Goal: Task Accomplishment & Management: Manage account settings

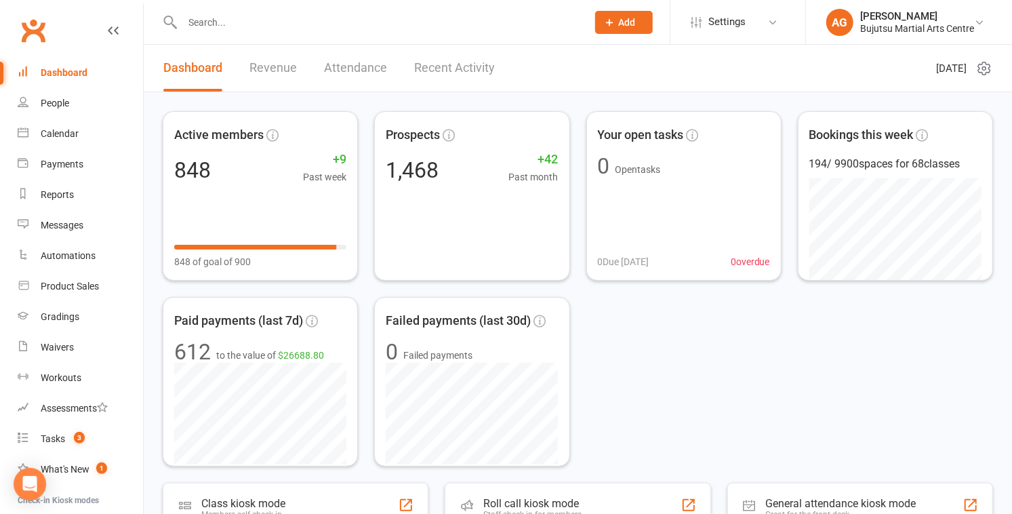
click at [51, 73] on div "Dashboard" at bounding box center [64, 72] width 47 height 11
click at [229, 22] on input "text" at bounding box center [377, 22] width 399 height 19
click at [224, 23] on input "text" at bounding box center [377, 22] width 399 height 19
click at [56, 315] on div "Gradings" at bounding box center [60, 316] width 39 height 11
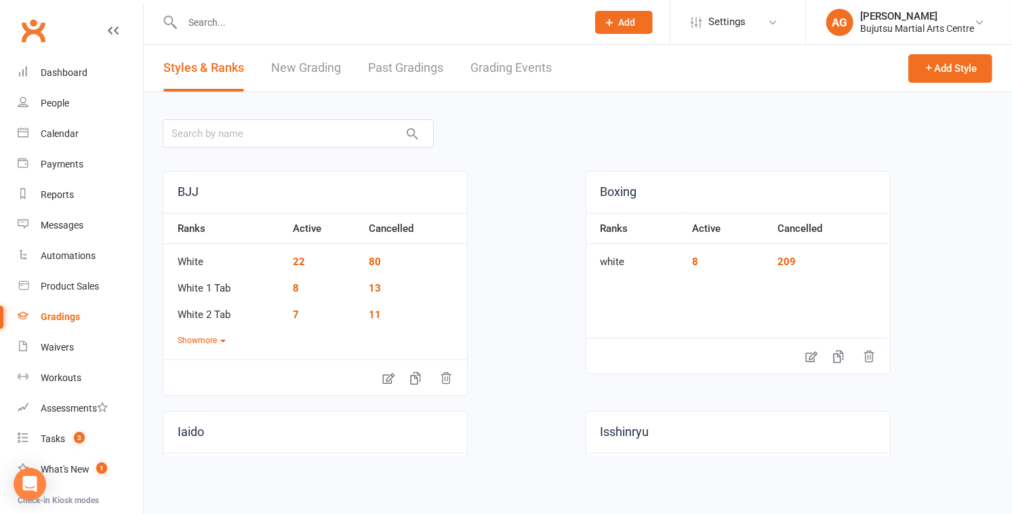
click at [499, 67] on link "Grading Events" at bounding box center [511, 68] width 81 height 47
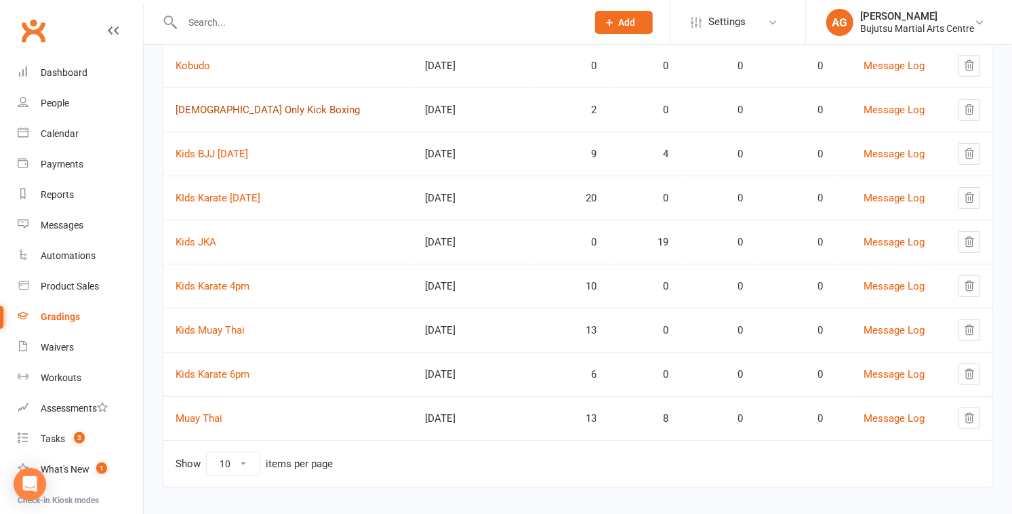
scroll to position [185, 0]
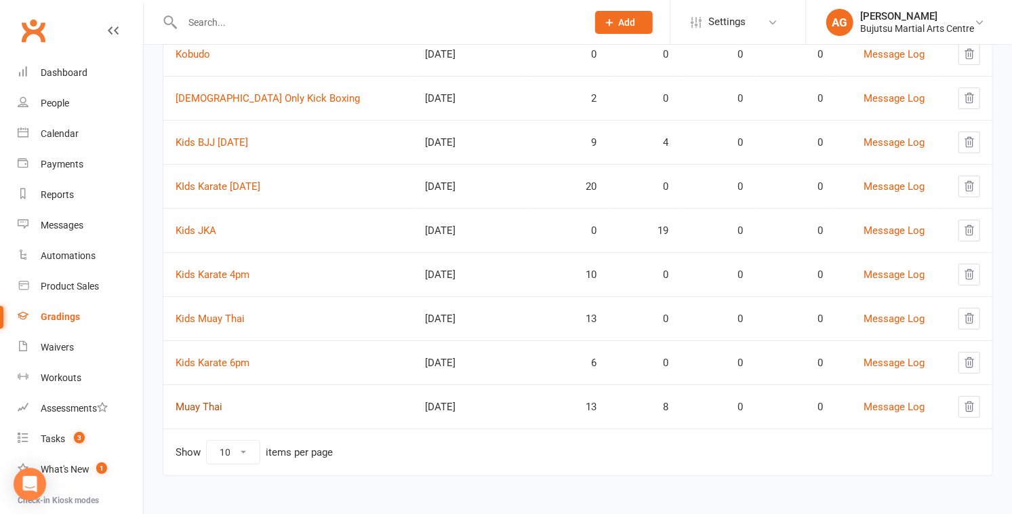
click at [198, 404] on link "Muay Thai" at bounding box center [199, 407] width 47 height 12
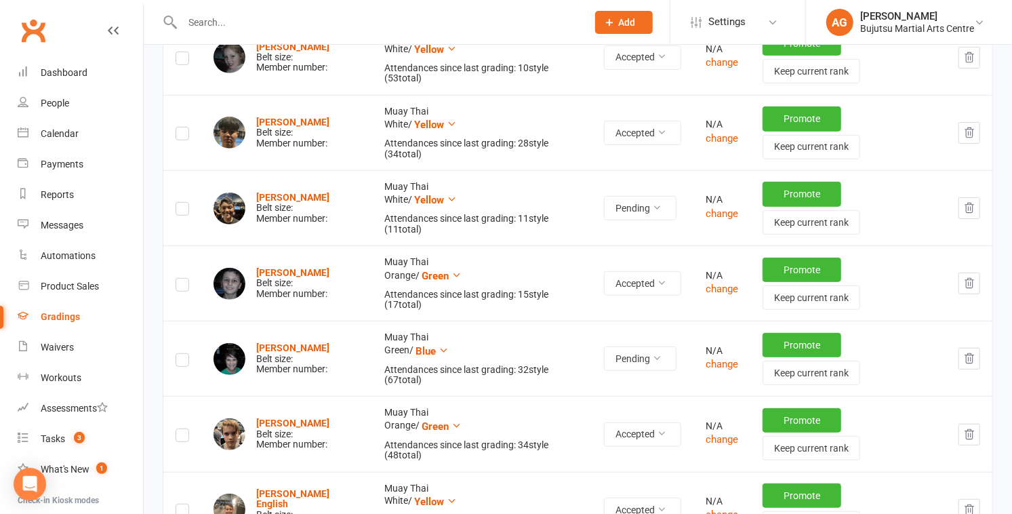
scroll to position [335, 0]
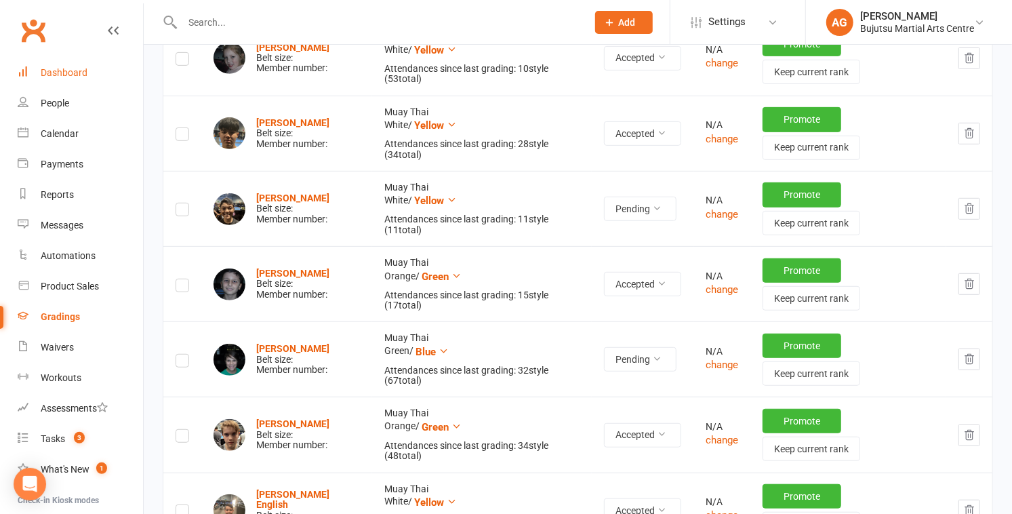
click at [69, 71] on div "Dashboard" at bounding box center [64, 72] width 47 height 11
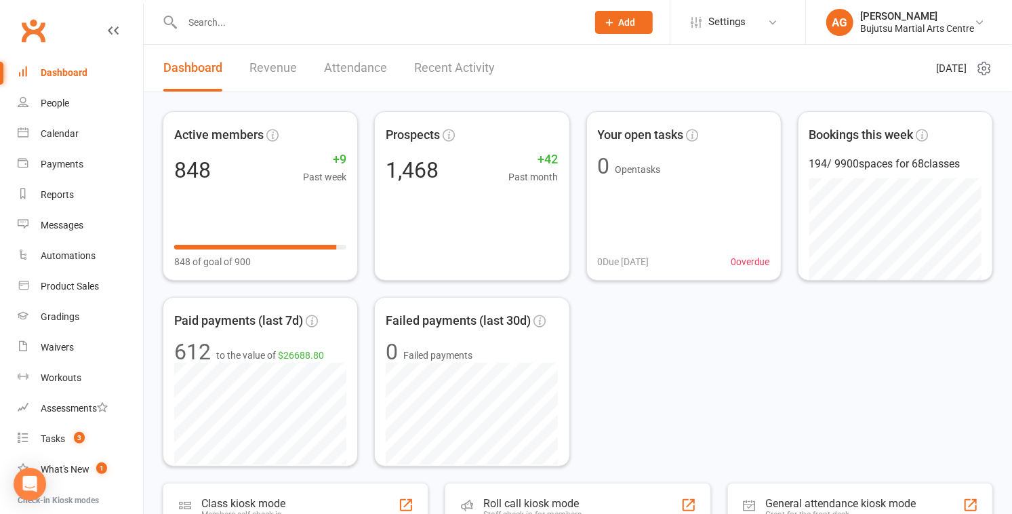
click at [212, 23] on input "text" at bounding box center [377, 22] width 399 height 19
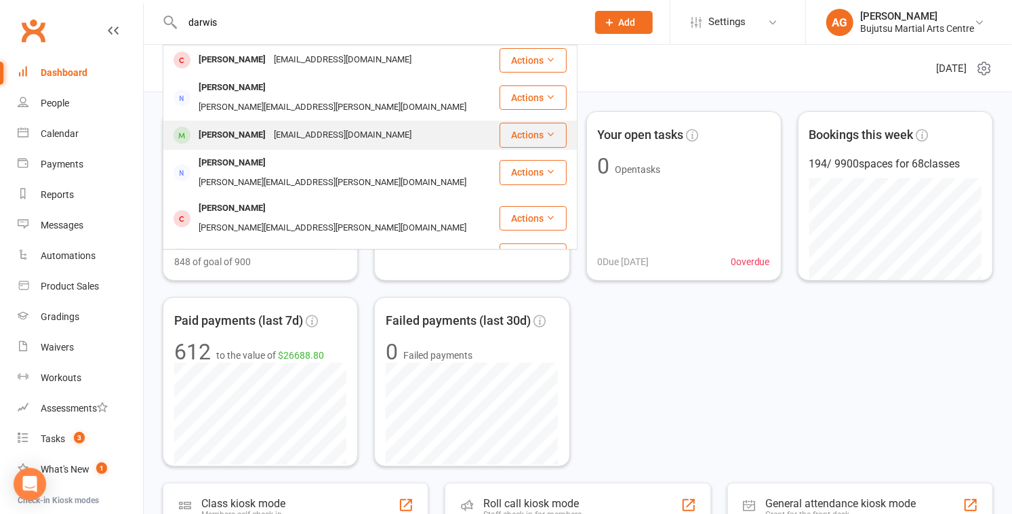
type input "darwis"
click at [239, 125] on div "Elijah Darwish" at bounding box center [232, 135] width 75 height 20
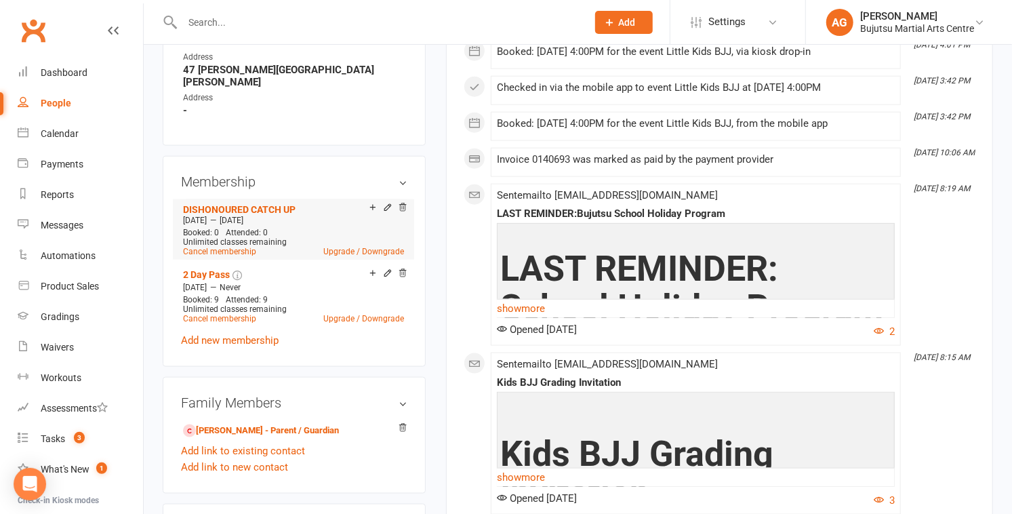
scroll to position [897, 0]
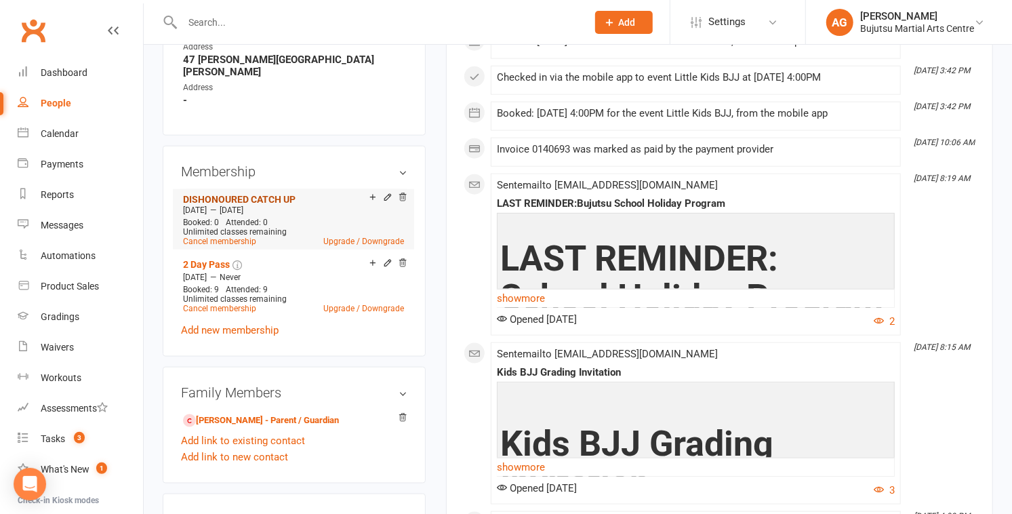
click at [243, 194] on link "DISHONOURED CATCH UP" at bounding box center [239, 199] width 113 height 11
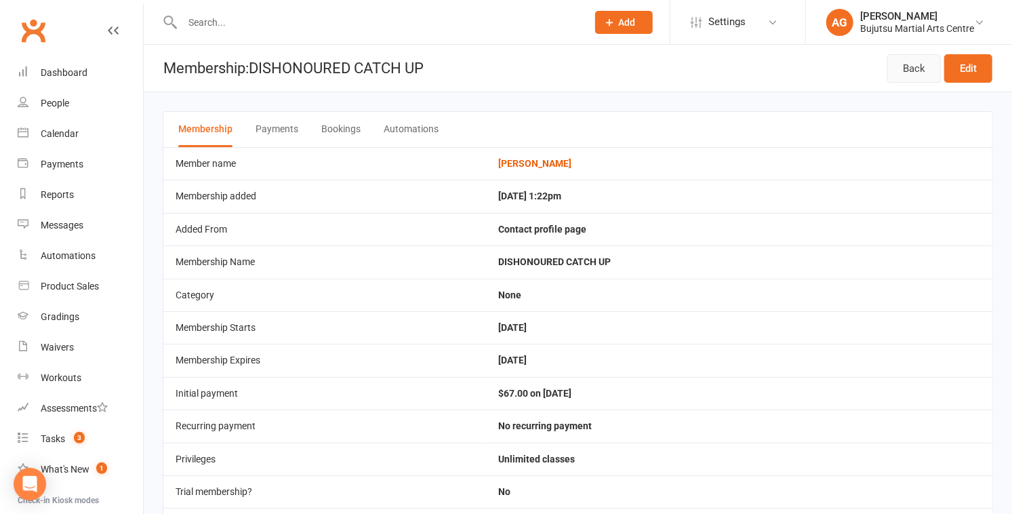
click at [500, 62] on link "Back" at bounding box center [915, 68] width 54 height 28
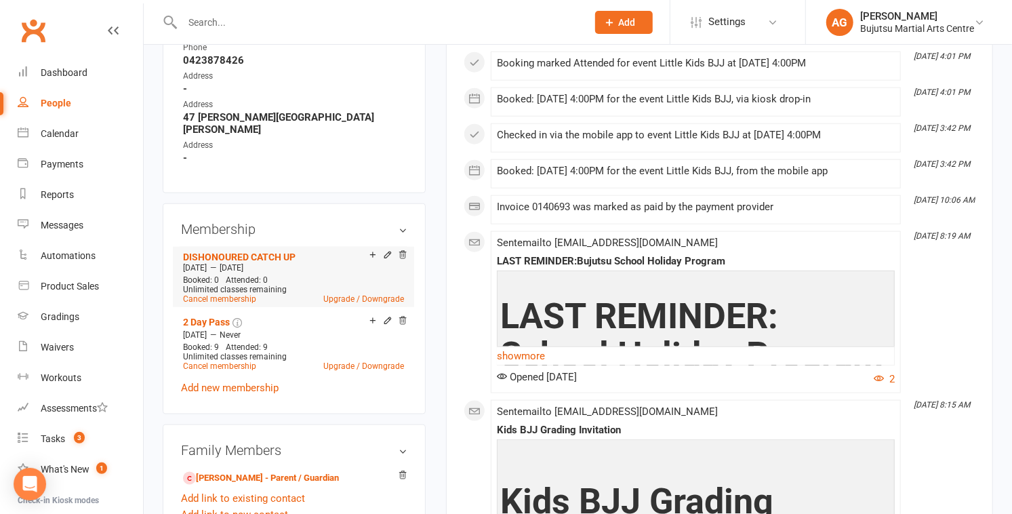
scroll to position [840, 0]
click at [403, 250] on icon at bounding box center [402, 254] width 9 height 9
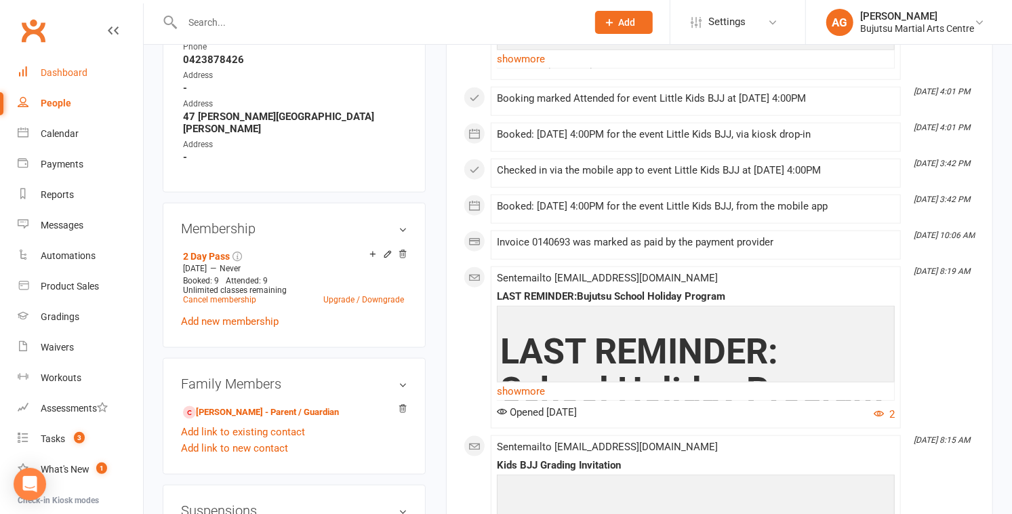
click at [68, 68] on div "Dashboard" at bounding box center [64, 72] width 47 height 11
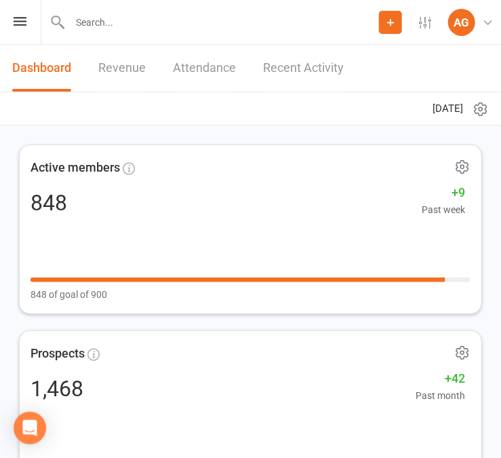
click at [115, 18] on input "text" at bounding box center [222, 22] width 313 height 19
click at [109, 23] on input "text" at bounding box center [251, 22] width 452 height 19
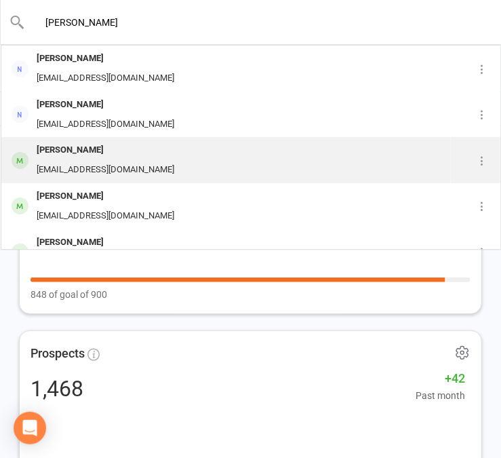
type input "frutos"
click at [77, 162] on div "a.p.frutos18@gmail.com" at bounding box center [106, 170] width 146 height 20
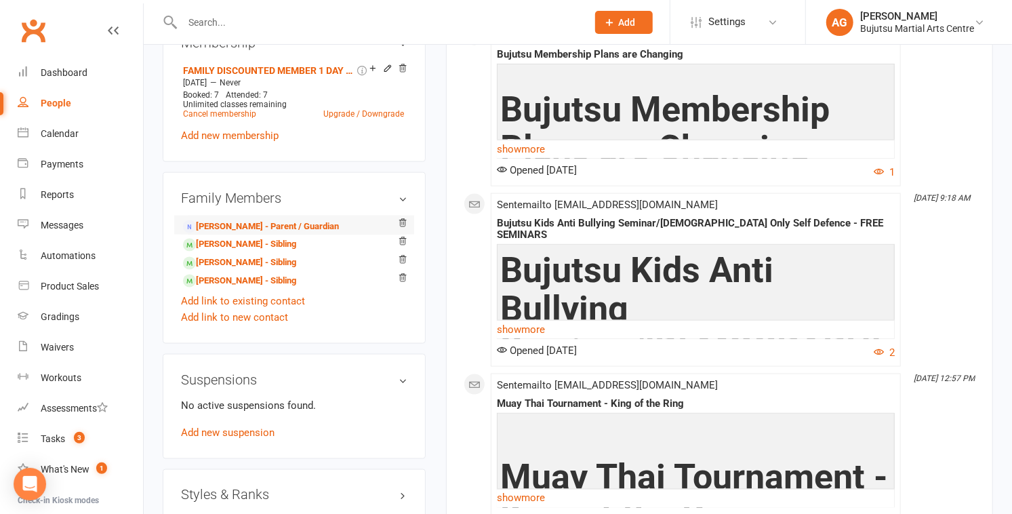
scroll to position [1034, 0]
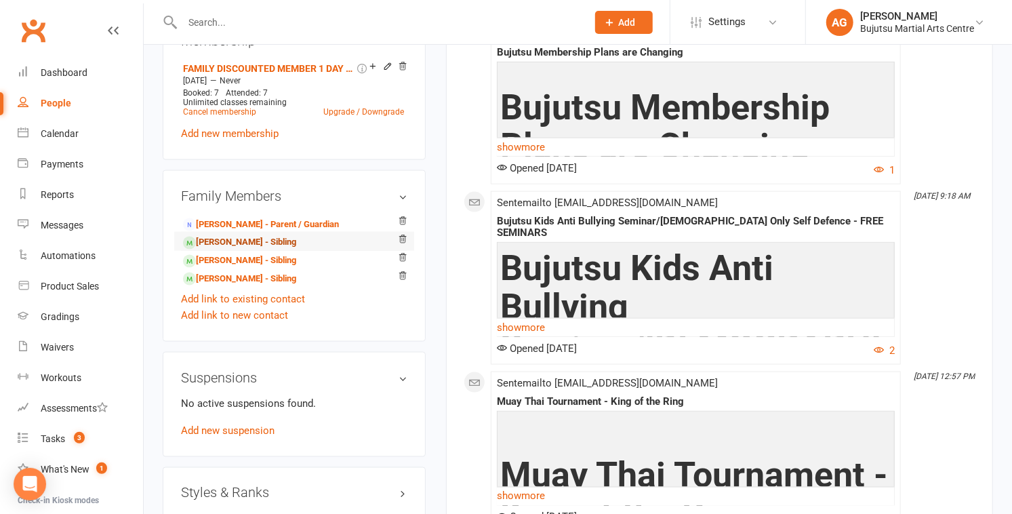
click at [239, 237] on link "Malik Arnaout - Sibling" at bounding box center [239, 242] width 113 height 14
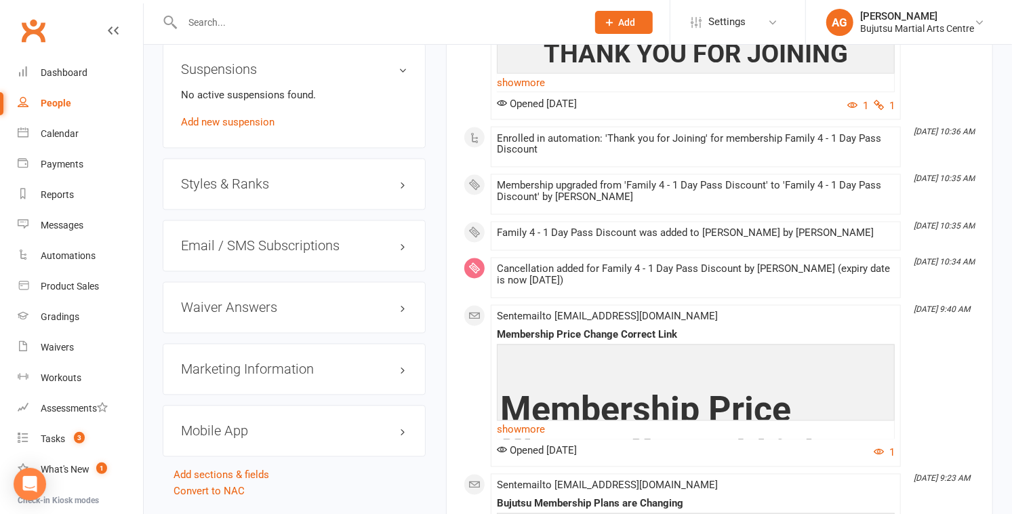
scroll to position [1373, 0]
click at [385, 246] on link "edit" at bounding box center [383, 246] width 16 height 12
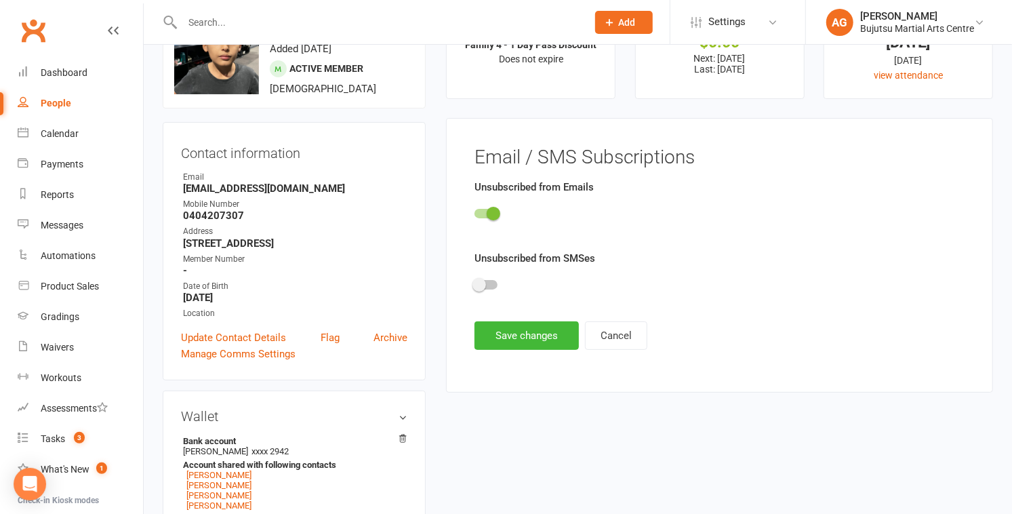
scroll to position [0, 0]
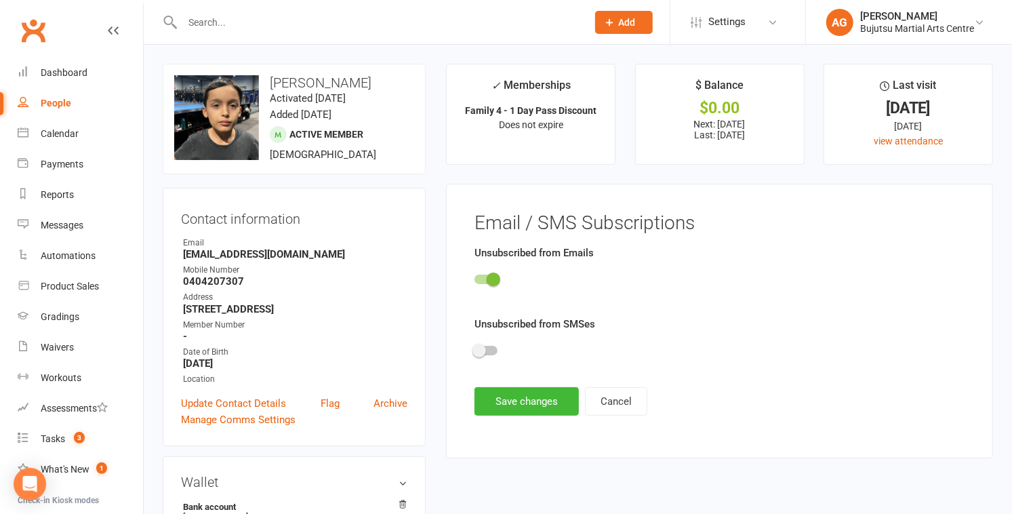
click at [491, 277] on span at bounding box center [494, 280] width 14 height 14
click at [475, 277] on input "checkbox" at bounding box center [475, 277] width 0 height 0
click at [500, 400] on button "Save changes" at bounding box center [527, 401] width 104 height 28
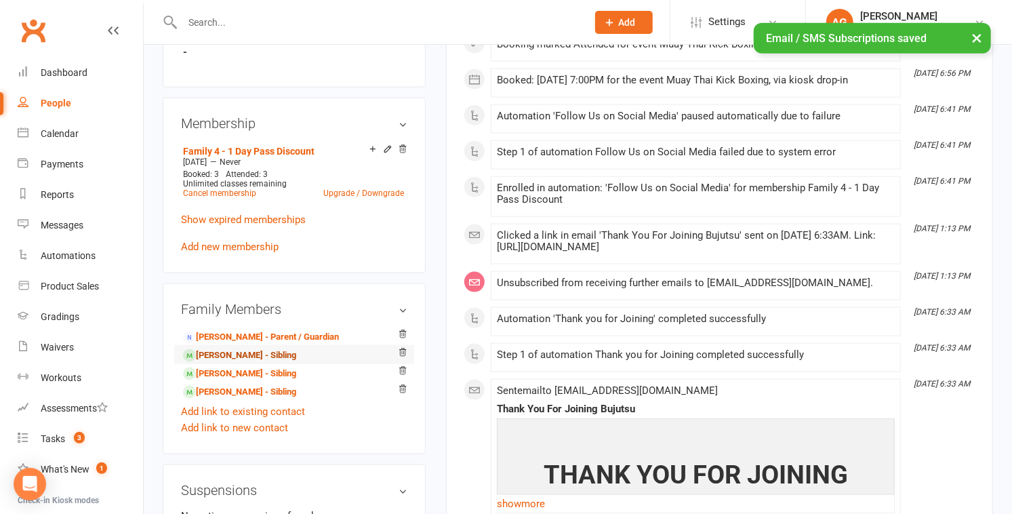
scroll to position [952, 0]
click at [264, 352] on link "Imani Arnaout - Sibling" at bounding box center [239, 355] width 113 height 14
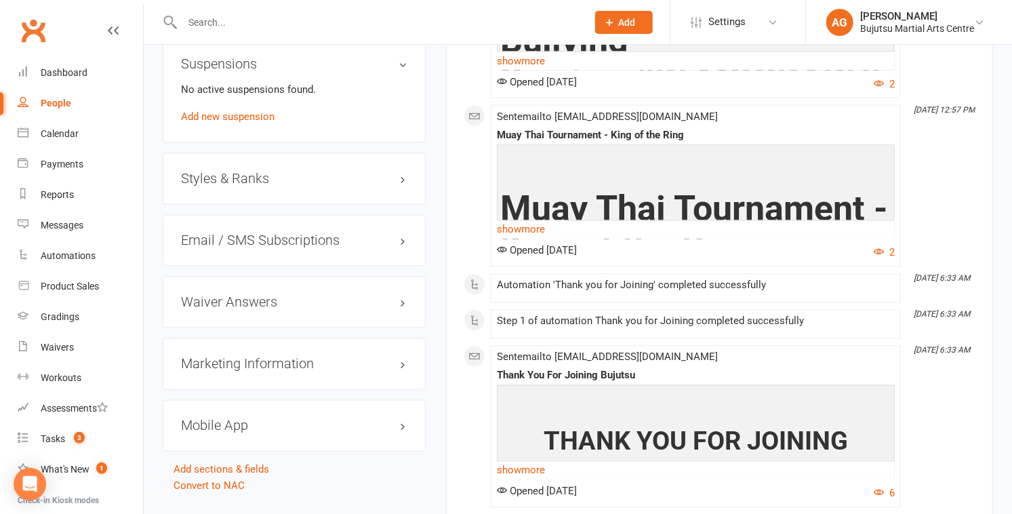
scroll to position [1350, 0]
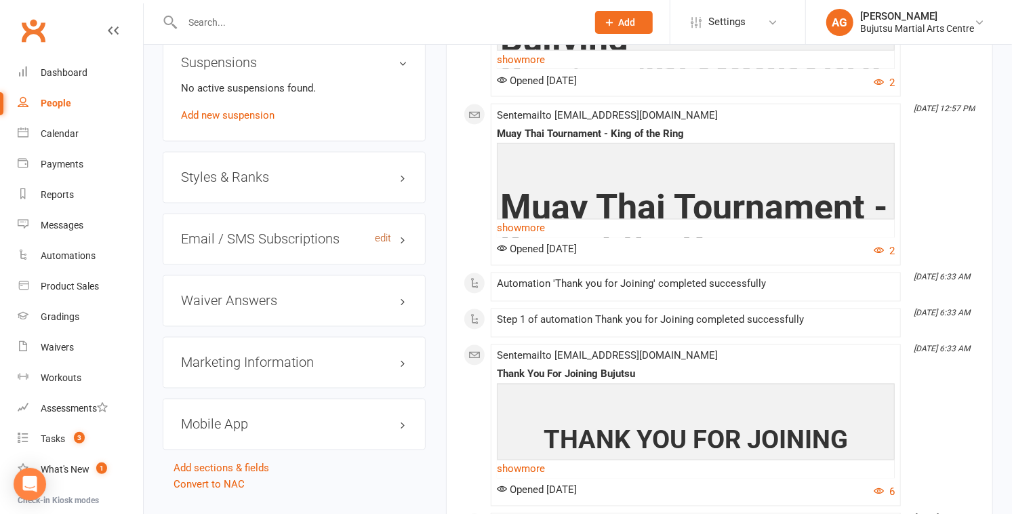
click at [386, 239] on link "edit" at bounding box center [383, 239] width 16 height 12
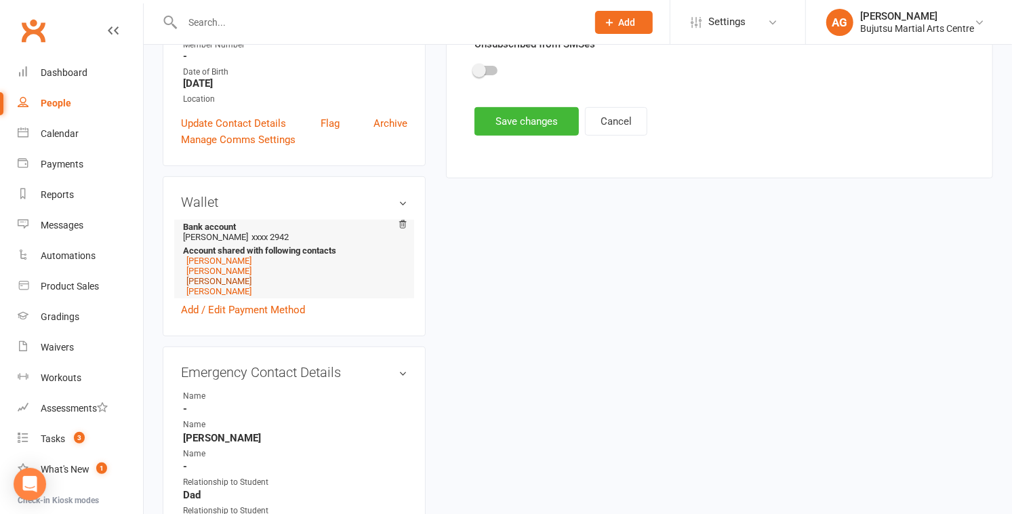
scroll to position [282, 0]
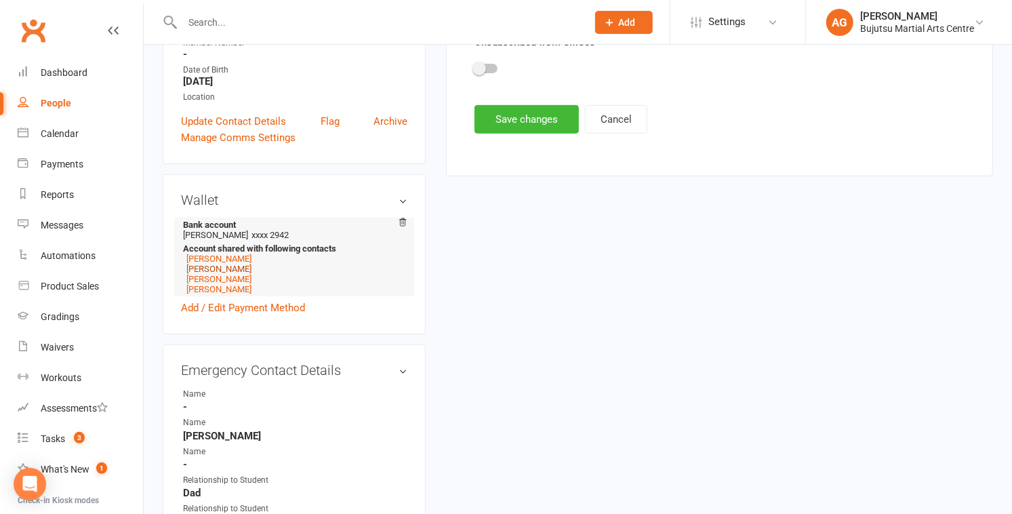
click at [215, 267] on link "Malik Arnaout" at bounding box center [218, 269] width 65 height 10
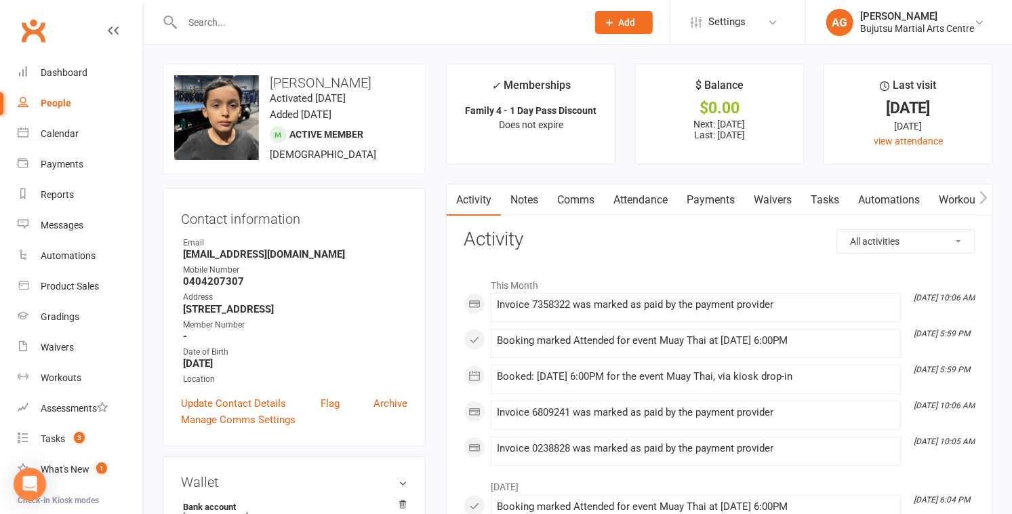
click at [500, 196] on icon "button" at bounding box center [984, 198] width 8 height 14
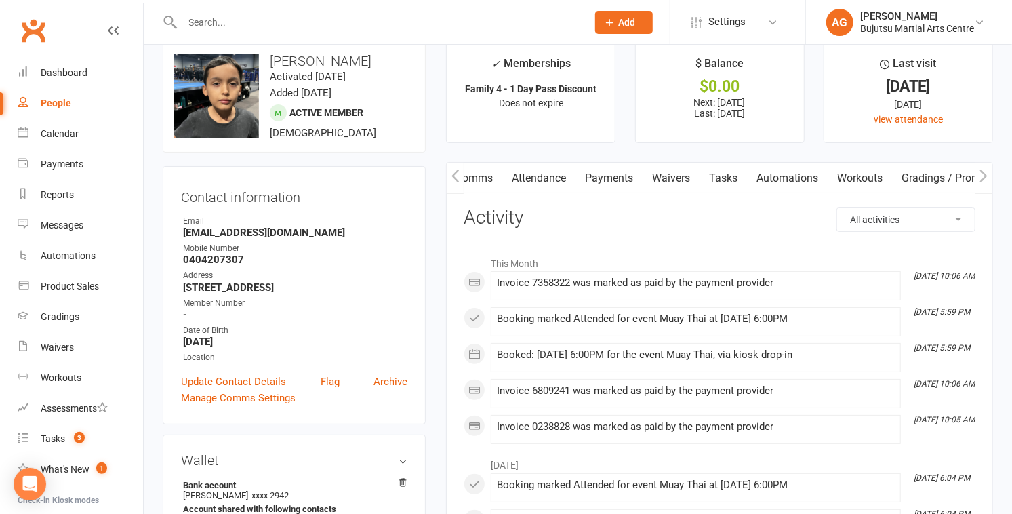
scroll to position [22, 0]
click at [500, 174] on icon "button" at bounding box center [984, 176] width 8 height 14
click at [500, 180] on link "Mobile App" at bounding box center [868, 178] width 73 height 31
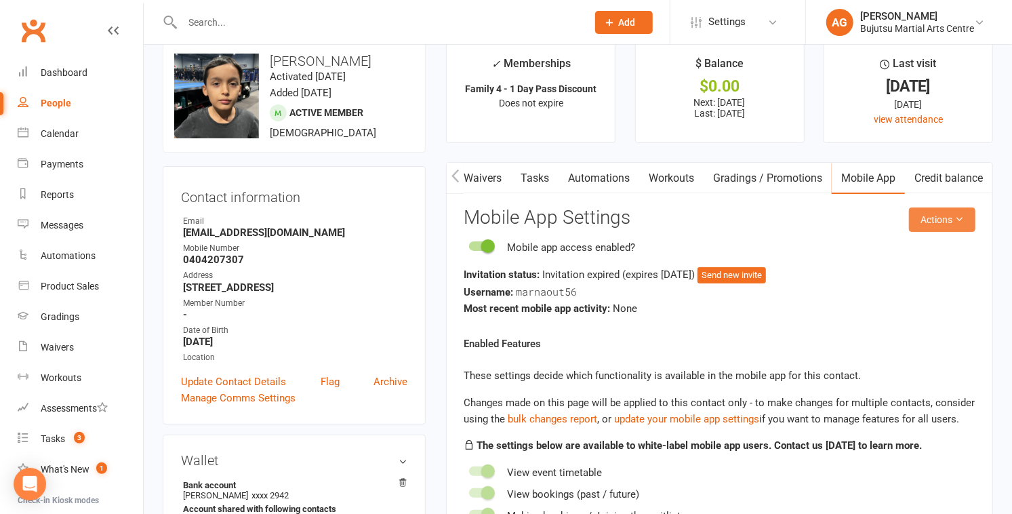
click at [500, 218] on button "Actions" at bounding box center [942, 220] width 66 height 24
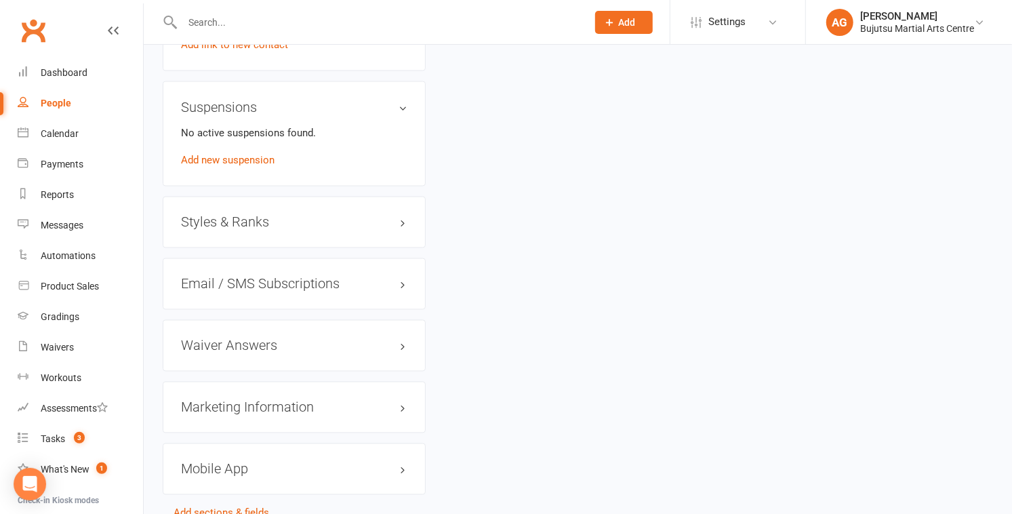
scroll to position [1345, 0]
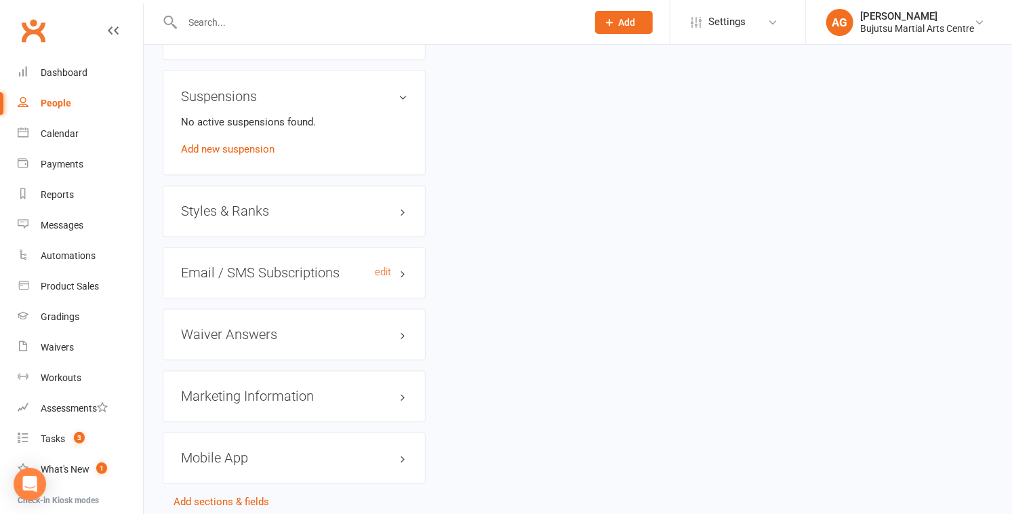
click at [271, 273] on h3 "Email / SMS Subscriptions edit" at bounding box center [294, 273] width 227 height 15
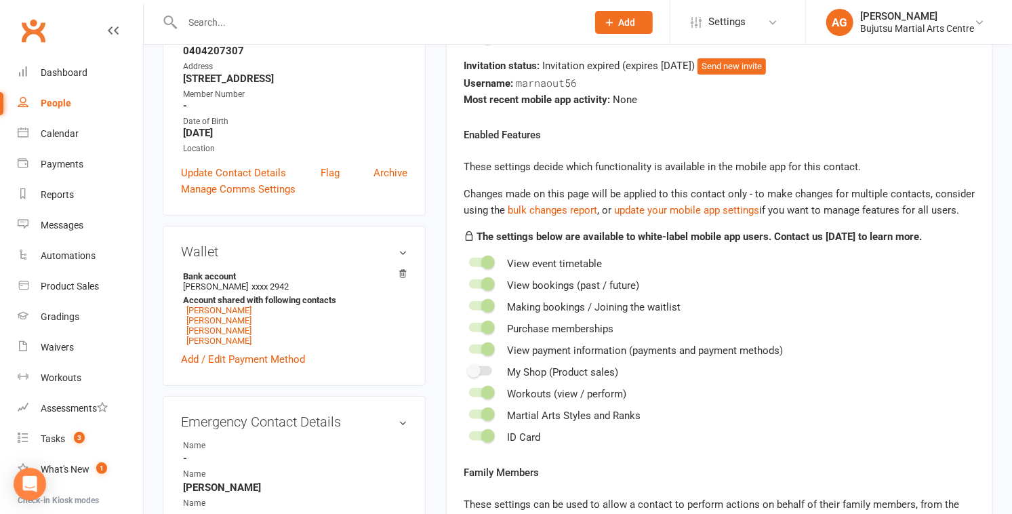
scroll to position [0, 0]
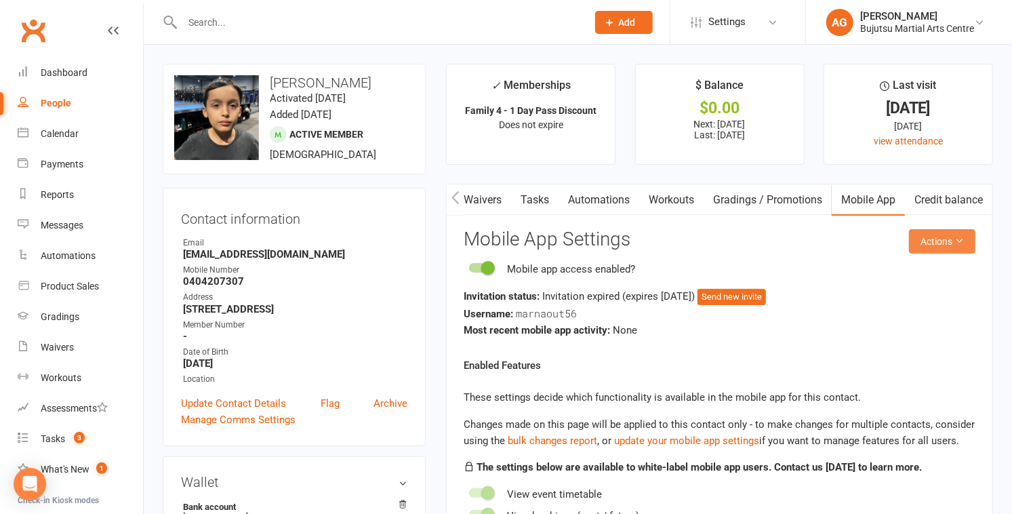
click at [500, 235] on button "Actions" at bounding box center [942, 241] width 66 height 24
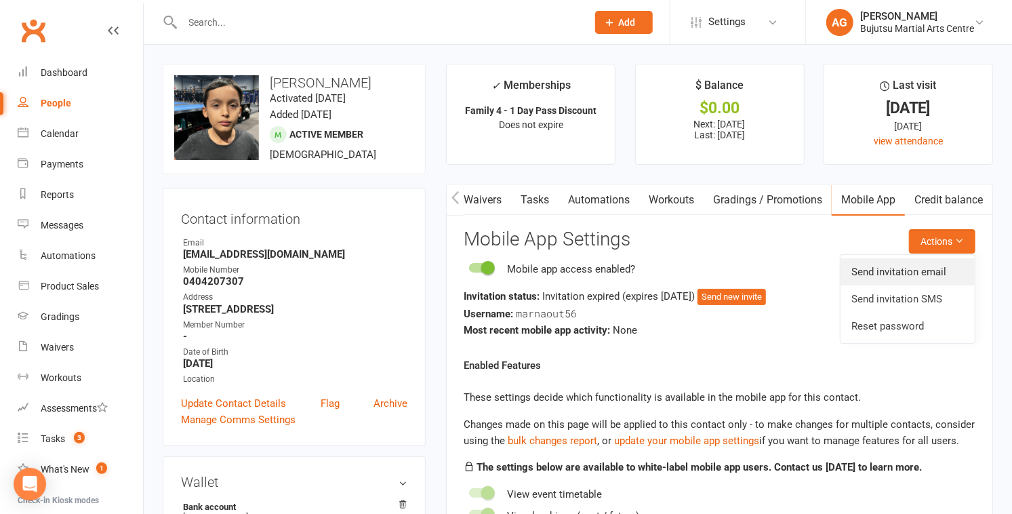
click at [500, 272] on link "Send invitation email" at bounding box center [908, 271] width 134 height 27
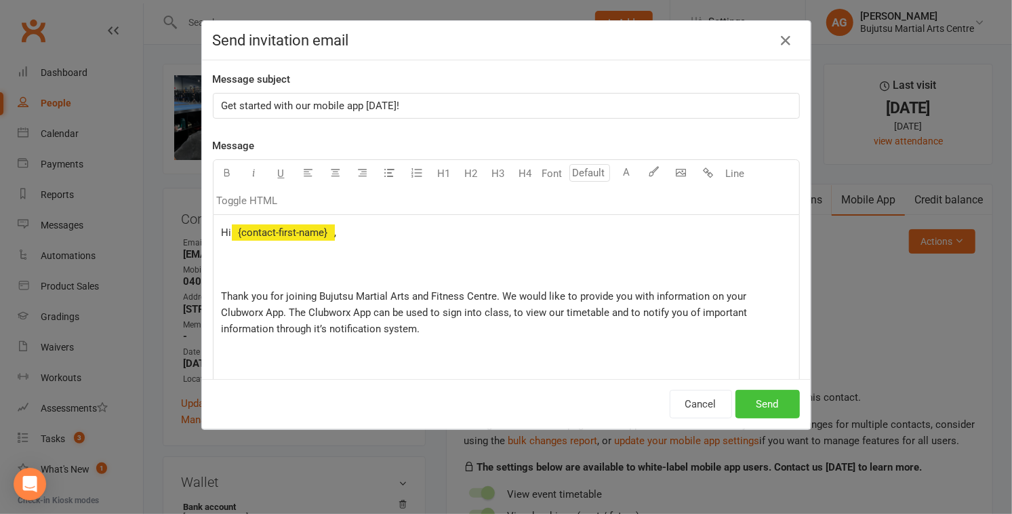
click at [500, 402] on button "Send" at bounding box center [768, 404] width 64 height 28
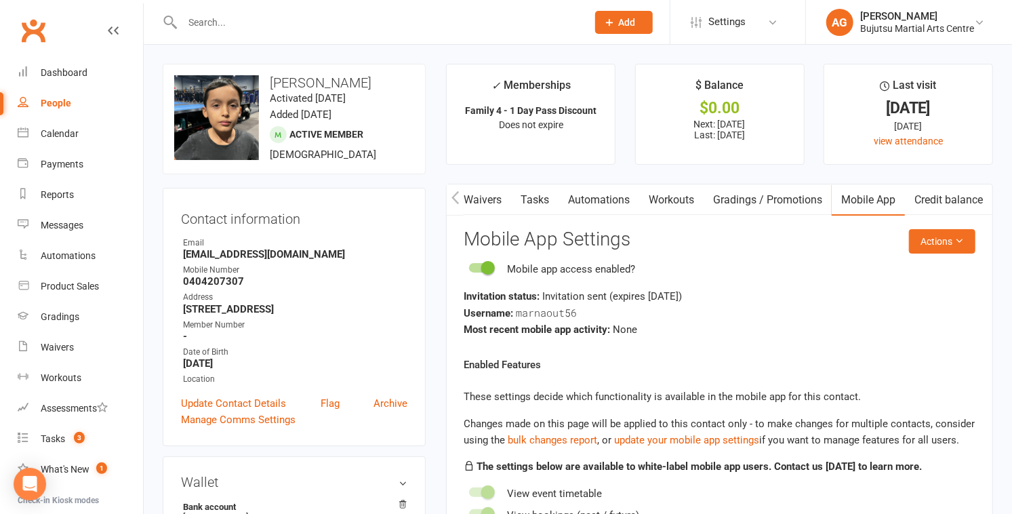
click at [456, 198] on icon "button" at bounding box center [456, 198] width 8 height 14
click at [500, 198] on link "Notes" at bounding box center [524, 199] width 47 height 31
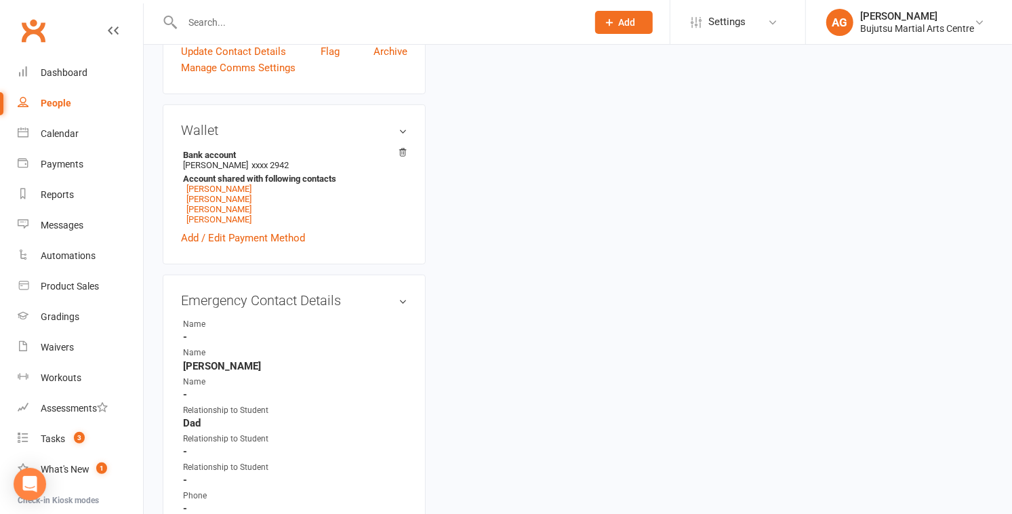
scroll to position [350, 0]
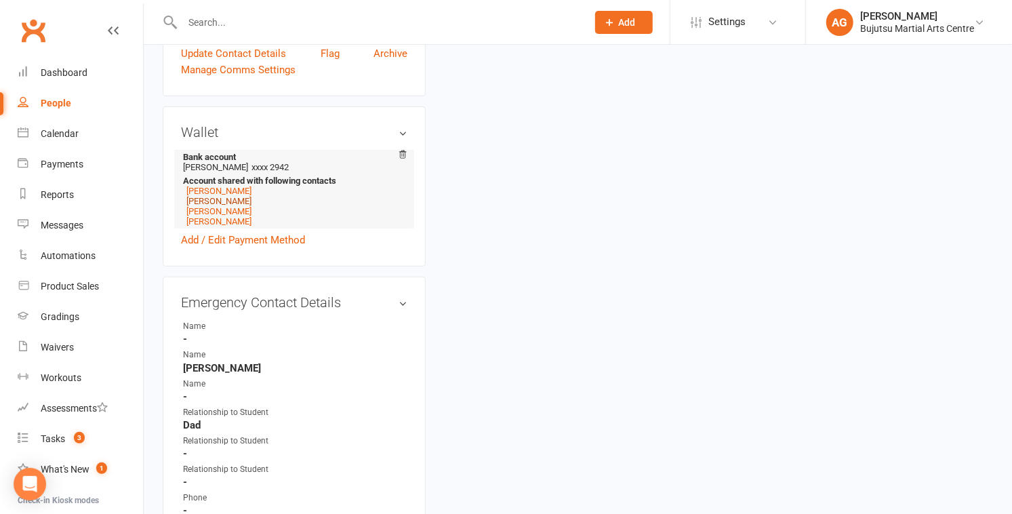
click at [205, 201] on link "Imani Arnaout" at bounding box center [218, 201] width 65 height 10
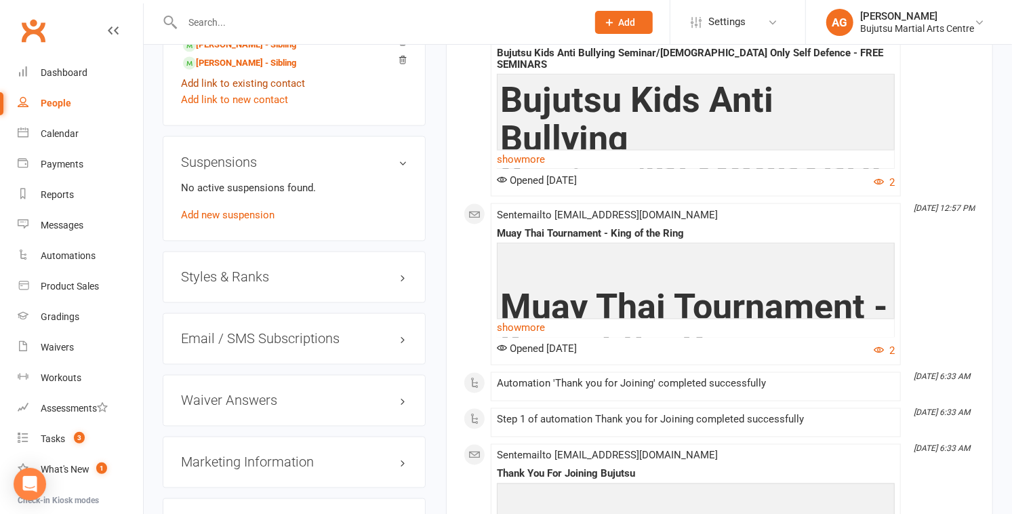
scroll to position [1253, 0]
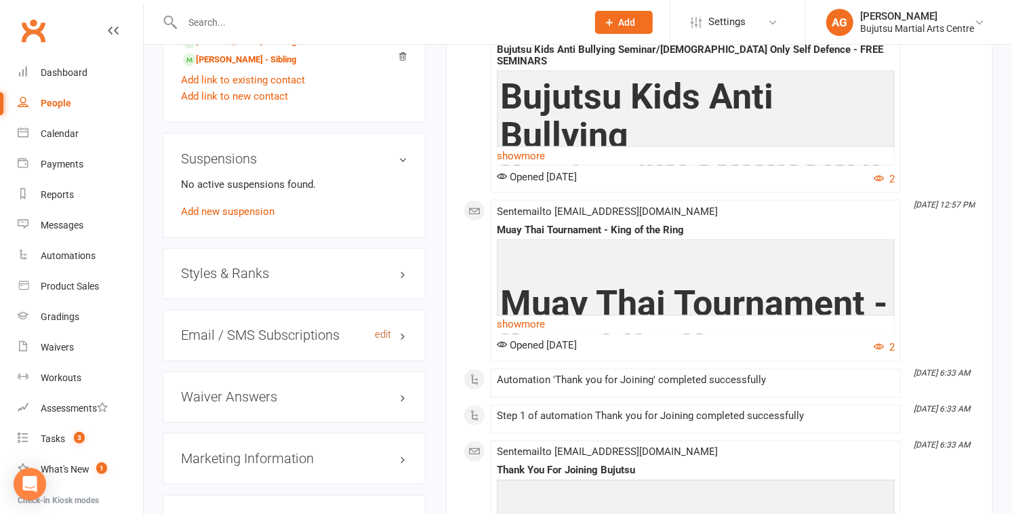
click at [385, 335] on link "edit" at bounding box center [383, 336] width 16 height 12
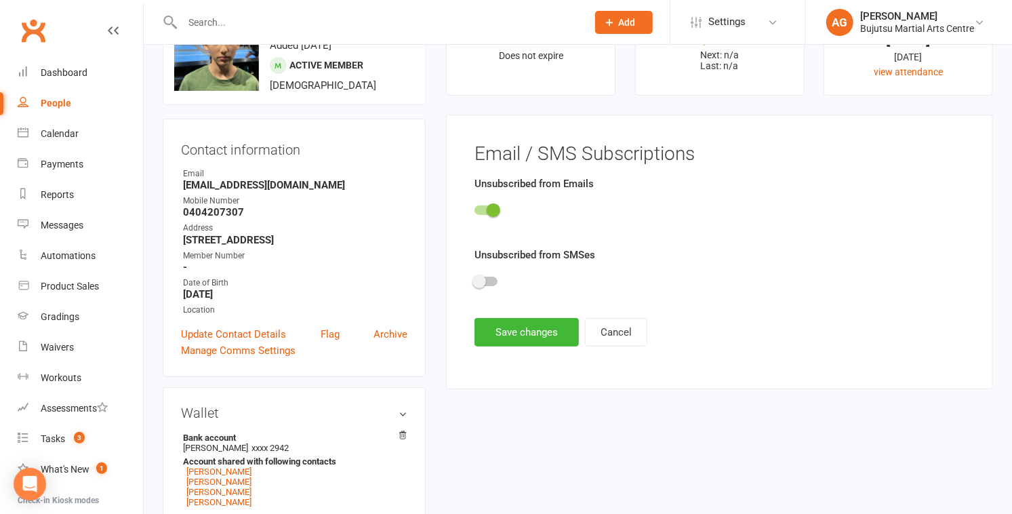
scroll to position [0, 0]
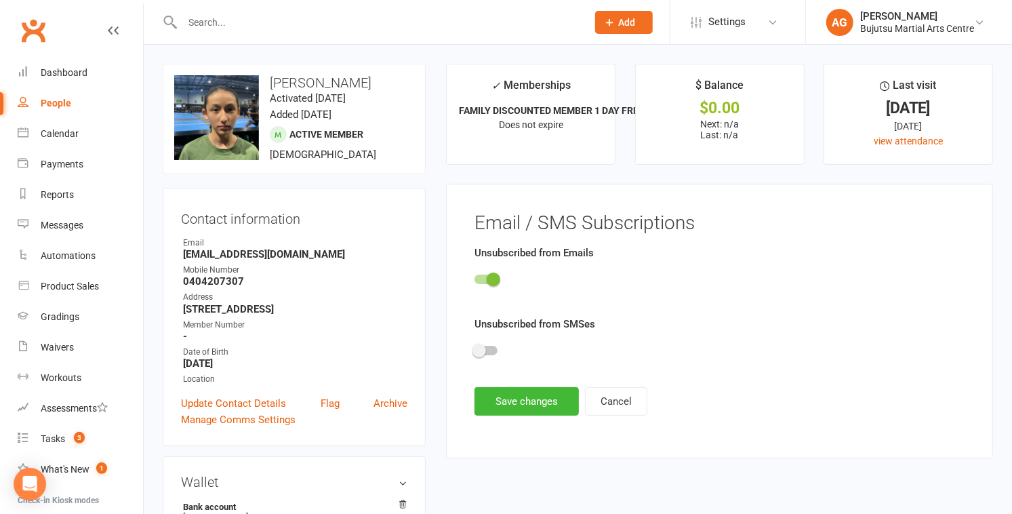
click at [494, 279] on span at bounding box center [494, 280] width 14 height 14
click at [475, 277] on input "checkbox" at bounding box center [475, 277] width 0 height 0
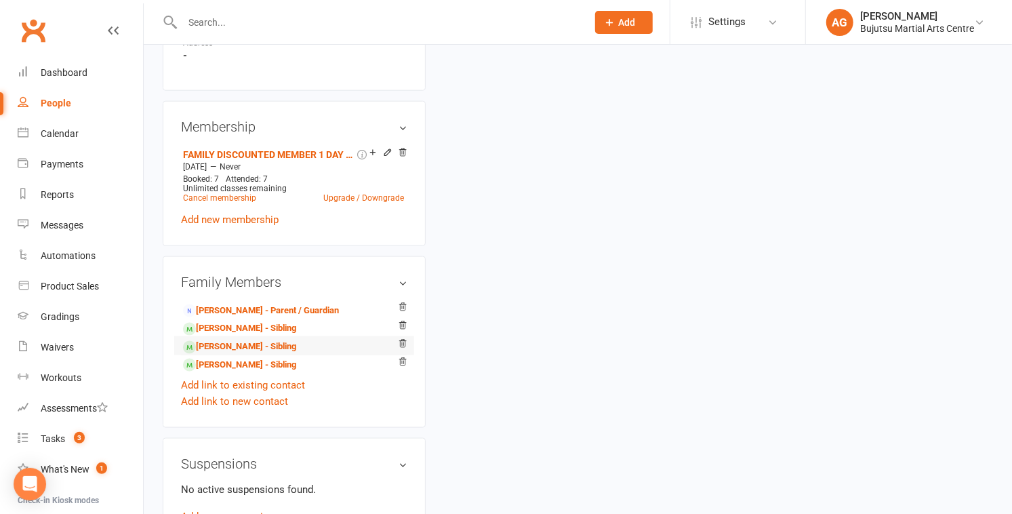
scroll to position [963, 0]
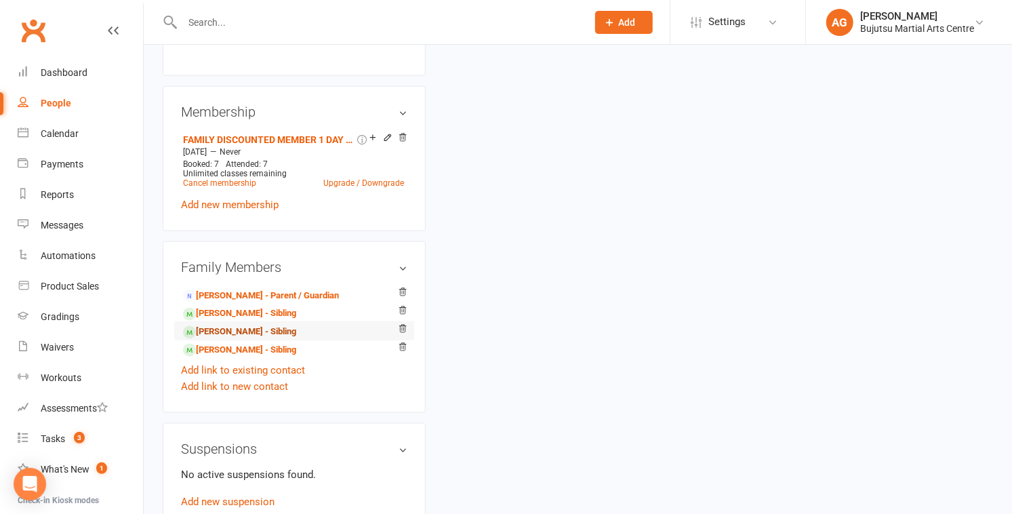
click at [236, 329] on link "Yasin Arnaout - Sibling" at bounding box center [239, 332] width 113 height 14
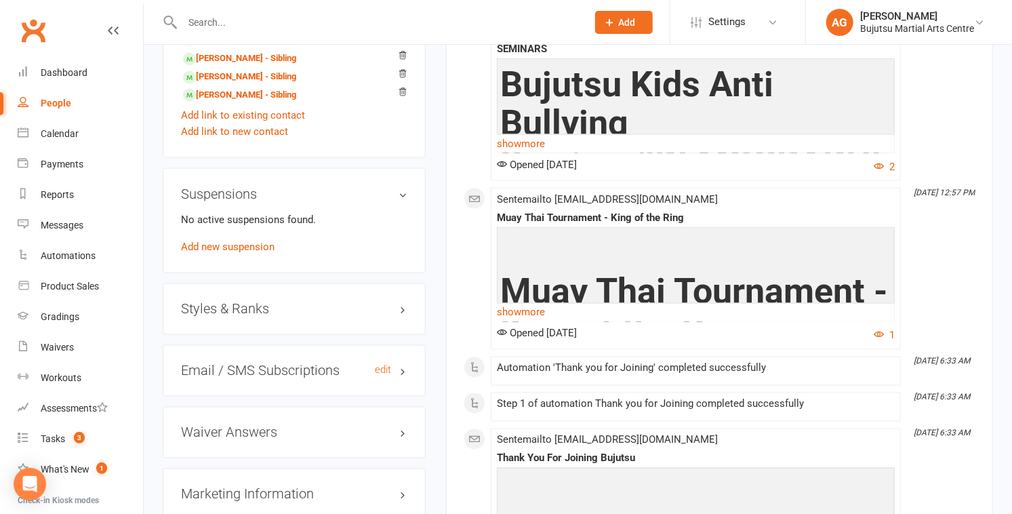
scroll to position [1223, 0]
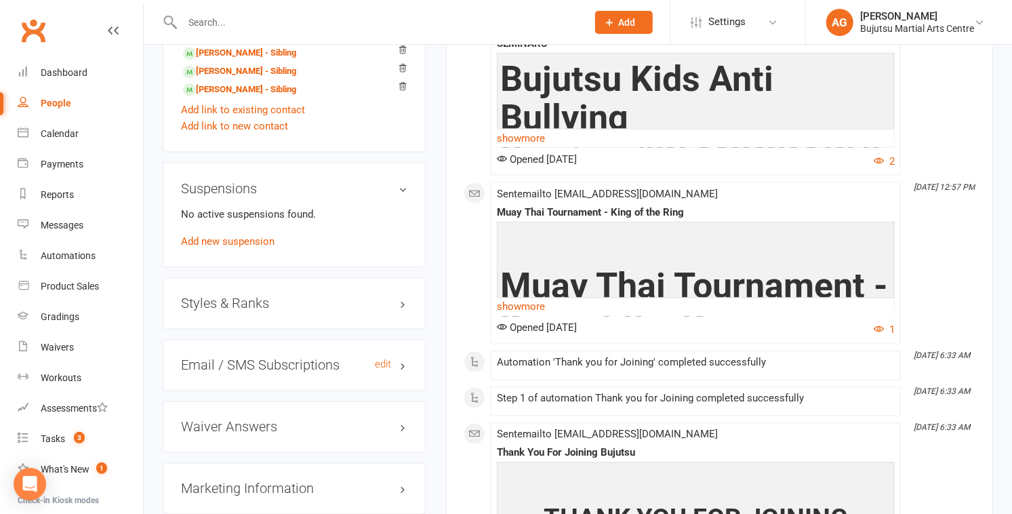
click at [239, 362] on h3 "Email / SMS Subscriptions edit" at bounding box center [294, 365] width 227 height 15
click at [387, 364] on link "edit" at bounding box center [383, 365] width 16 height 12
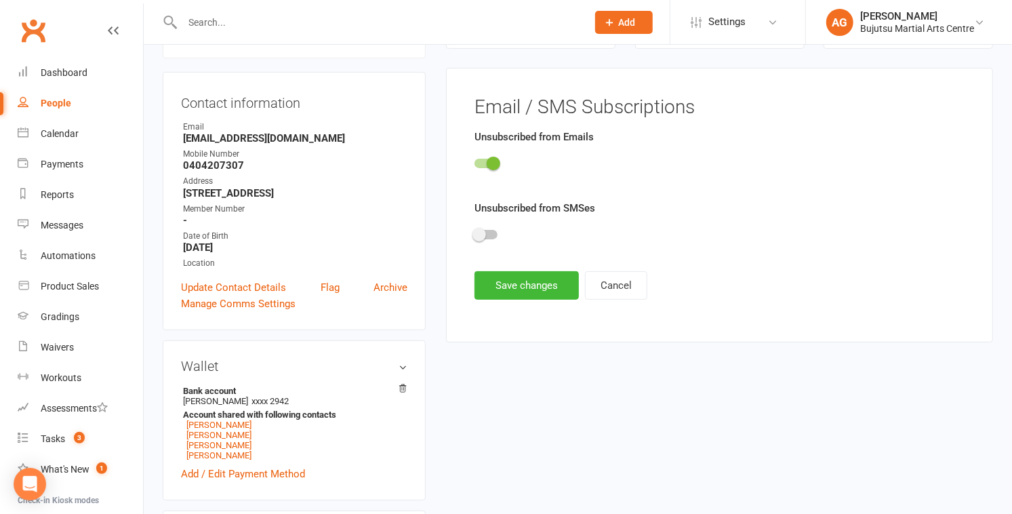
scroll to position [116, 0]
click at [493, 163] on span at bounding box center [494, 164] width 14 height 14
click at [475, 161] on input "checkbox" at bounding box center [475, 161] width 0 height 0
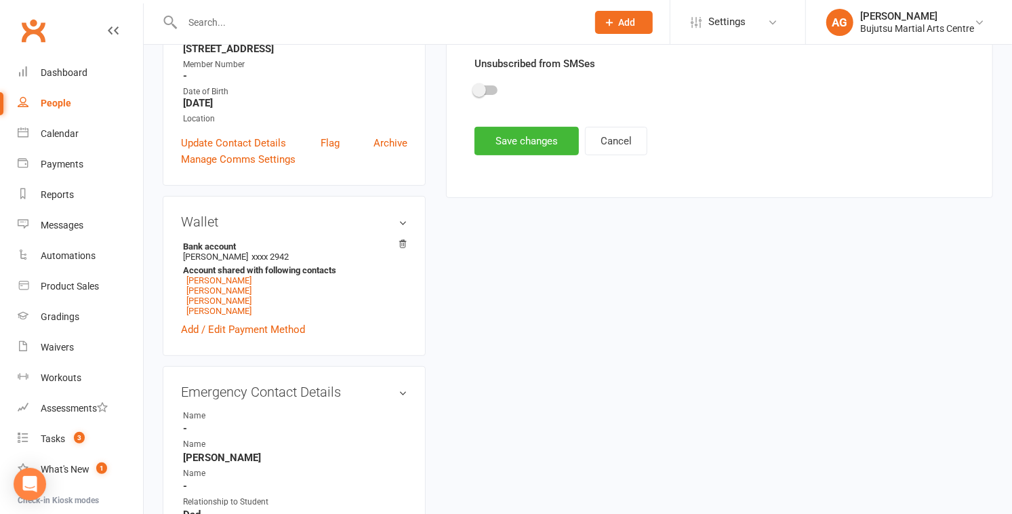
scroll to position [182, 0]
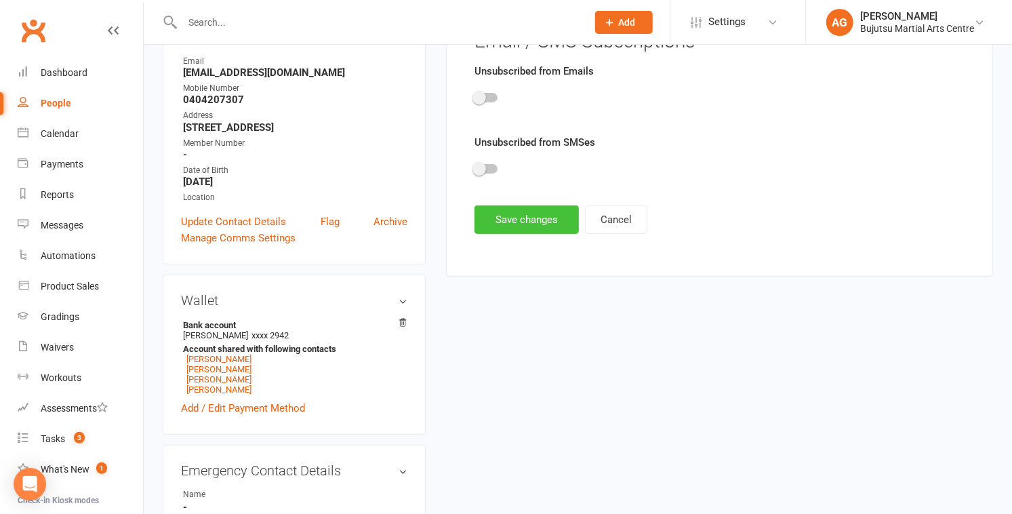
click at [500, 222] on button "Save changes" at bounding box center [527, 219] width 104 height 28
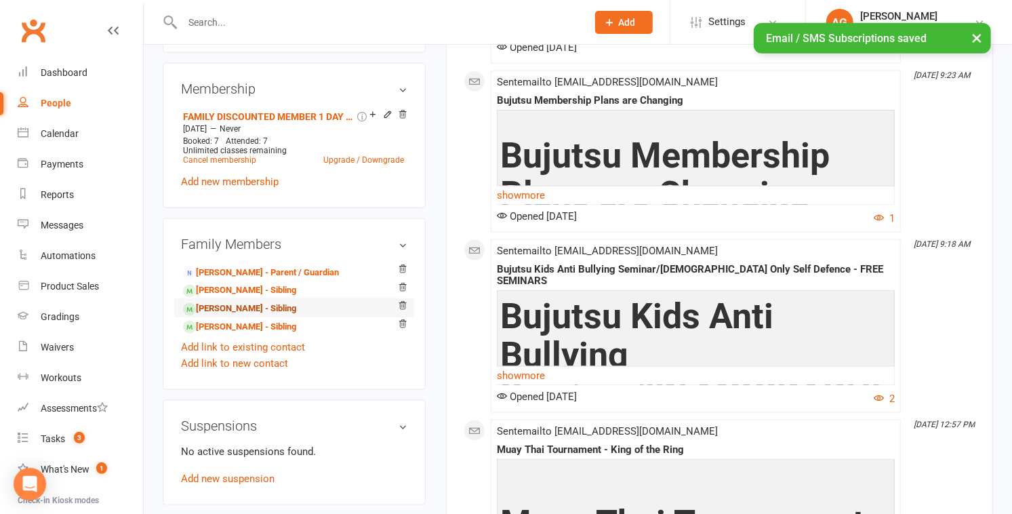
scroll to position [1009, 0]
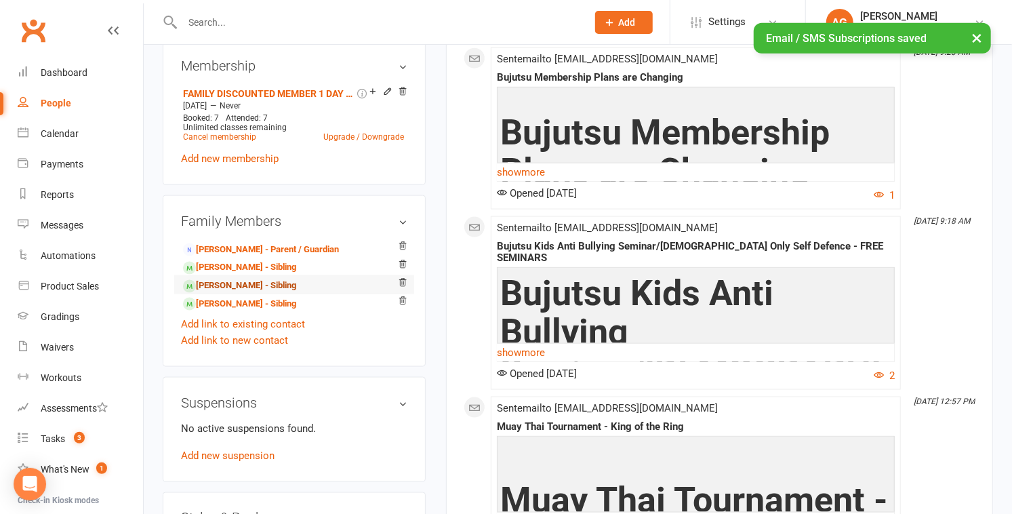
click at [221, 281] on link "Imani Arnaout - Sibling" at bounding box center [239, 286] width 113 height 14
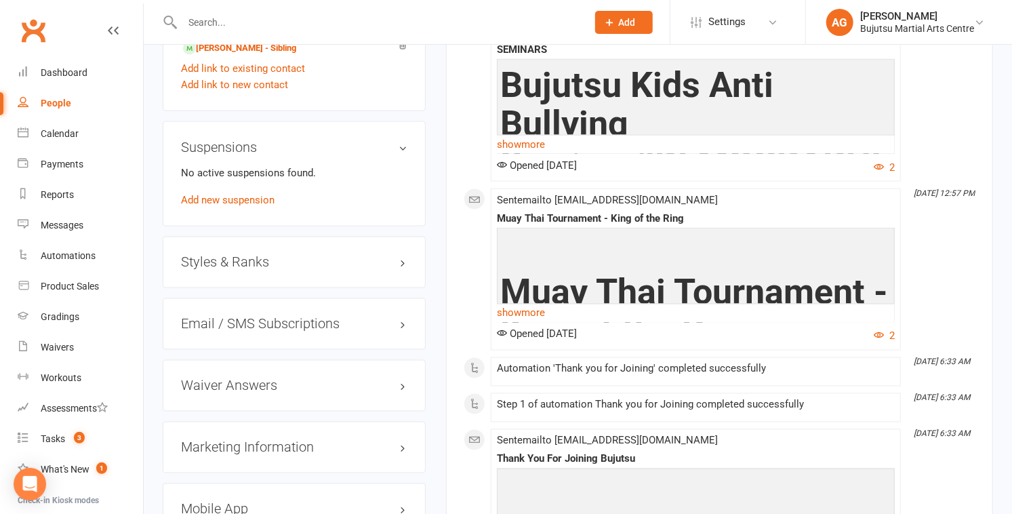
scroll to position [1270, 0]
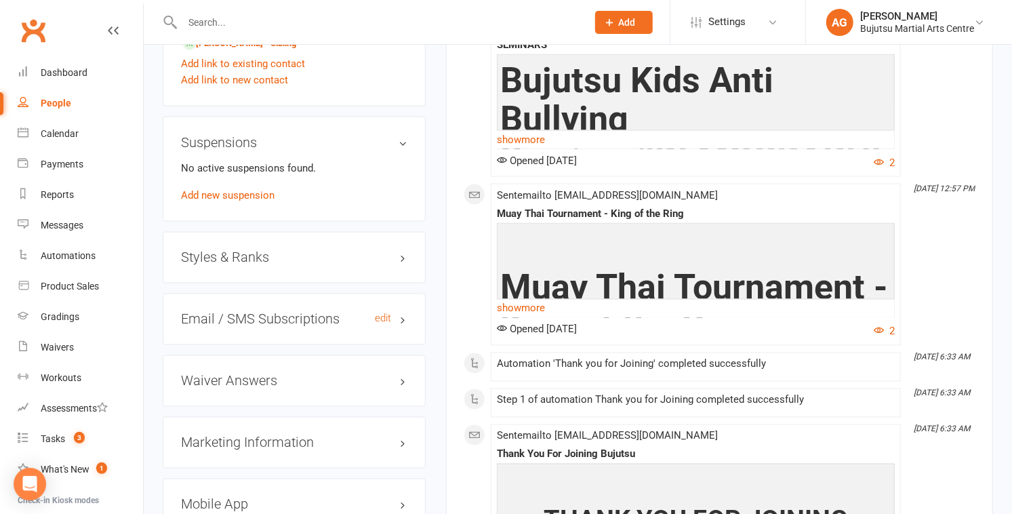
click at [245, 319] on h3 "Email / SMS Subscriptions edit" at bounding box center [294, 319] width 227 height 15
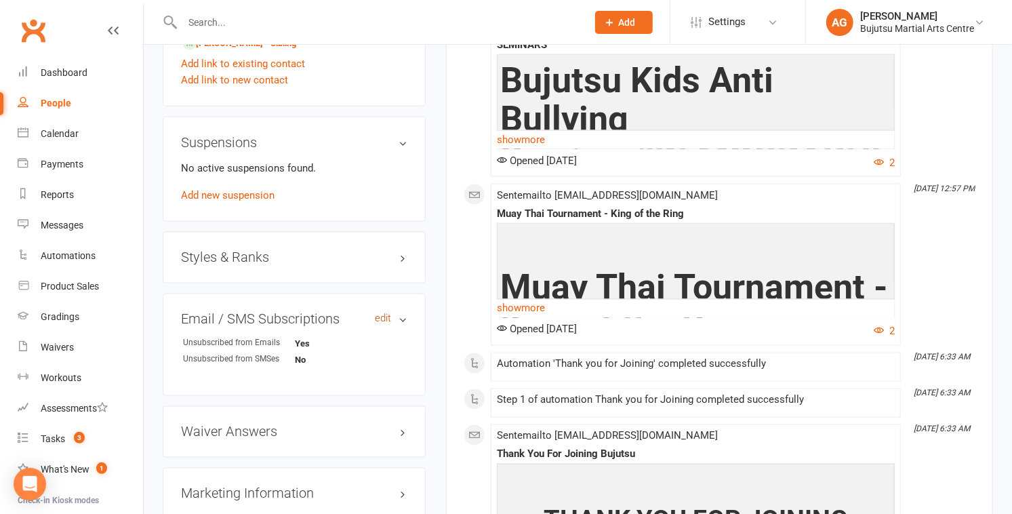
click at [380, 317] on link "edit" at bounding box center [383, 319] width 16 height 12
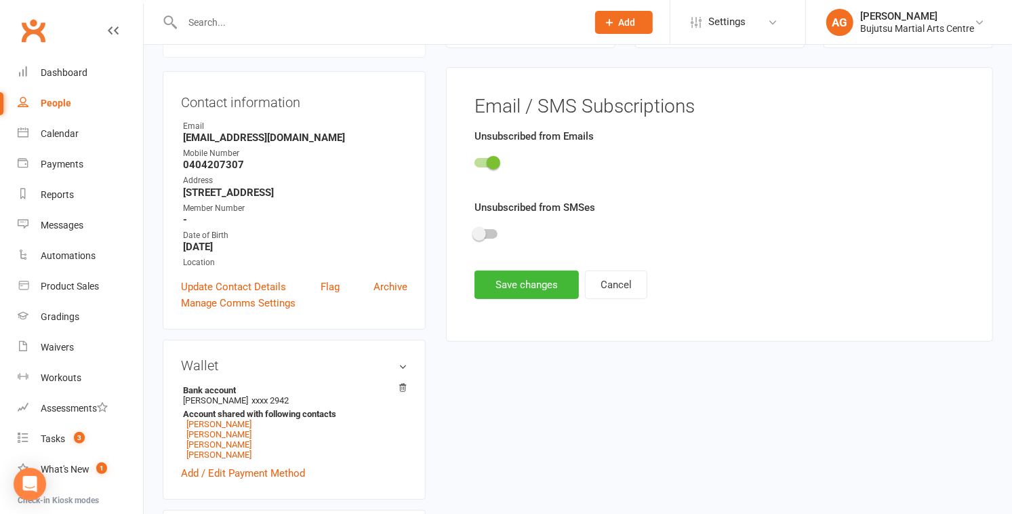
scroll to position [116, 0]
click at [492, 162] on span at bounding box center [494, 164] width 14 height 14
click at [475, 161] on input "checkbox" at bounding box center [475, 161] width 0 height 0
click at [500, 287] on button "Save changes" at bounding box center [527, 285] width 104 height 28
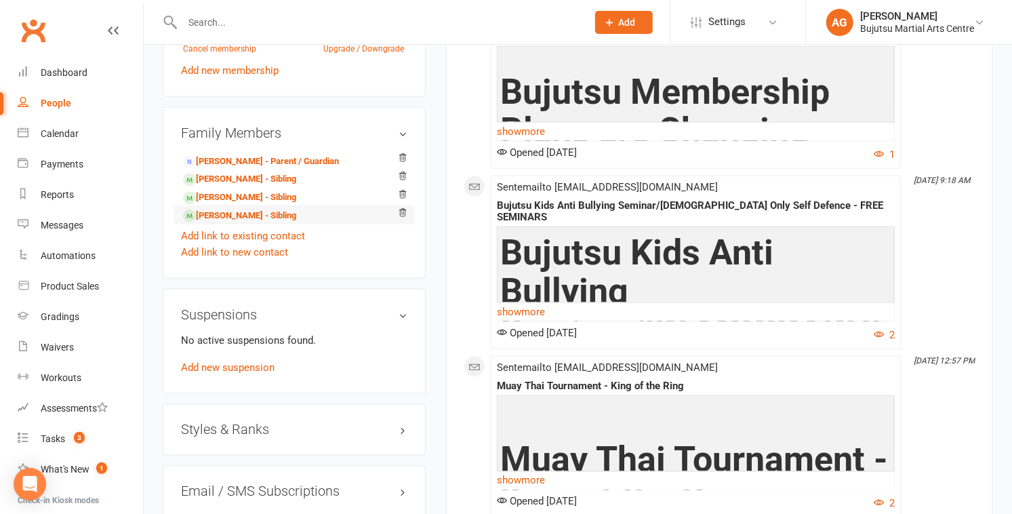
scroll to position [1095, 0]
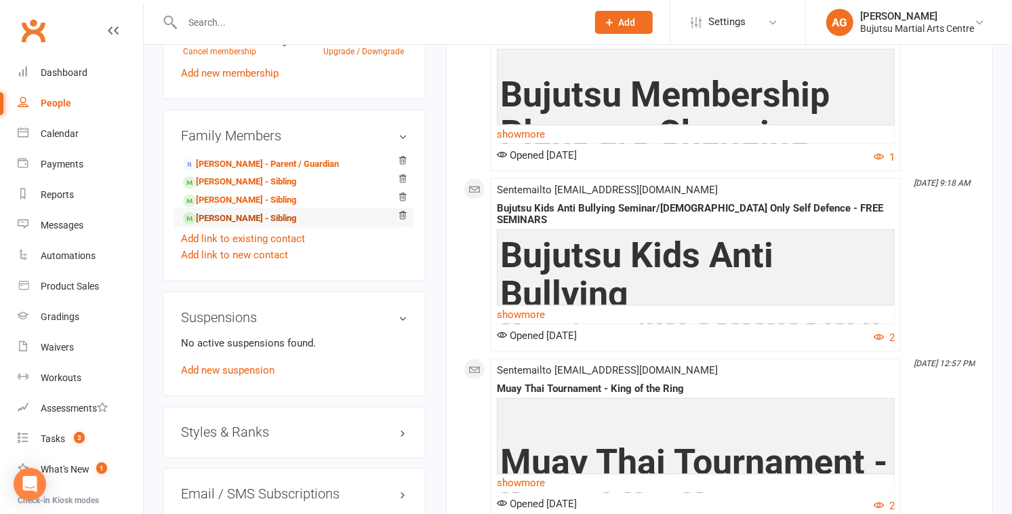
click at [227, 215] on link "Alaya Arnaout - Sibling" at bounding box center [239, 219] width 113 height 14
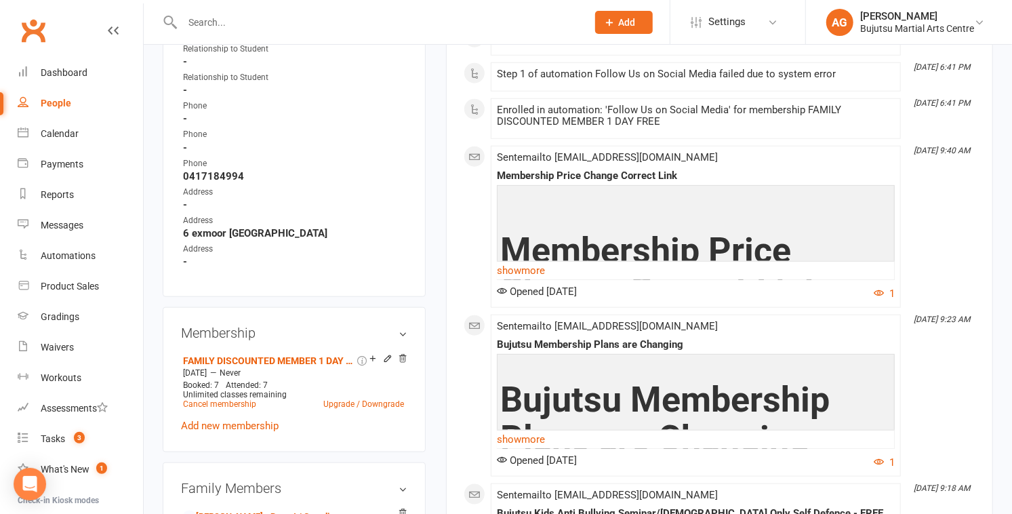
click at [342, 279] on div "Emergency Contact Details edit Name - Name Mohammed Arnaout Name - Relationship…" at bounding box center [294, 91] width 263 height 412
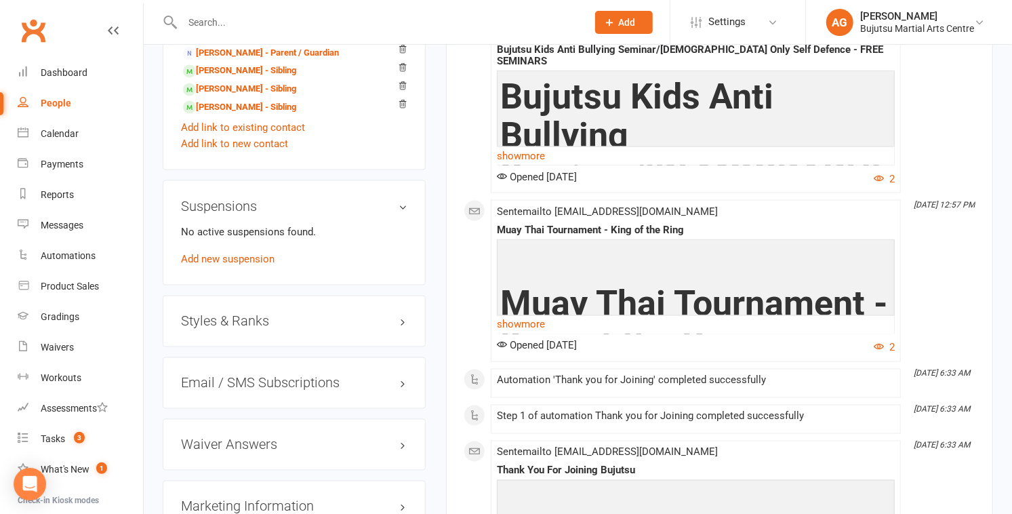
scroll to position [1207, 0]
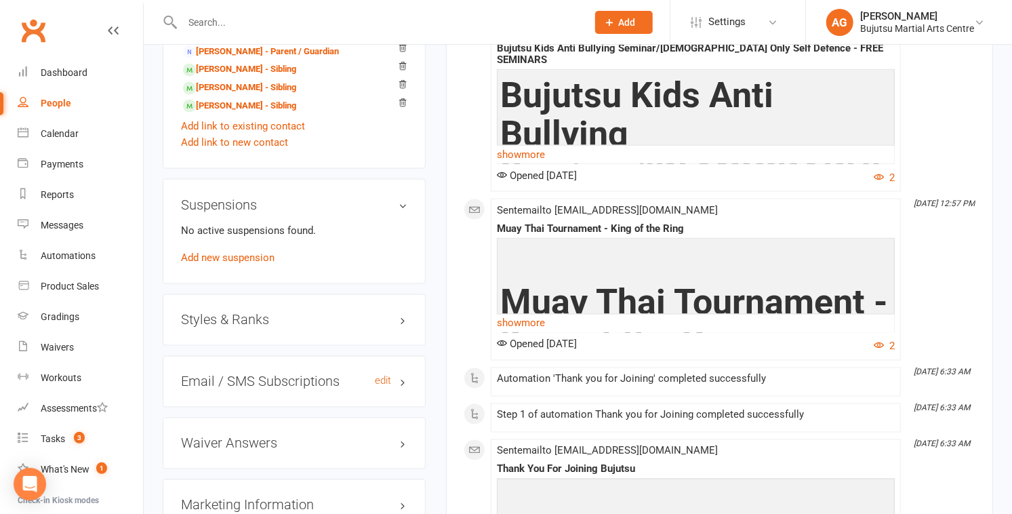
click at [275, 385] on h3 "Email / SMS Subscriptions edit" at bounding box center [294, 381] width 227 height 15
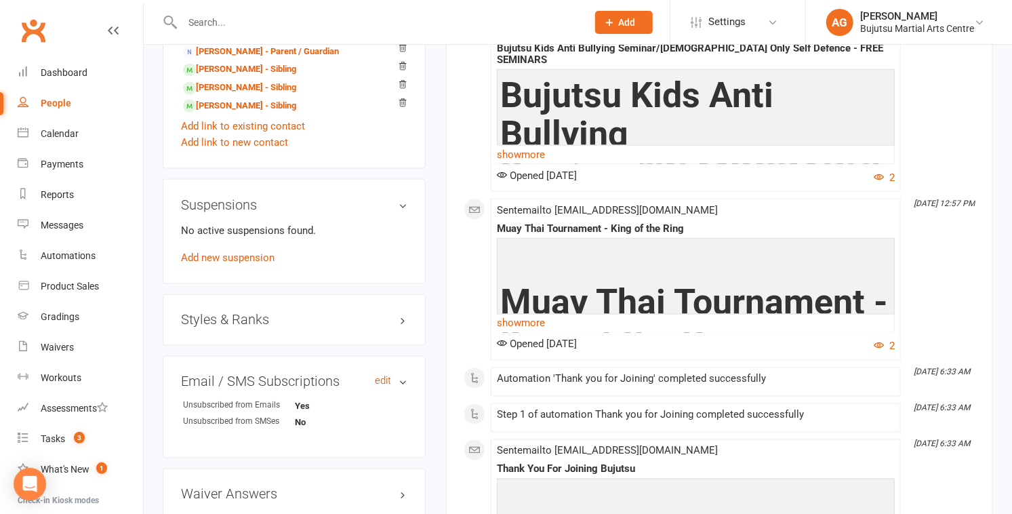
click at [387, 380] on link "edit" at bounding box center [383, 382] width 16 height 12
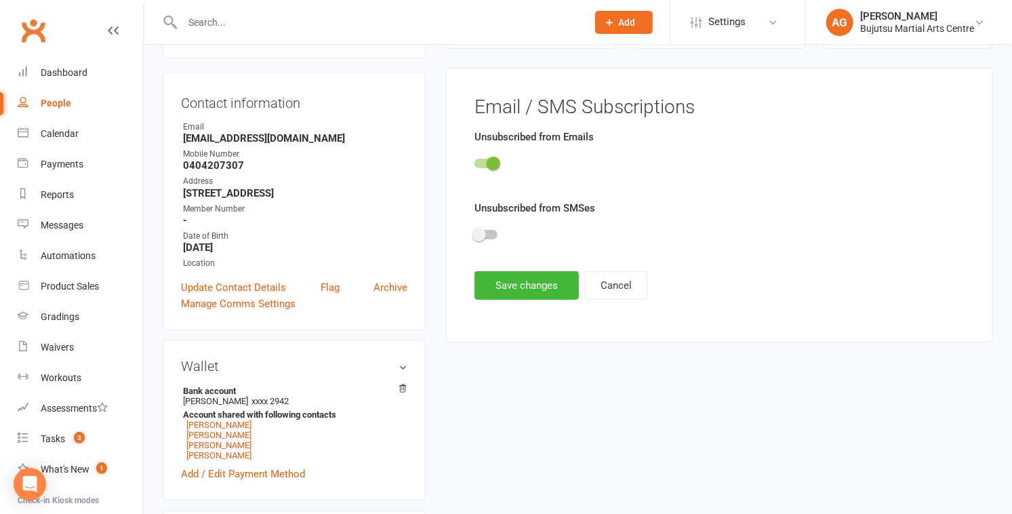
scroll to position [116, 0]
click at [493, 160] on span at bounding box center [494, 164] width 14 height 14
click at [475, 161] on input "checkbox" at bounding box center [475, 161] width 0 height 0
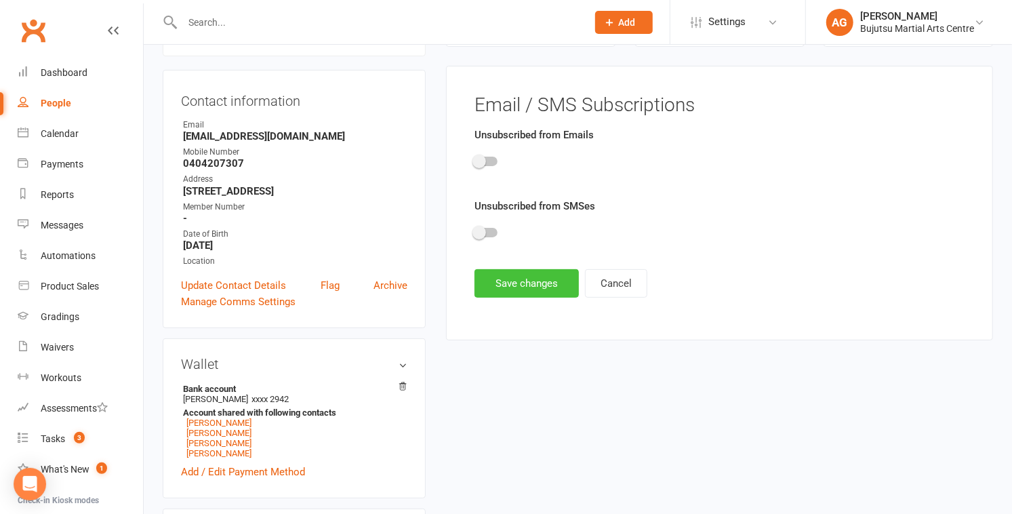
click at [500, 278] on button "Save changes" at bounding box center [527, 283] width 104 height 28
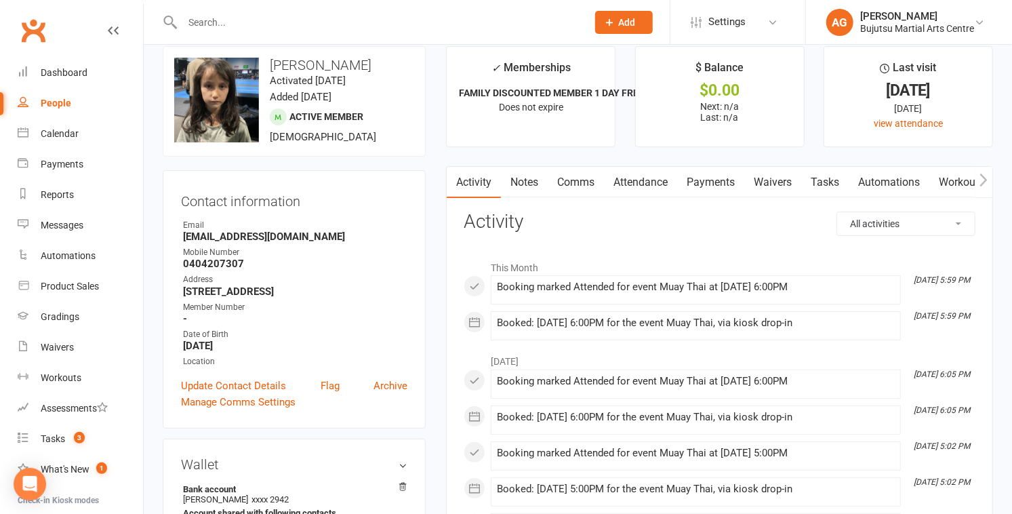
scroll to position [0, 0]
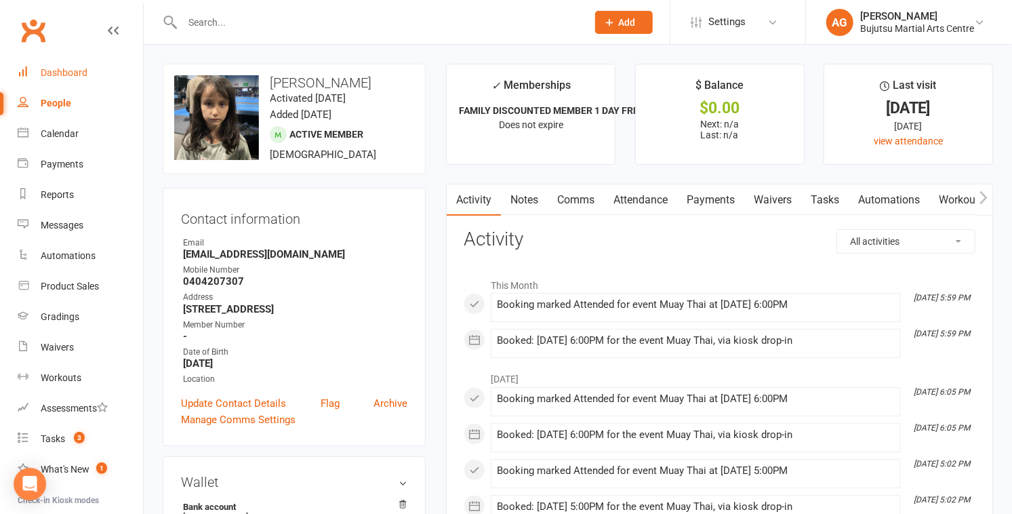
click at [74, 70] on div "Dashboard" at bounding box center [64, 72] width 47 height 11
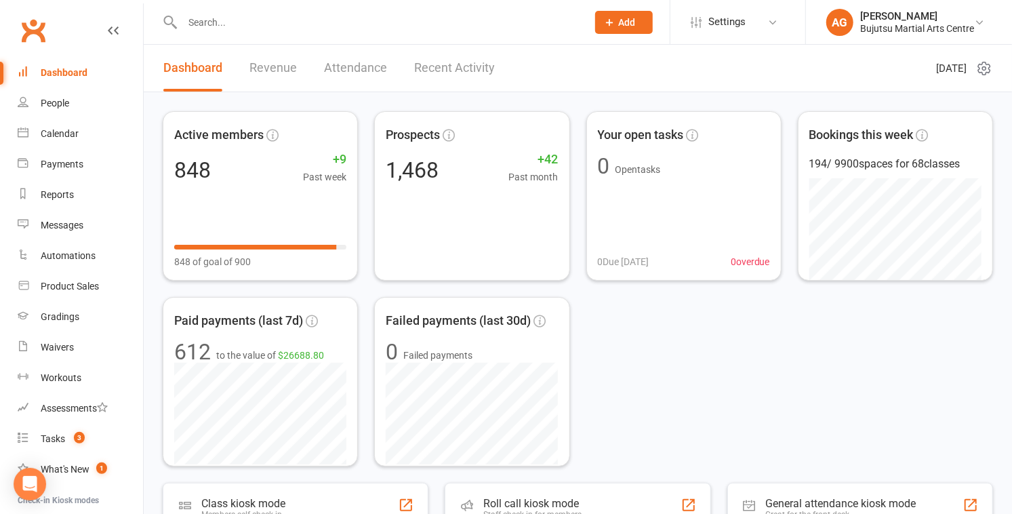
click at [197, 22] on input "text" at bounding box center [377, 22] width 399 height 19
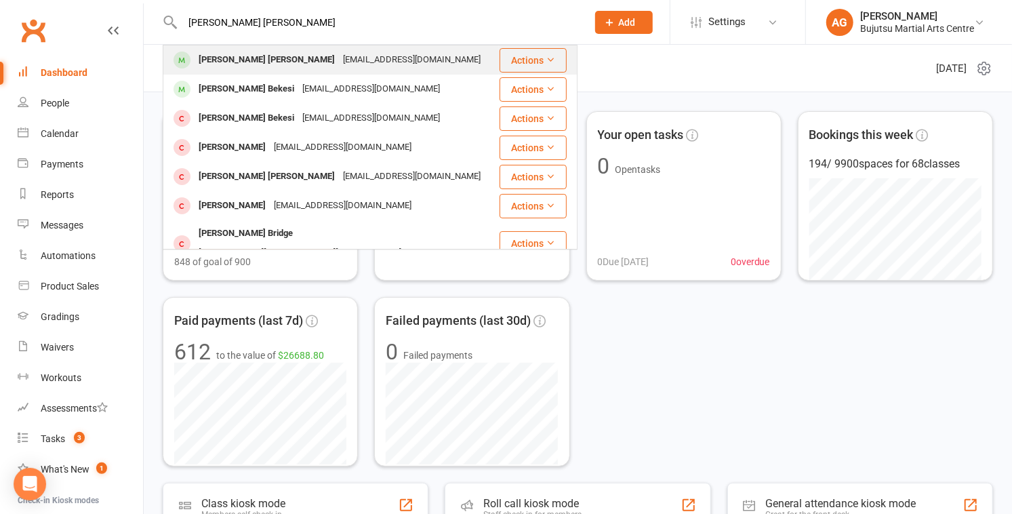
type input "cooper najjar"
click at [339, 60] on div "Coopernajjar7@gmail.com" at bounding box center [412, 60] width 146 height 20
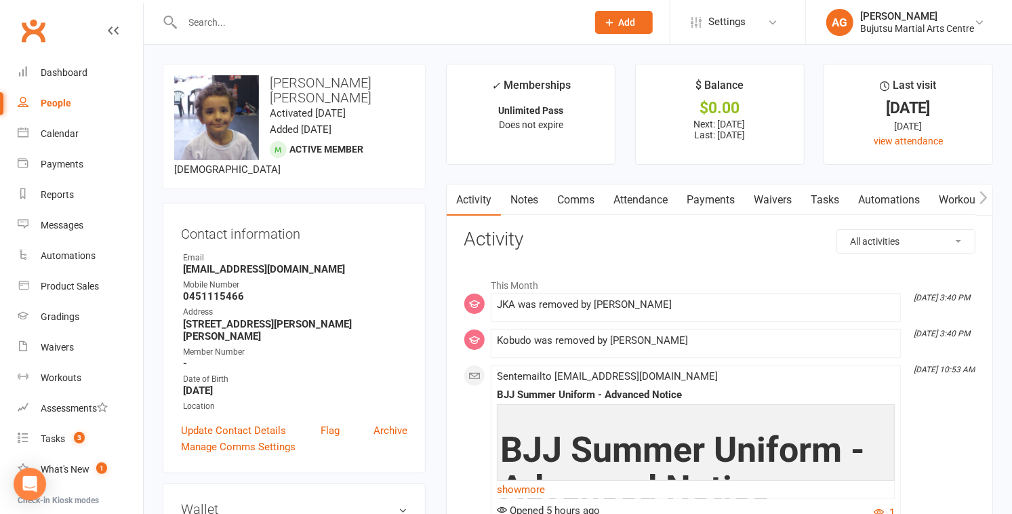
click at [500, 197] on link "Notes" at bounding box center [524, 199] width 47 height 31
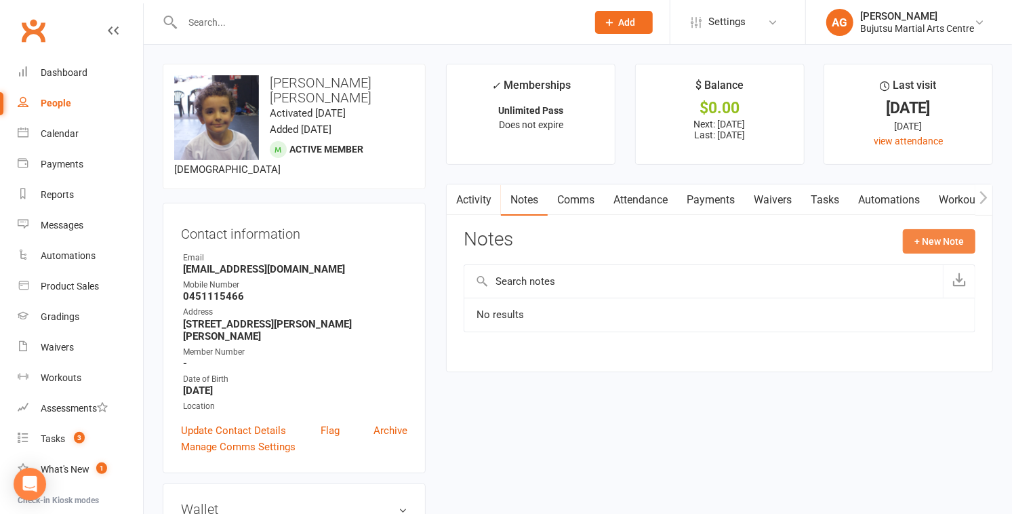
click at [500, 238] on button "+ New Note" at bounding box center [939, 241] width 73 height 24
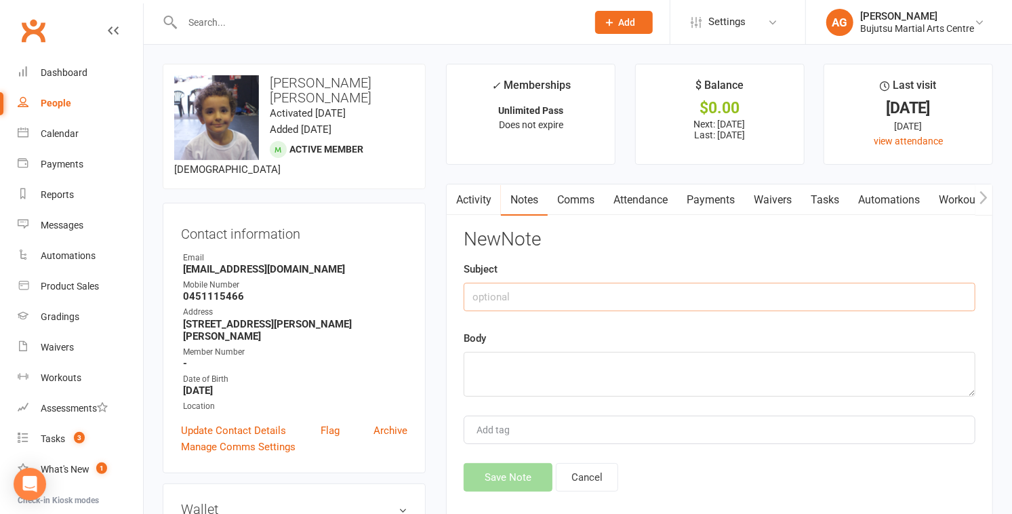
click at [500, 291] on input "text" at bounding box center [720, 297] width 512 height 28
type input "J"
click at [63, 72] on div "Dashboard" at bounding box center [64, 72] width 47 height 11
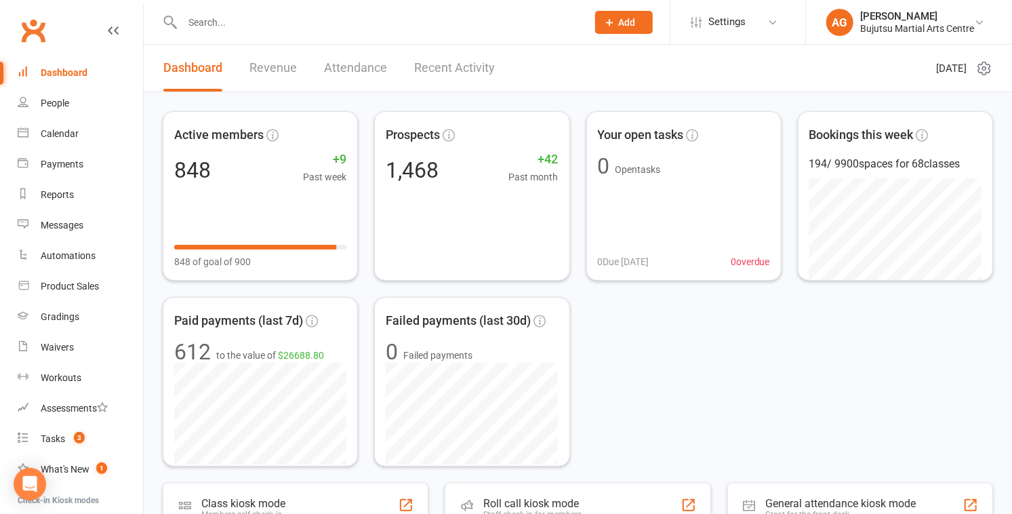
click at [222, 16] on input "text" at bounding box center [377, 22] width 399 height 19
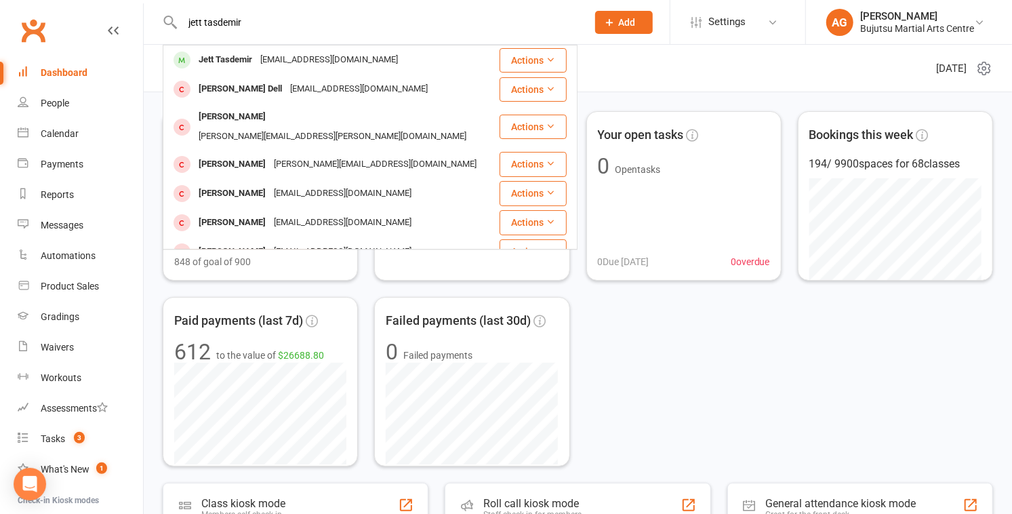
type input "jett tasdemir"
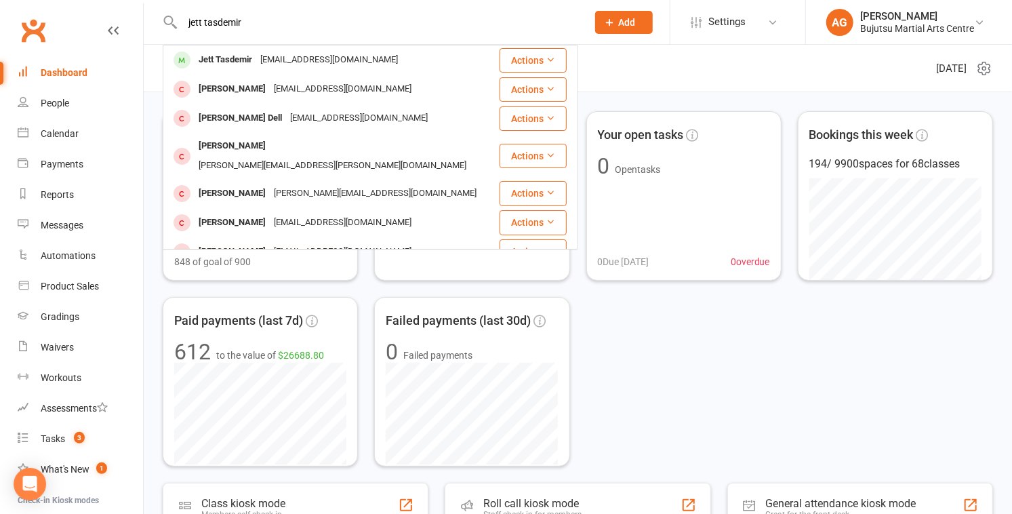
click at [219, 51] on div "Jett Tasdemir" at bounding box center [226, 60] width 62 height 20
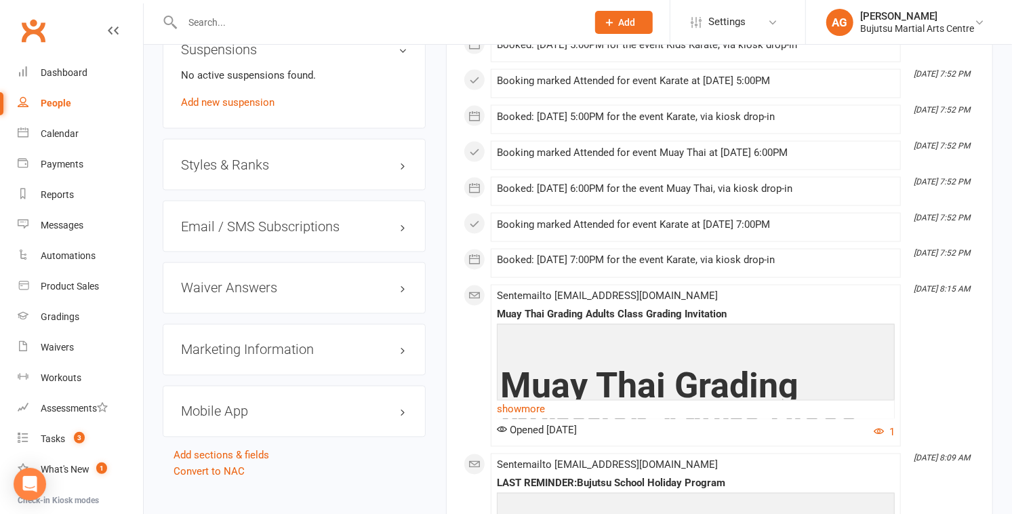
scroll to position [1293, 0]
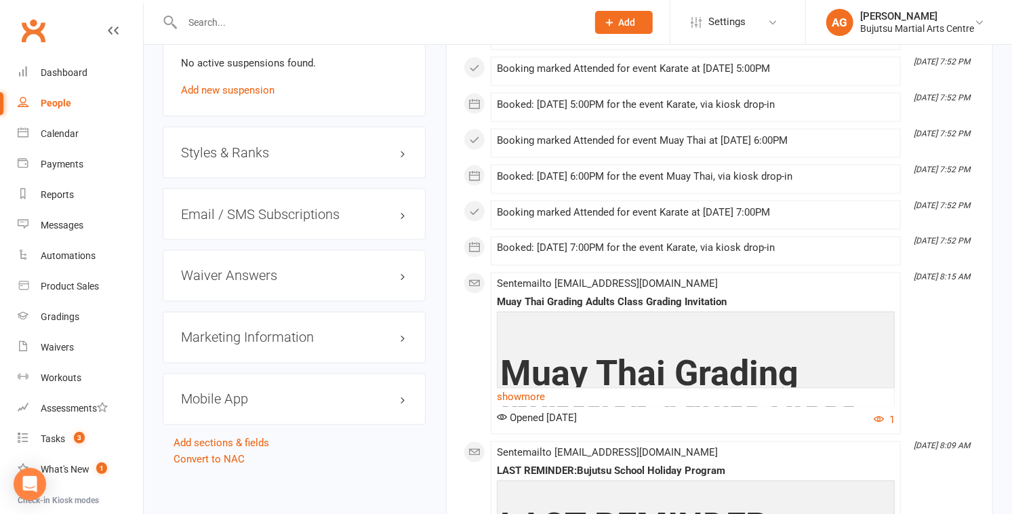
click at [227, 149] on h3 "Styles & Ranks" at bounding box center [294, 152] width 227 height 15
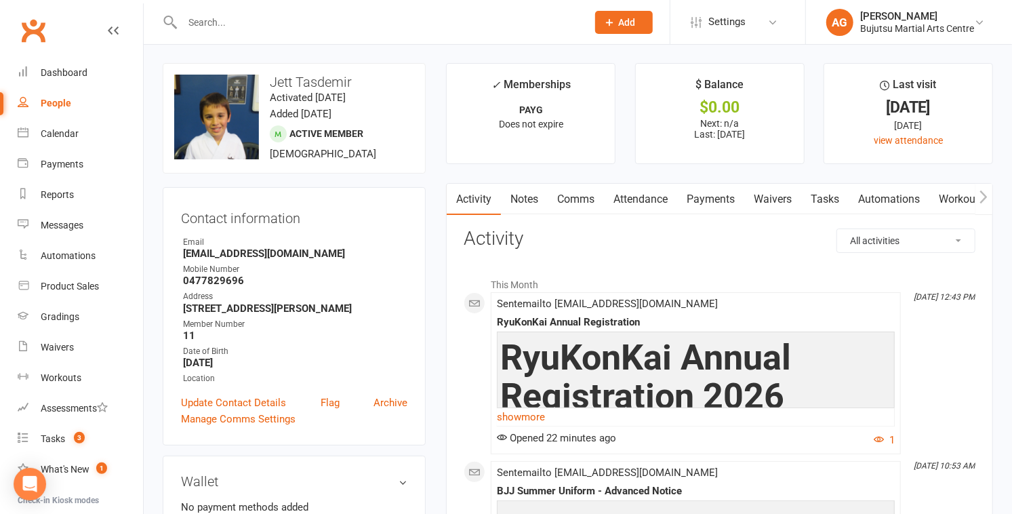
scroll to position [0, 0]
click at [500, 198] on link "Notes" at bounding box center [524, 199] width 47 height 31
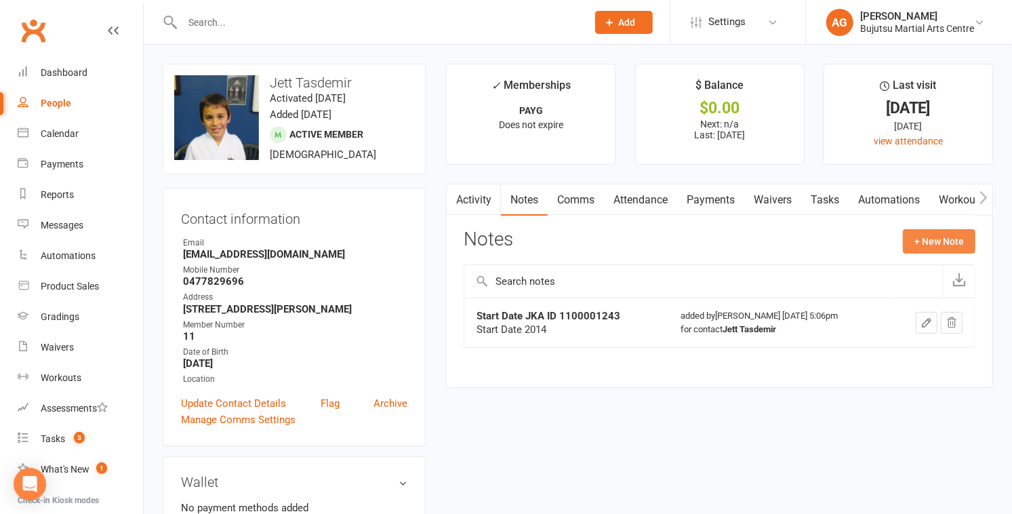
click at [500, 241] on button "+ New Note" at bounding box center [939, 241] width 73 height 24
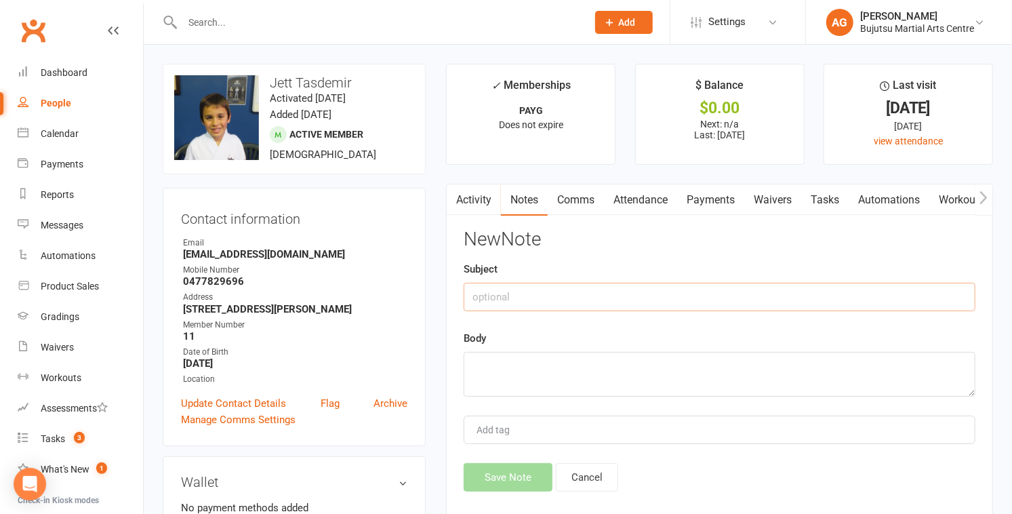
click at [500, 293] on input "text" at bounding box center [720, 297] width 512 height 28
type input "Kobudo"
click at [494, 362] on textarea at bounding box center [720, 374] width 512 height 45
type textarea "Start date - 22 Aug 2018 Shodan - 12 Oct 2023"
click at [500, 457] on button "Save Note" at bounding box center [508, 477] width 89 height 28
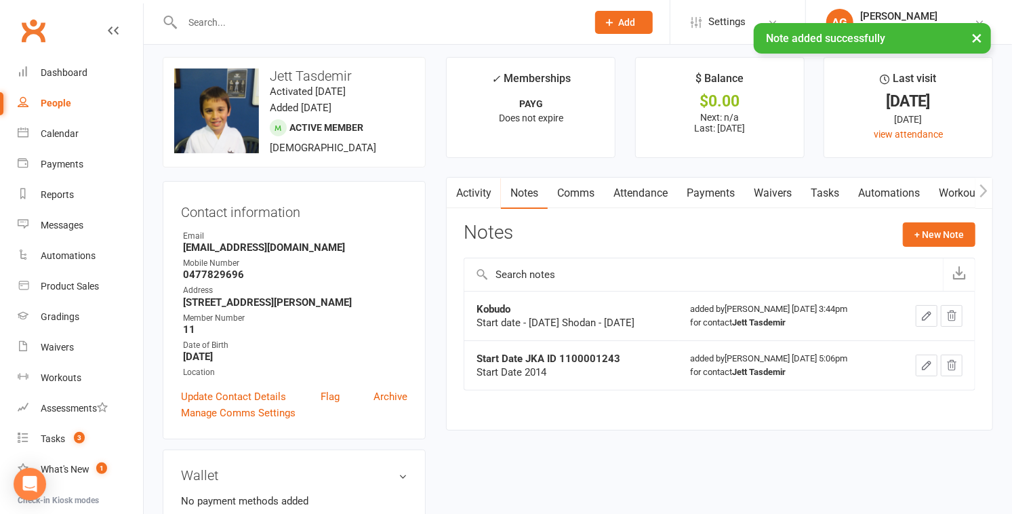
scroll to position [7, 0]
click at [55, 73] on div "Dashboard" at bounding box center [64, 72] width 47 height 11
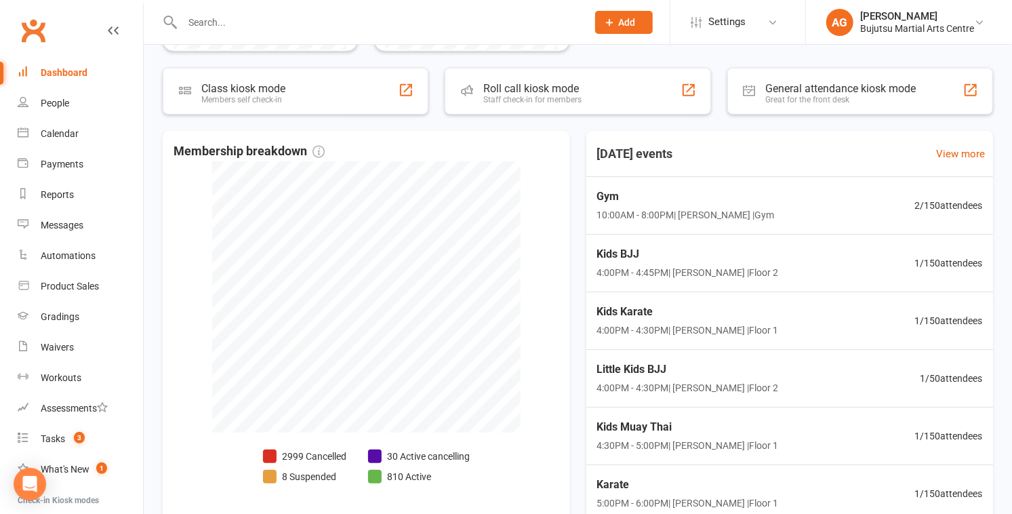
scroll to position [492, 0]
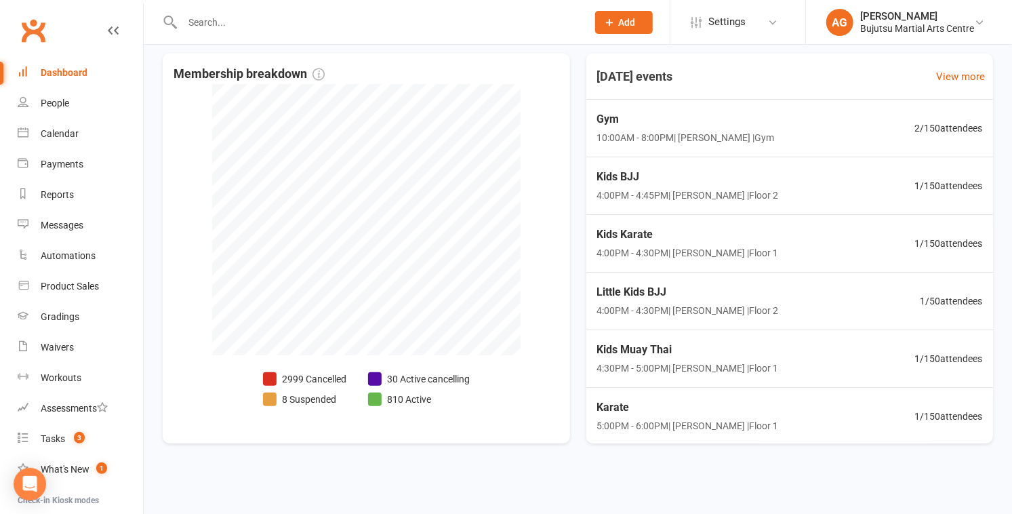
click at [235, 18] on input "text" at bounding box center [377, 22] width 399 height 19
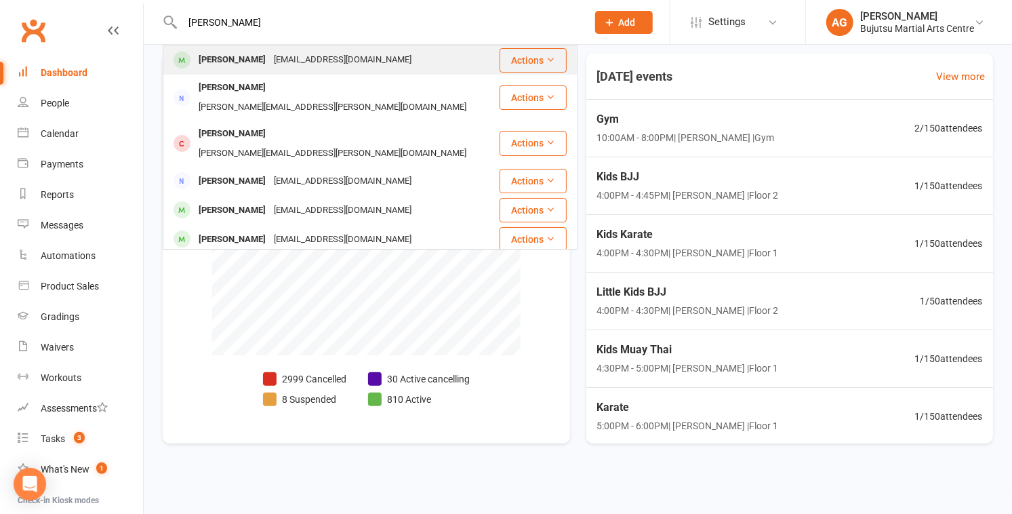
type input "Keith adams"
click at [227, 57] on div "keith adams" at bounding box center [232, 60] width 75 height 20
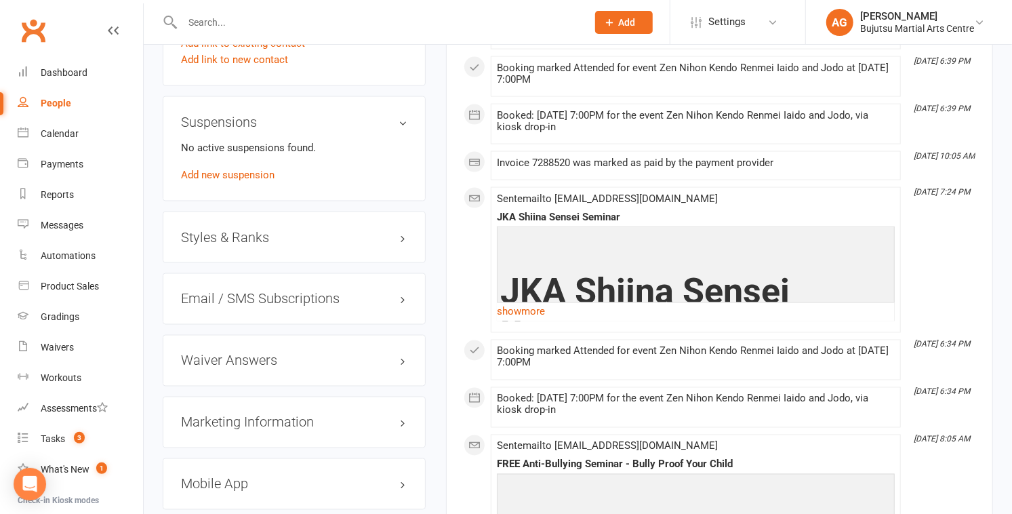
scroll to position [1219, 0]
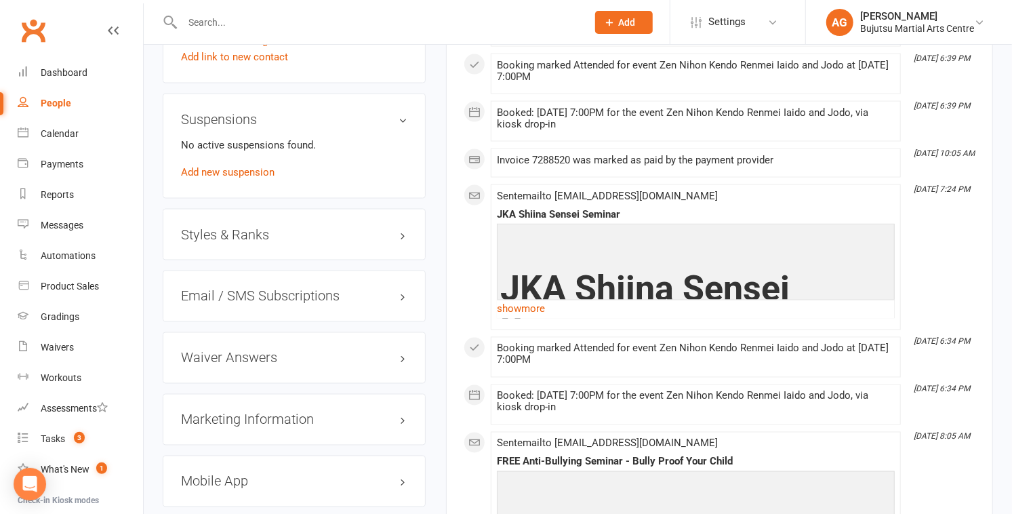
click at [240, 231] on h3 "Styles & Ranks" at bounding box center [294, 234] width 227 height 15
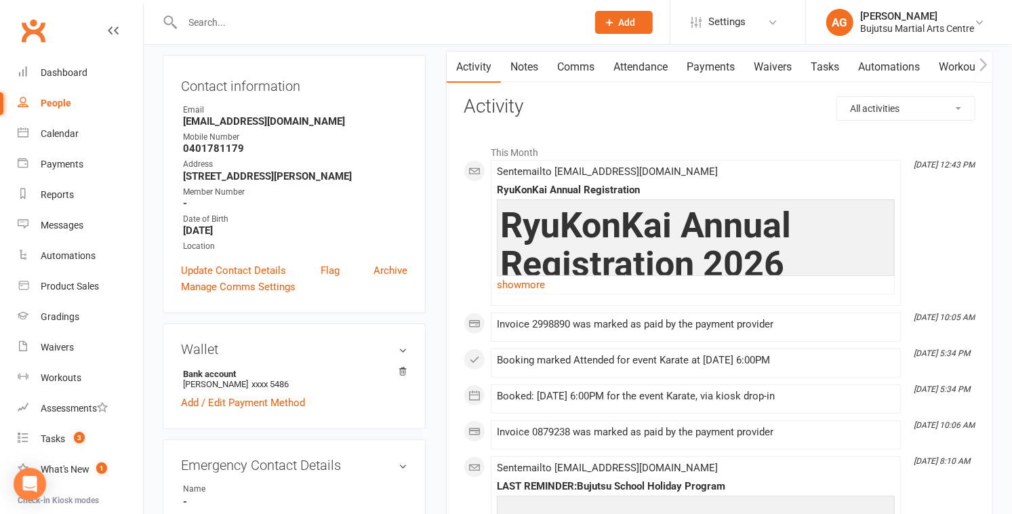
scroll to position [0, 0]
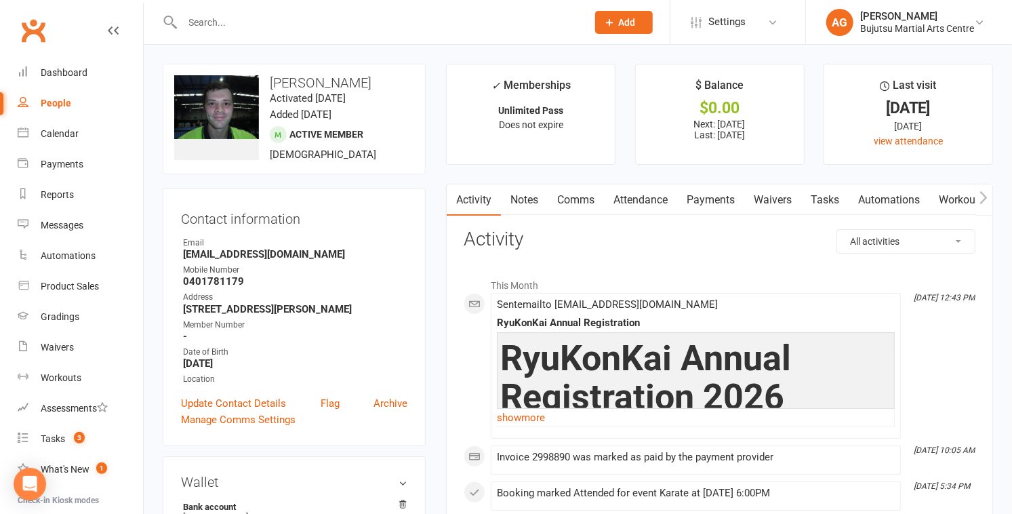
click at [500, 197] on link "Notes" at bounding box center [524, 199] width 47 height 31
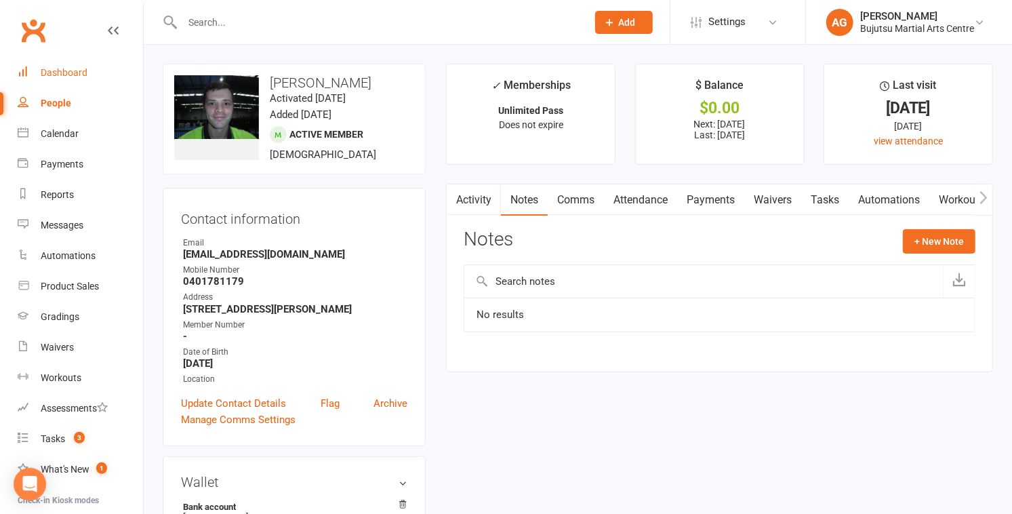
click at [57, 72] on div "Dashboard" at bounding box center [64, 72] width 47 height 11
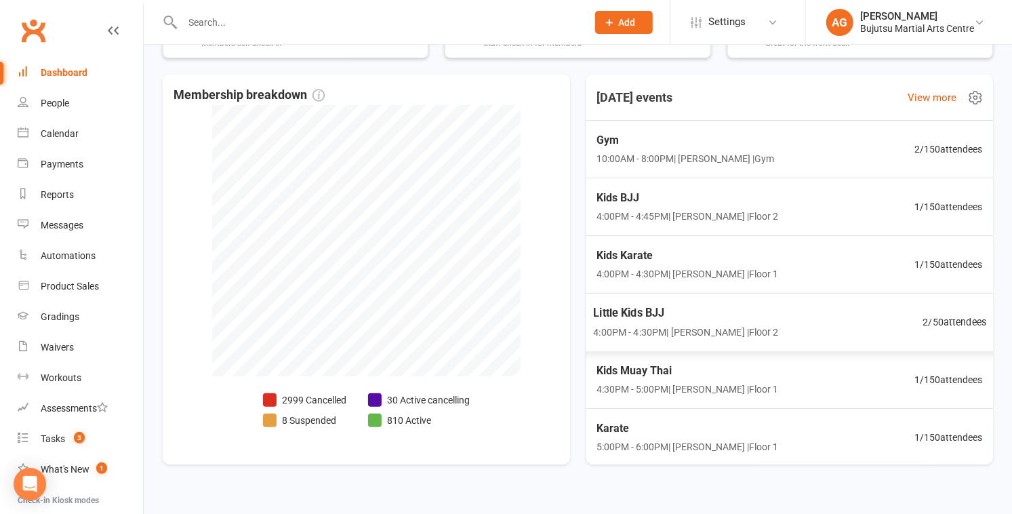
scroll to position [468, 0]
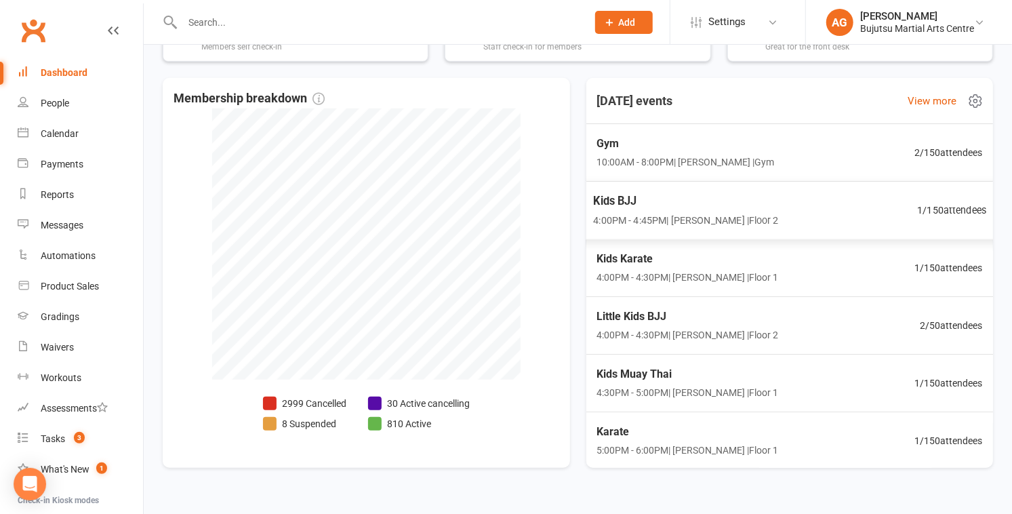
click at [500, 207] on span "1 / 150 attendees" at bounding box center [952, 210] width 69 height 16
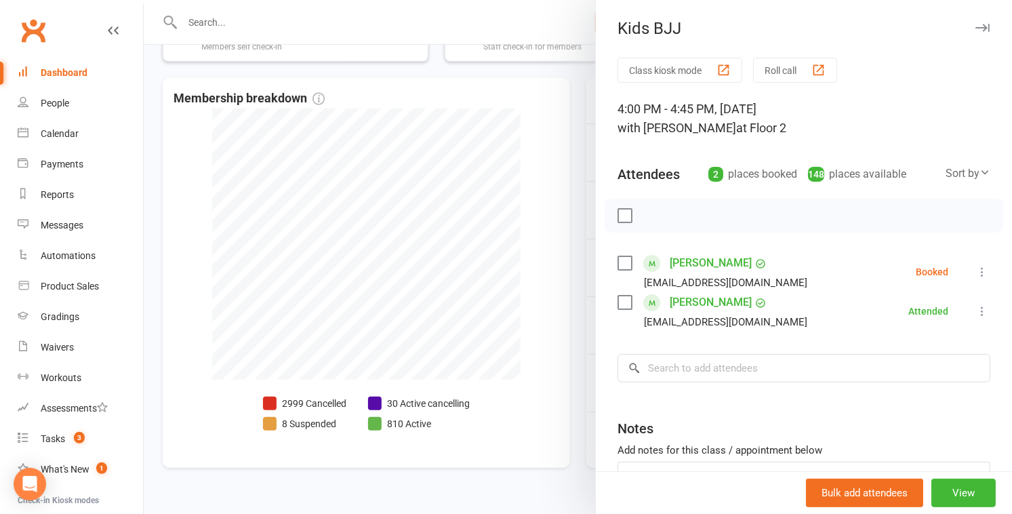
click at [500, 258] on div at bounding box center [578, 257] width 869 height 514
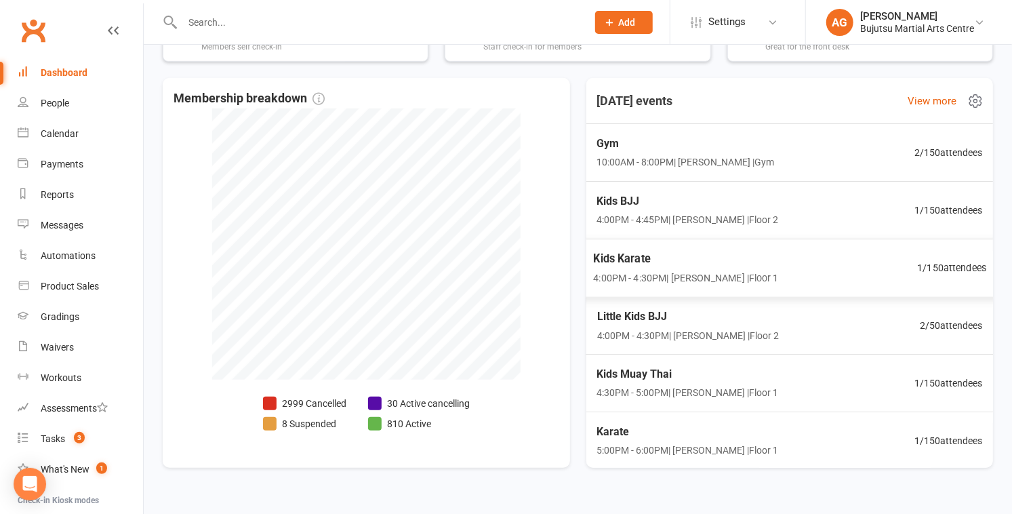
click at [500, 265] on span "1 / 150 attendees" at bounding box center [952, 268] width 69 height 16
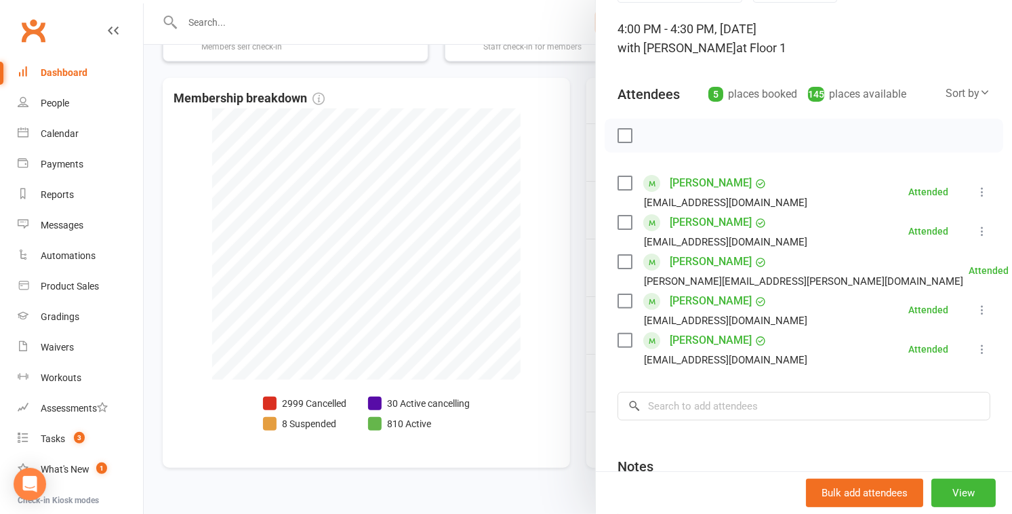
scroll to position [83, 0]
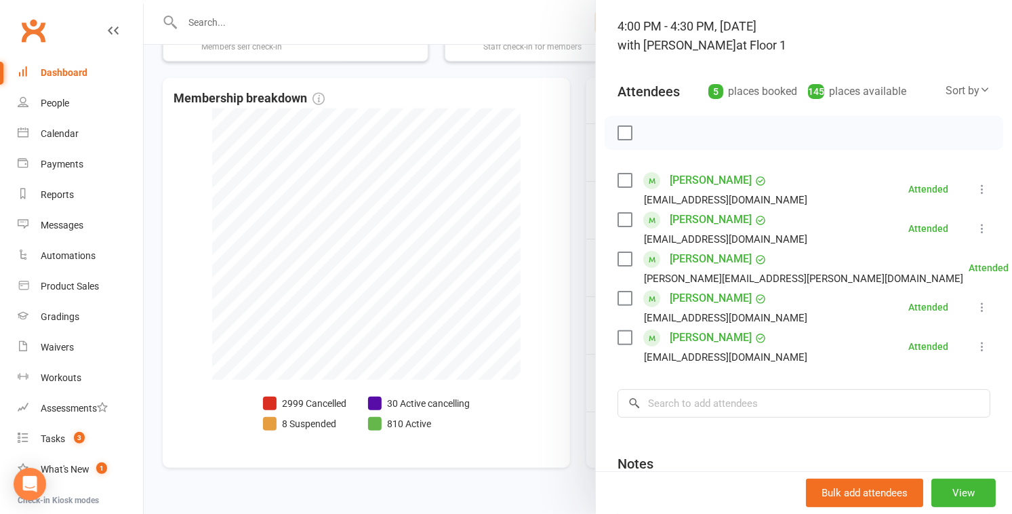
click at [500, 307] on div at bounding box center [578, 257] width 869 height 514
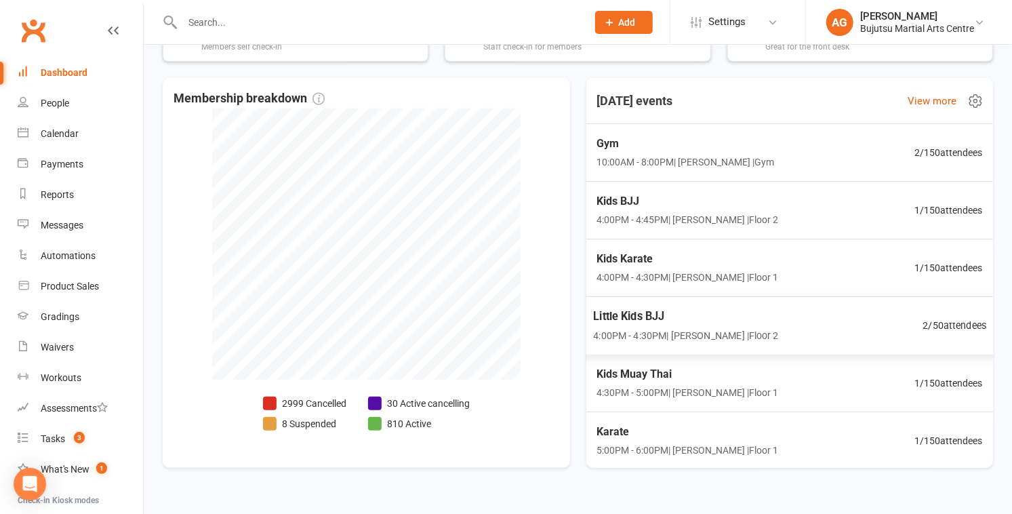
click at [500, 322] on span "2 / 50 attendees" at bounding box center [955, 325] width 64 height 16
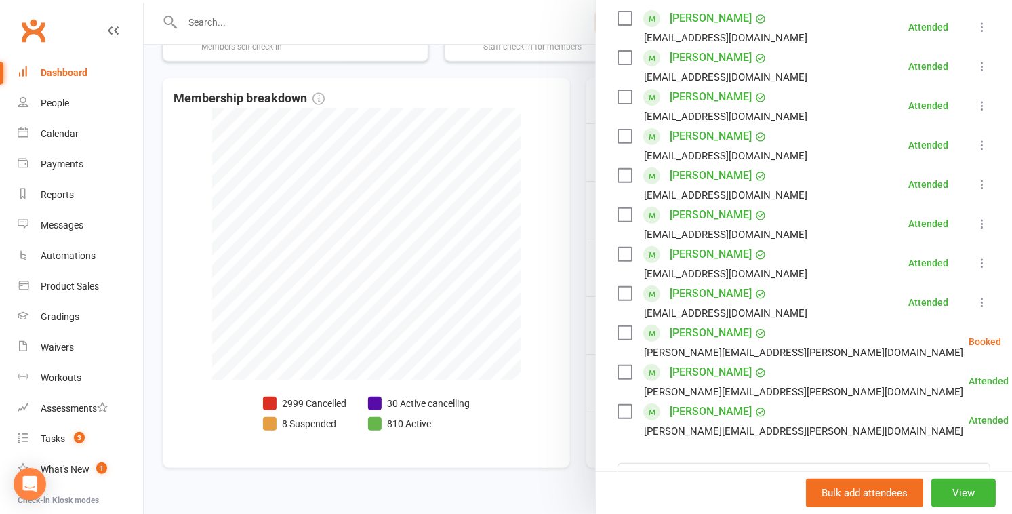
scroll to position [245, 0]
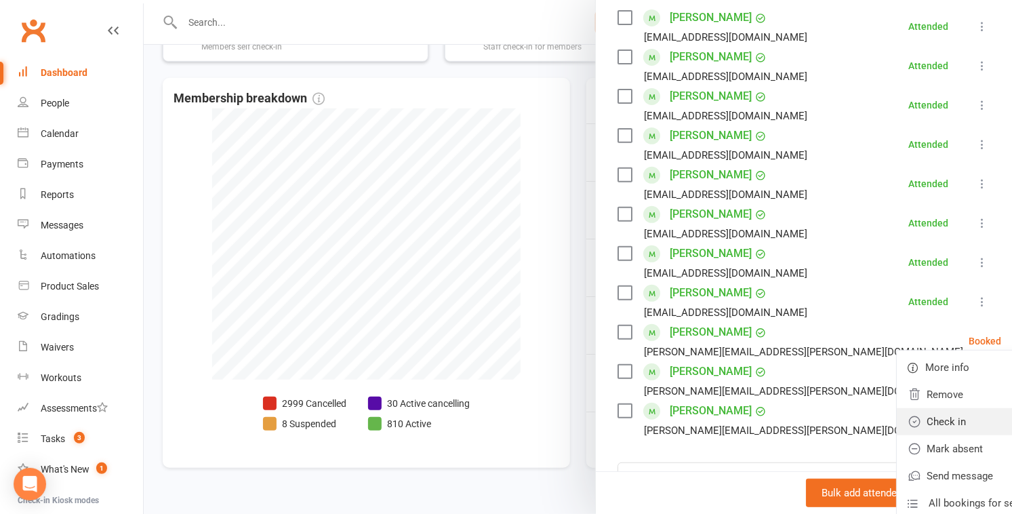
click at [500, 419] on link "Check in" at bounding box center [970, 421] width 146 height 27
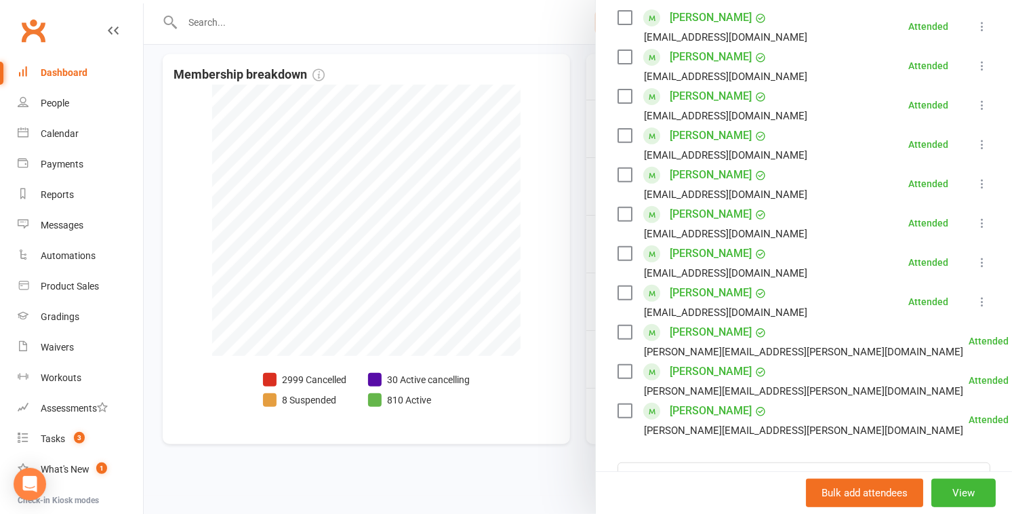
scroll to position [492, 0]
click at [500, 328] on div at bounding box center [578, 257] width 869 height 514
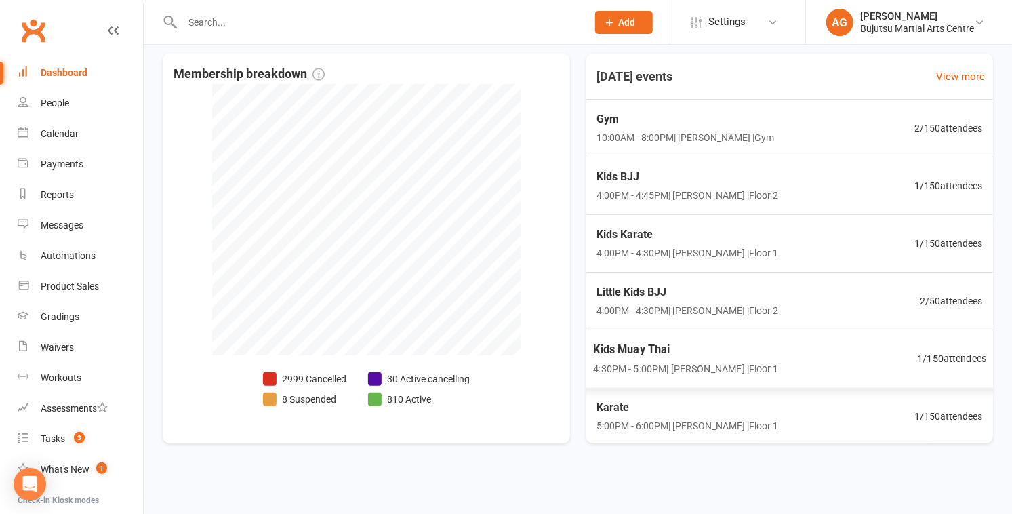
click at [500, 355] on span "1 / 150 attendees" at bounding box center [952, 359] width 69 height 16
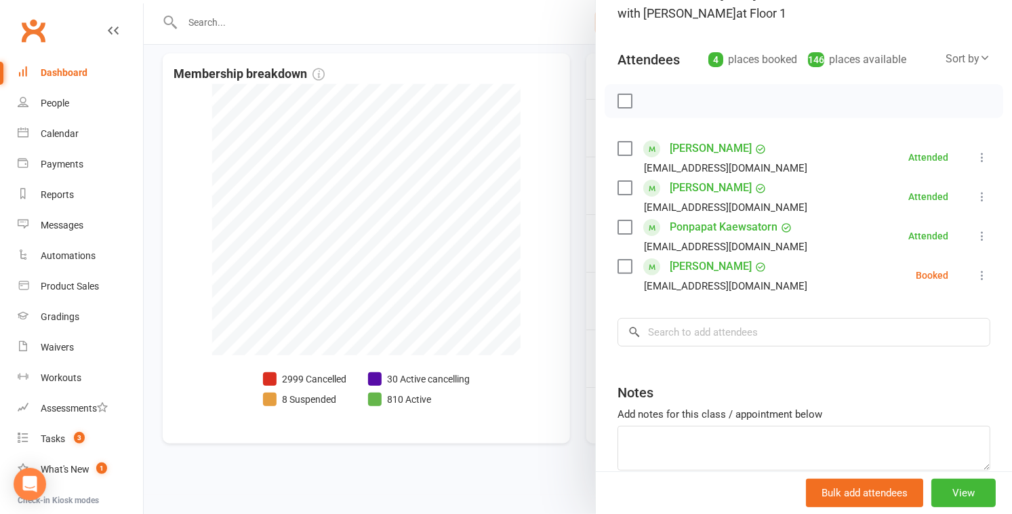
scroll to position [117, 0]
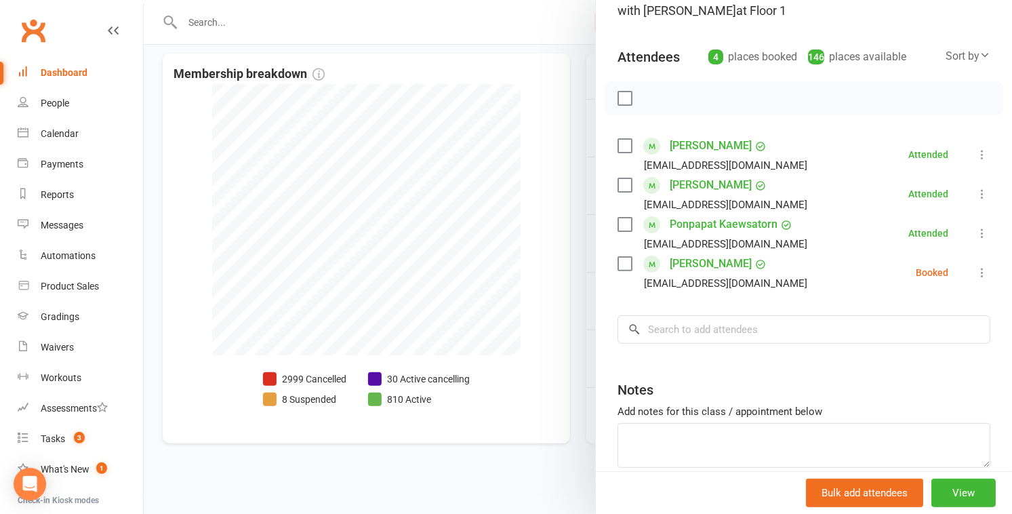
click at [500, 326] on div at bounding box center [578, 257] width 869 height 514
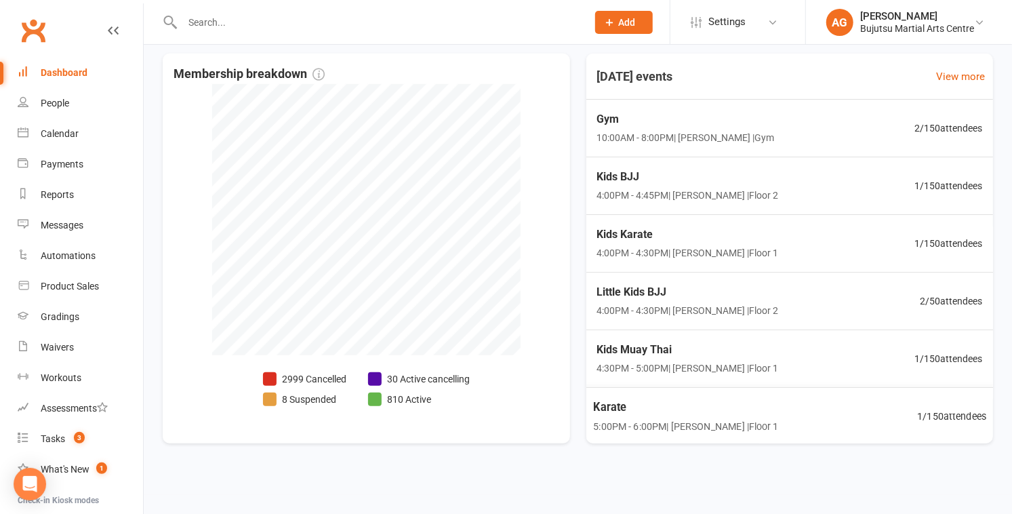
click at [500, 412] on span "1 / 150 attendees" at bounding box center [952, 416] width 69 height 16
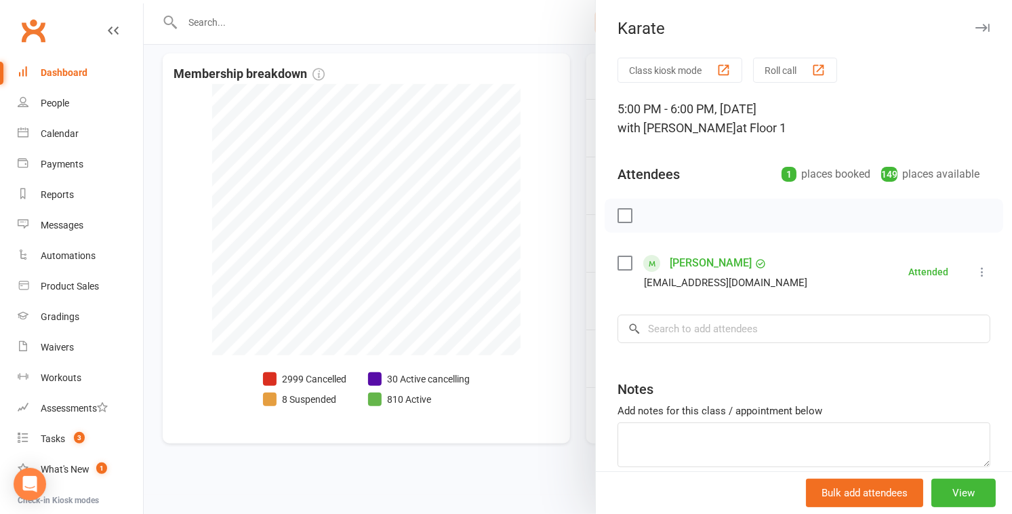
click at [500, 362] on div at bounding box center [578, 257] width 869 height 514
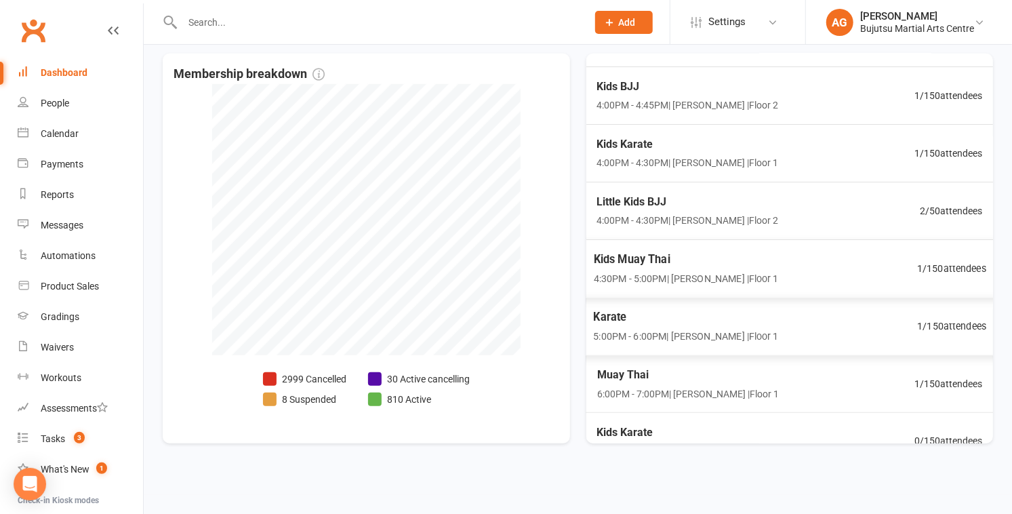
scroll to position [92, 0]
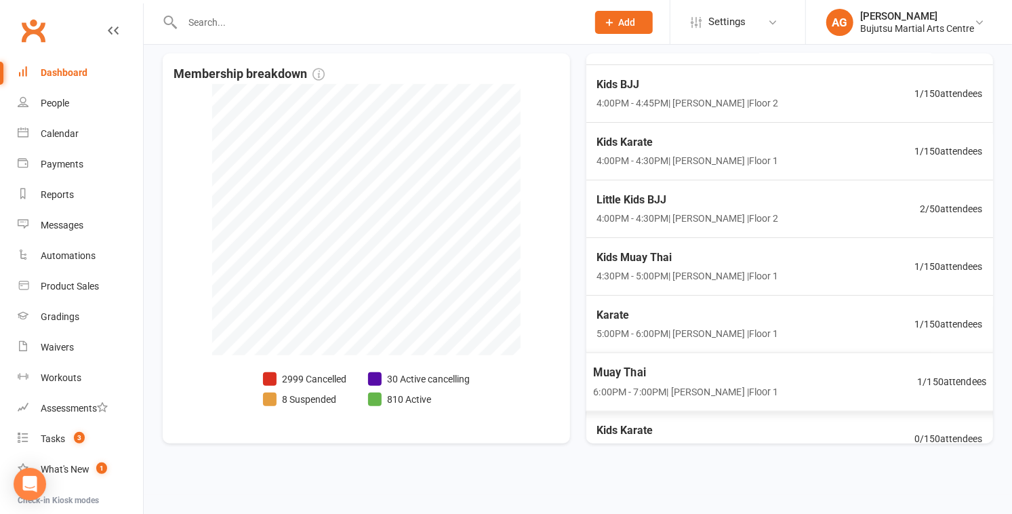
click at [500, 378] on span "1 / 150 attendees" at bounding box center [952, 382] width 69 height 16
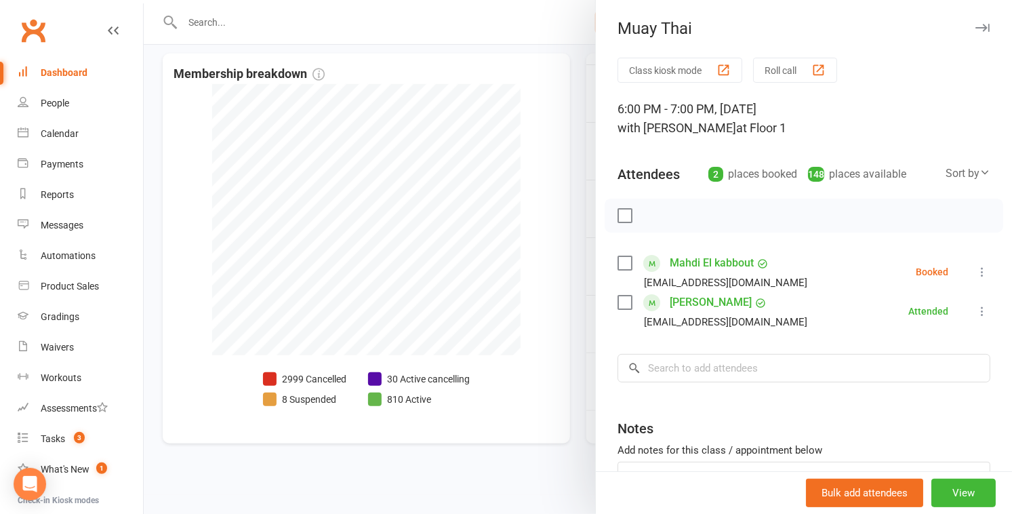
click at [500, 361] on div at bounding box center [578, 257] width 869 height 514
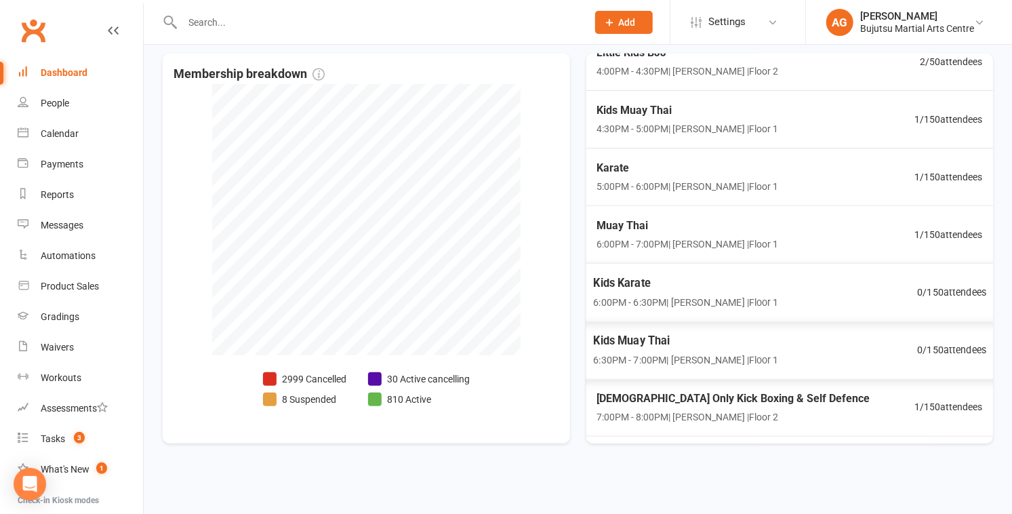
scroll to position [251, 0]
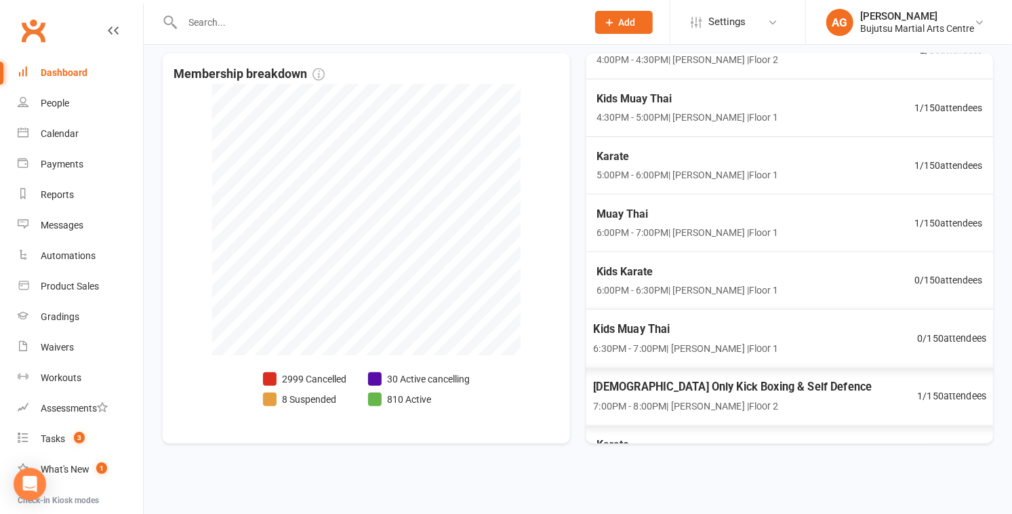
click at [500, 393] on span "1 / 150 attendees" at bounding box center [952, 396] width 69 height 16
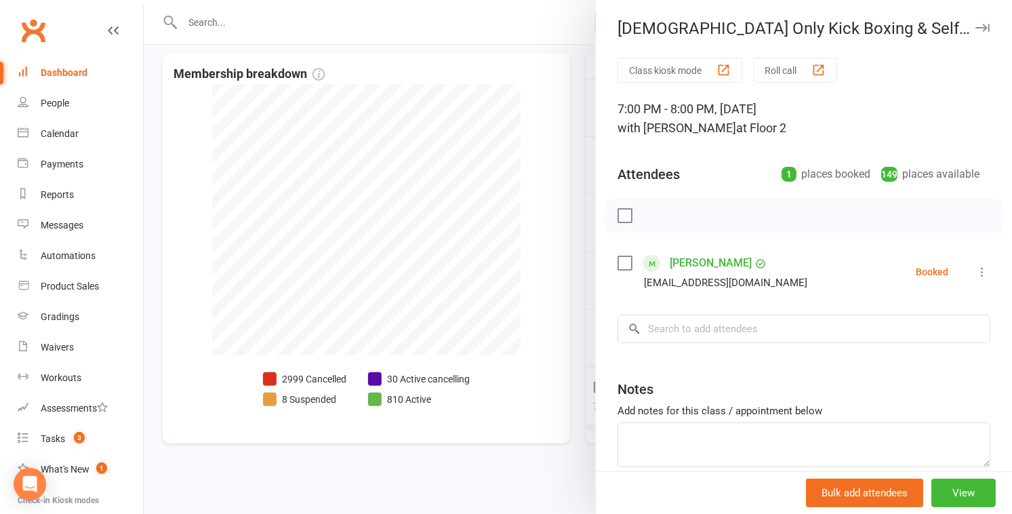
click at [500, 322] on div at bounding box center [578, 257] width 869 height 514
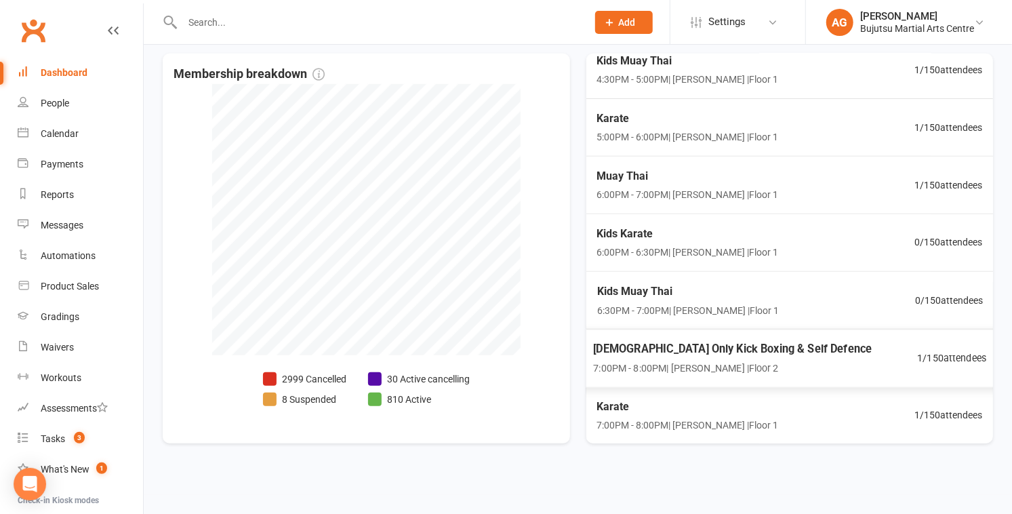
scroll to position [290, 0]
click at [500, 410] on span "1 / 150 attendees" at bounding box center [952, 415] width 69 height 16
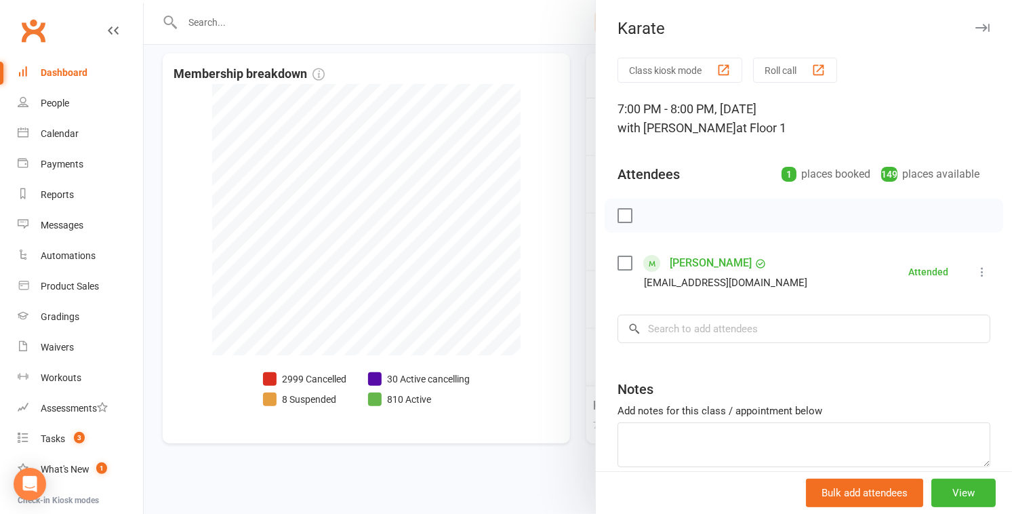
click at [500, 333] on div at bounding box center [578, 257] width 869 height 514
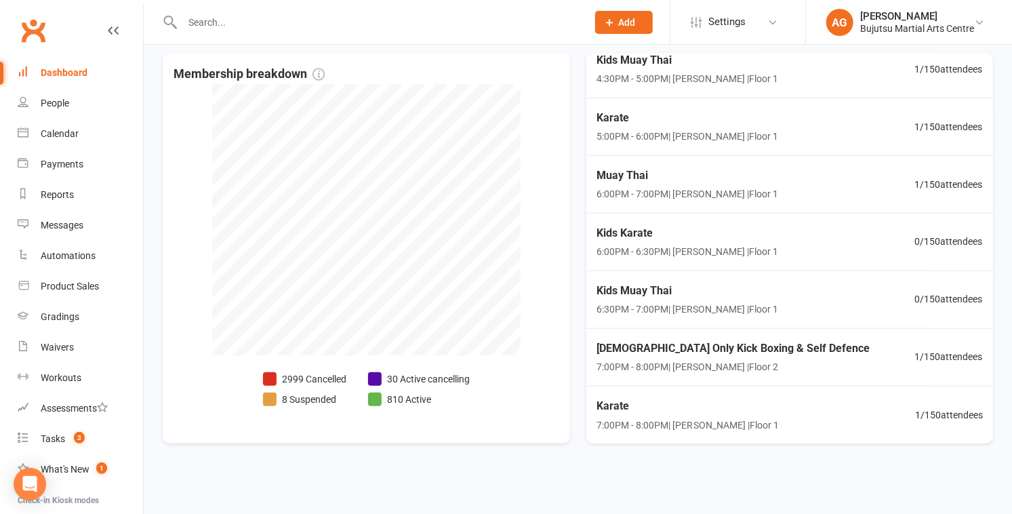
scroll to position [289, 0]
click at [206, 20] on input "text" at bounding box center [377, 22] width 399 height 19
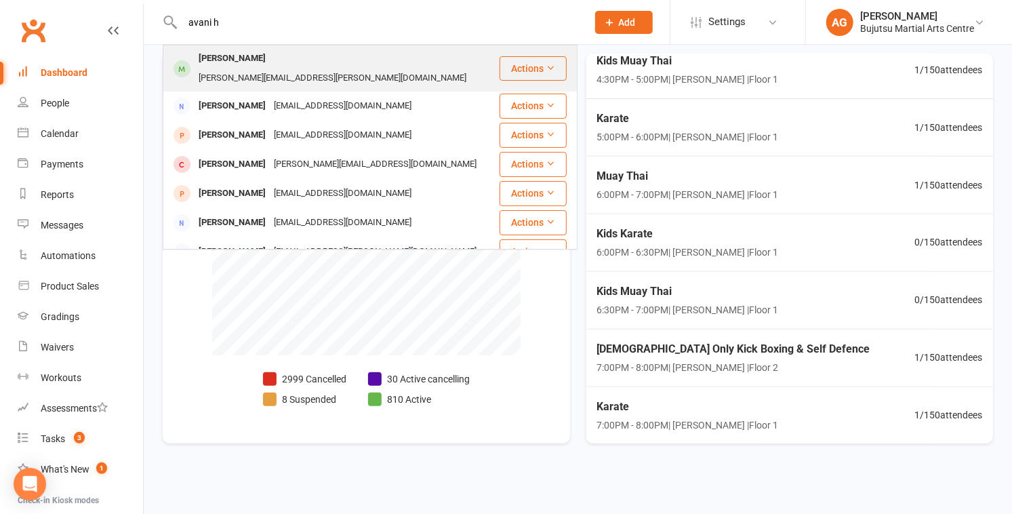
type input "avani h"
click at [263, 58] on div "Avani Hollingsworth" at bounding box center [232, 59] width 75 height 20
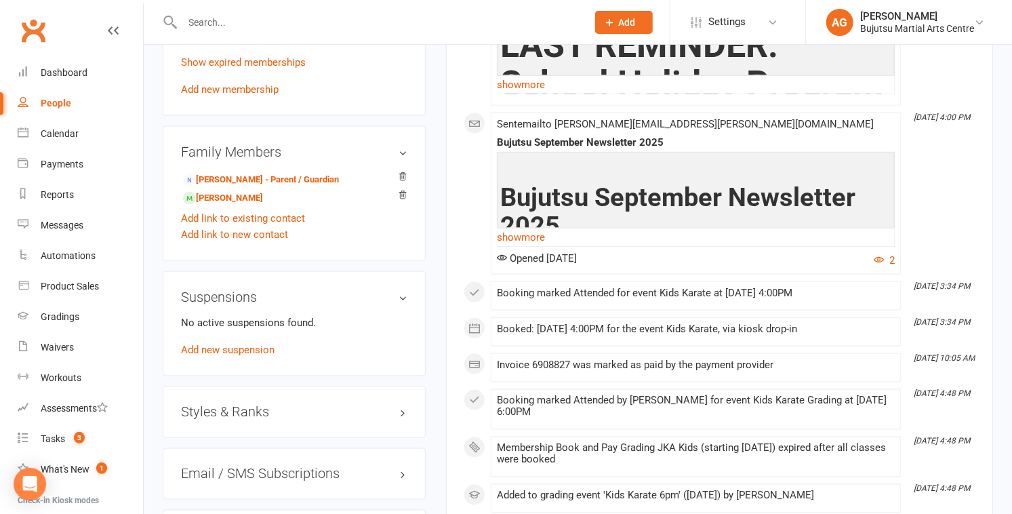
scroll to position [1126, 0]
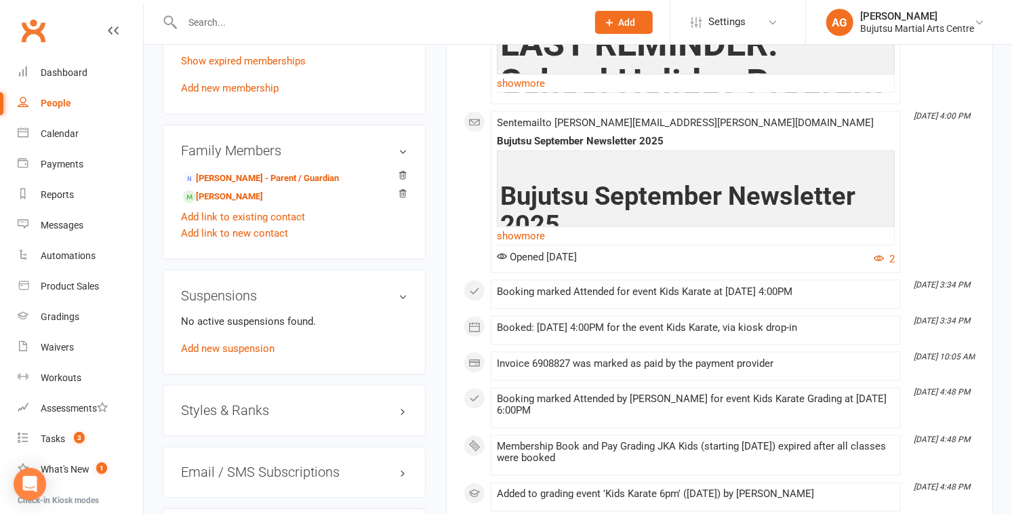
click at [234, 404] on h3 "Styles & Ranks" at bounding box center [294, 411] width 227 height 15
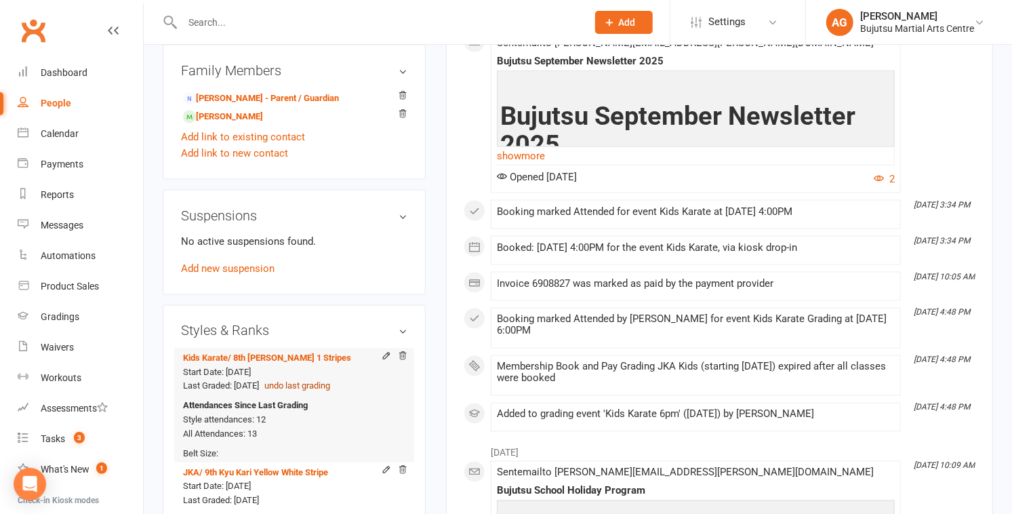
scroll to position [1209, 0]
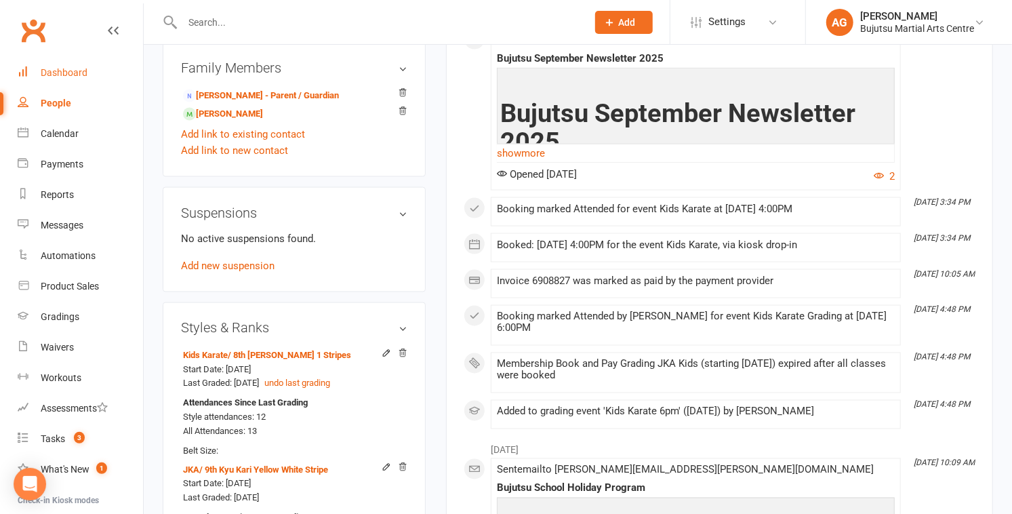
click at [70, 69] on div "Dashboard" at bounding box center [64, 72] width 47 height 11
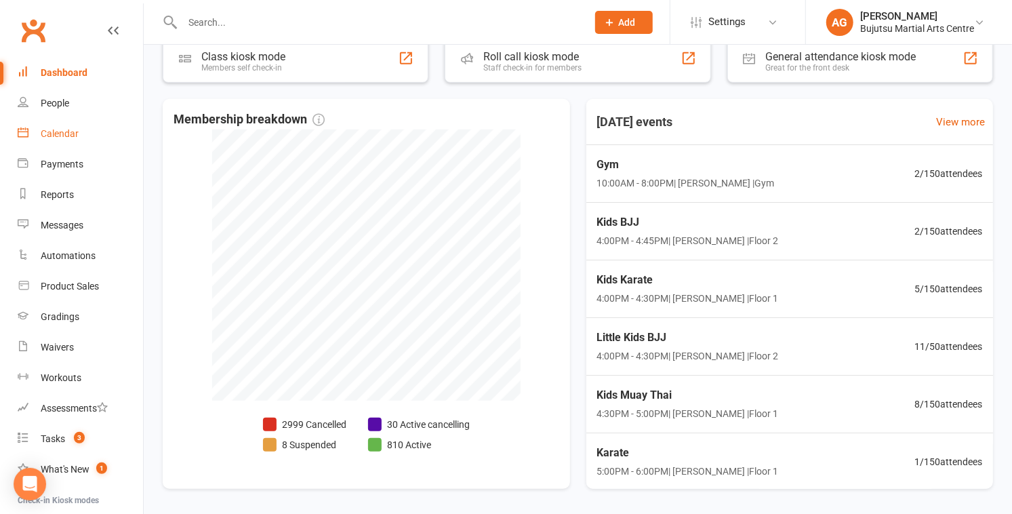
click at [61, 134] on div "Calendar" at bounding box center [60, 133] width 38 height 11
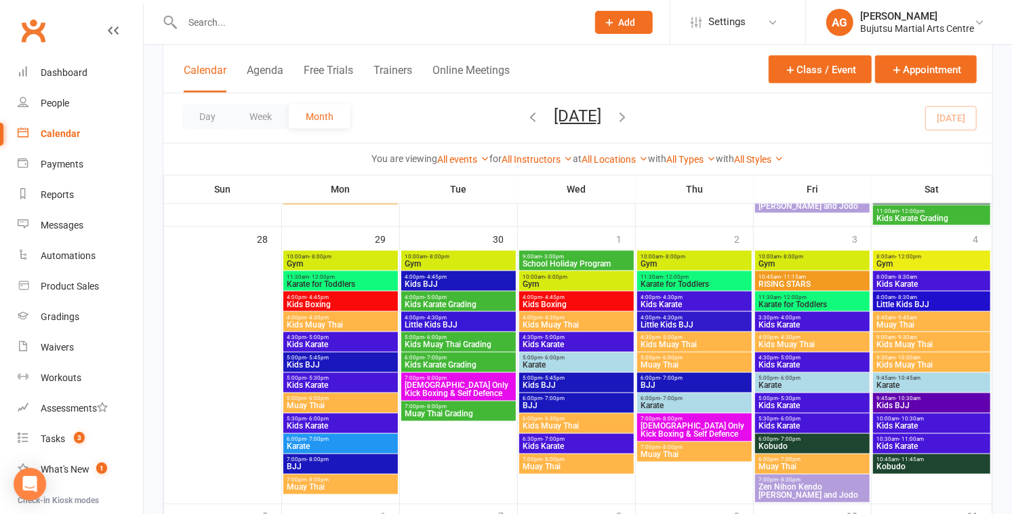
scroll to position [1187, 0]
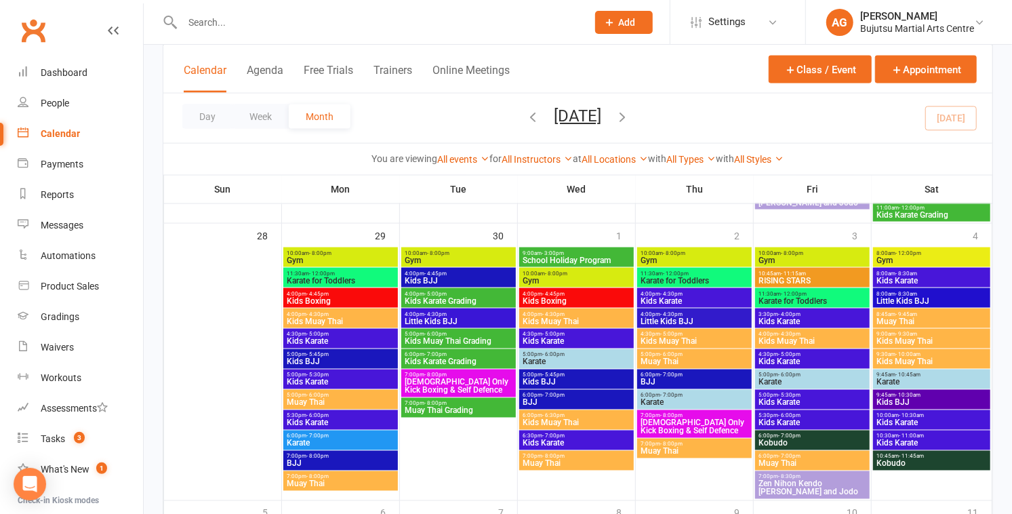
click at [478, 298] on span "Kids Karate Grading" at bounding box center [458, 301] width 109 height 8
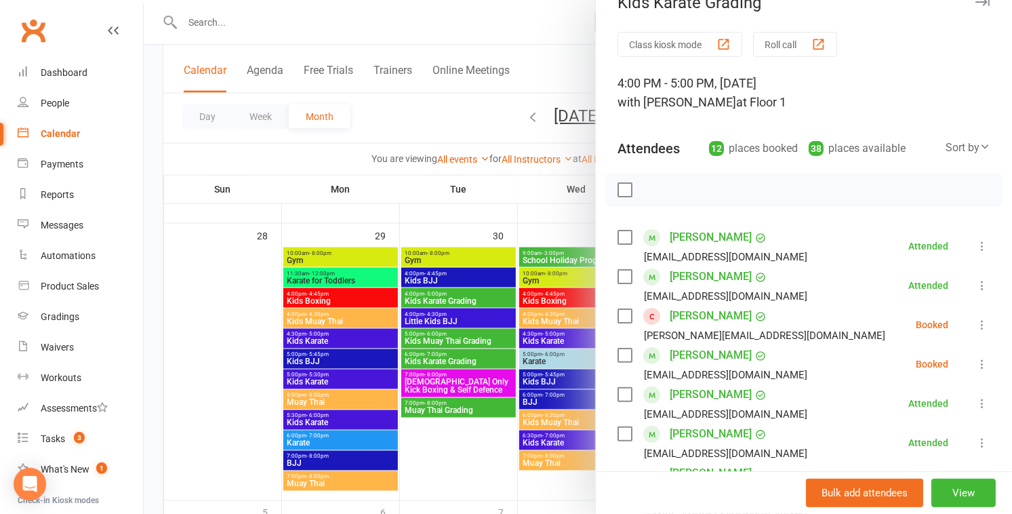
scroll to position [0, 0]
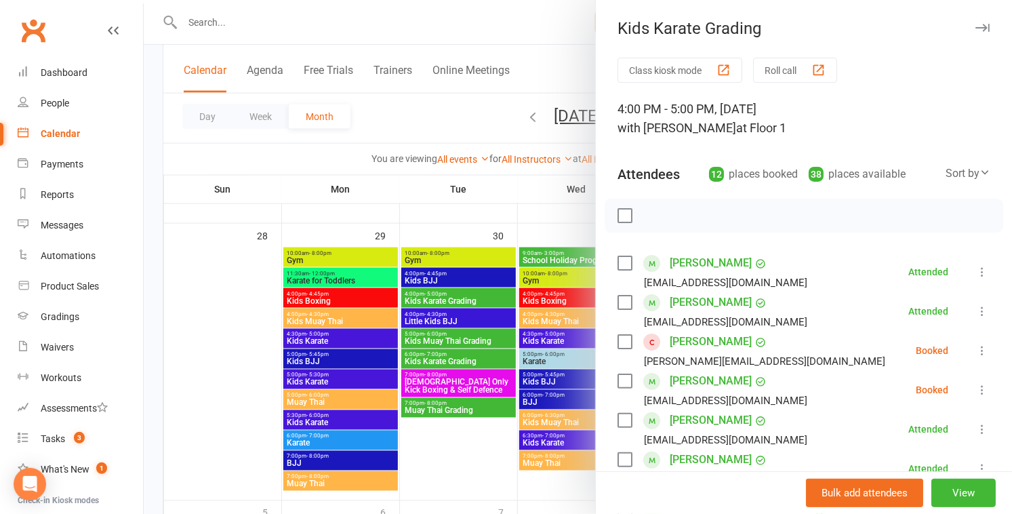
click at [500, 353] on icon at bounding box center [983, 351] width 14 height 14
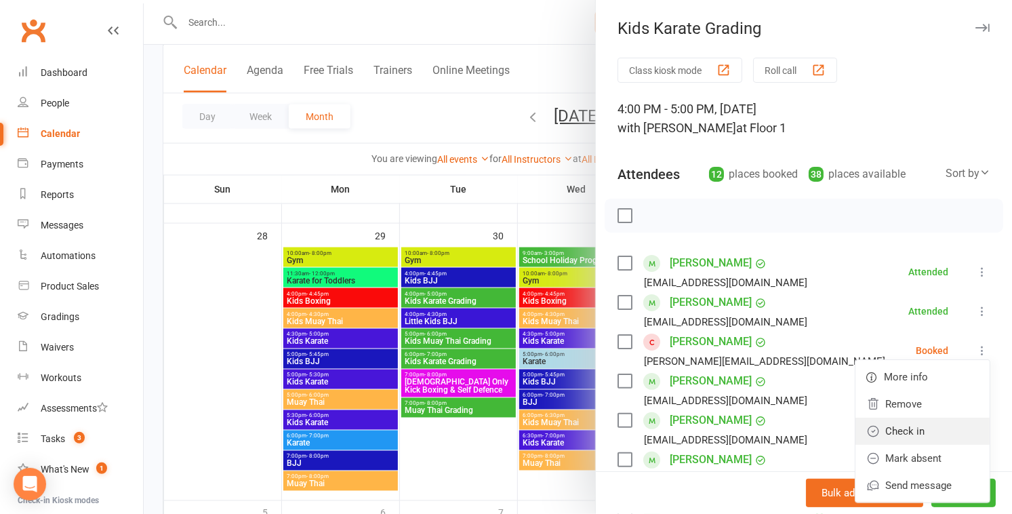
click at [500, 426] on link "Check in" at bounding box center [923, 431] width 134 height 27
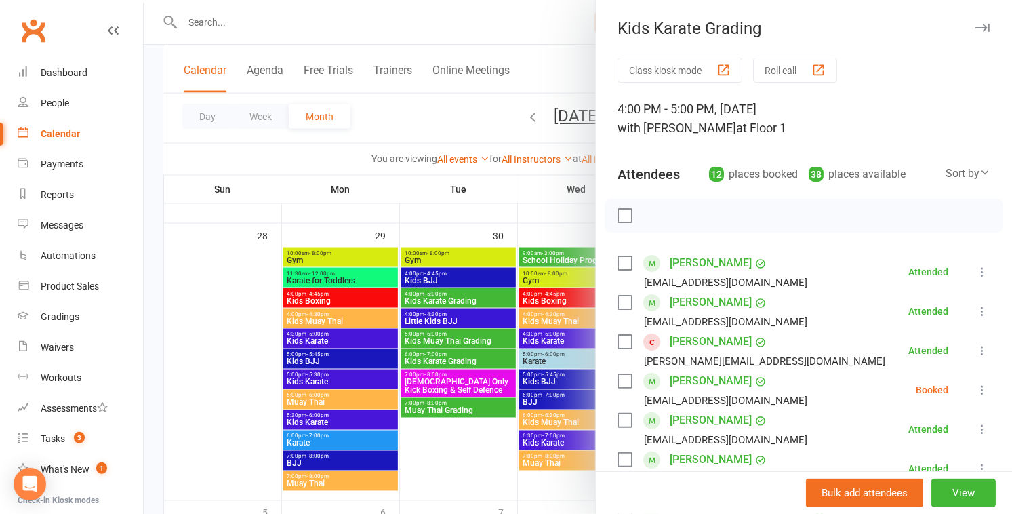
click at [500, 392] on icon at bounding box center [983, 390] width 14 height 14
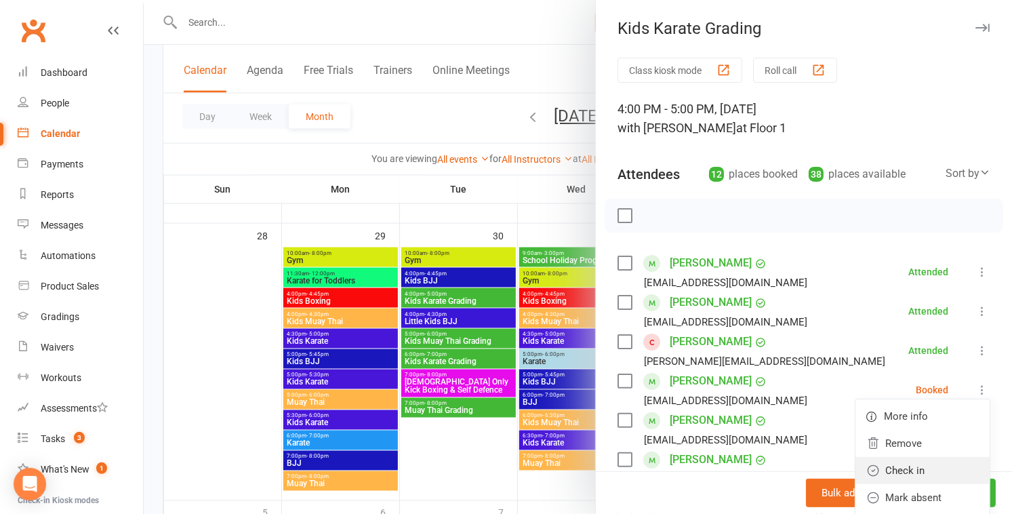
click at [500, 457] on link "Check in" at bounding box center [923, 470] width 134 height 27
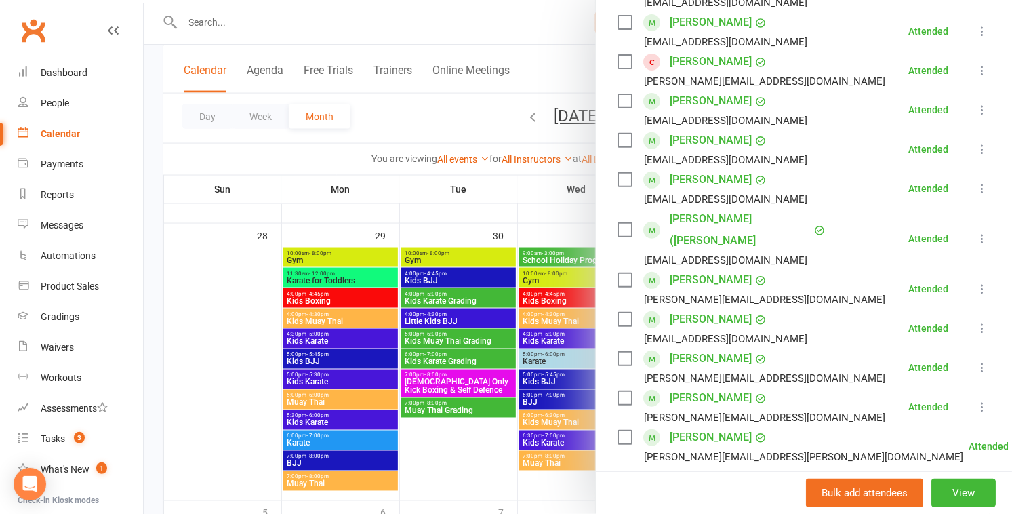
scroll to position [496, 0]
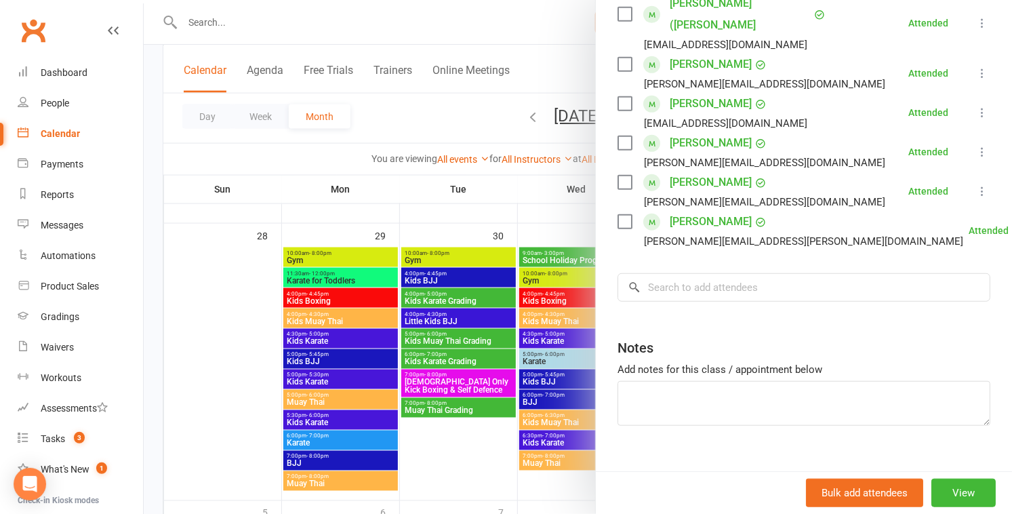
click at [250, 18] on div at bounding box center [578, 257] width 869 height 514
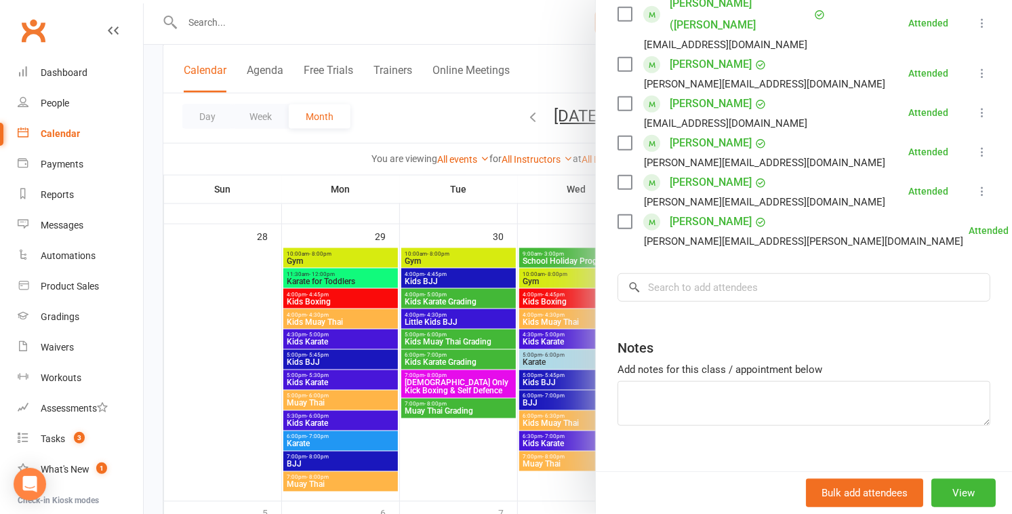
scroll to position [1184, 0]
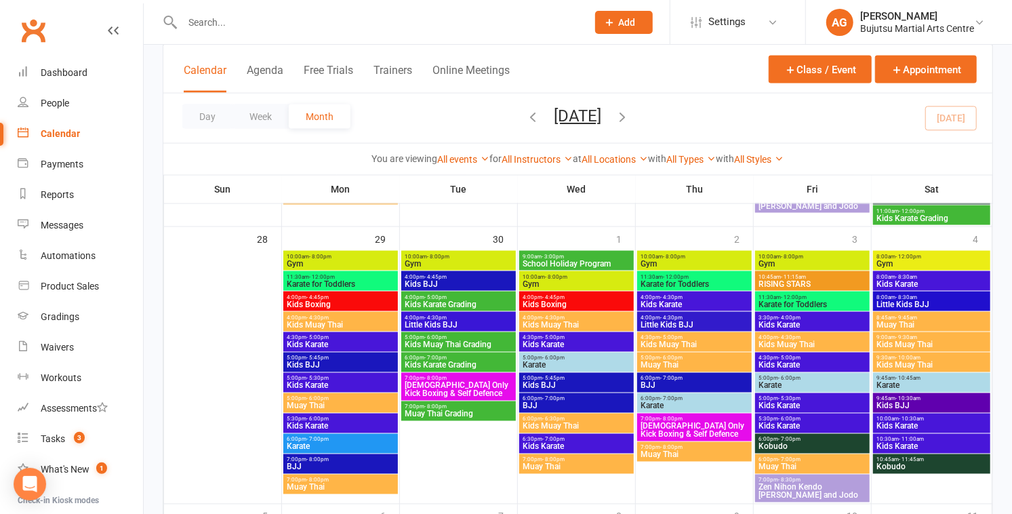
click at [453, 412] on span "Muay Thai Grading" at bounding box center [458, 414] width 109 height 8
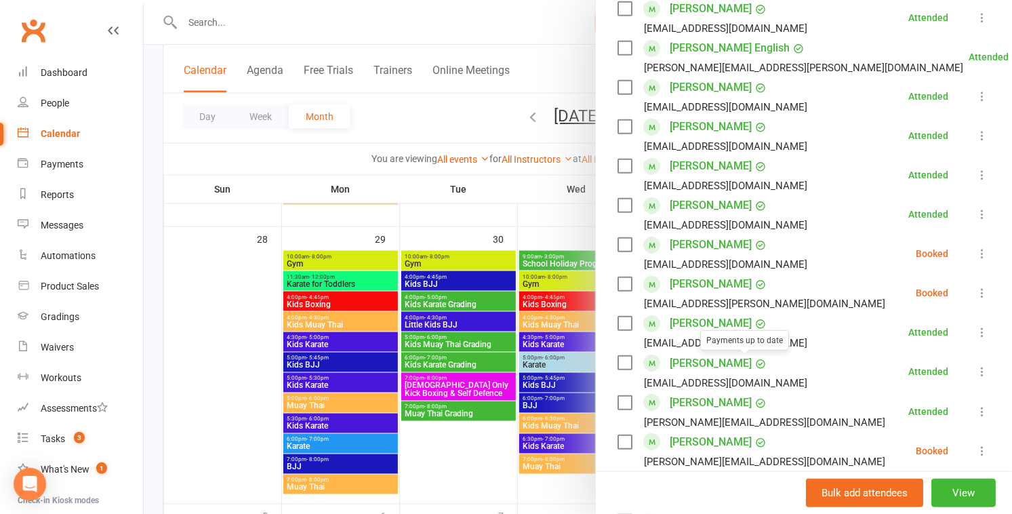
scroll to position [489, 0]
click at [500, 293] on icon at bounding box center [983, 295] width 14 height 14
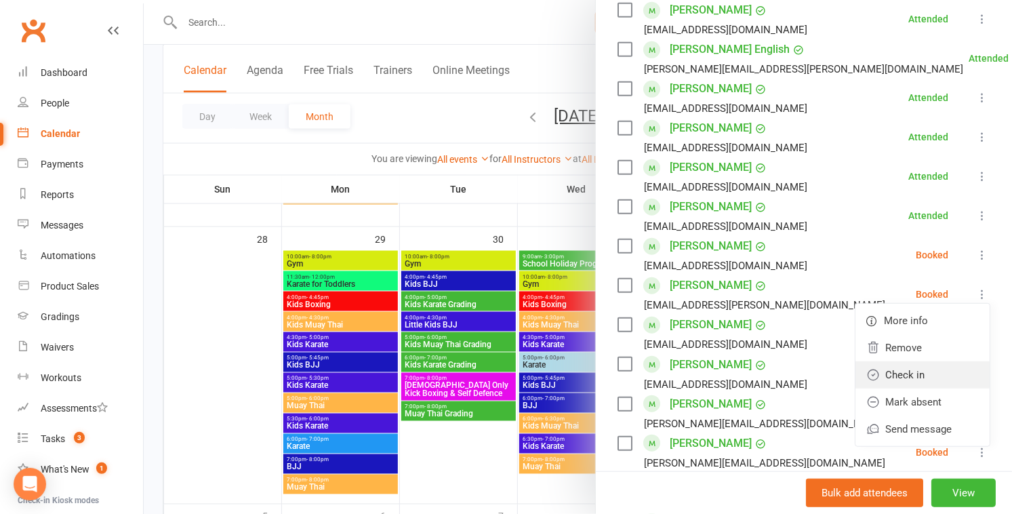
click at [500, 374] on link "Check in" at bounding box center [923, 374] width 134 height 27
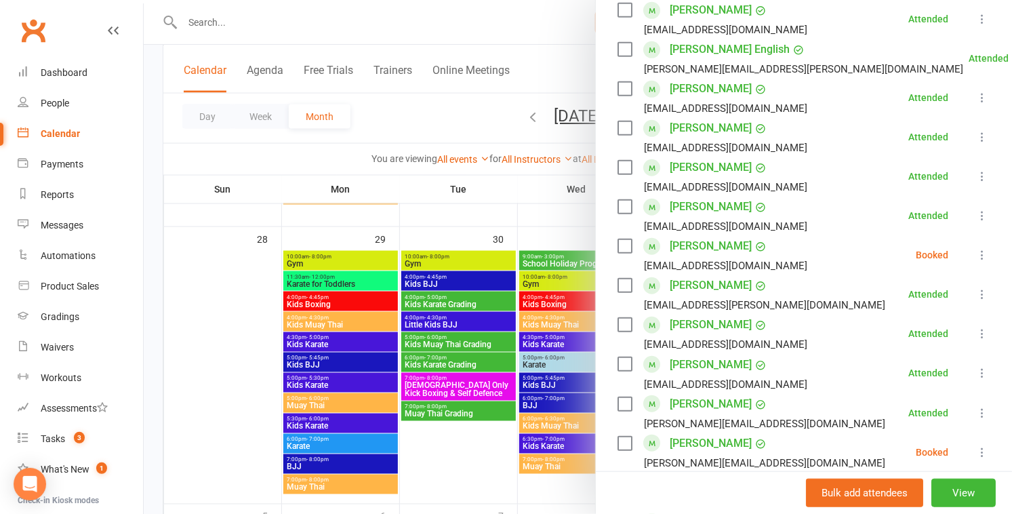
click at [500, 245] on link "[PERSON_NAME]" at bounding box center [711, 246] width 82 height 22
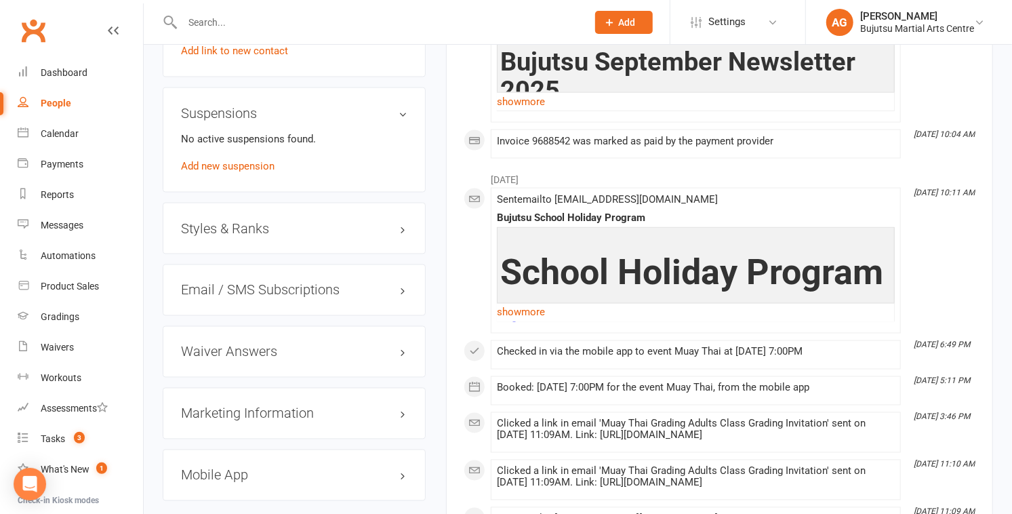
scroll to position [1257, 0]
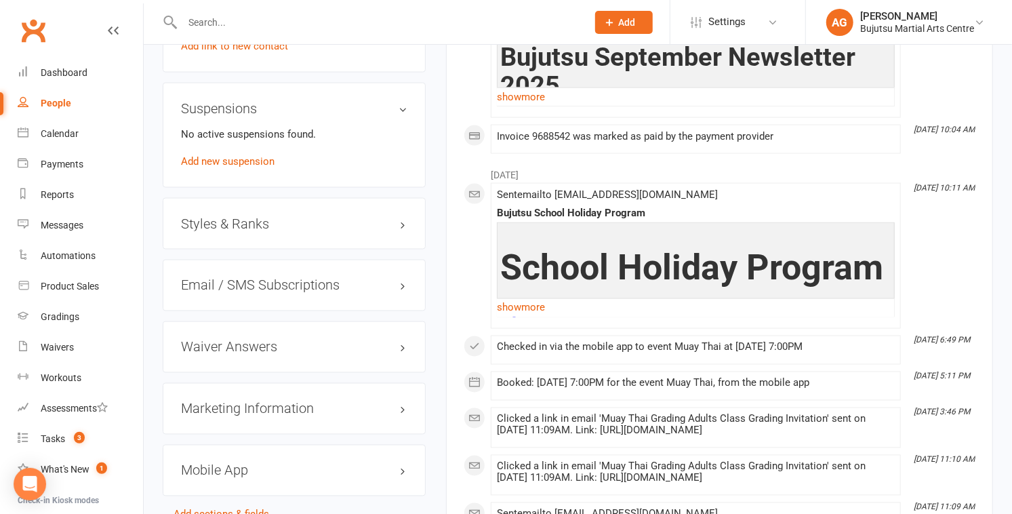
click at [232, 216] on h3 "Styles & Ranks" at bounding box center [294, 223] width 227 height 15
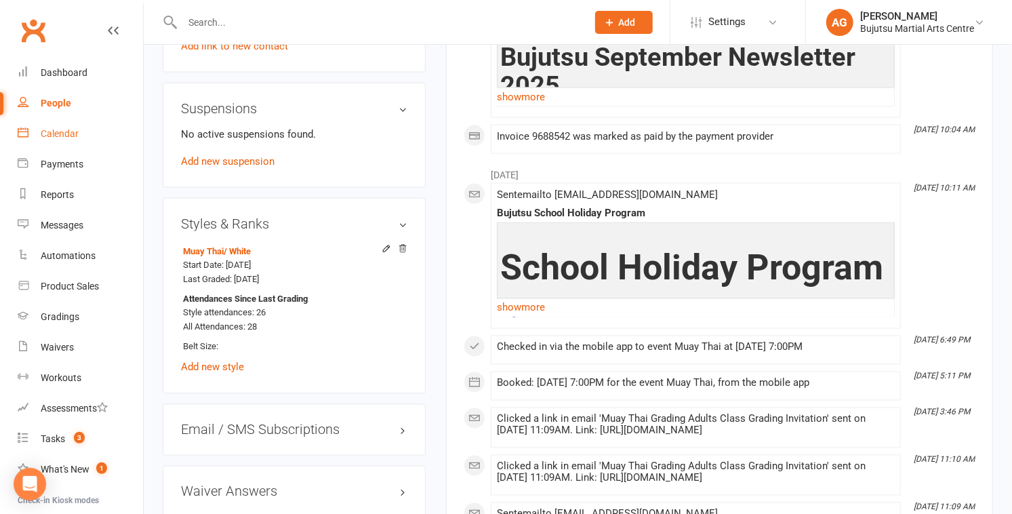
click at [65, 133] on div "Calendar" at bounding box center [60, 133] width 38 height 11
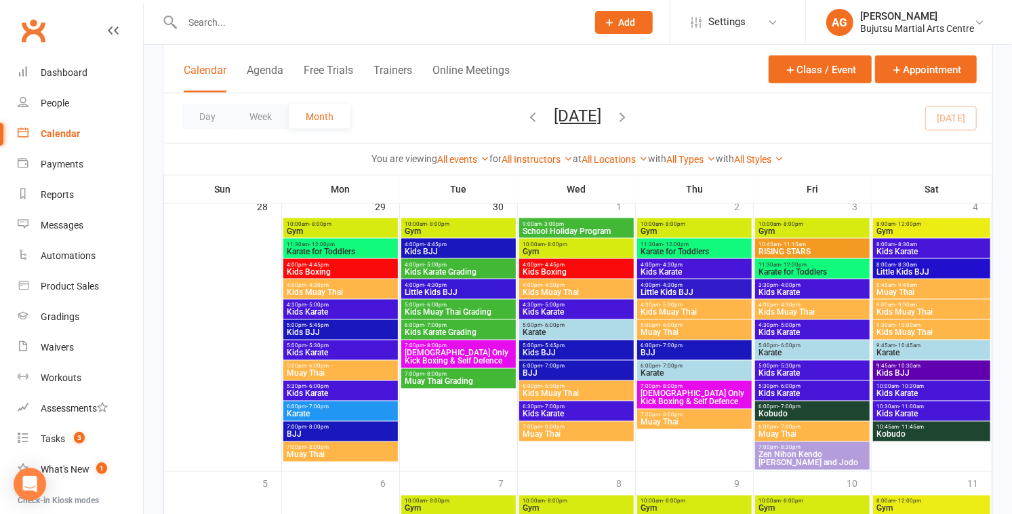
scroll to position [1232, 0]
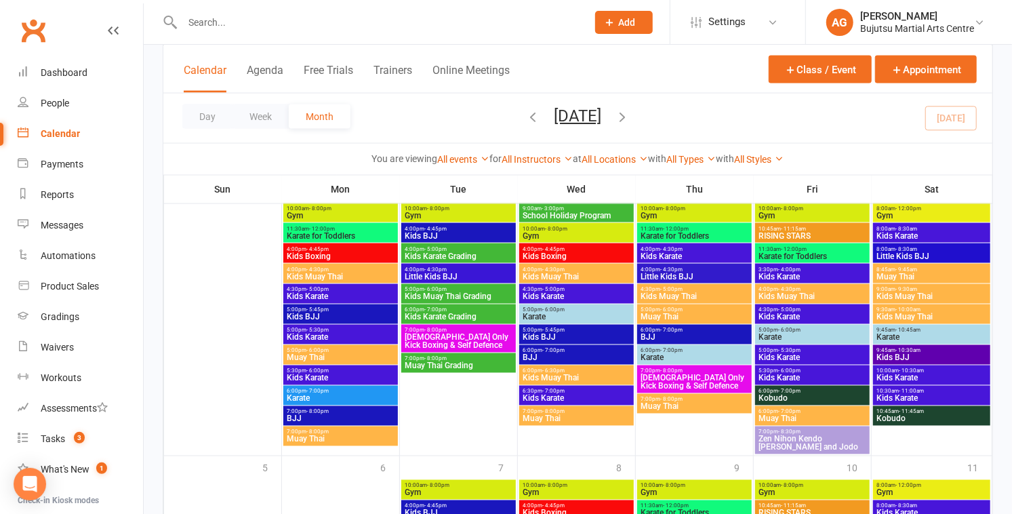
click at [439, 364] on span "Muay Thai Grading" at bounding box center [458, 366] width 109 height 8
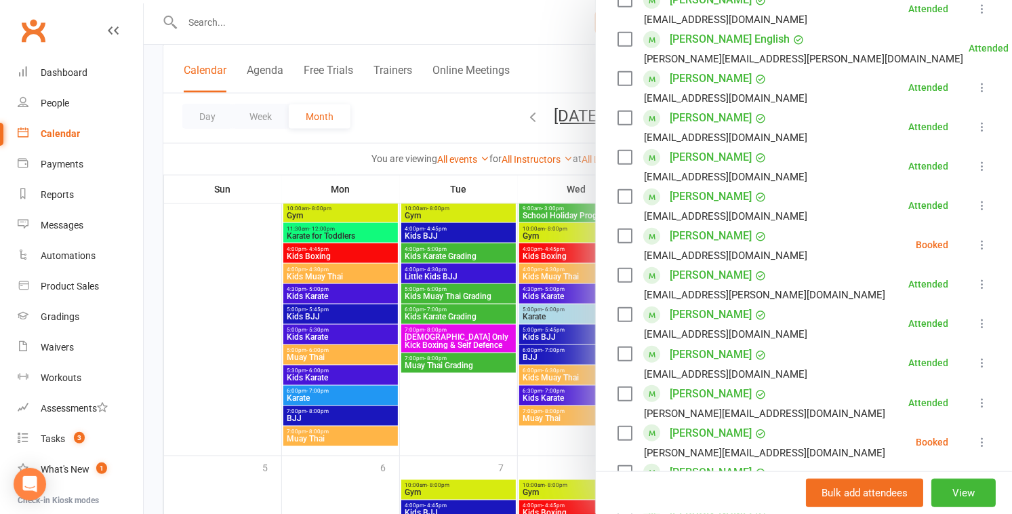
scroll to position [501, 0]
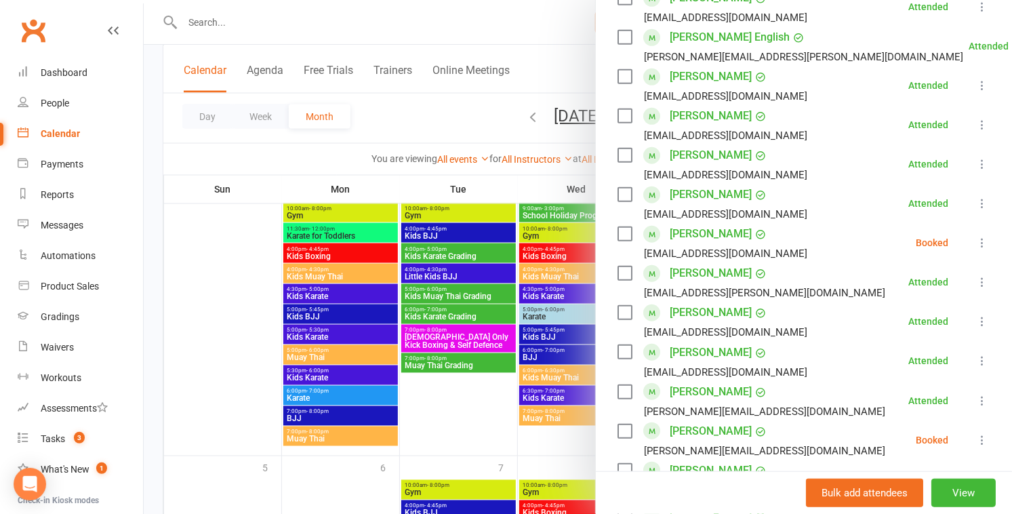
click at [500, 240] on icon at bounding box center [983, 243] width 14 height 14
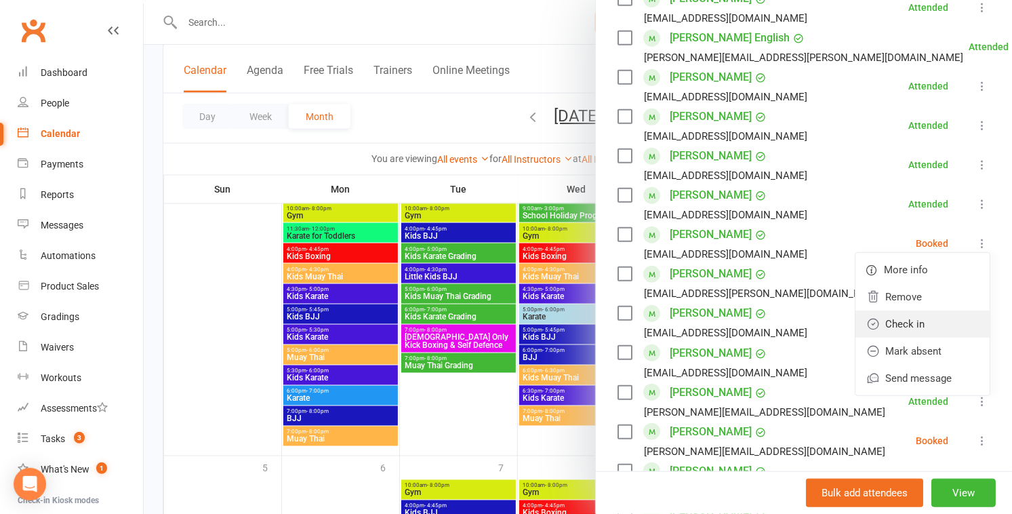
click at [500, 317] on link "Check in" at bounding box center [923, 324] width 134 height 27
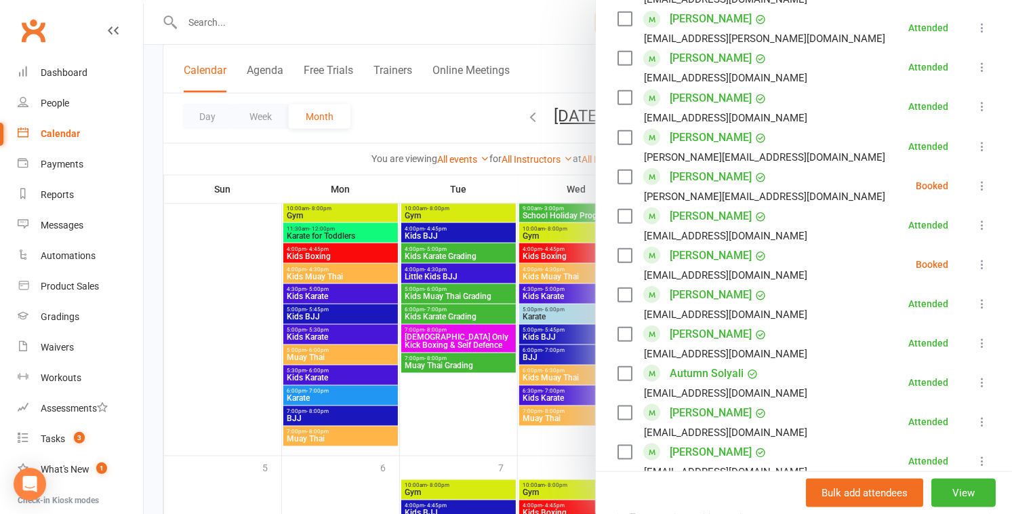
scroll to position [789, 0]
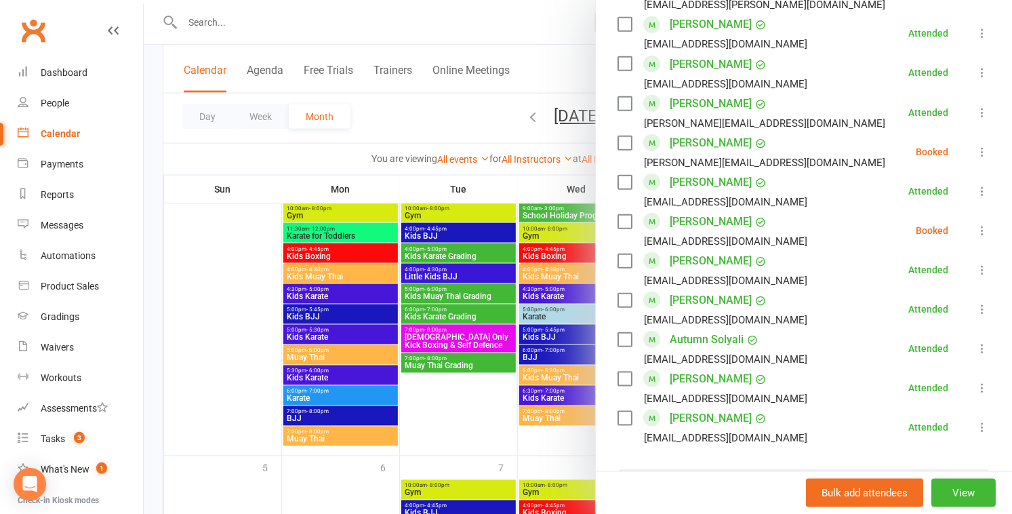
click at [500, 152] on icon at bounding box center [983, 152] width 14 height 14
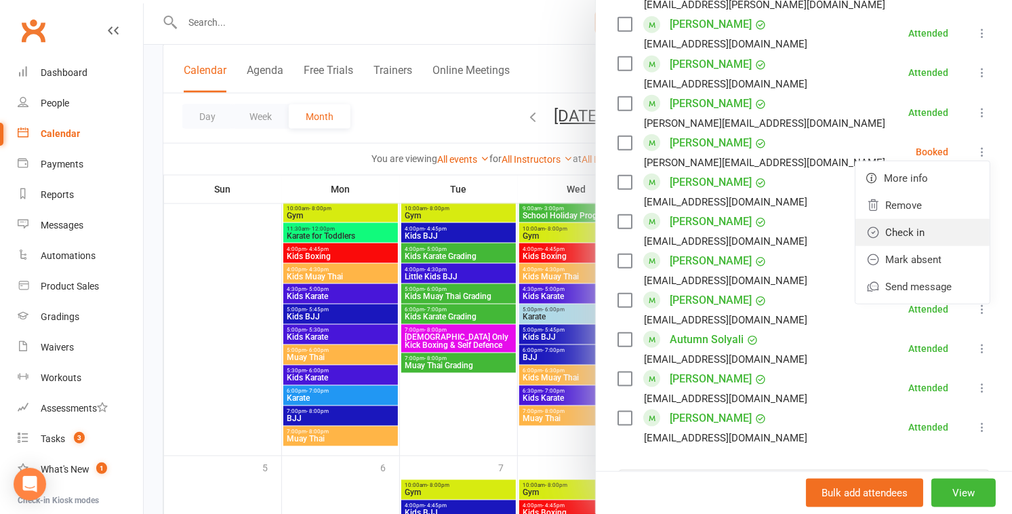
click at [500, 230] on link "Check in" at bounding box center [923, 232] width 134 height 27
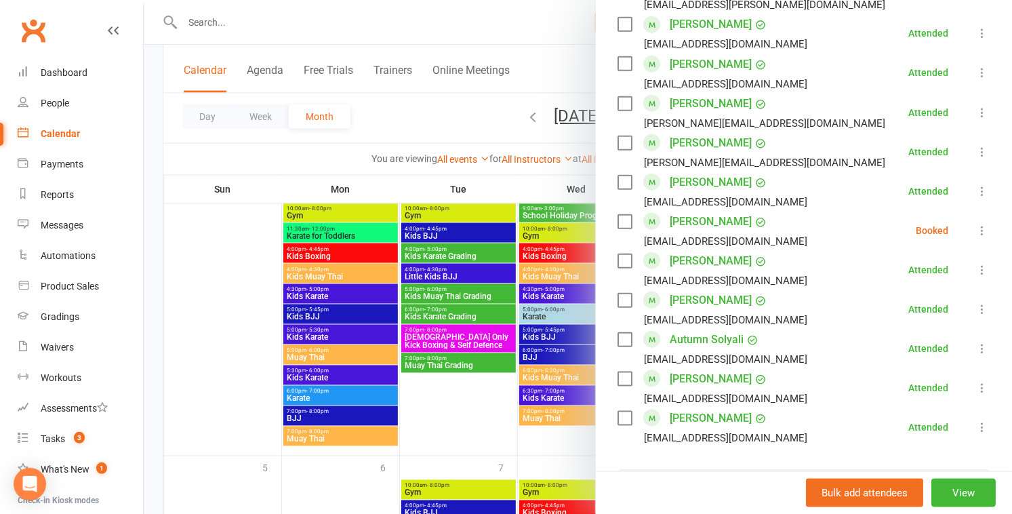
click at [500, 220] on link "Daniella Ruscio" at bounding box center [711, 222] width 82 height 22
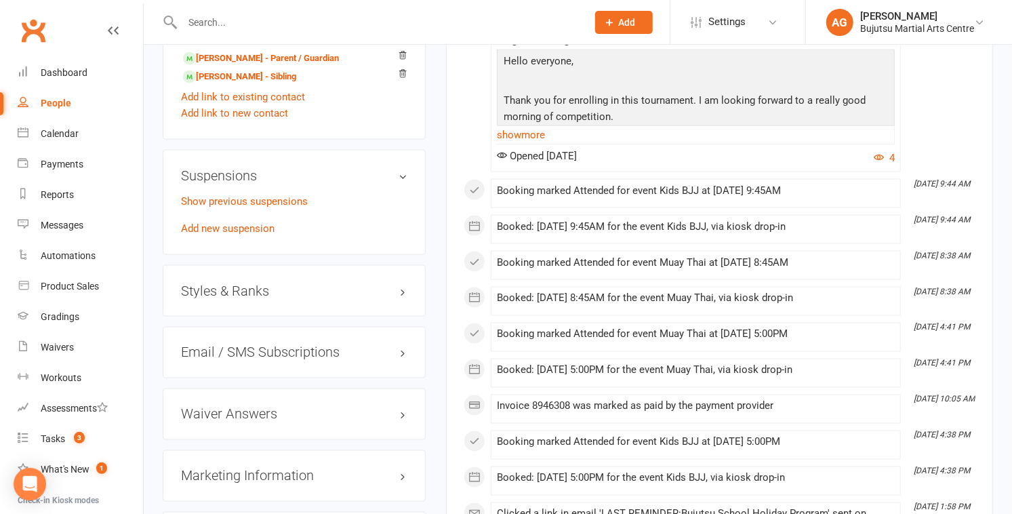
scroll to position [1223, 0]
click at [248, 282] on h3 "Styles & Ranks" at bounding box center [294, 289] width 227 height 15
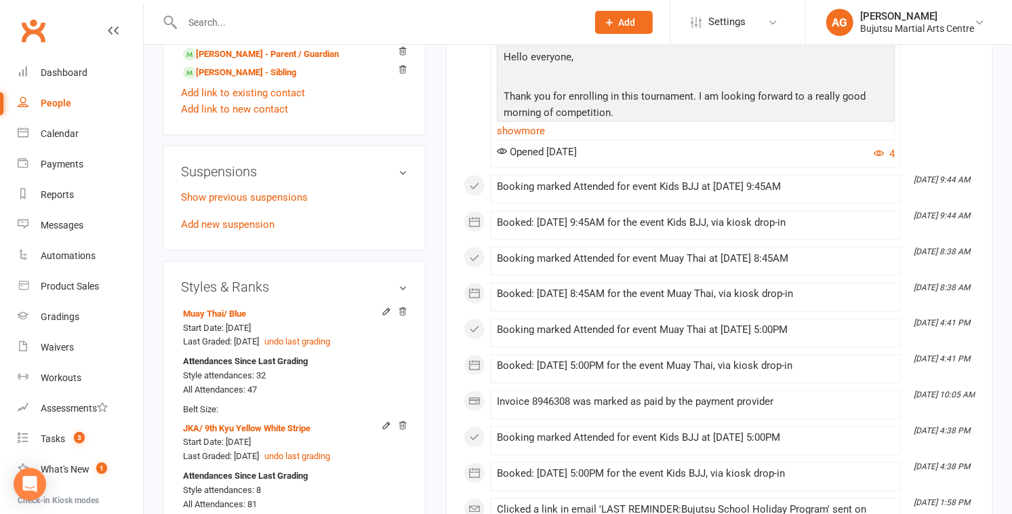
scroll to position [1227, 0]
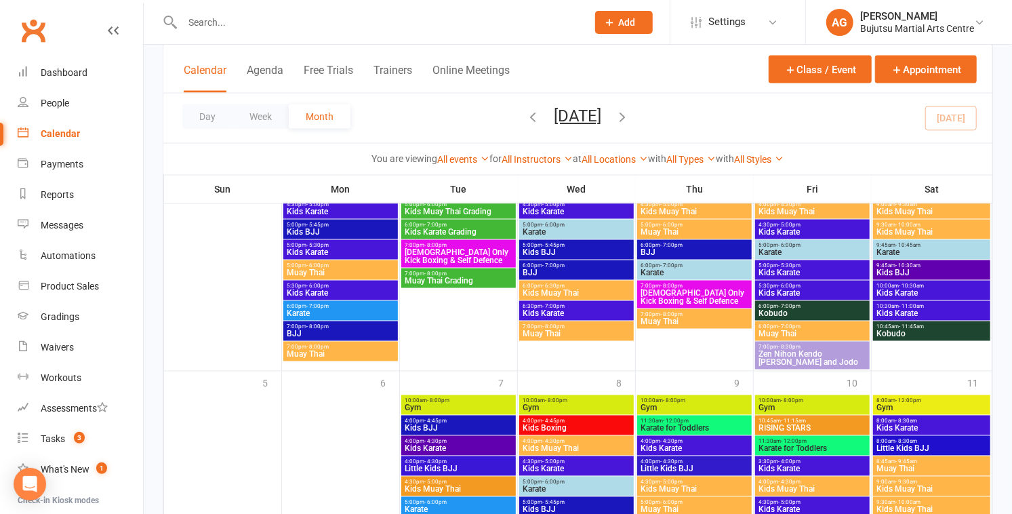
scroll to position [1328, 0]
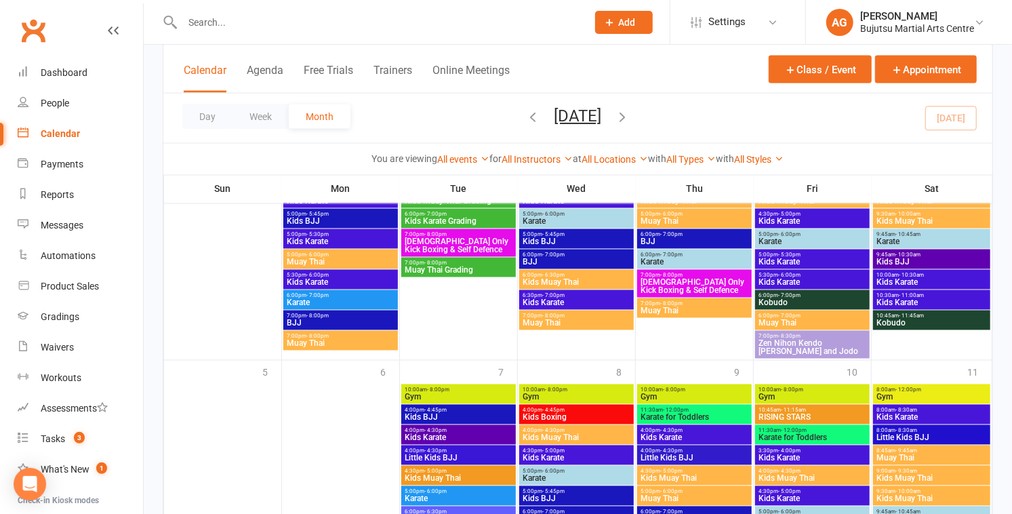
click at [468, 263] on span "7:00pm - 8:00pm" at bounding box center [458, 263] width 109 height 6
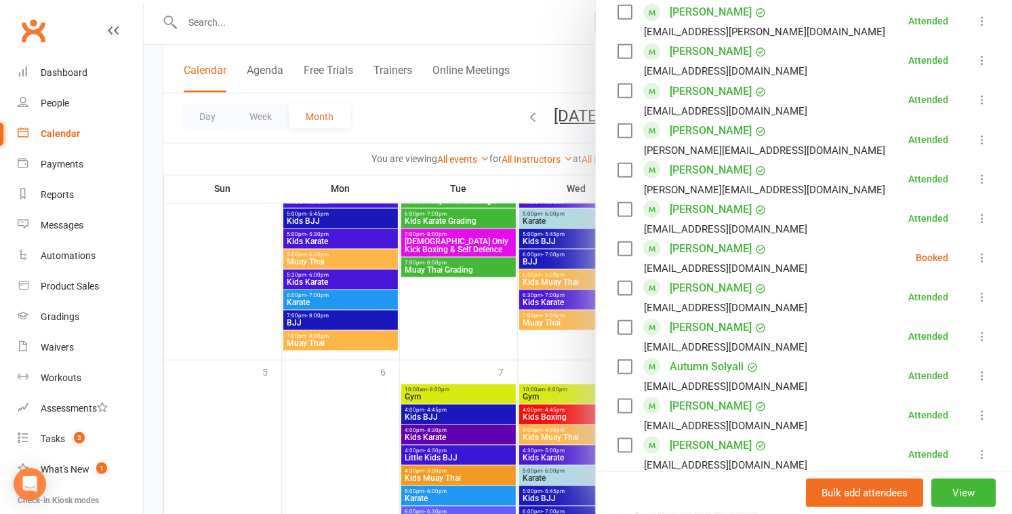
scroll to position [777, 0]
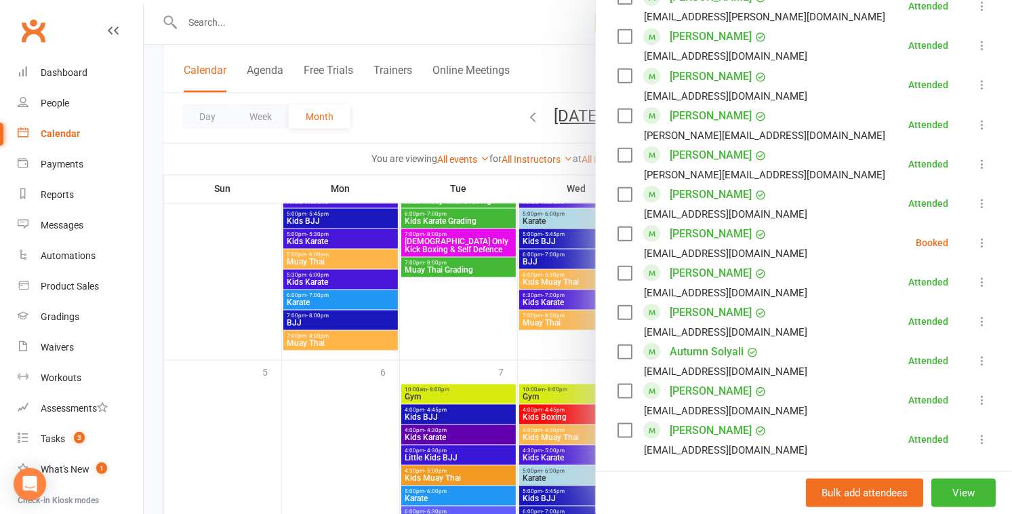
click at [500, 241] on icon at bounding box center [983, 243] width 14 height 14
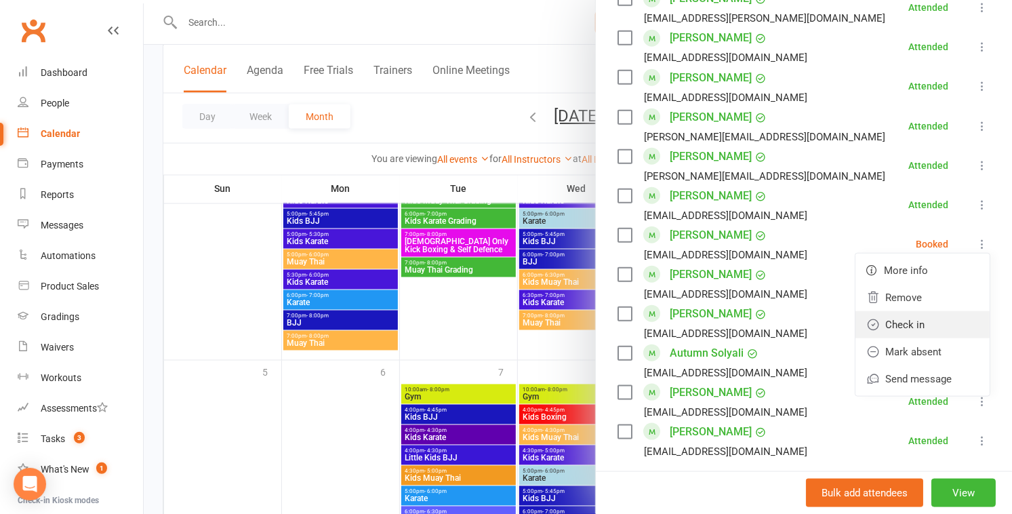
click at [500, 325] on link "Check in" at bounding box center [923, 324] width 134 height 27
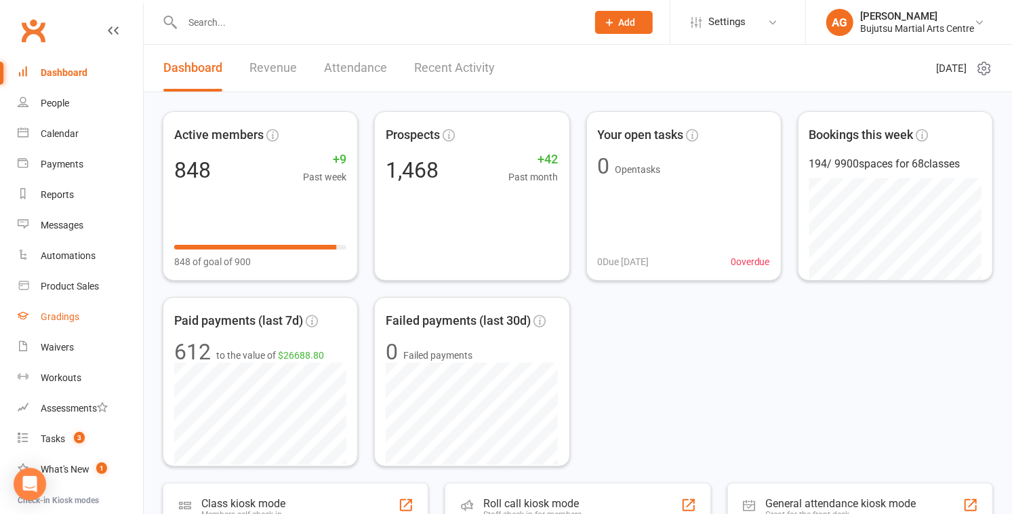
click at [62, 317] on div "Gradings" at bounding box center [60, 316] width 39 height 11
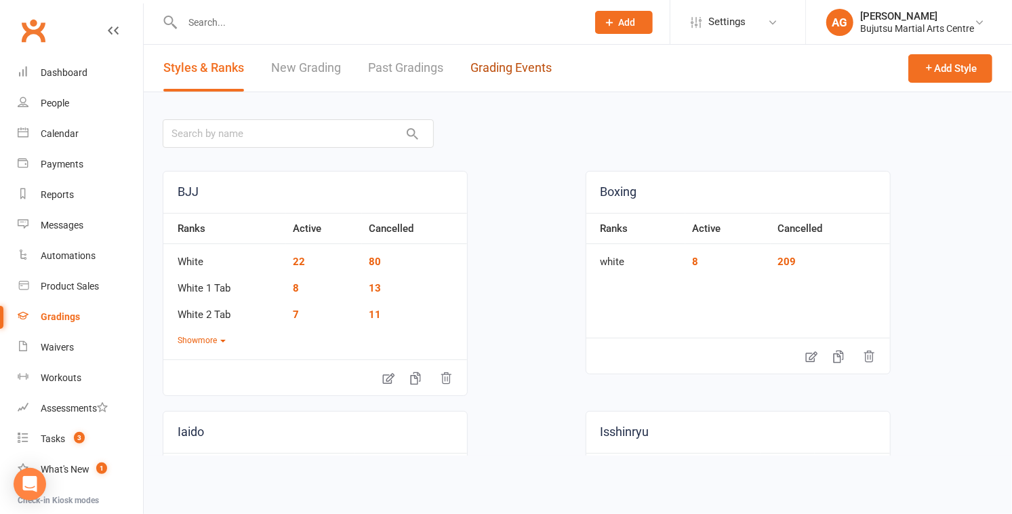
click at [522, 65] on link "Grading Events" at bounding box center [511, 68] width 81 height 47
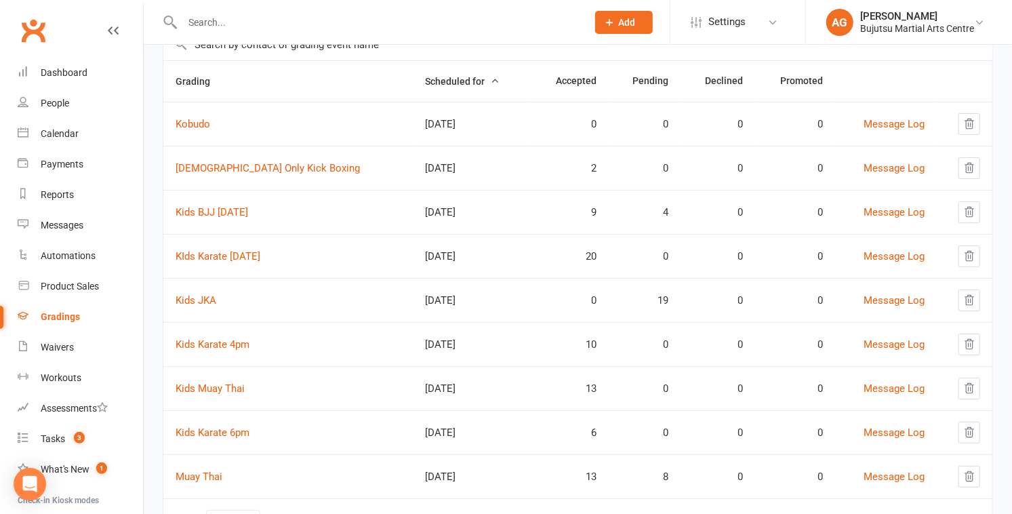
scroll to position [116, 0]
click at [203, 340] on link "Kids Karate 4pm" at bounding box center [213, 344] width 74 height 12
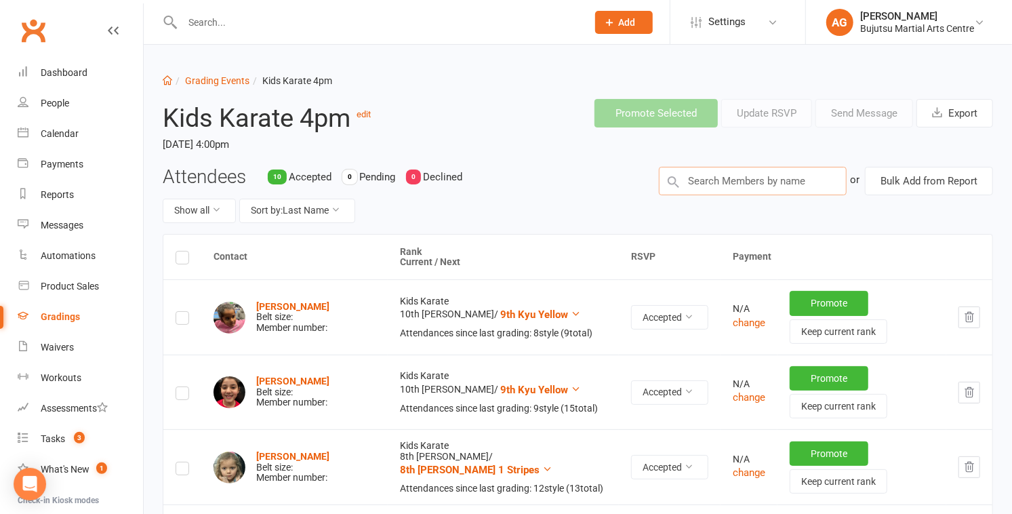
click at [691, 180] on input "text" at bounding box center [753, 181] width 188 height 28
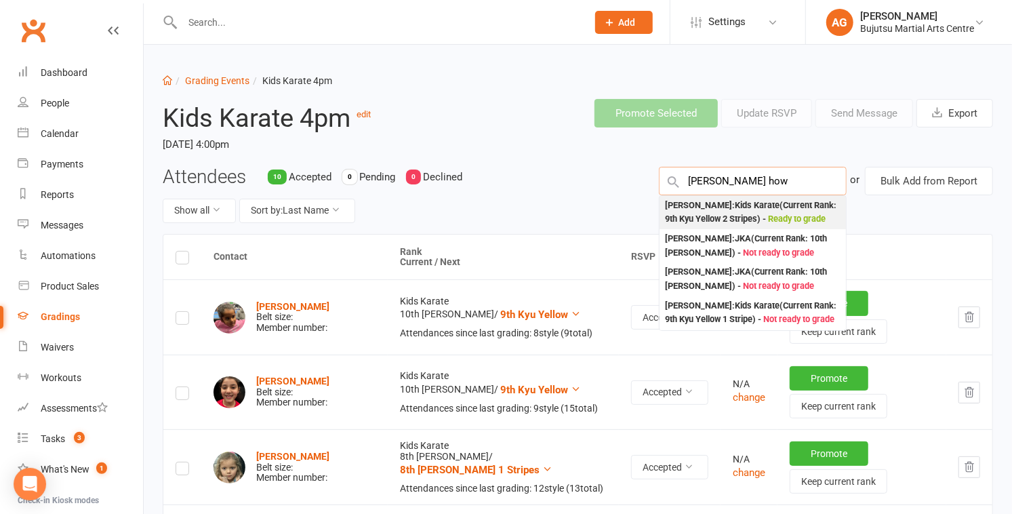
type input "hugo how"
click at [713, 218] on div "Hugo Howlett : Kids Karate (Current Rank: 9th Kyu Yellow 2 Stripes ) - Ready to…" at bounding box center [753, 213] width 176 height 28
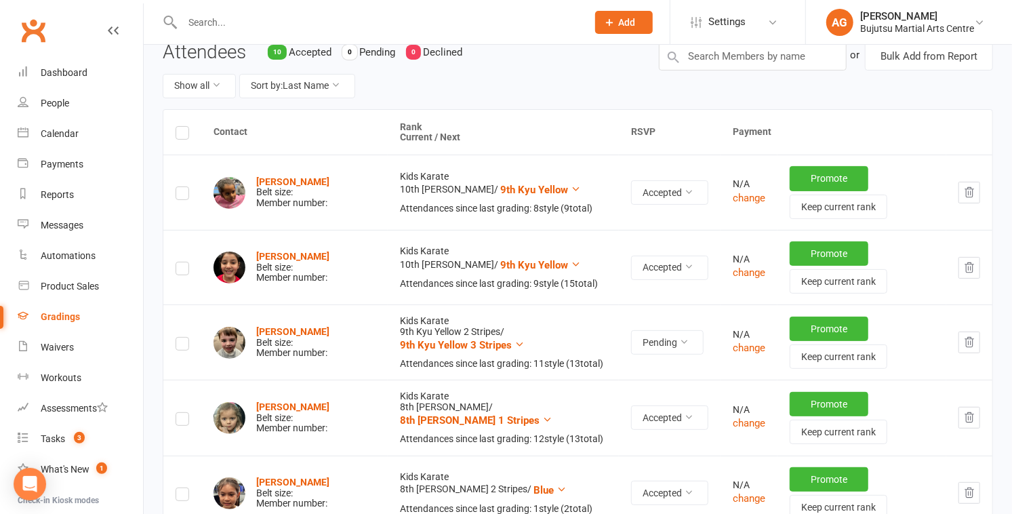
scroll to position [148, 0]
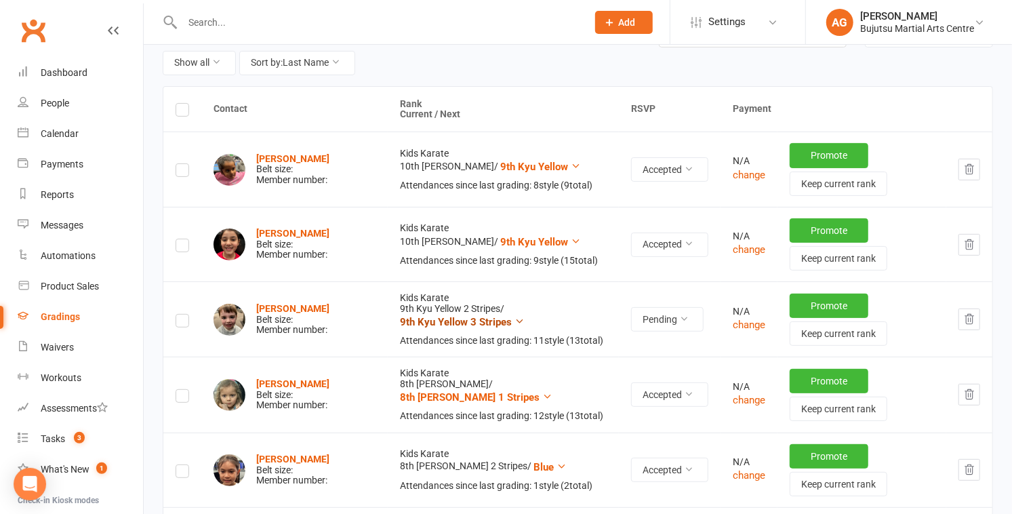
click at [433, 321] on span "9th Kyu Yellow 3 Stripes" at bounding box center [456, 322] width 112 height 12
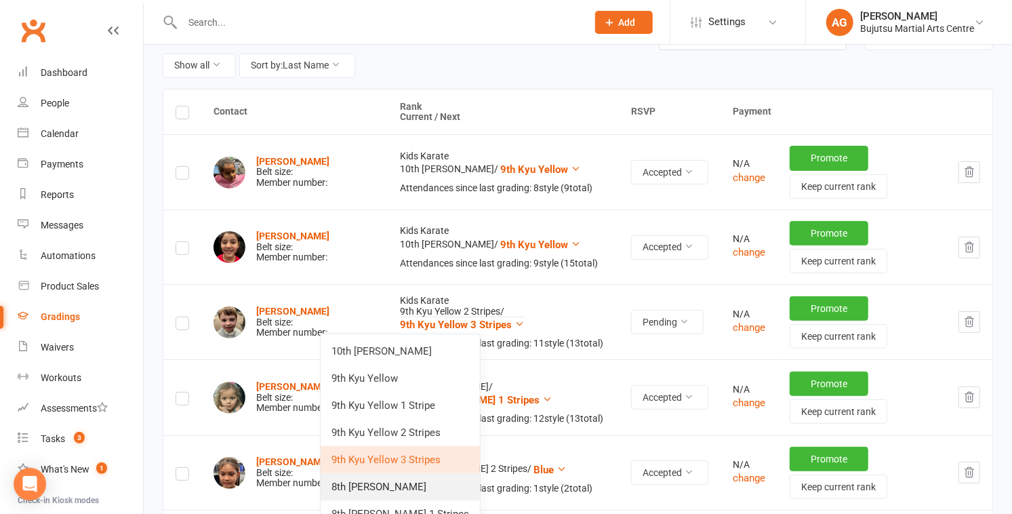
click at [414, 486] on link "8th [PERSON_NAME]" at bounding box center [400, 486] width 159 height 27
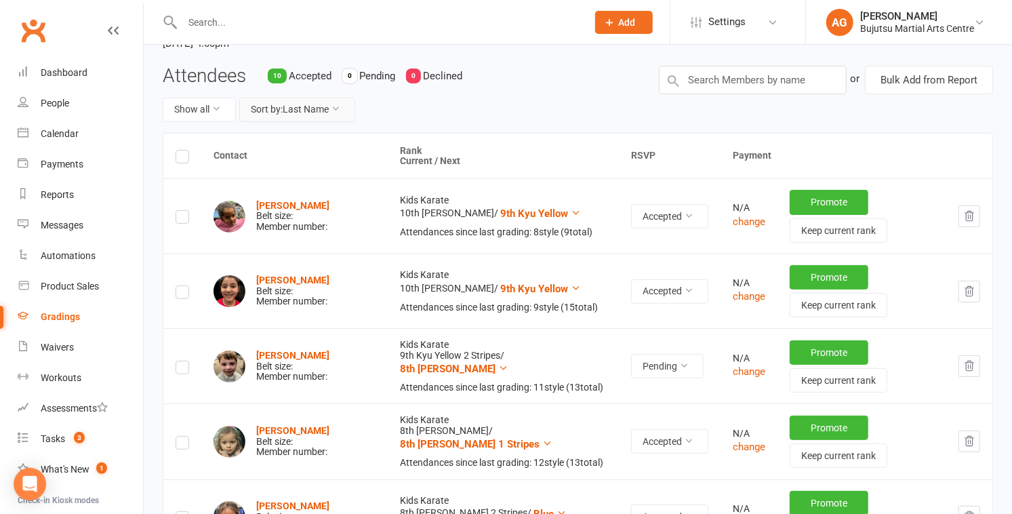
scroll to position [0, 0]
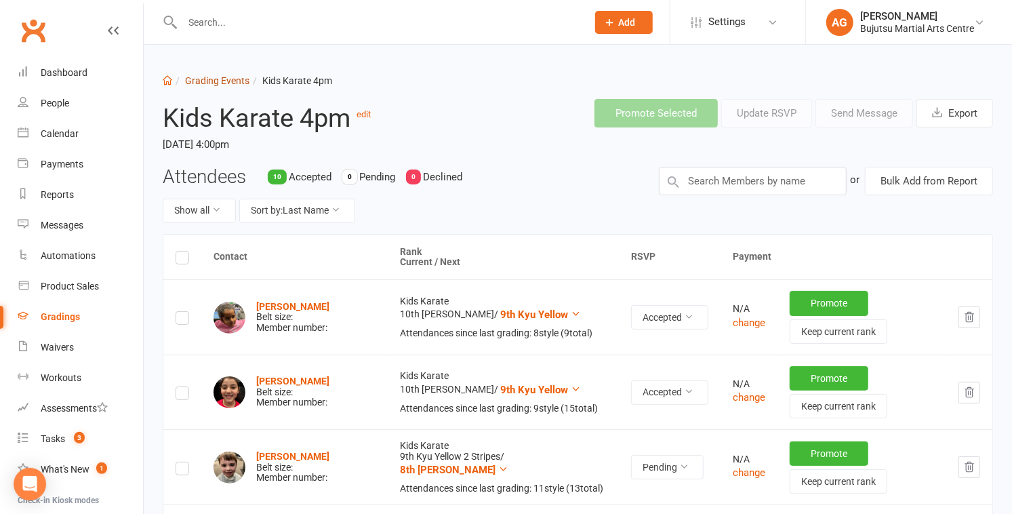
click at [210, 78] on link "Grading Events" at bounding box center [217, 80] width 64 height 11
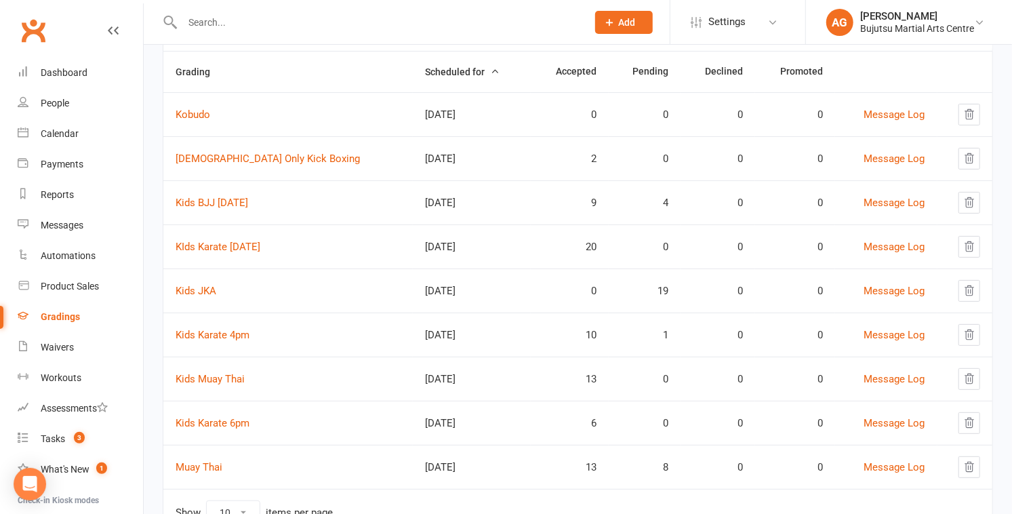
scroll to position [185, 0]
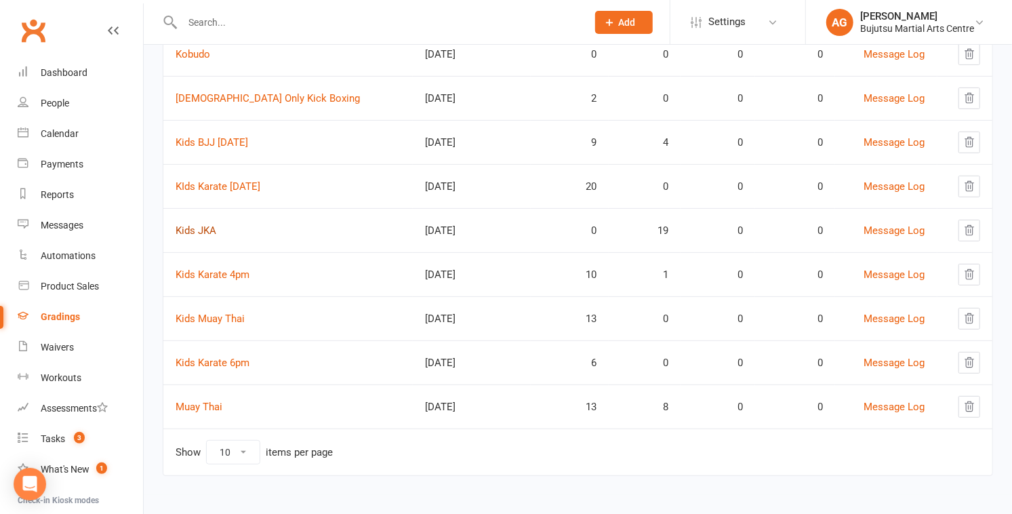
click at [198, 229] on link "Kids JKA" at bounding box center [196, 230] width 41 height 12
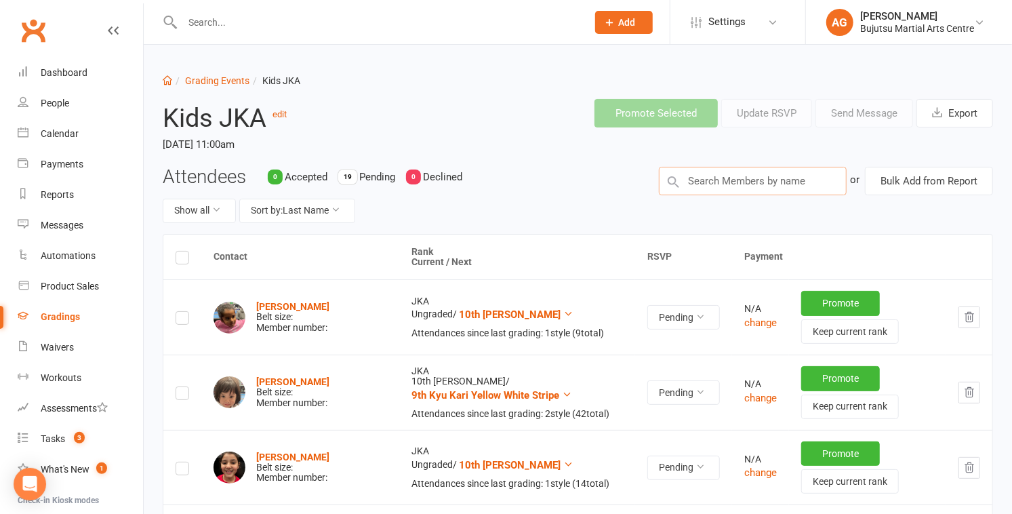
click at [717, 176] on input "text" at bounding box center [753, 181] width 188 height 28
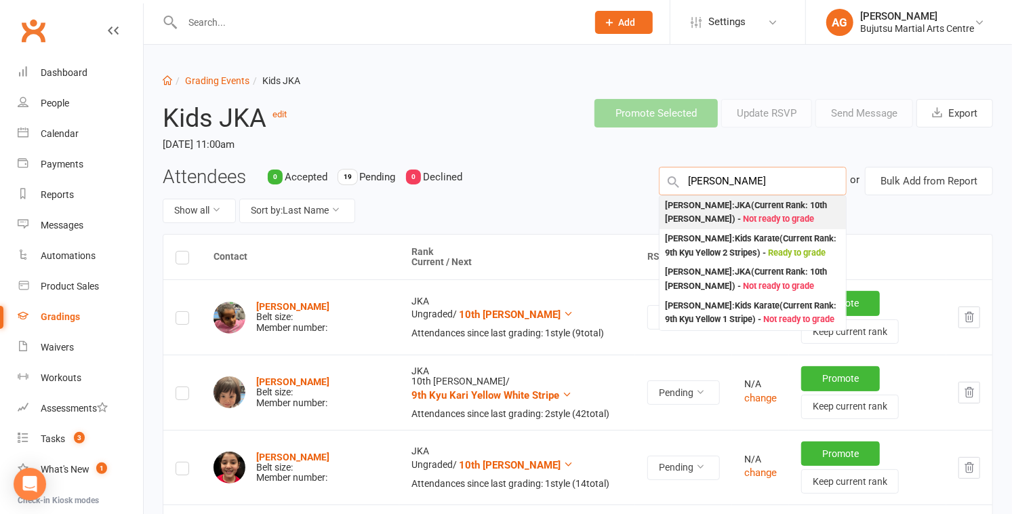
type input "hugo howl"
click at [732, 208] on div "Hugo Howlett : JKA (Current Rank: 10th Kyu White ) - Not ready to grade" at bounding box center [753, 213] width 176 height 28
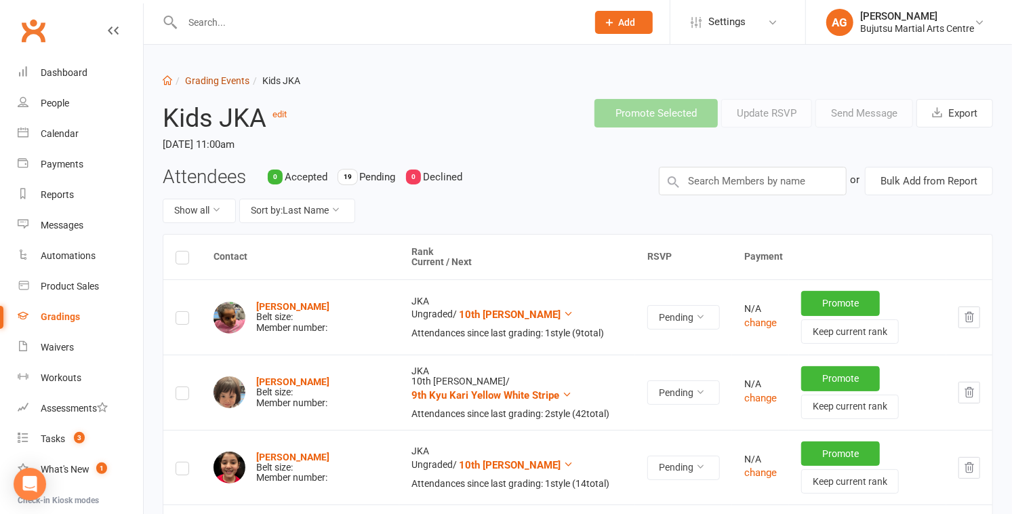
click at [216, 77] on link "Grading Events" at bounding box center [217, 80] width 64 height 11
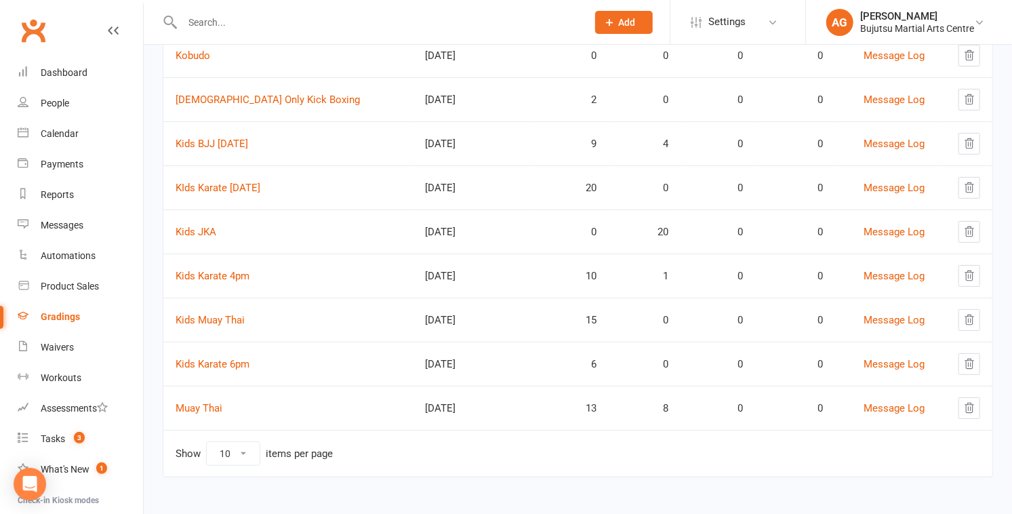
scroll to position [185, 0]
click at [214, 273] on link "Kids Karate 4pm" at bounding box center [213, 275] width 74 height 12
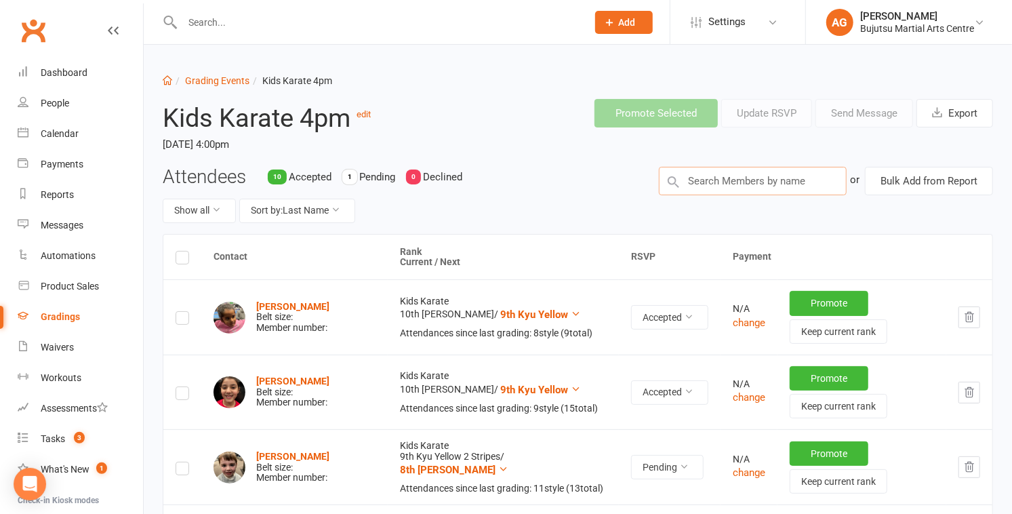
click at [736, 178] on input "text" at bounding box center [753, 181] width 188 height 28
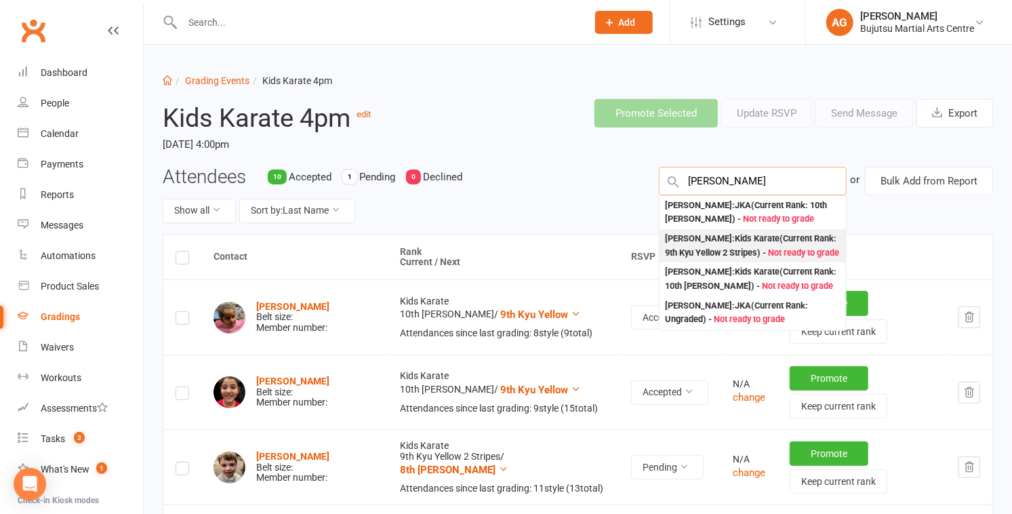
type input "francesca taylor"
click at [724, 253] on div "Francesca Taylor : Kids Karate (Current Rank: 9th Kyu Yellow 2 Stripes ) - Not …" at bounding box center [753, 246] width 176 height 28
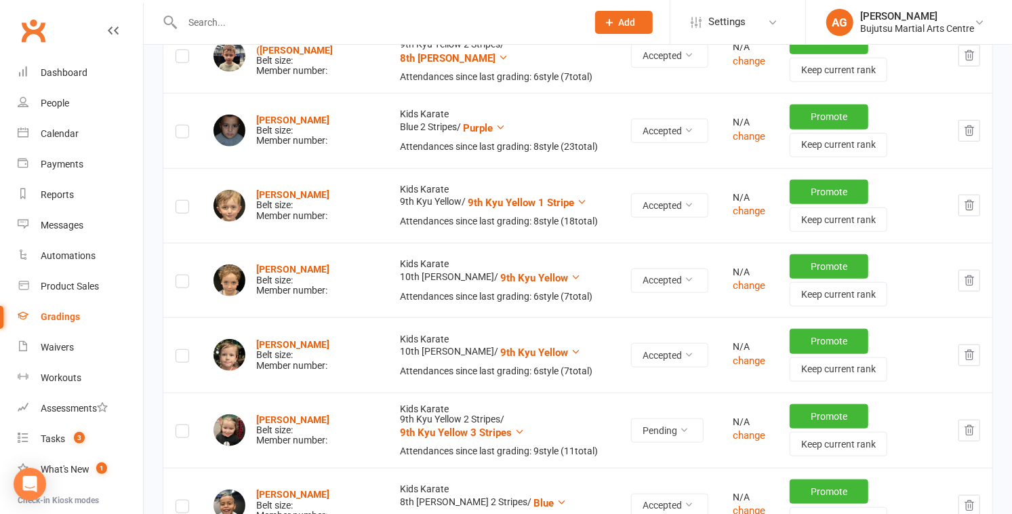
scroll to position [790, 0]
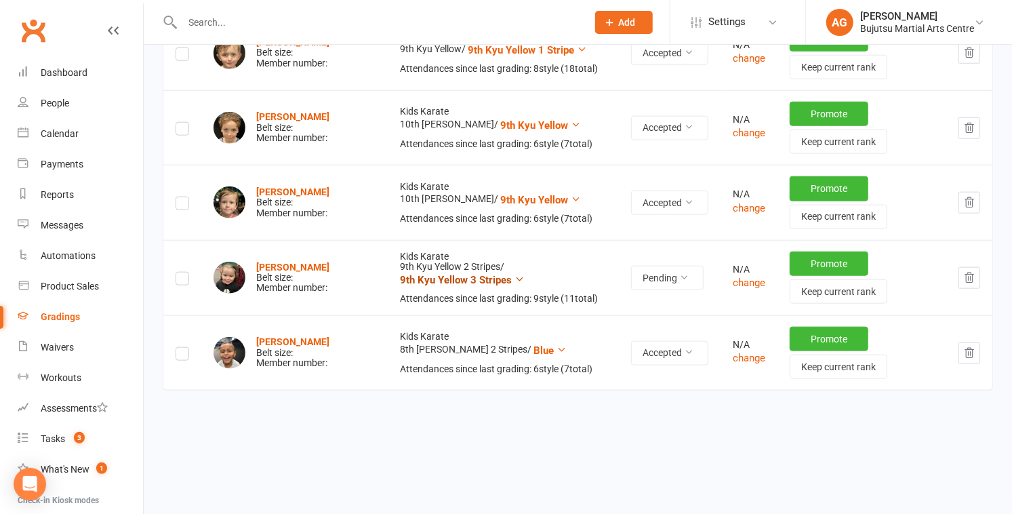
click at [429, 279] on span "9th Kyu Yellow 3 Stripes" at bounding box center [456, 280] width 112 height 12
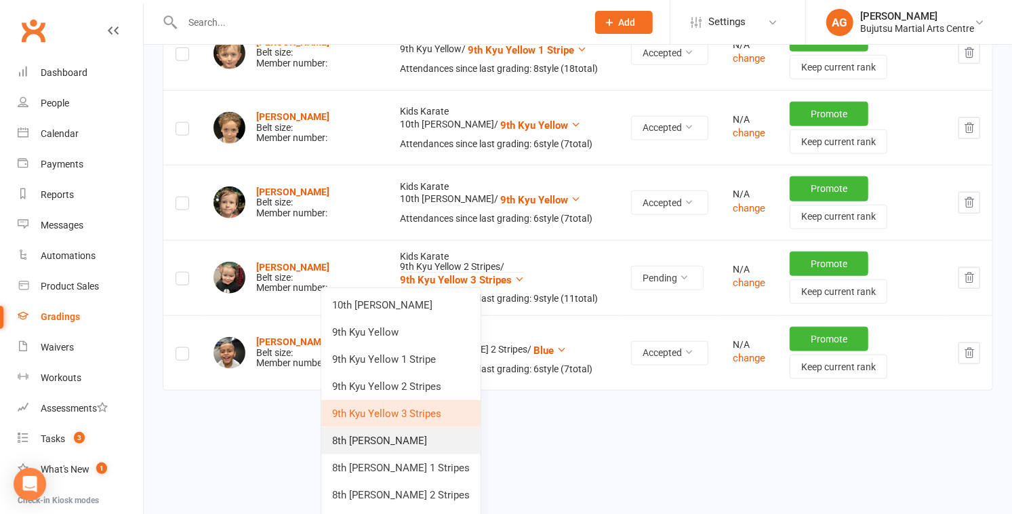
click at [408, 435] on link "8th Kyu Green" at bounding box center [400, 440] width 159 height 27
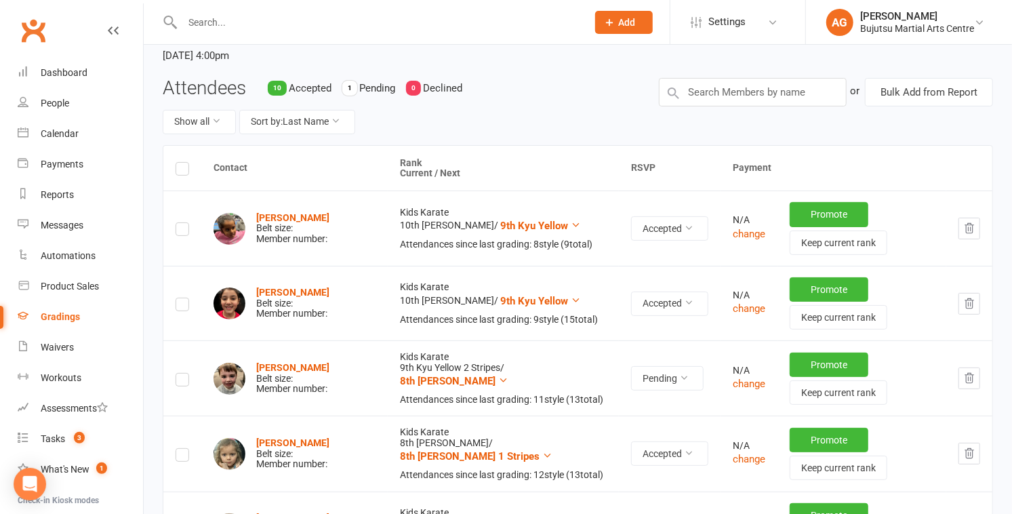
scroll to position [0, 0]
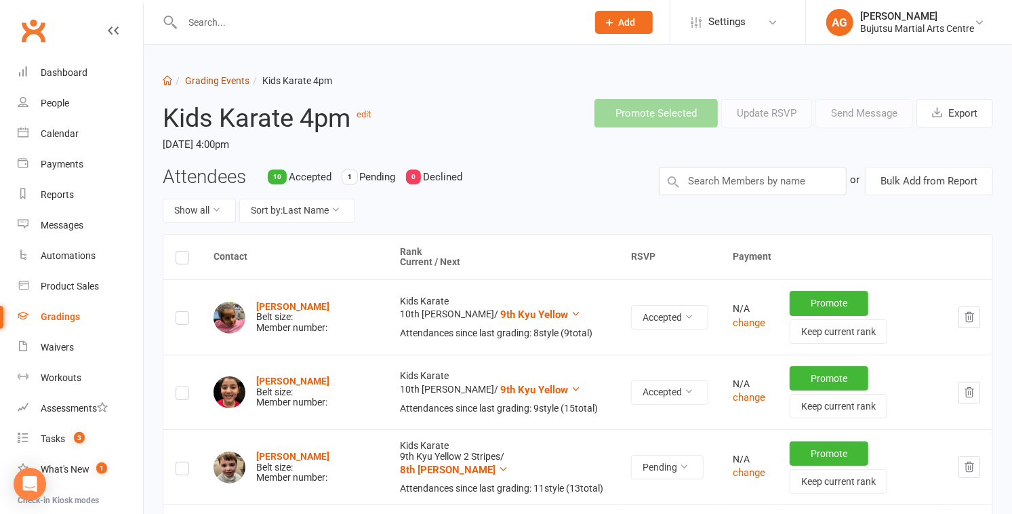
click at [214, 78] on link "Grading Events" at bounding box center [217, 80] width 64 height 11
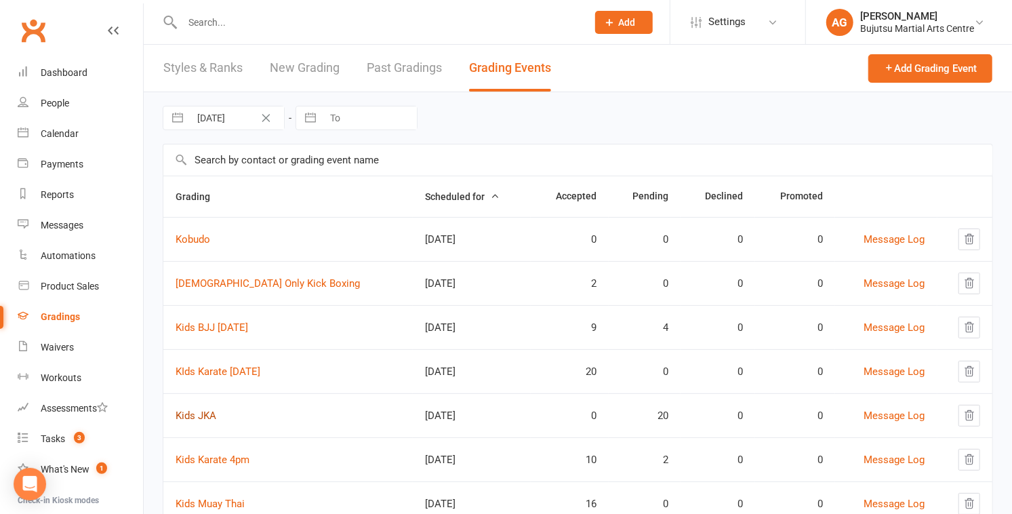
click at [189, 414] on link "Kids JKA" at bounding box center [196, 416] width 41 height 12
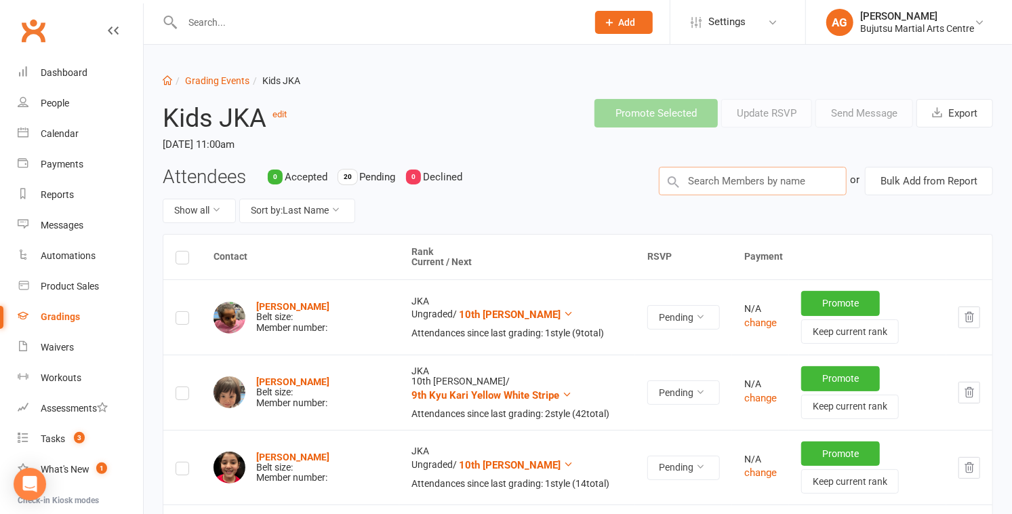
click at [697, 174] on input "text" at bounding box center [753, 181] width 188 height 28
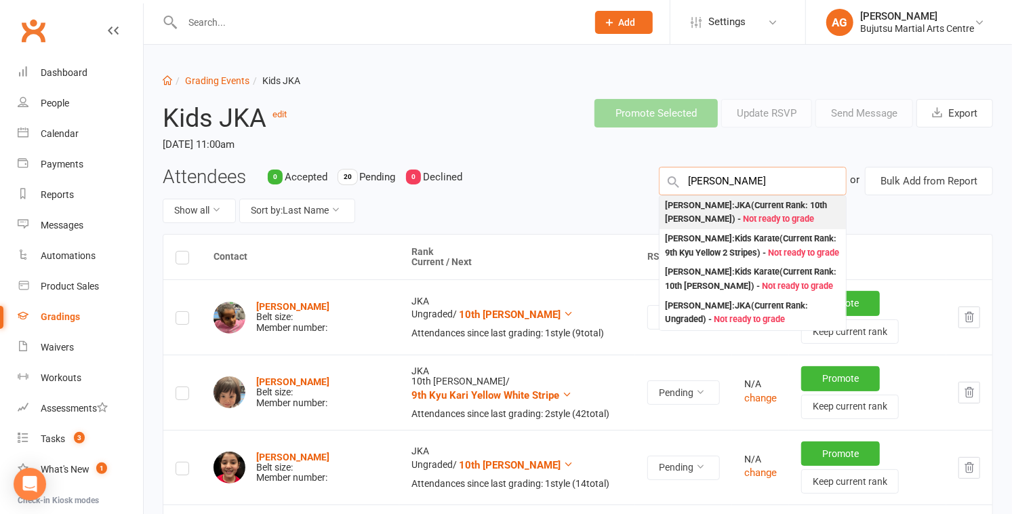
type input "francesca taylor"
click at [735, 211] on div "Francesca Taylor : JKA (Current Rank: 10th Kyu White ) - Not ready to grade" at bounding box center [753, 213] width 176 height 28
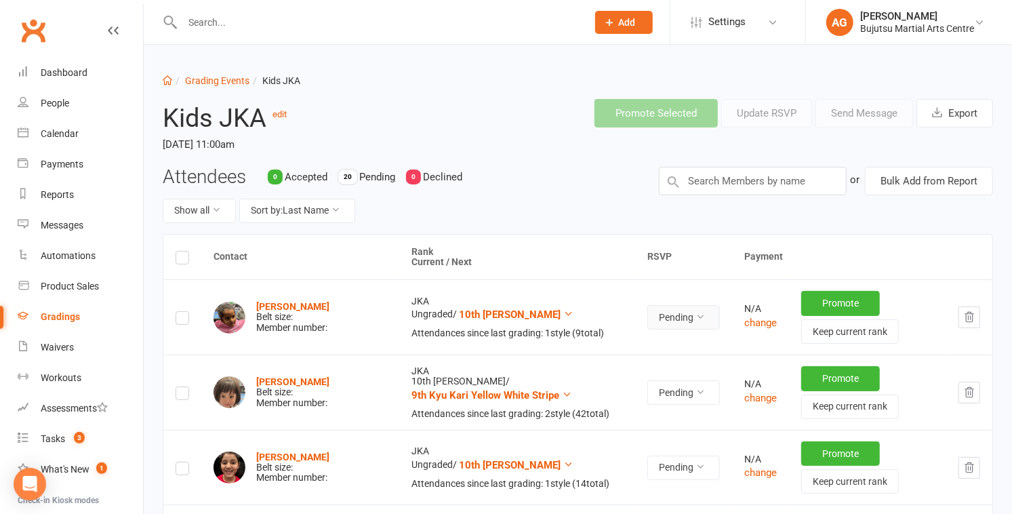
click at [653, 319] on button "Pending" at bounding box center [684, 317] width 73 height 24
click at [639, 345] on link "Accepted" at bounding box center [630, 347] width 134 height 27
click at [647, 390] on button "Pending" at bounding box center [680, 392] width 73 height 24
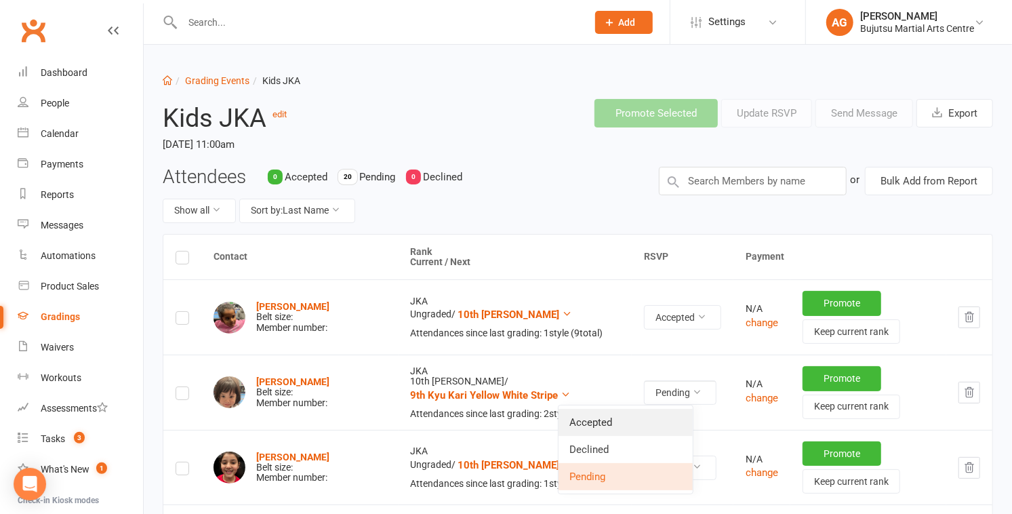
click at [638, 414] on link "Accepted" at bounding box center [626, 422] width 134 height 27
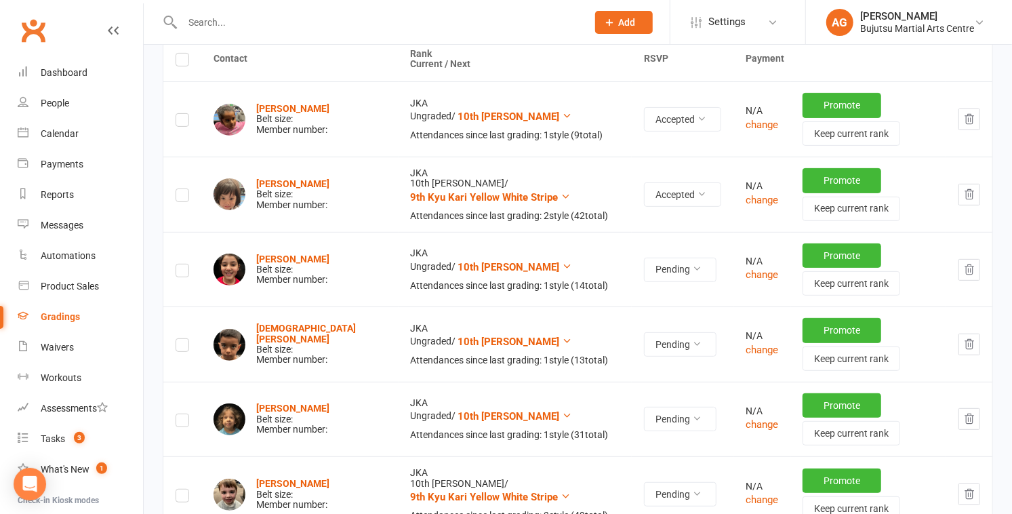
scroll to position [212, 0]
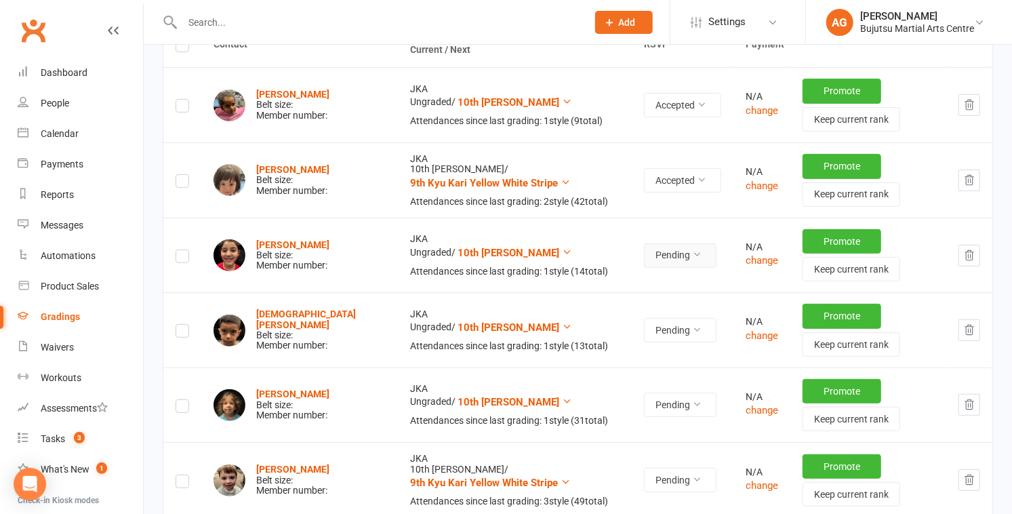
click at [654, 258] on button "Pending" at bounding box center [680, 255] width 73 height 24
click at [647, 281] on link "Accepted" at bounding box center [626, 285] width 134 height 27
click at [644, 328] on button "Pending" at bounding box center [680, 330] width 73 height 24
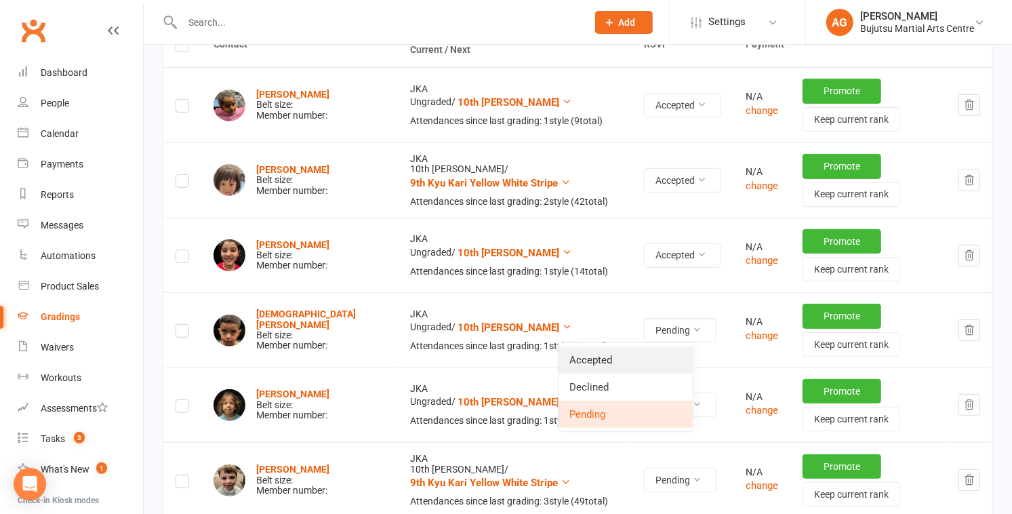
click at [631, 357] on link "Accepted" at bounding box center [626, 360] width 134 height 27
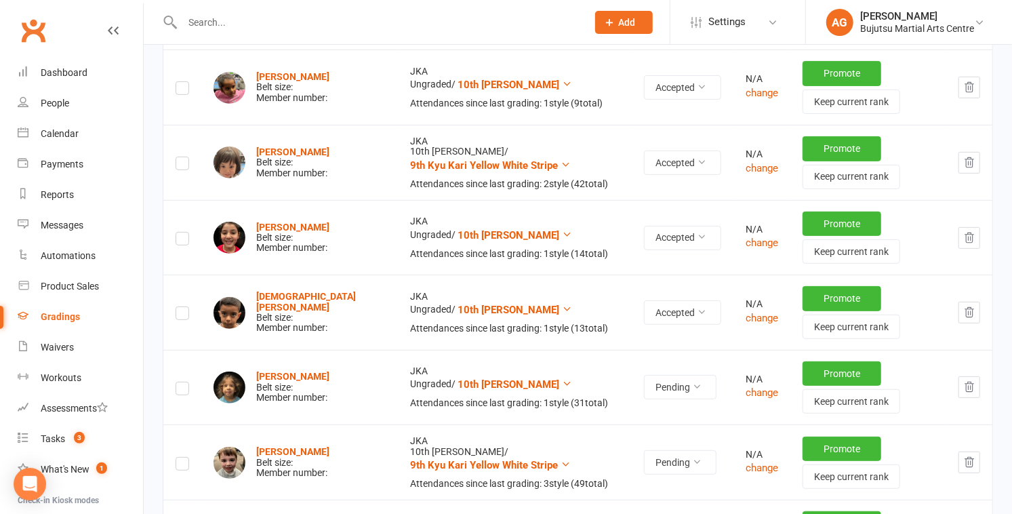
scroll to position [240, 0]
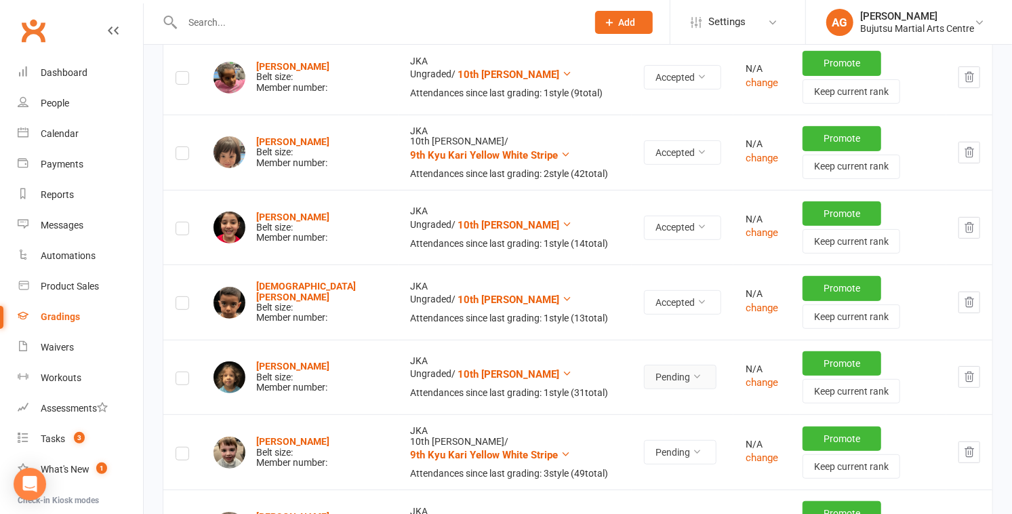
click at [644, 380] on button "Pending" at bounding box center [680, 377] width 73 height 24
click at [636, 404] on link "Accepted" at bounding box center [626, 406] width 134 height 27
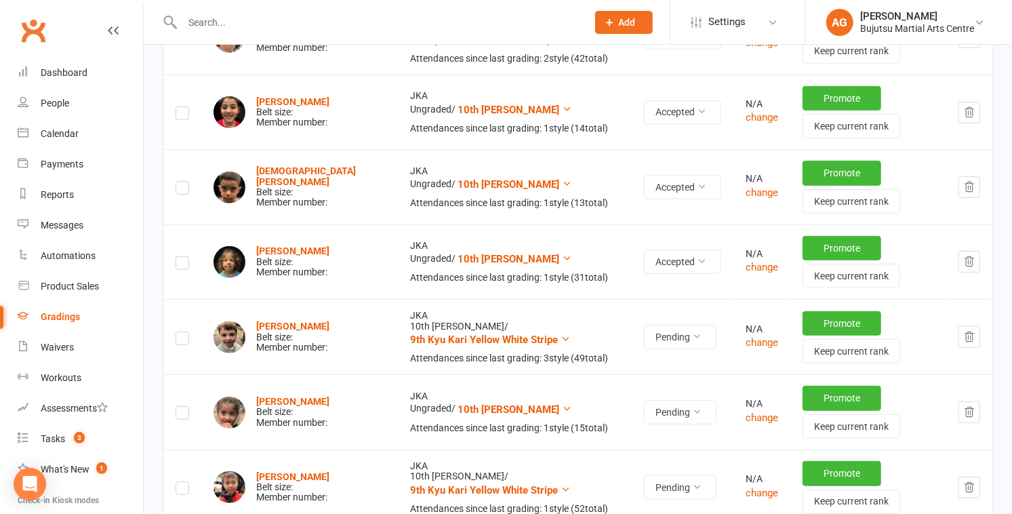
scroll to position [370, 0]
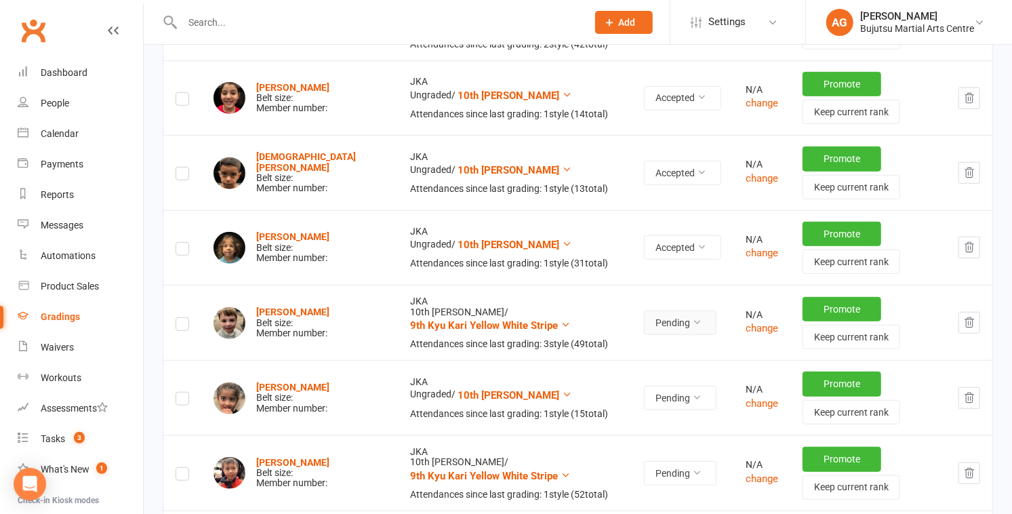
click at [644, 326] on button "Pending" at bounding box center [680, 323] width 73 height 24
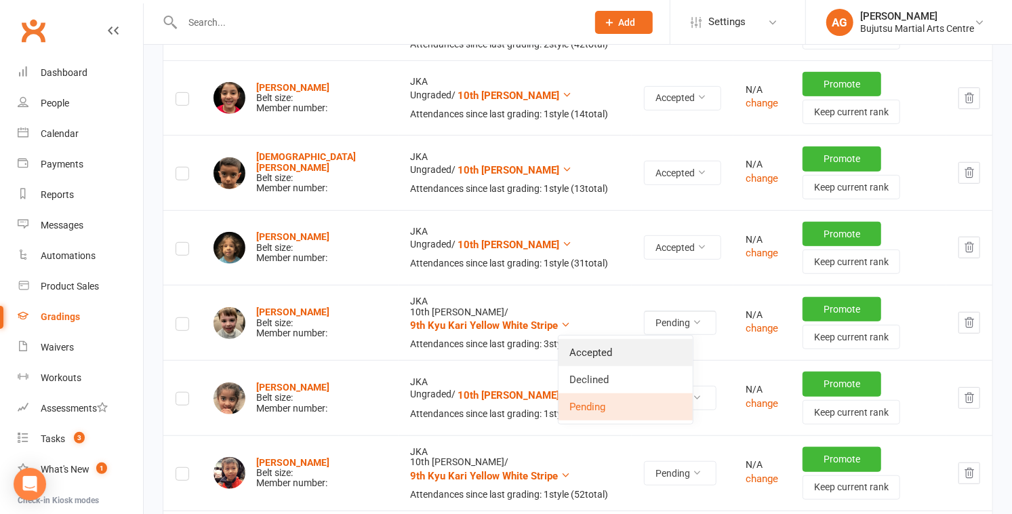
click at [632, 346] on link "Accepted" at bounding box center [626, 352] width 134 height 27
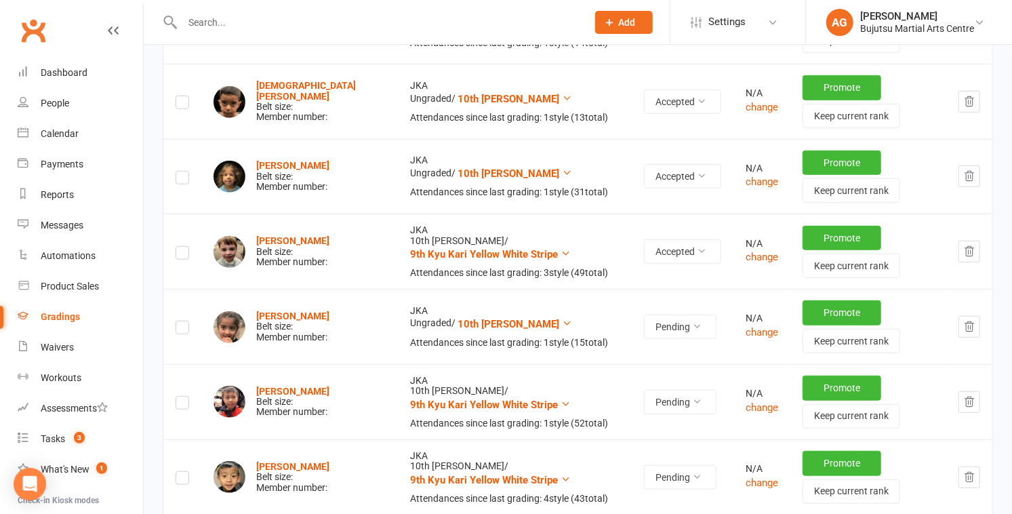
scroll to position [452, 0]
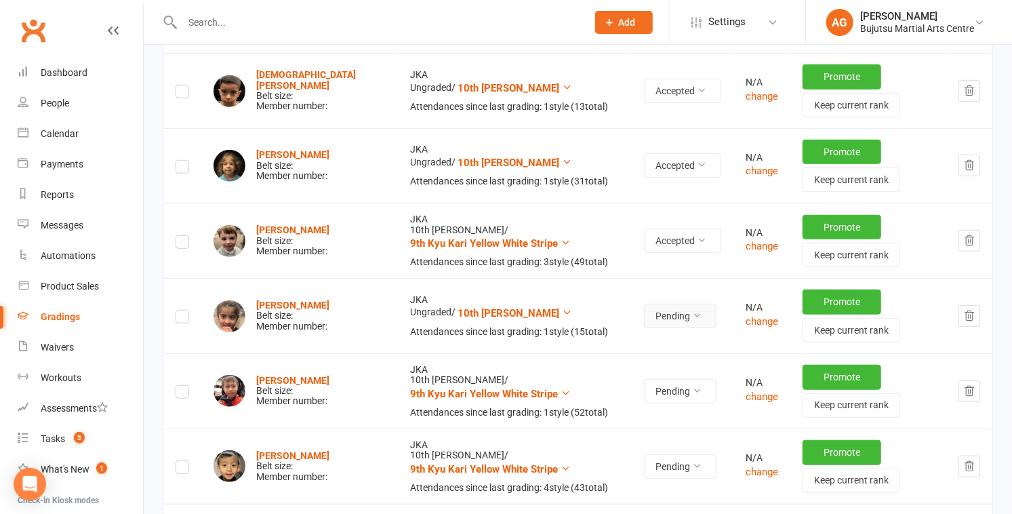
click at [644, 317] on button "Pending" at bounding box center [680, 316] width 73 height 24
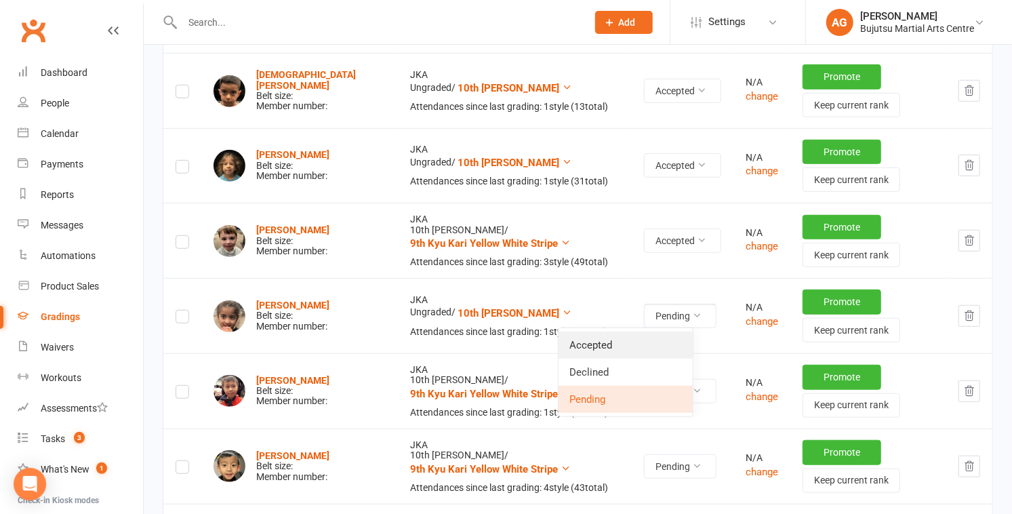
click at [625, 342] on link "Accepted" at bounding box center [626, 345] width 134 height 27
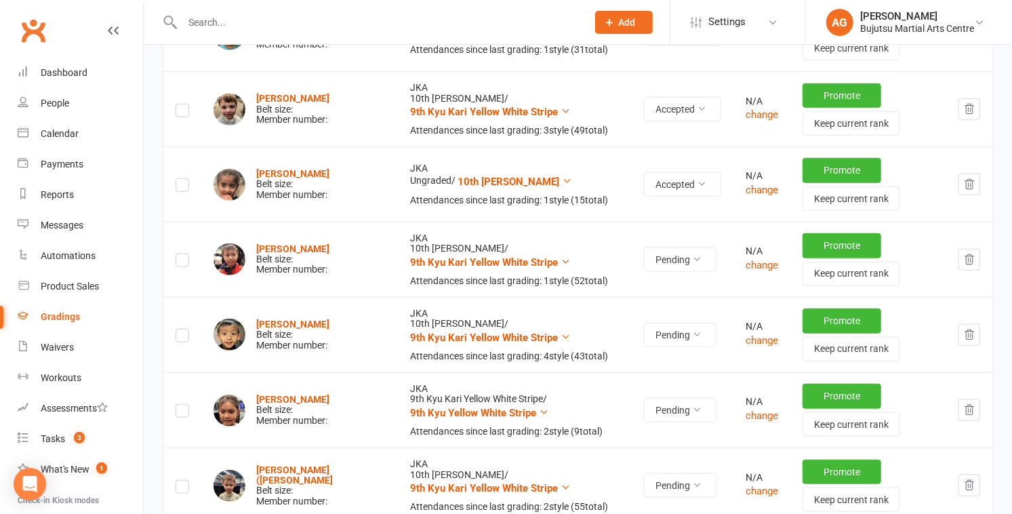
scroll to position [597, 0]
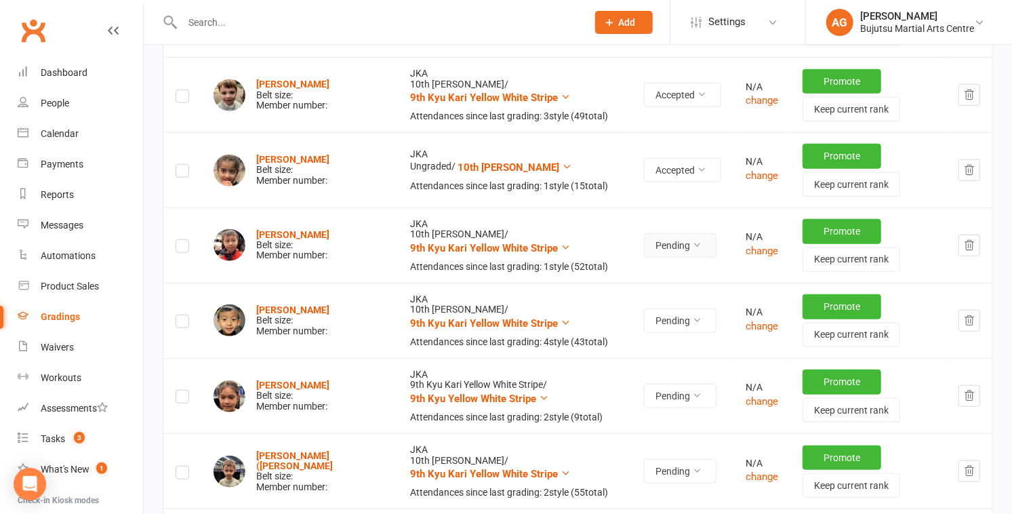
click at [644, 241] on button "Pending" at bounding box center [680, 245] width 73 height 24
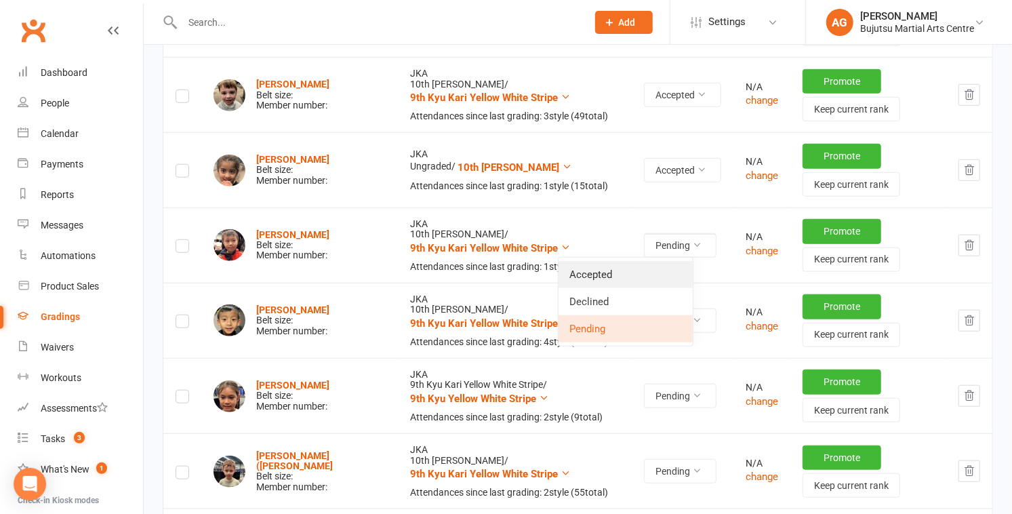
click at [626, 273] on link "Accepted" at bounding box center [626, 274] width 134 height 27
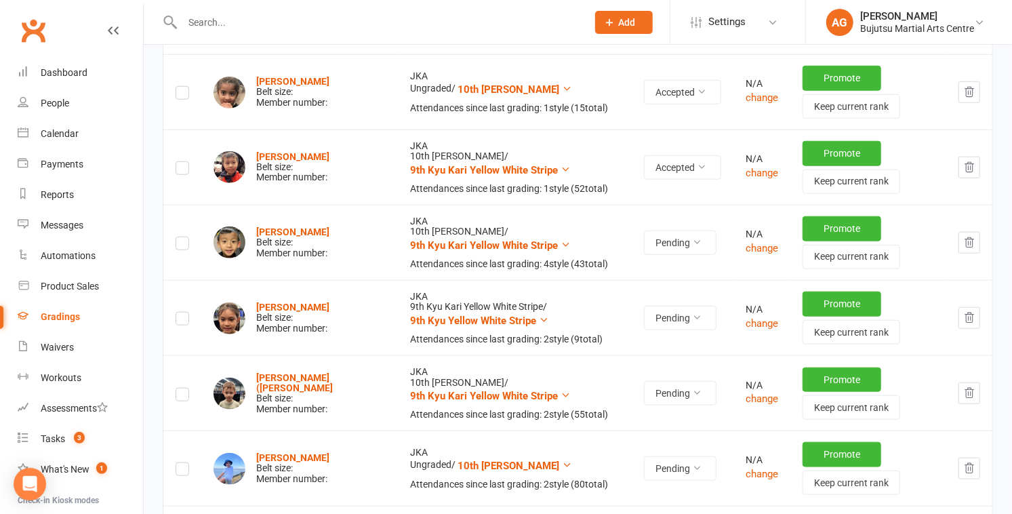
scroll to position [694, 0]
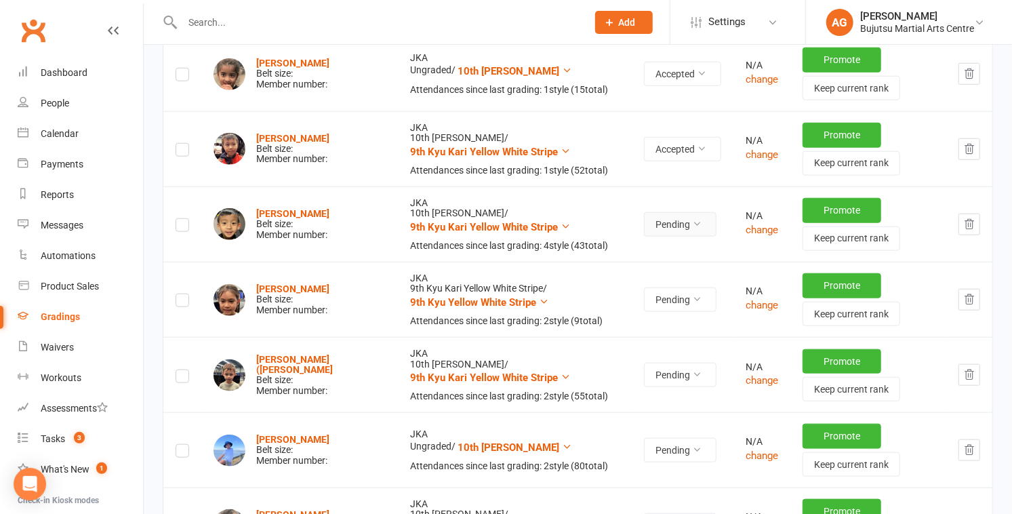
click at [644, 216] on button "Pending" at bounding box center [680, 224] width 73 height 24
click at [623, 254] on link "Accepted" at bounding box center [626, 252] width 134 height 27
click at [649, 296] on button "Pending" at bounding box center [680, 300] width 73 height 24
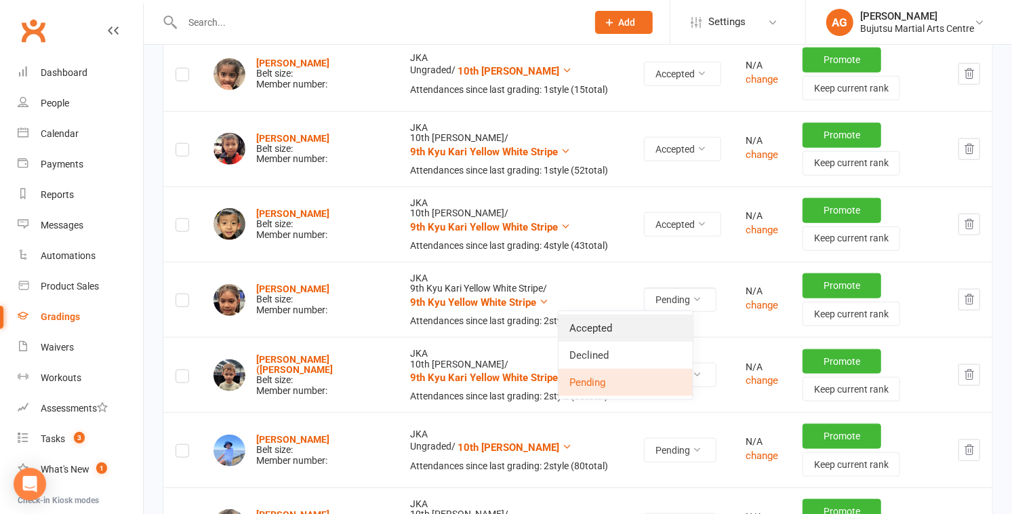
click at [627, 326] on link "Accepted" at bounding box center [626, 328] width 134 height 27
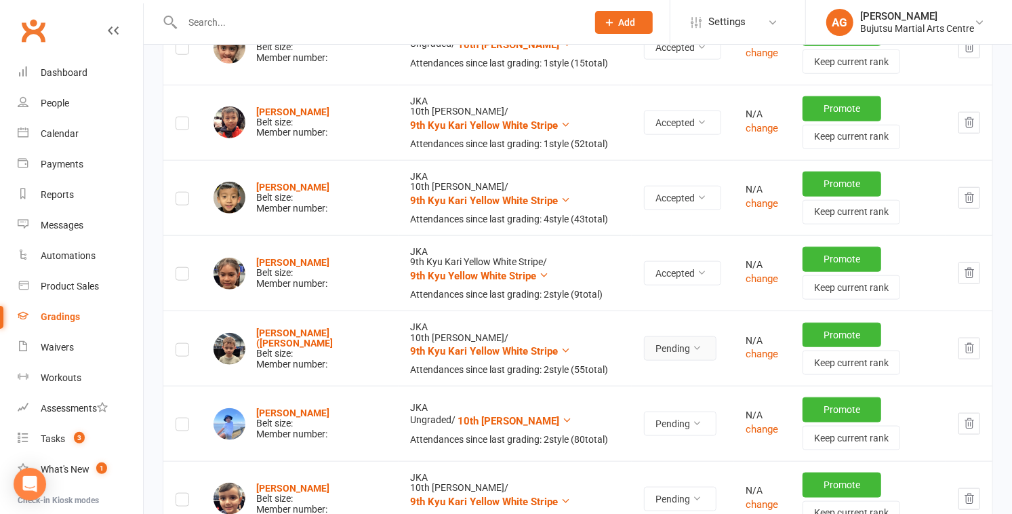
scroll to position [728, 0]
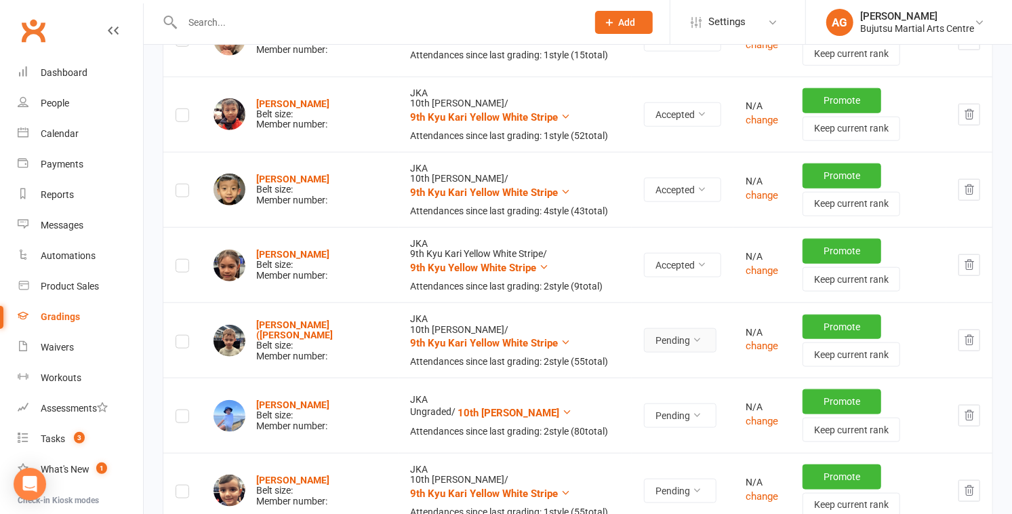
click at [644, 331] on button "Pending" at bounding box center [680, 340] width 73 height 24
click at [628, 371] on link "Accepted" at bounding box center [626, 368] width 134 height 27
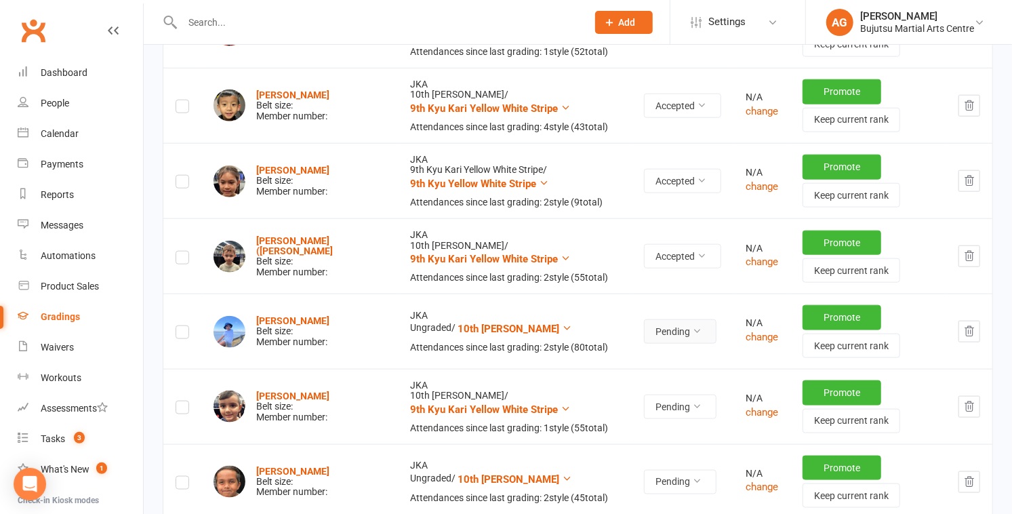
scroll to position [818, 0]
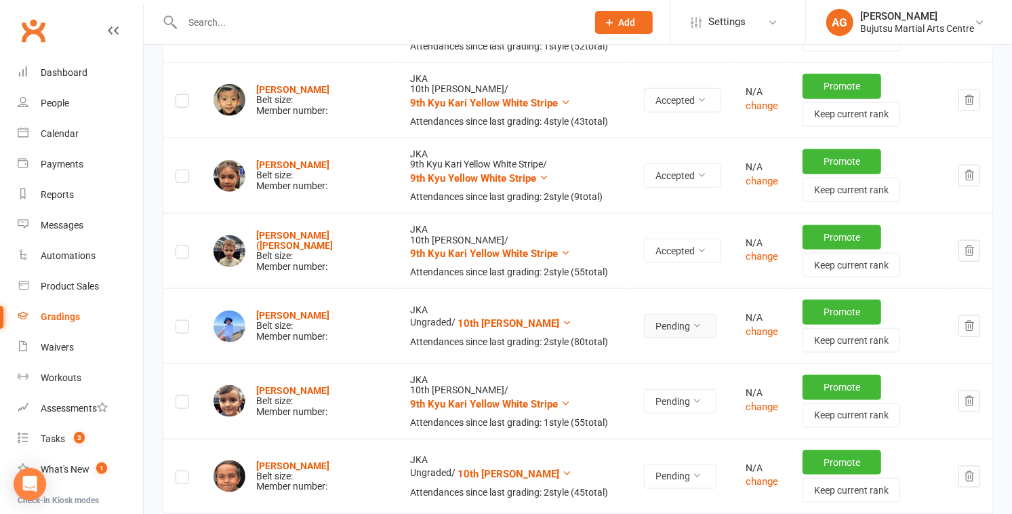
click at [644, 321] on button "Pending" at bounding box center [680, 326] width 73 height 24
click at [626, 354] on link "Accepted" at bounding box center [626, 353] width 134 height 27
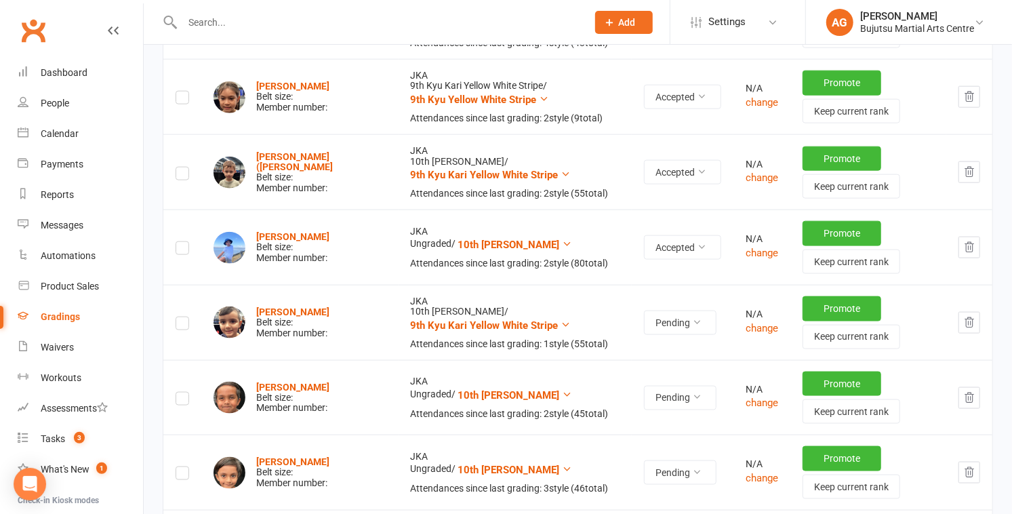
scroll to position [918, 0]
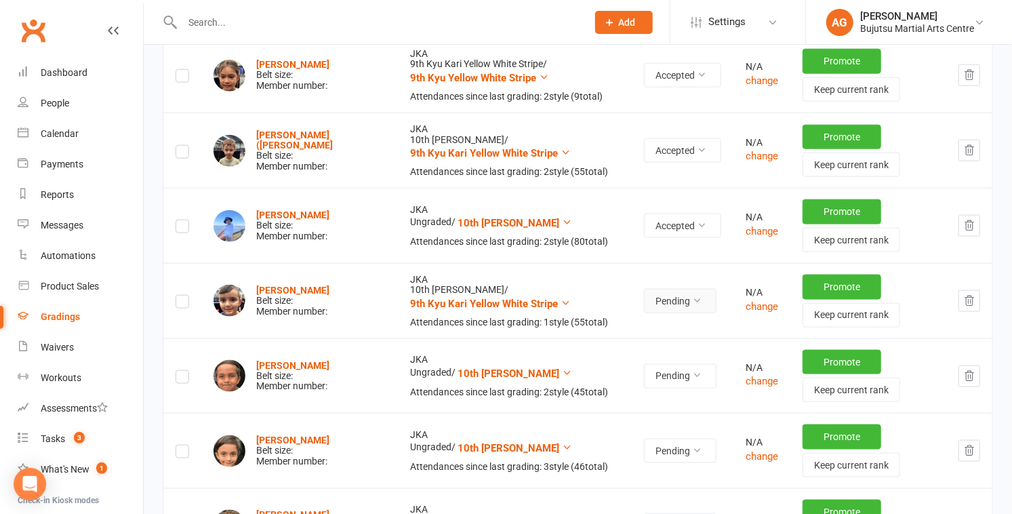
click at [644, 300] on button "Pending" at bounding box center [680, 301] width 73 height 24
click at [627, 328] on link "Accepted" at bounding box center [626, 328] width 134 height 27
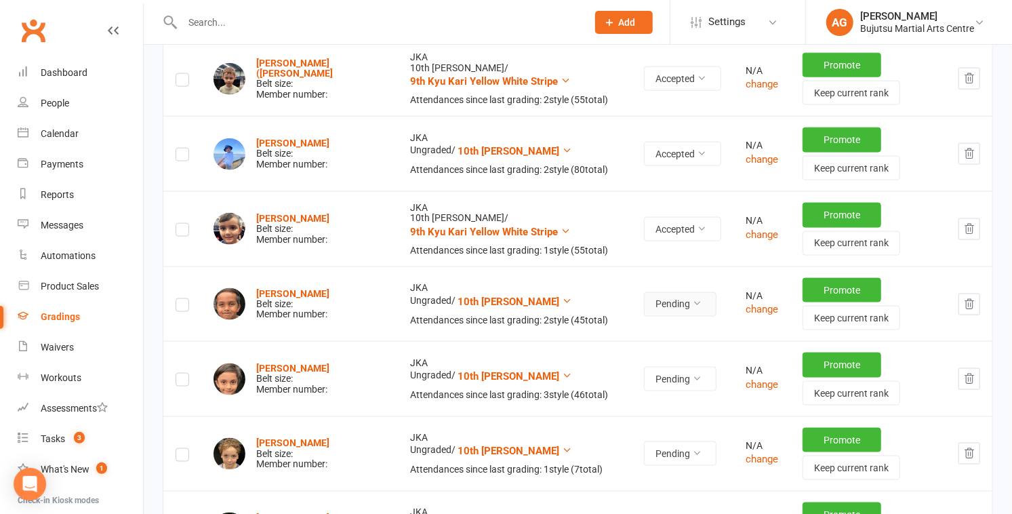
scroll to position [996, 0]
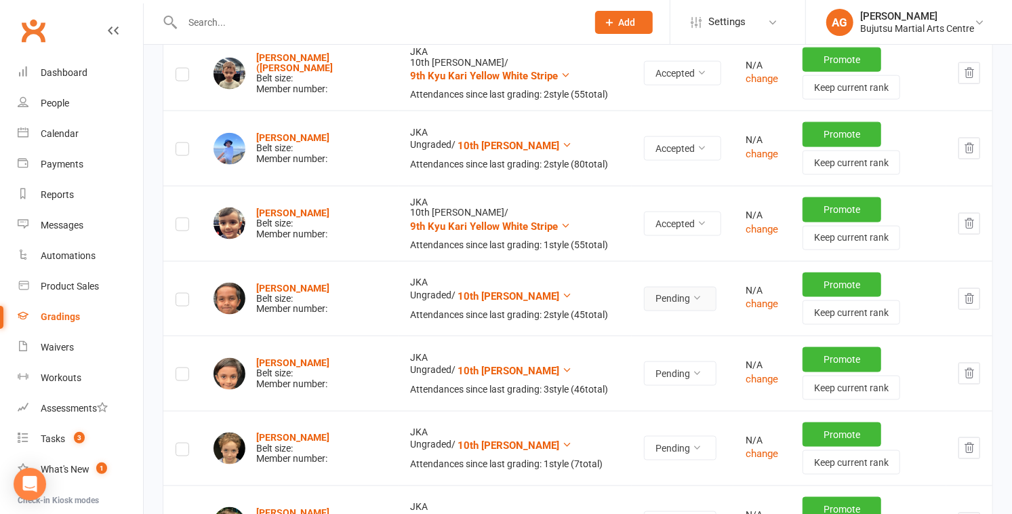
click at [644, 293] on button "Pending" at bounding box center [680, 299] width 73 height 24
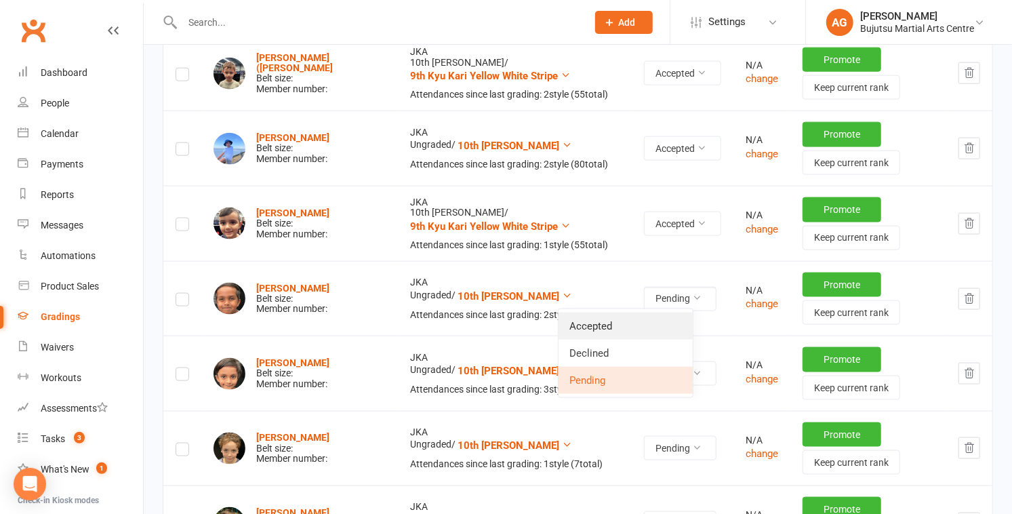
click at [621, 325] on link "Accepted" at bounding box center [626, 326] width 134 height 27
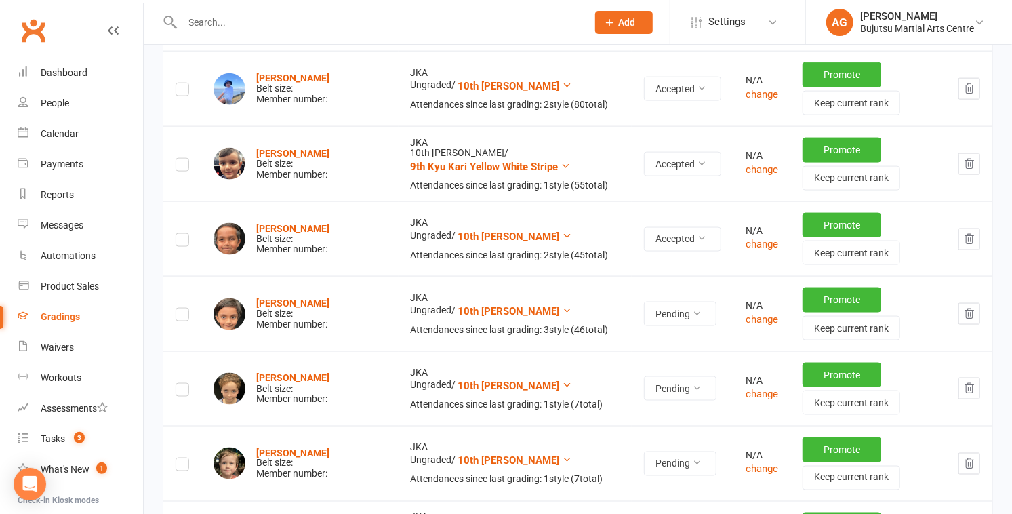
scroll to position [1059, 0]
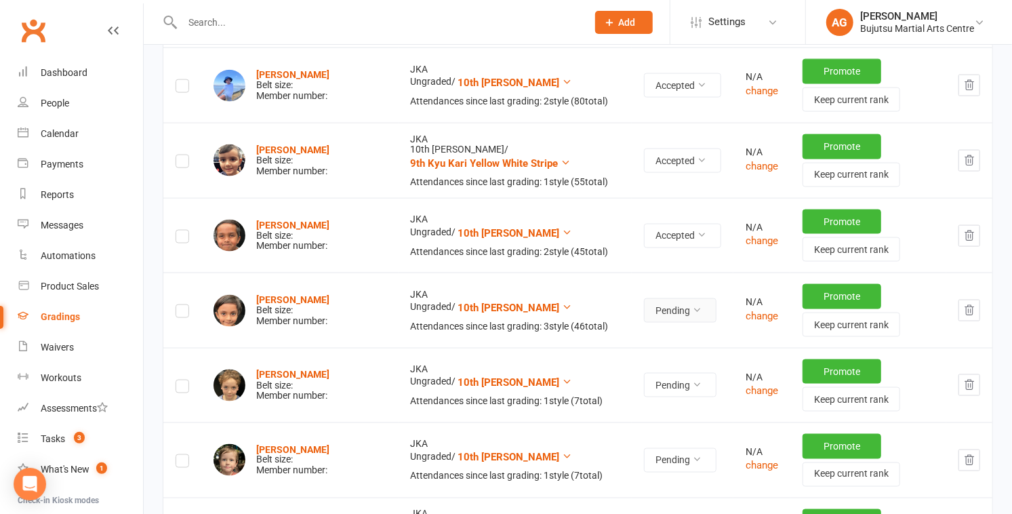
click at [644, 307] on button "Pending" at bounding box center [680, 310] width 73 height 24
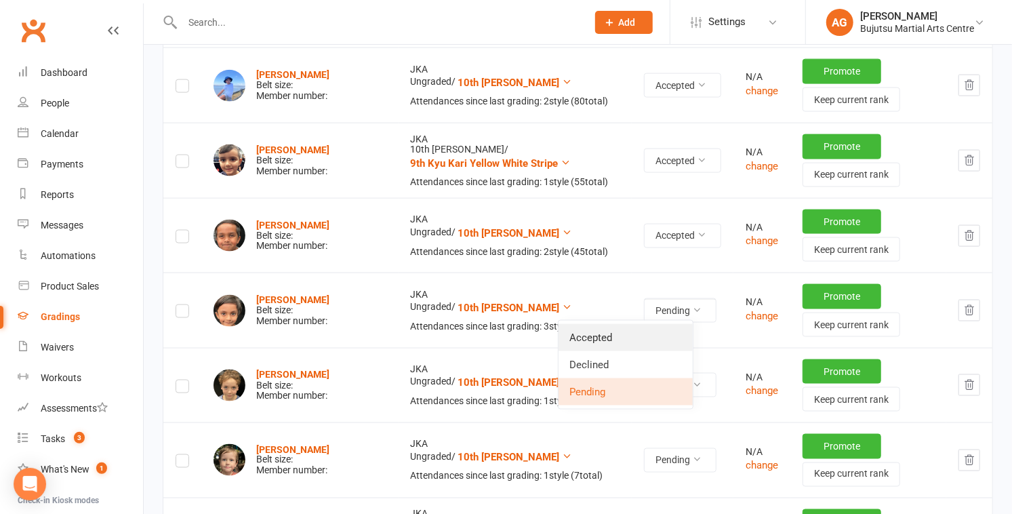
click at [629, 337] on link "Accepted" at bounding box center [626, 337] width 134 height 27
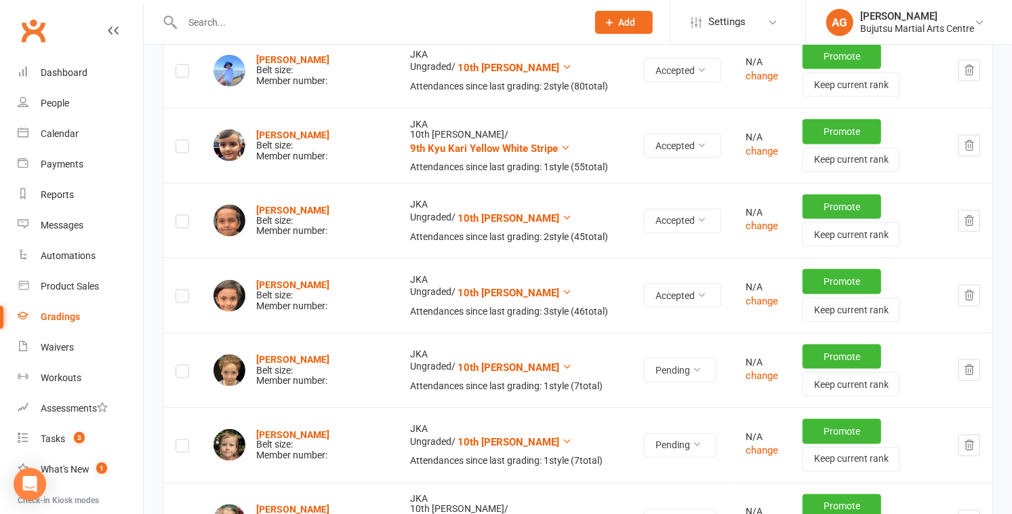
scroll to position [1088, 0]
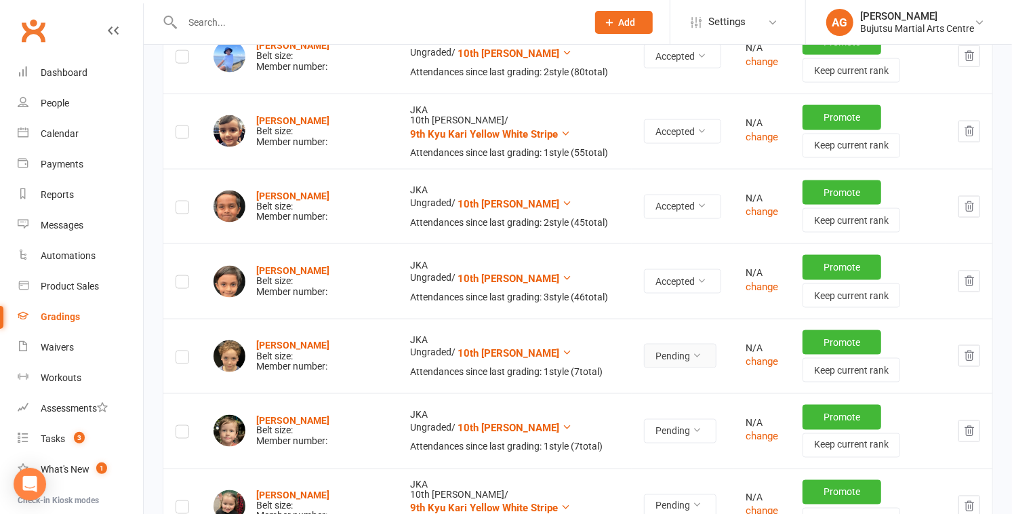
click at [644, 351] on button "Pending" at bounding box center [680, 356] width 73 height 24
click at [625, 378] on link "Accepted" at bounding box center [626, 383] width 134 height 27
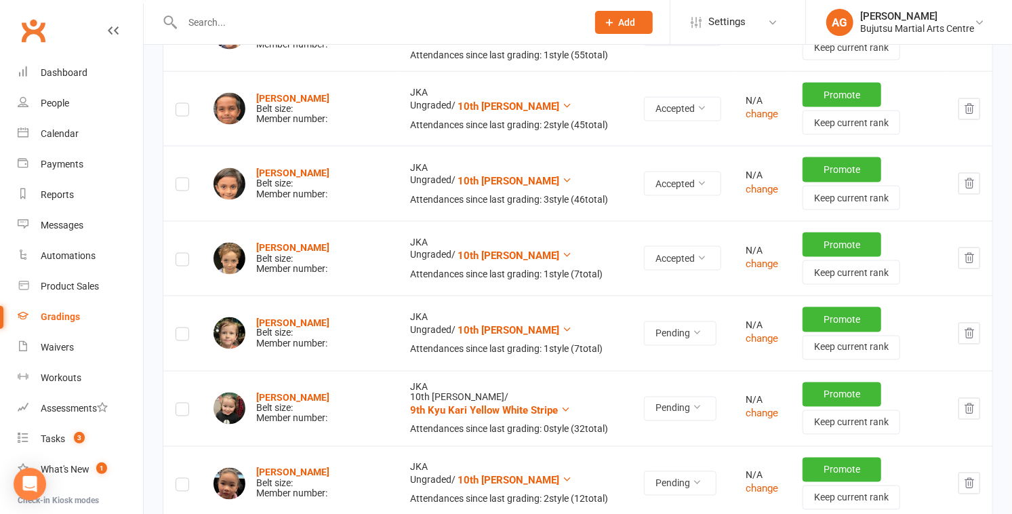
scroll to position [1202, 0]
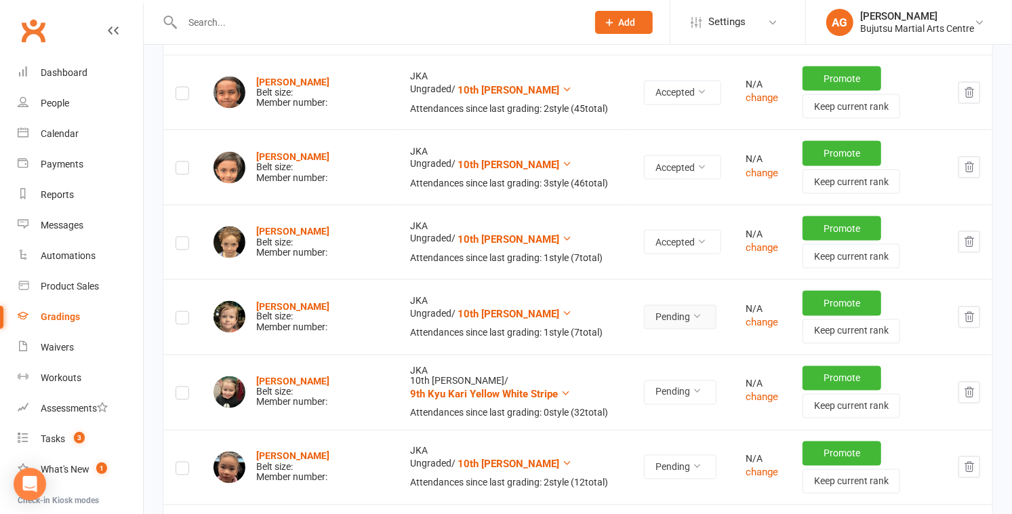
click at [644, 319] on button "Pending" at bounding box center [680, 317] width 73 height 24
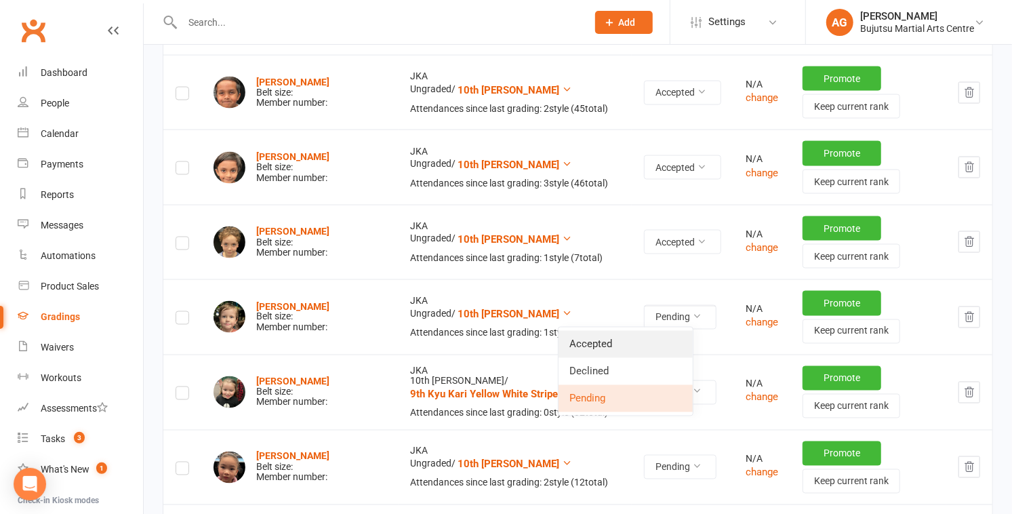
click at [625, 338] on link "Accepted" at bounding box center [626, 344] width 134 height 27
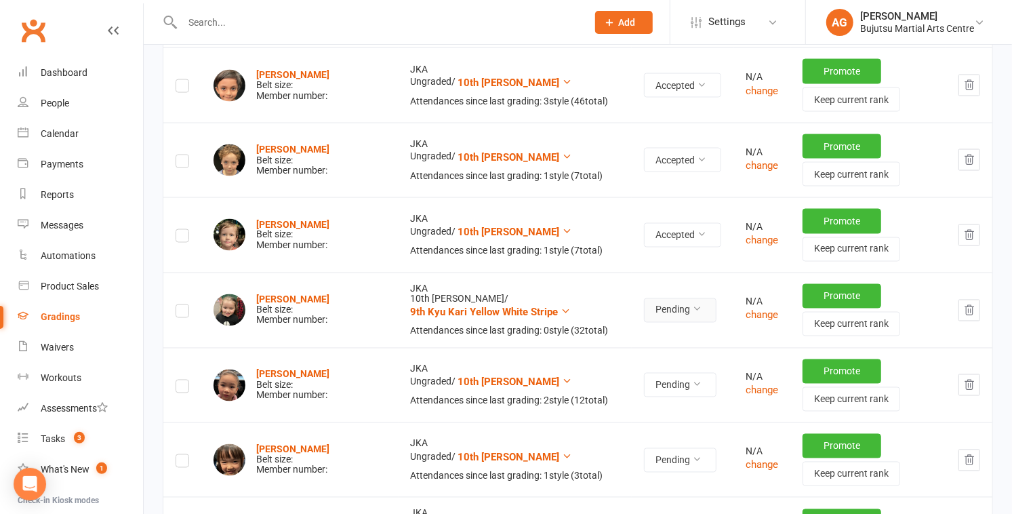
scroll to position [1284, 0]
click at [651, 304] on button "Pending" at bounding box center [680, 310] width 73 height 24
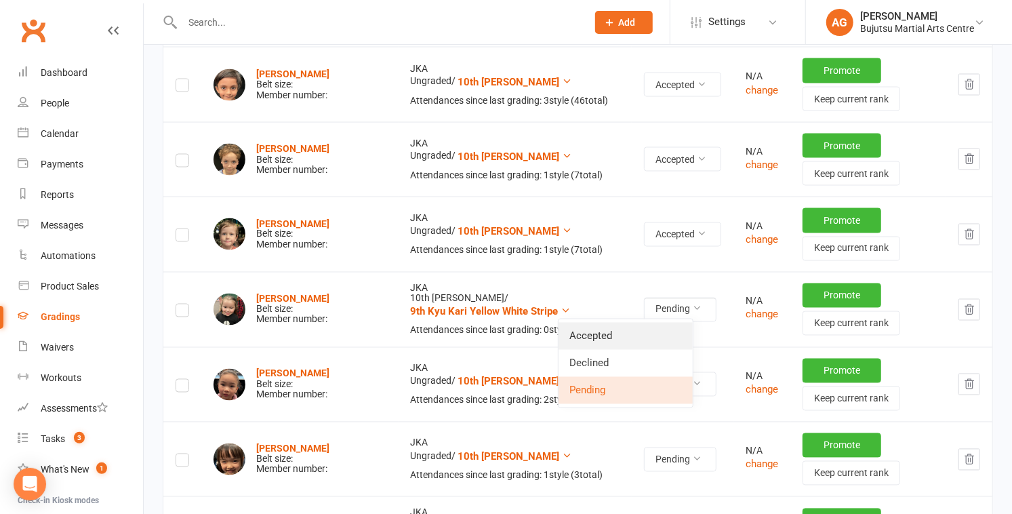
click at [640, 330] on link "Accepted" at bounding box center [626, 336] width 134 height 27
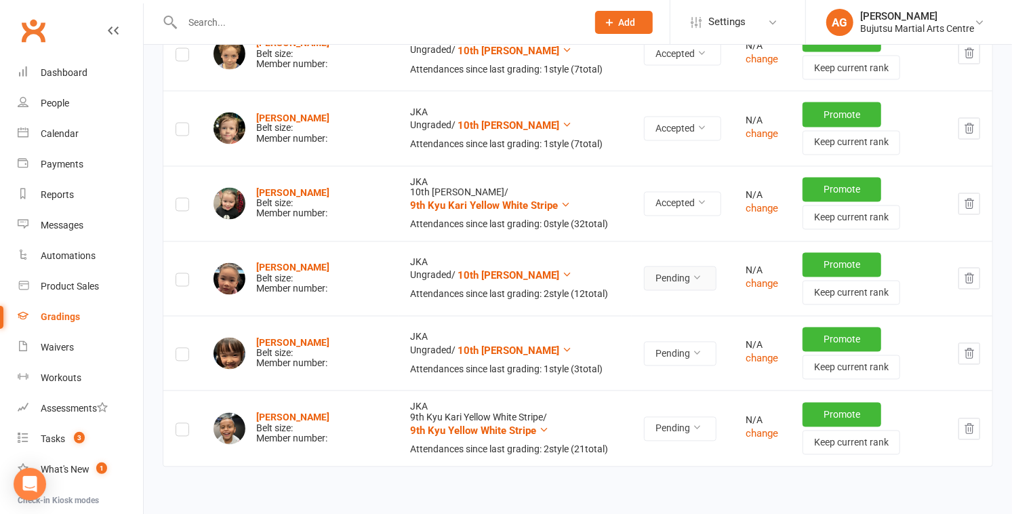
scroll to position [1400, 0]
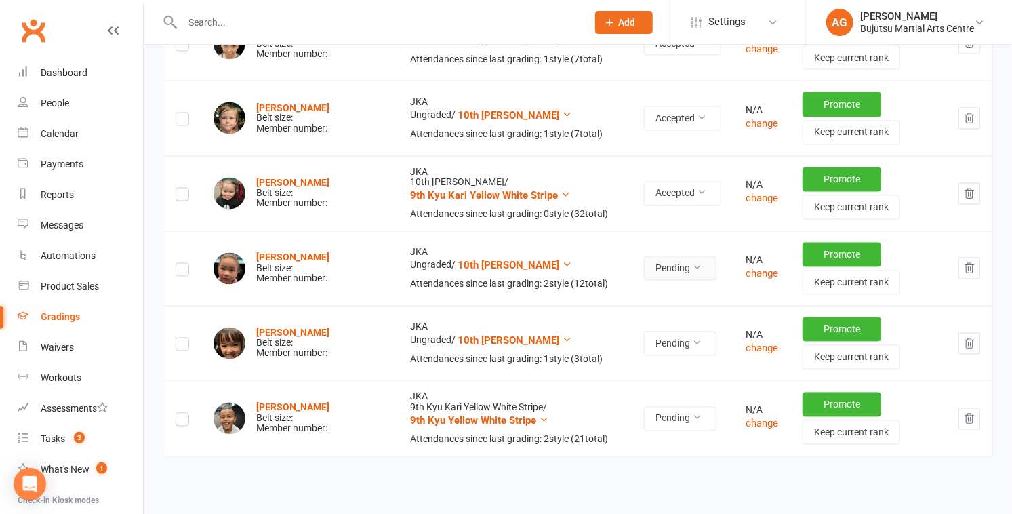
click at [644, 264] on button "Pending" at bounding box center [680, 268] width 73 height 24
click at [624, 294] on link "Accepted" at bounding box center [626, 295] width 134 height 27
click at [645, 338] on button "Pending" at bounding box center [680, 344] width 73 height 24
click at [629, 366] on link "Accepted" at bounding box center [626, 370] width 134 height 27
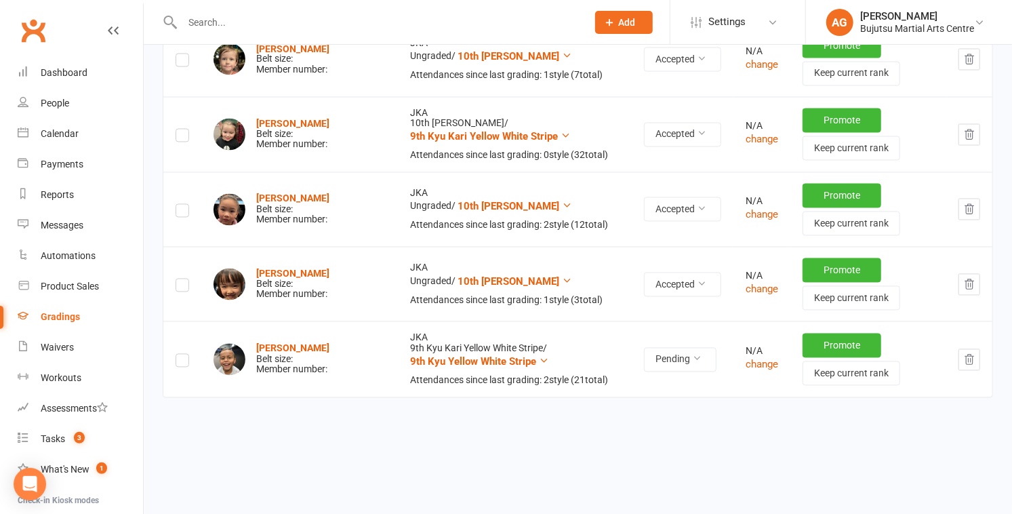
scroll to position [1464, 0]
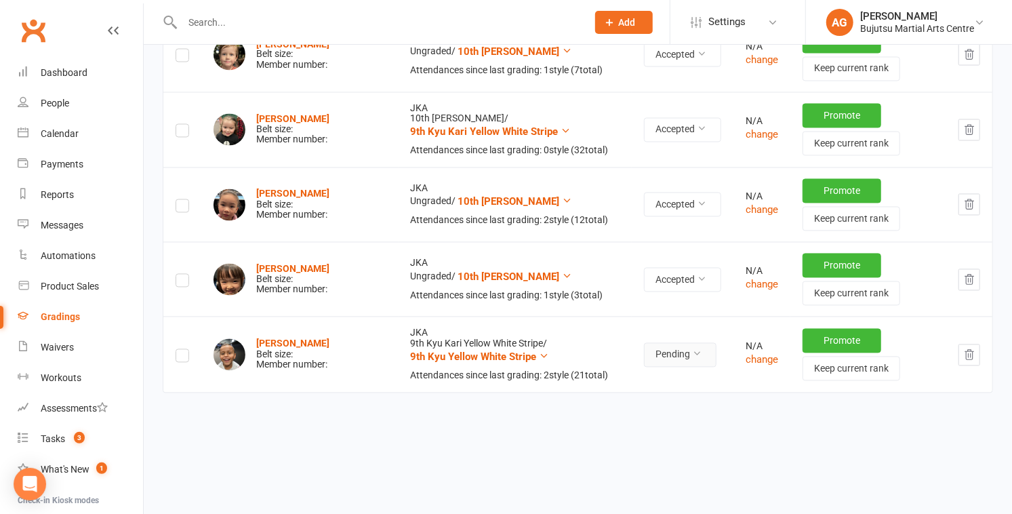
click at [644, 347] on button "Pending" at bounding box center [680, 355] width 73 height 24
click at [621, 373] on link "Accepted" at bounding box center [626, 381] width 134 height 27
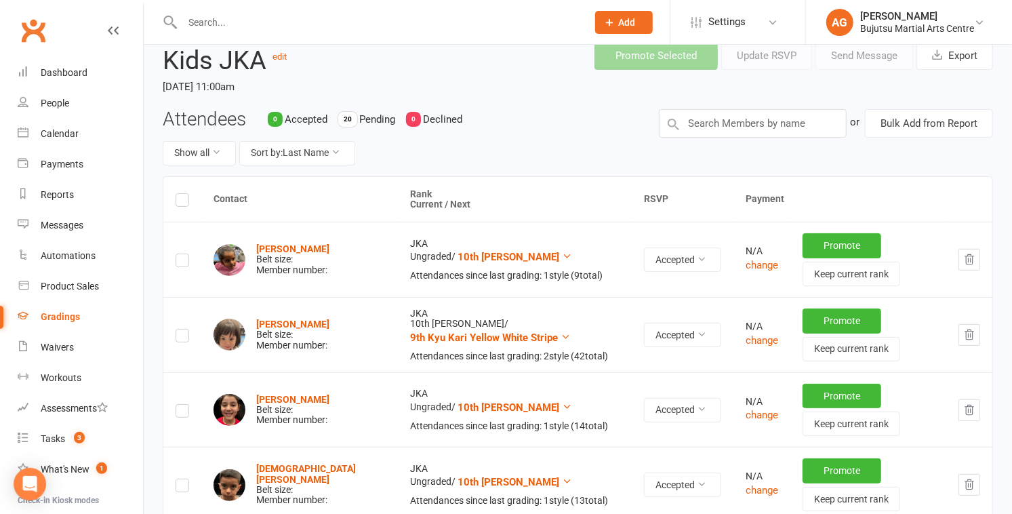
scroll to position [0, 0]
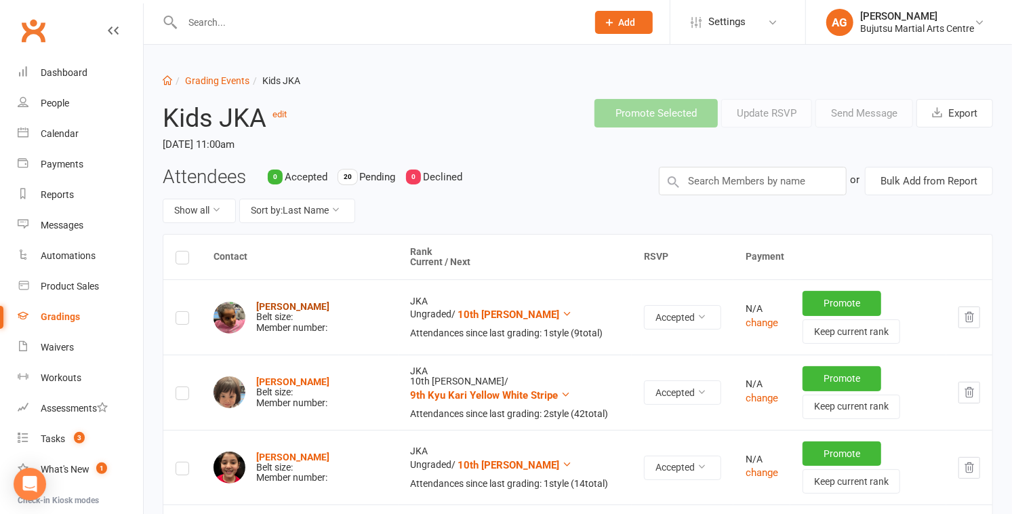
click at [277, 305] on strong "Henaka Bandara" at bounding box center [292, 306] width 73 height 11
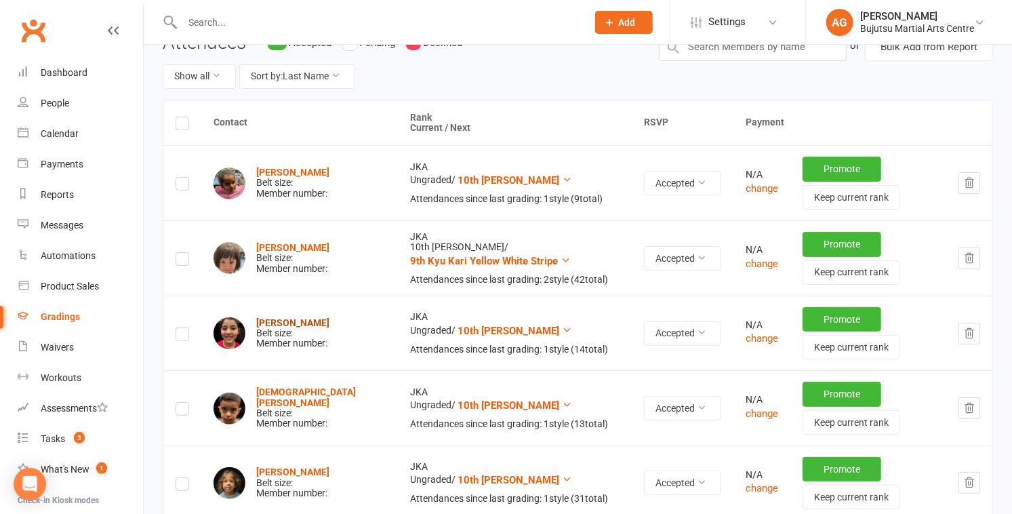
scroll to position [136, 0]
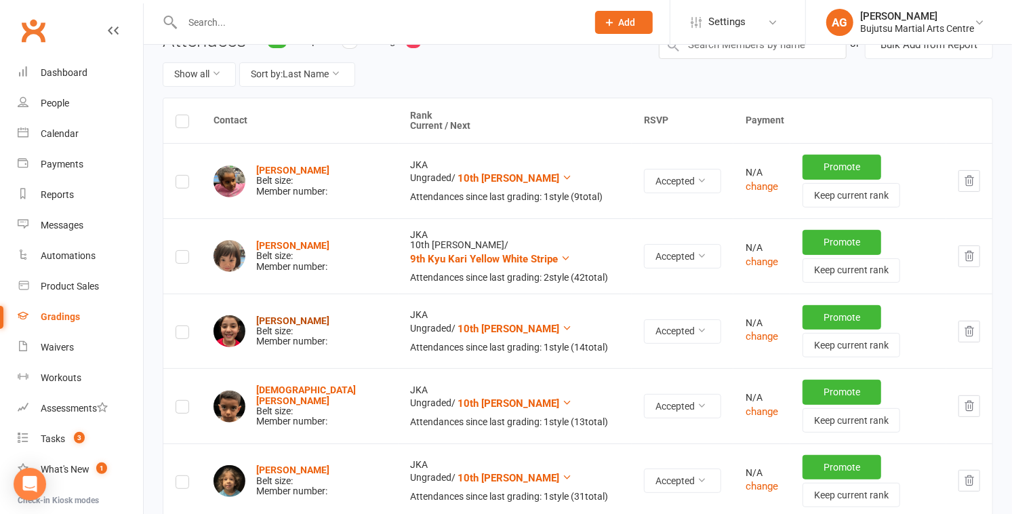
click at [267, 317] on strong "ariana Desho" at bounding box center [292, 320] width 73 height 11
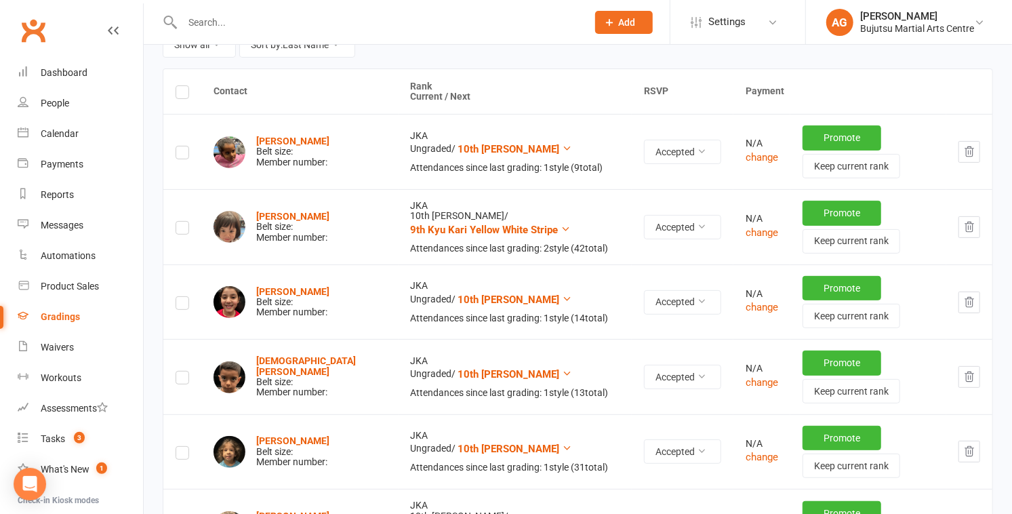
scroll to position [171, 0]
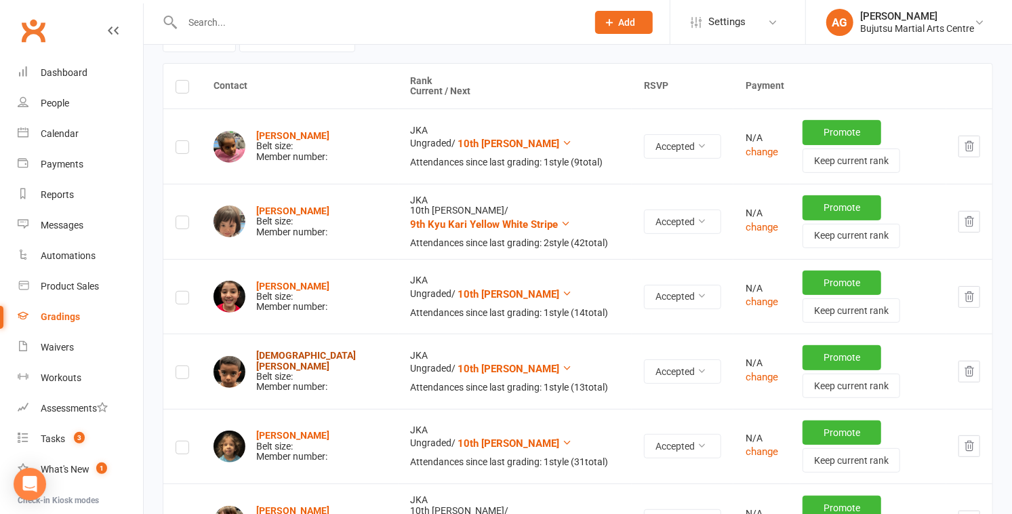
click at [287, 357] on strong "Christian Desho" at bounding box center [306, 360] width 100 height 21
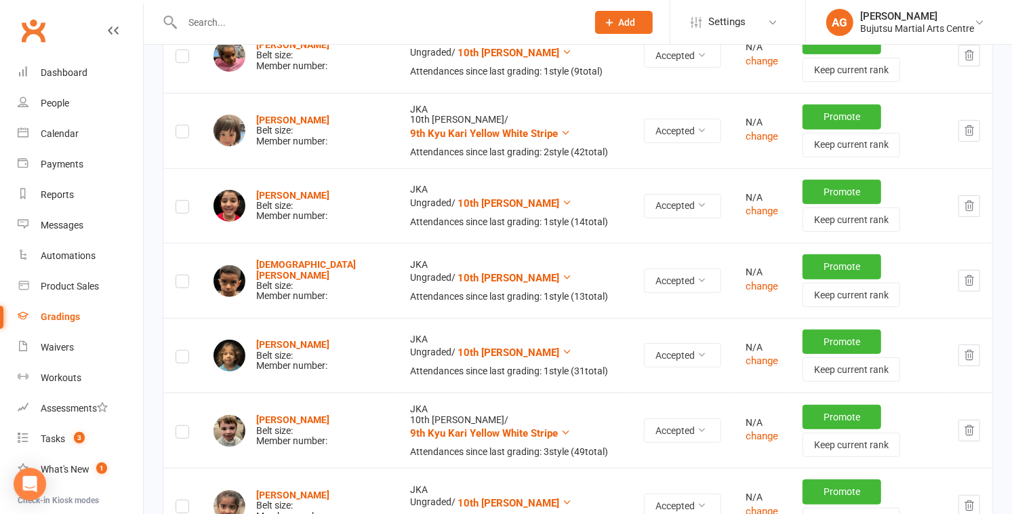
scroll to position [264, 0]
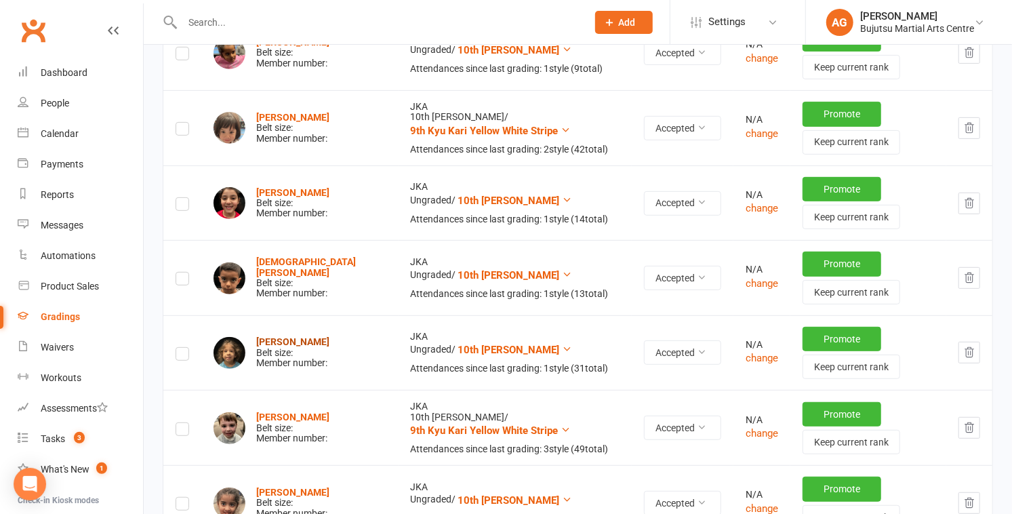
click at [299, 336] on strong "Bianca Hallawi" at bounding box center [292, 341] width 73 height 11
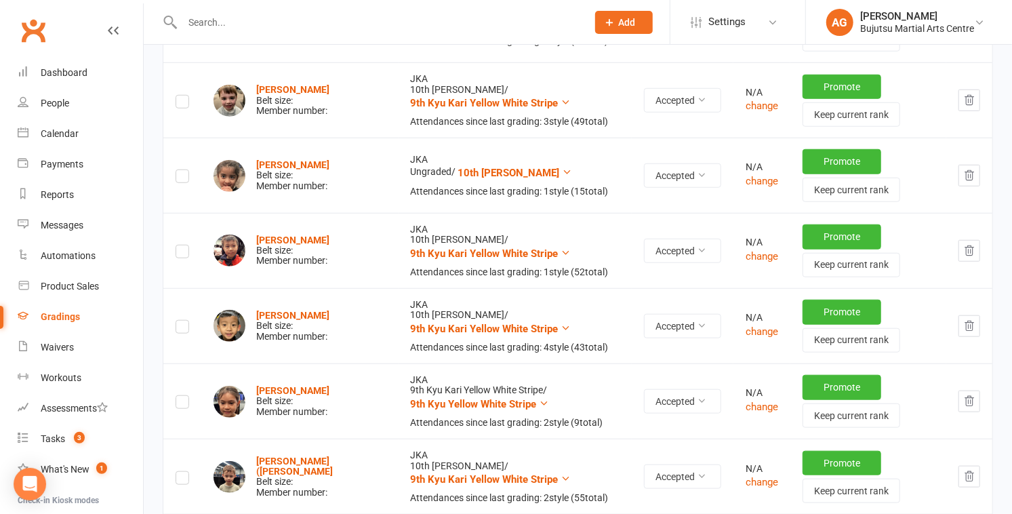
scroll to position [593, 0]
click at [283, 163] on strong "Alesia Kala" at bounding box center [292, 164] width 73 height 11
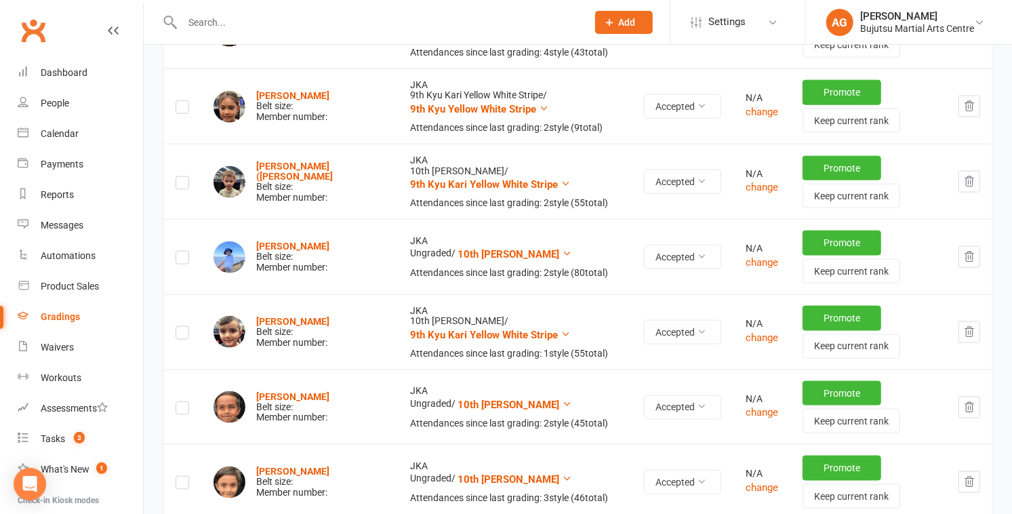
scroll to position [890, 0]
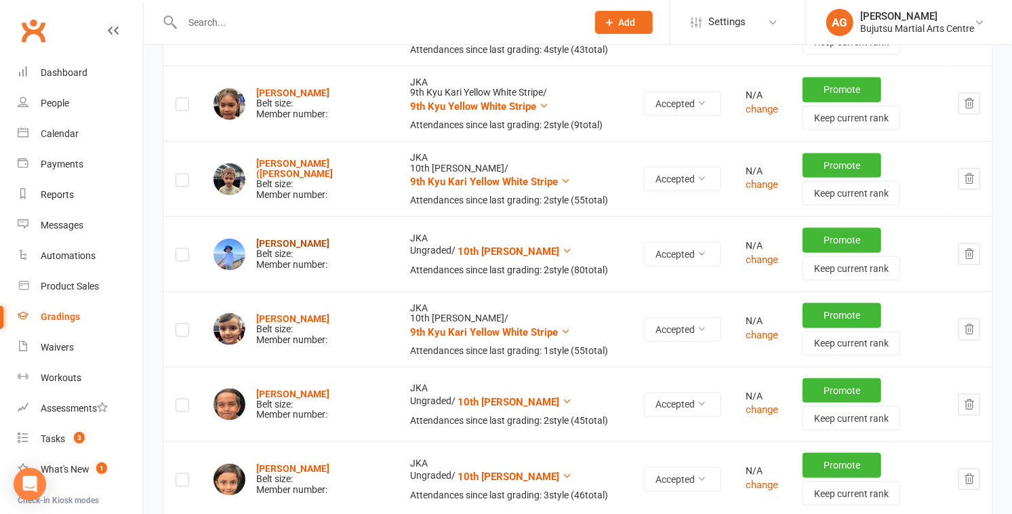
click at [274, 238] on strong "Dave Paraparakath" at bounding box center [292, 243] width 73 height 11
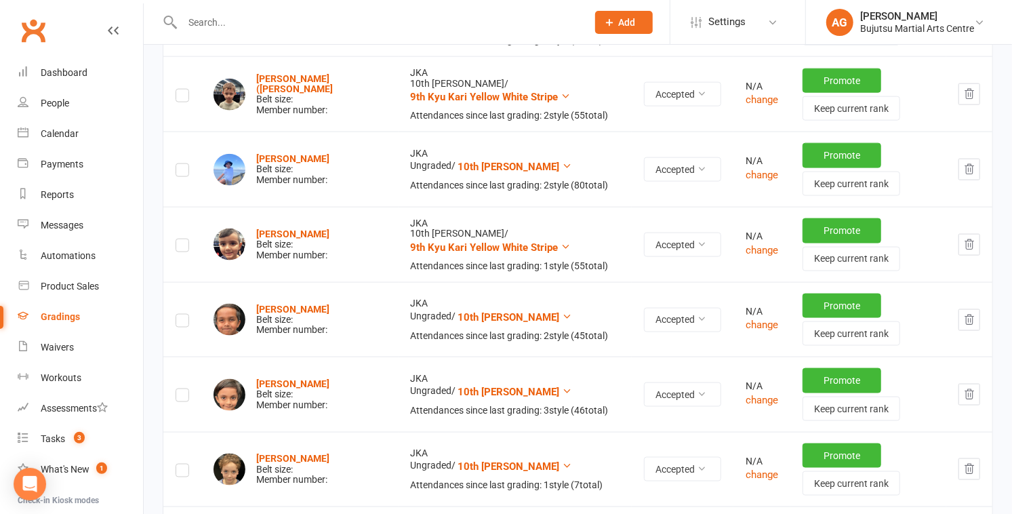
scroll to position [983, 0]
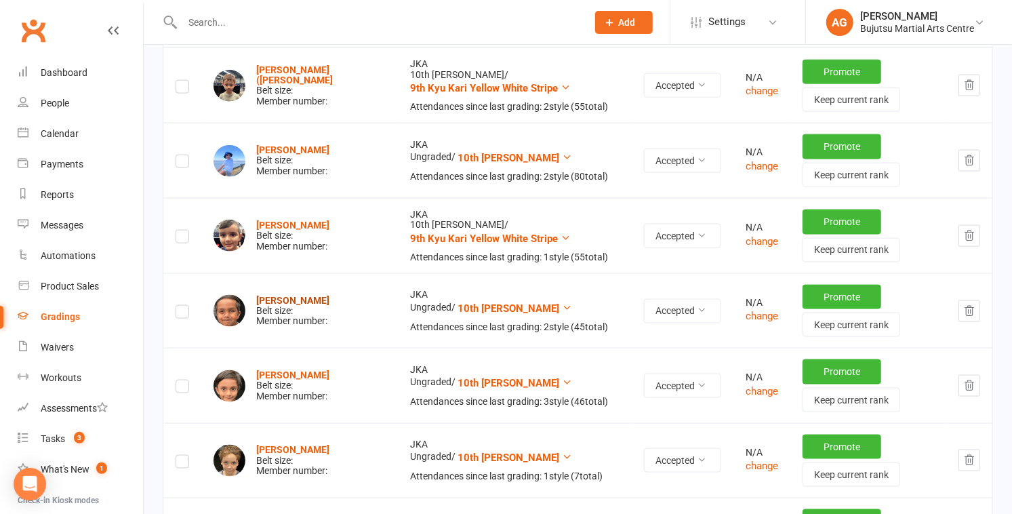
click at [302, 295] on strong "Jaish Prasad" at bounding box center [292, 300] width 73 height 11
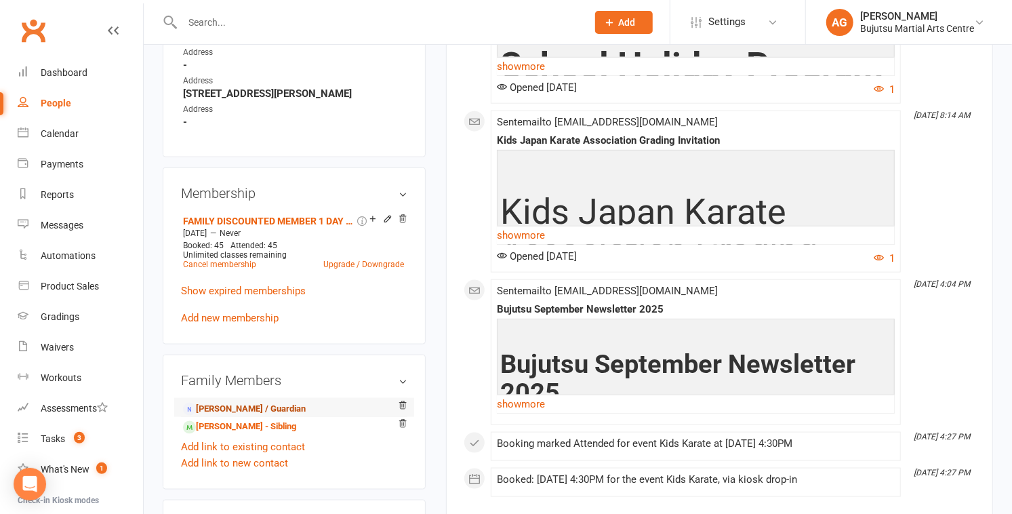
scroll to position [865, 0]
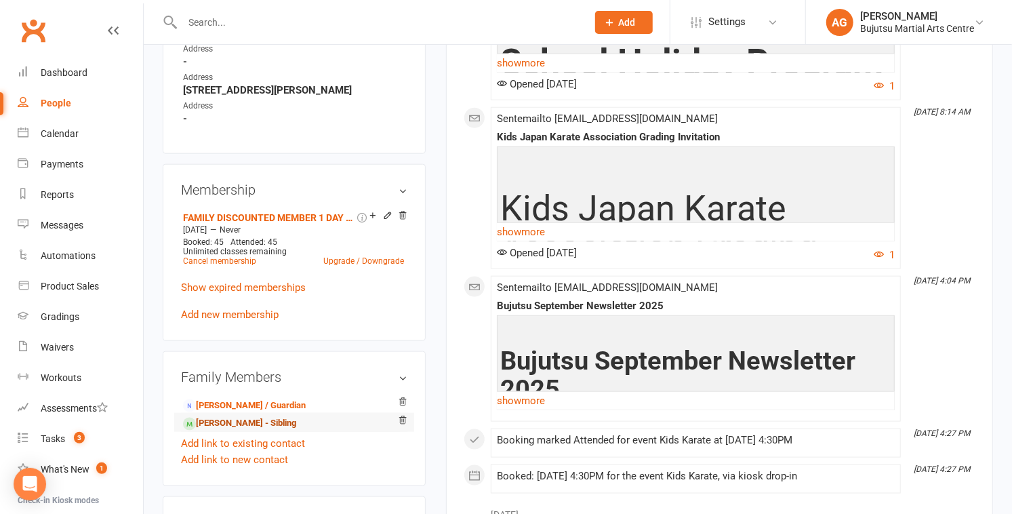
click at [222, 420] on link "Aveer Prasad - Sibling" at bounding box center [239, 423] width 113 height 14
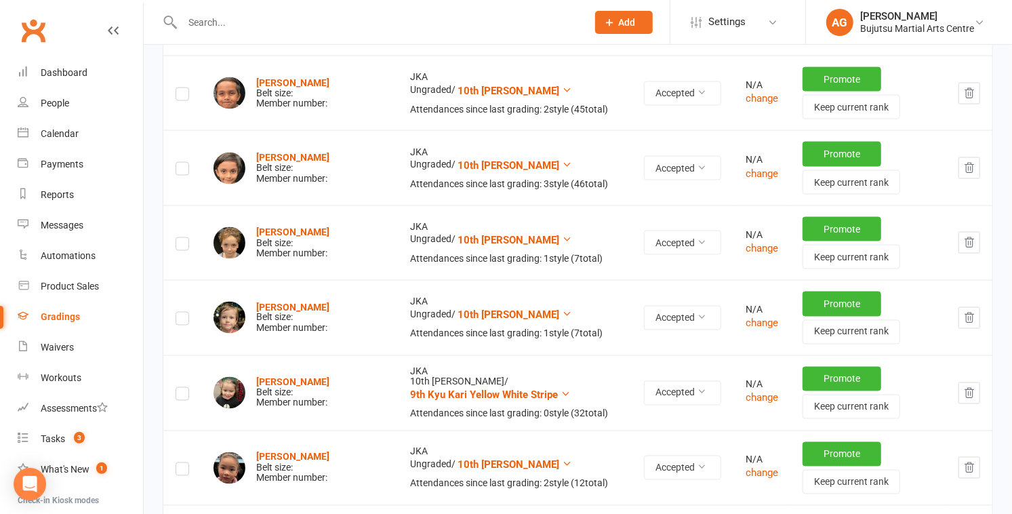
scroll to position [1255, 0]
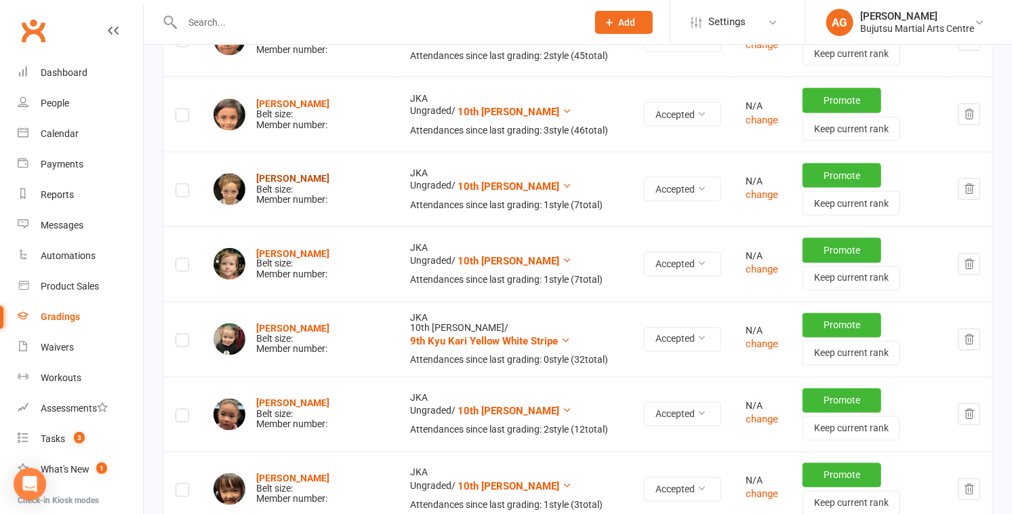
click at [283, 173] on strong "Luca Swain" at bounding box center [292, 178] width 73 height 11
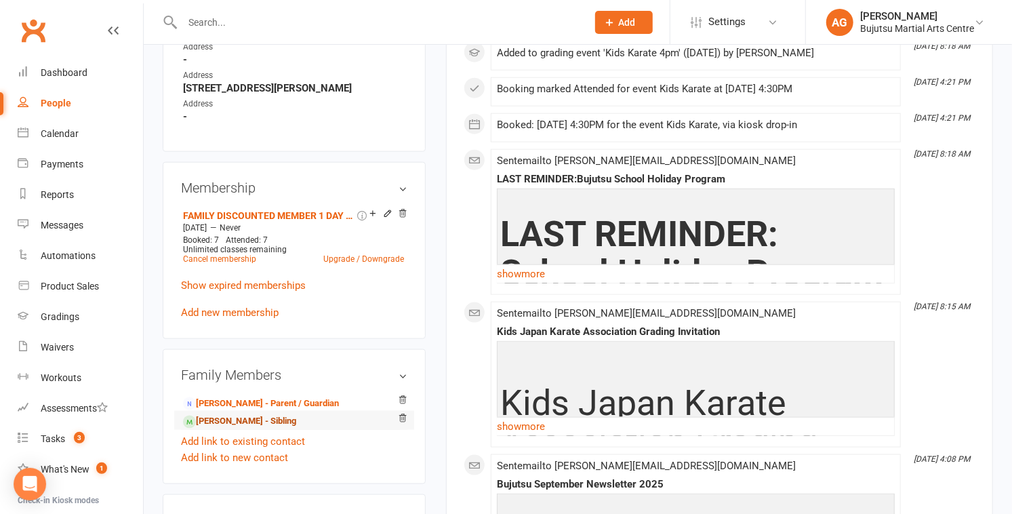
scroll to position [882, 0]
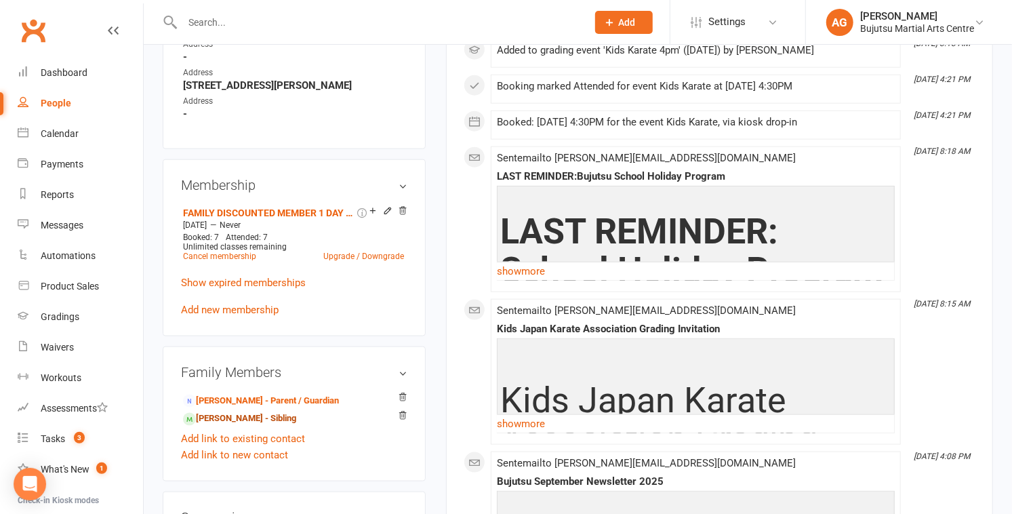
click at [246, 412] on link "Liam Swain - Sibling" at bounding box center [239, 419] width 113 height 14
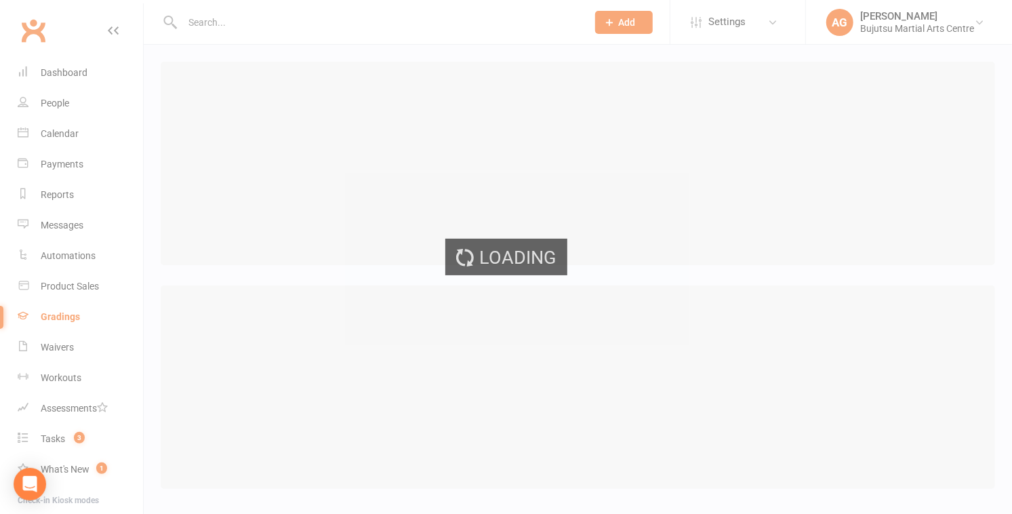
scroll to position [11, 0]
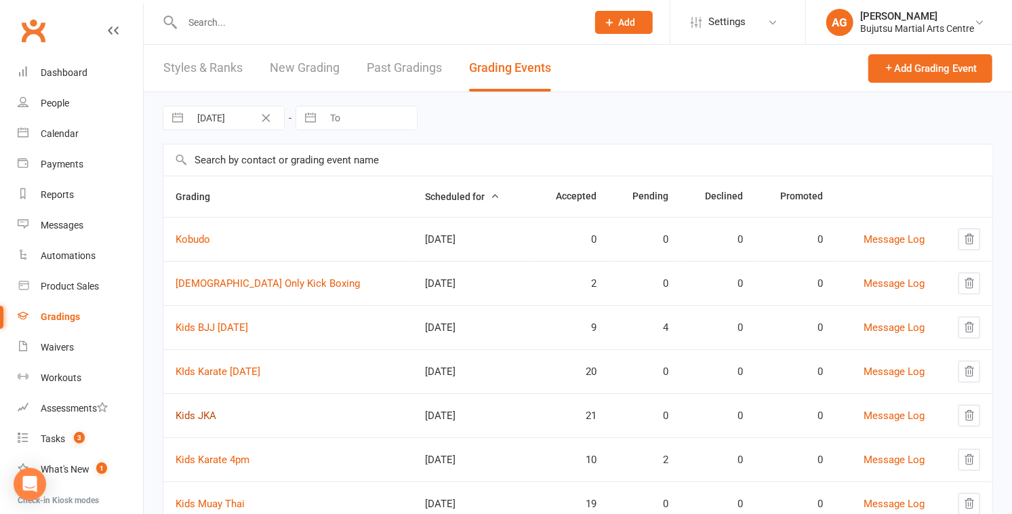
click at [186, 415] on link "Kids JKA" at bounding box center [196, 416] width 41 height 12
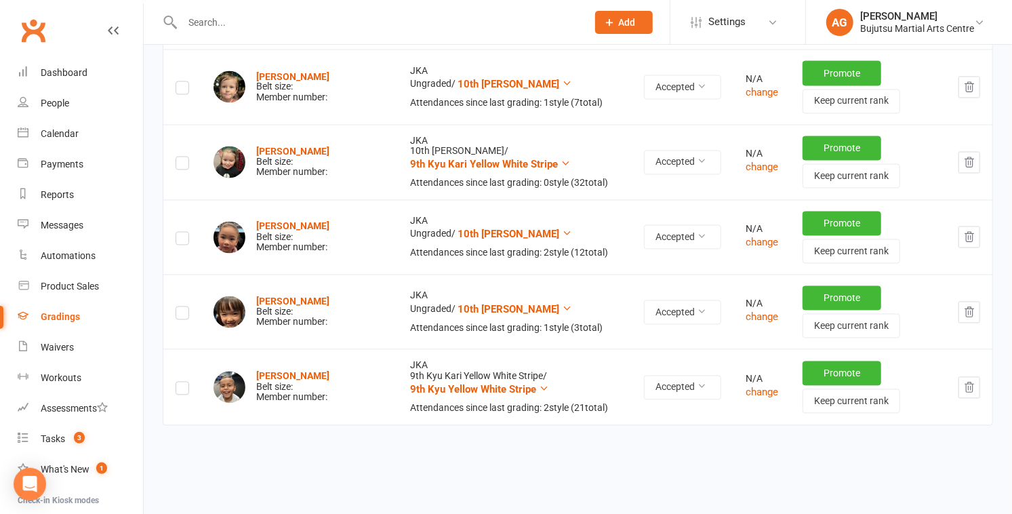
scroll to position [1436, 0]
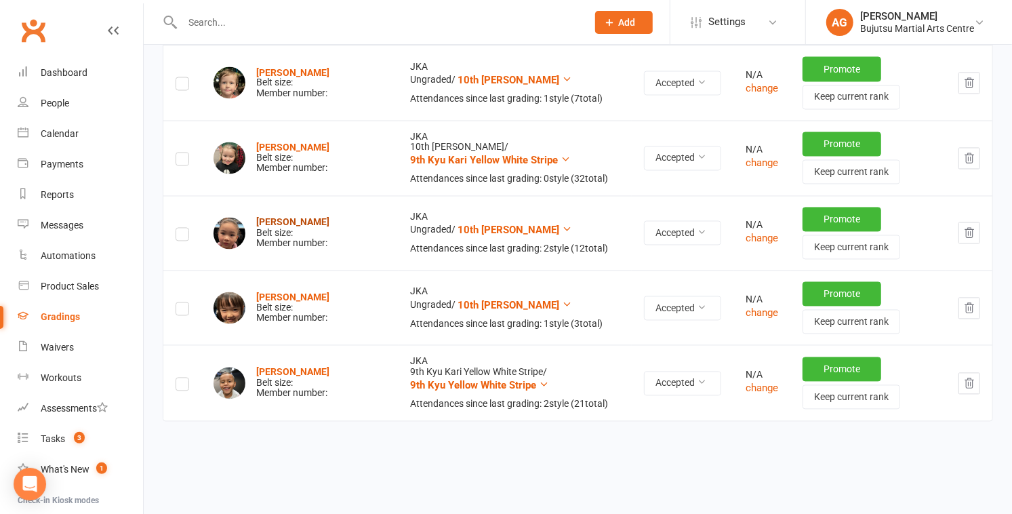
click at [273, 219] on strong "Jane Tong" at bounding box center [292, 222] width 73 height 11
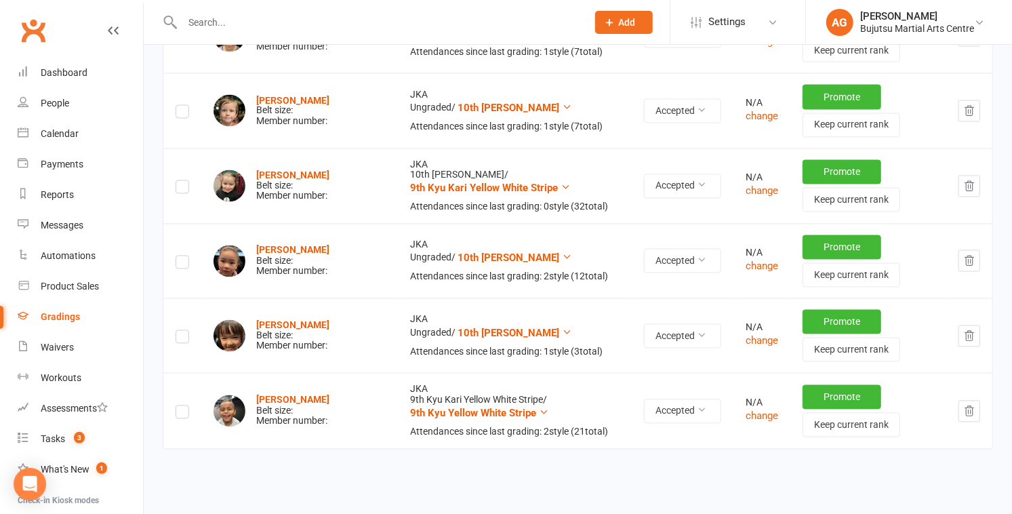
scroll to position [1408, 0]
click at [277, 323] on strong "Hayley Tong" at bounding box center [292, 325] width 73 height 11
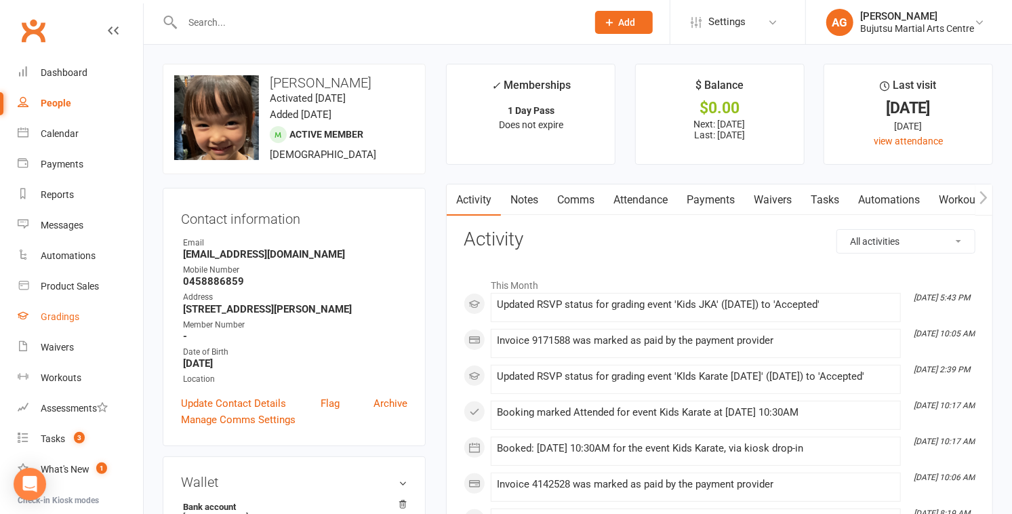
click at [58, 314] on div "Gradings" at bounding box center [60, 316] width 39 height 11
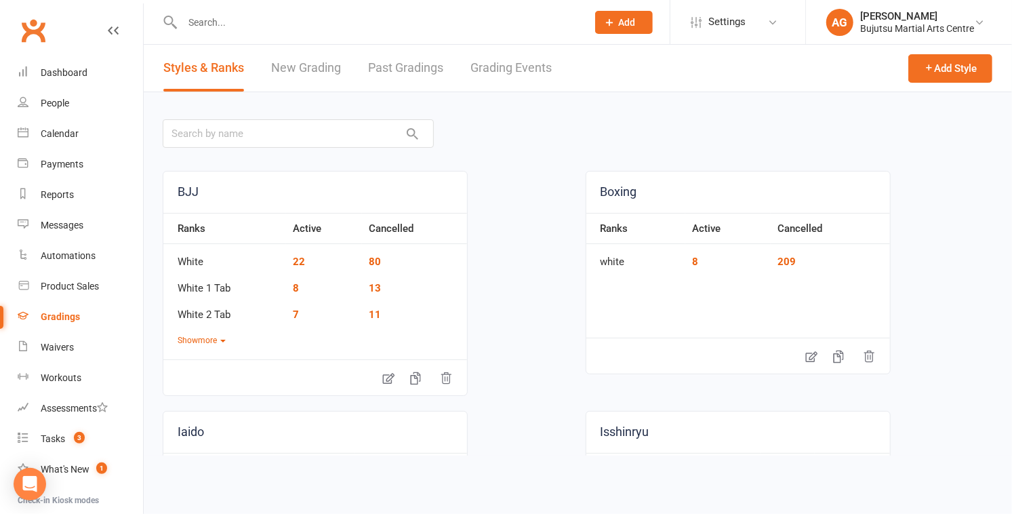
click at [488, 64] on link "Grading Events" at bounding box center [511, 68] width 81 height 47
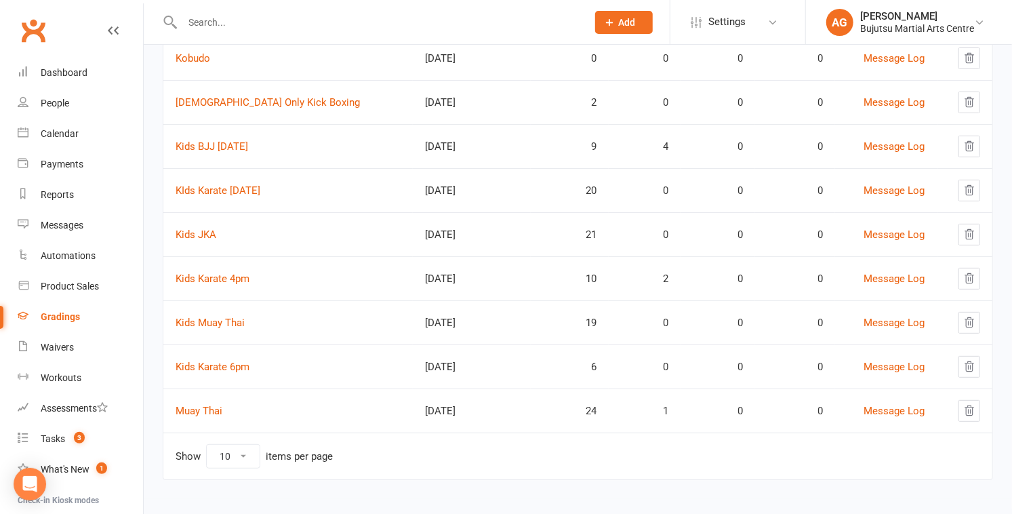
scroll to position [185, 0]
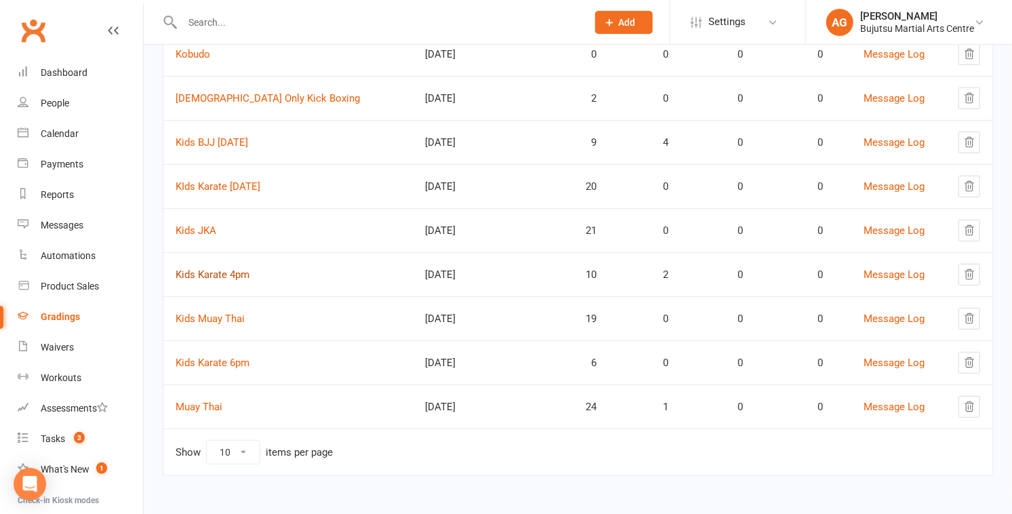
click at [200, 271] on link "Kids Karate 4pm" at bounding box center [213, 275] width 74 height 12
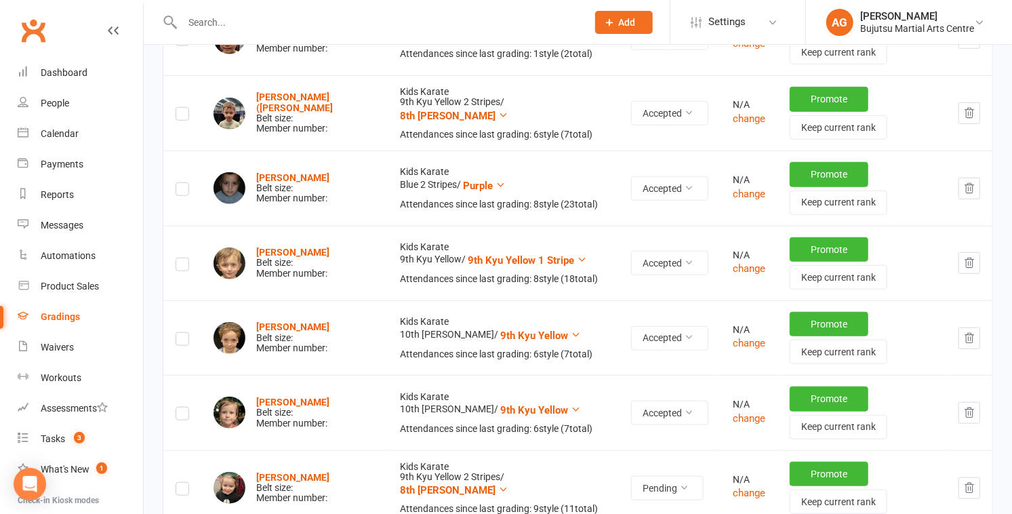
scroll to position [581, 0]
click at [631, 475] on button "Pending" at bounding box center [667, 487] width 73 height 24
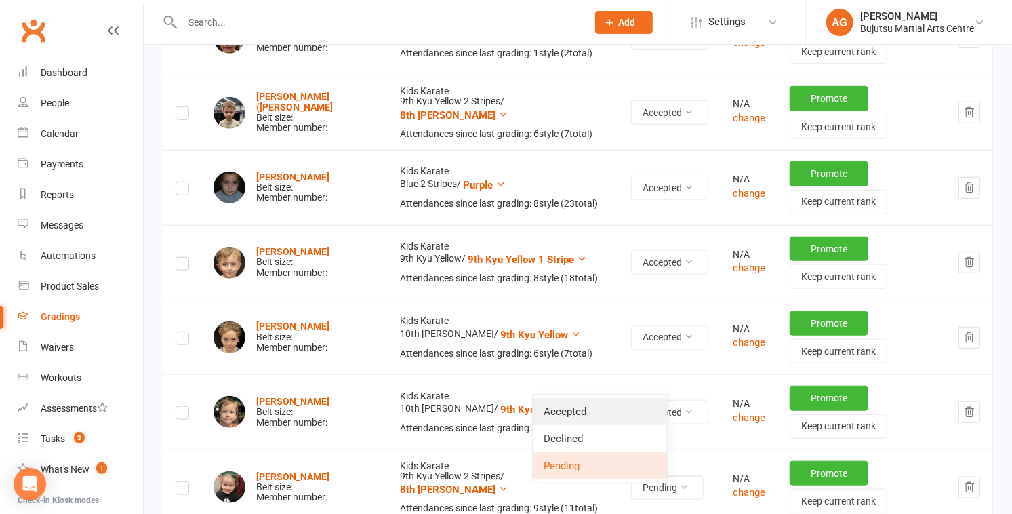
click at [607, 408] on link "Accepted" at bounding box center [600, 411] width 134 height 27
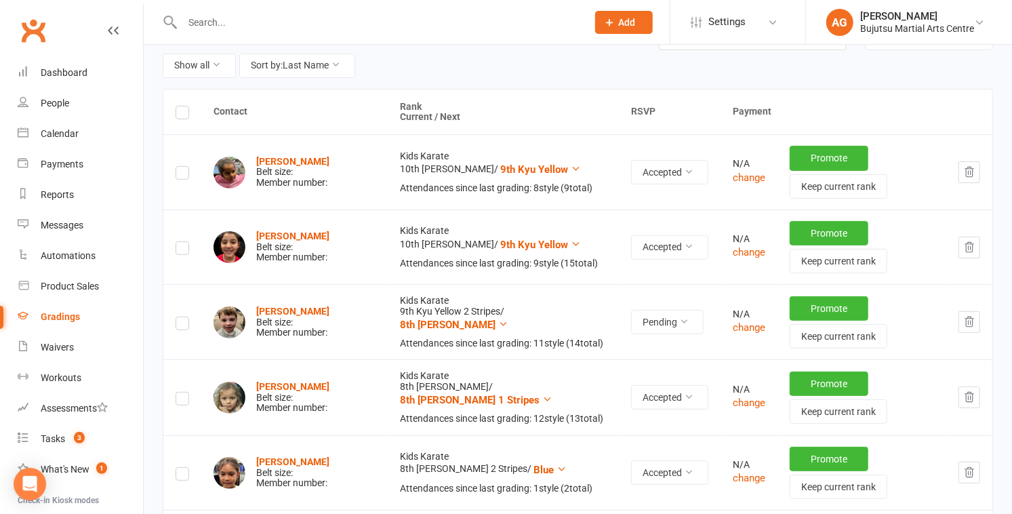
scroll to position [141, 0]
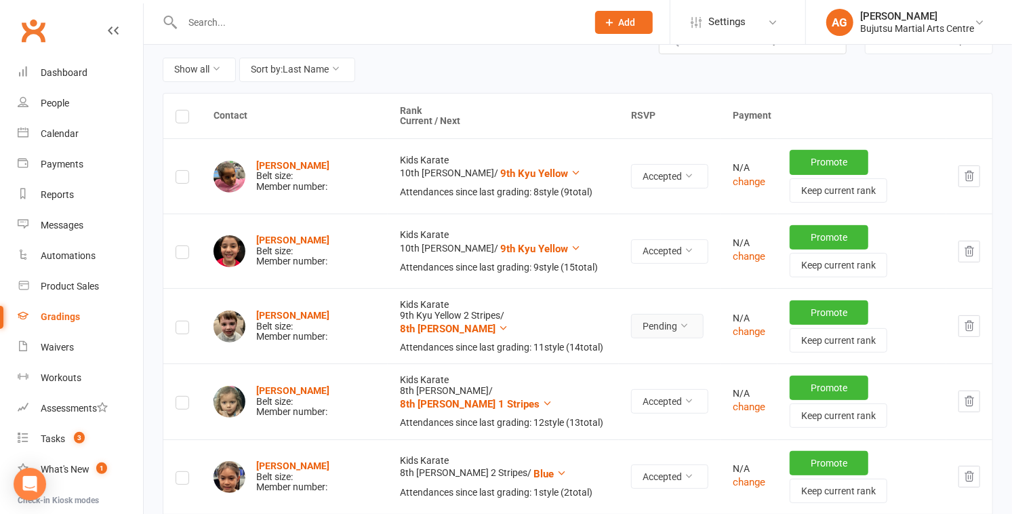
click at [631, 314] on button "Pending" at bounding box center [667, 326] width 73 height 24
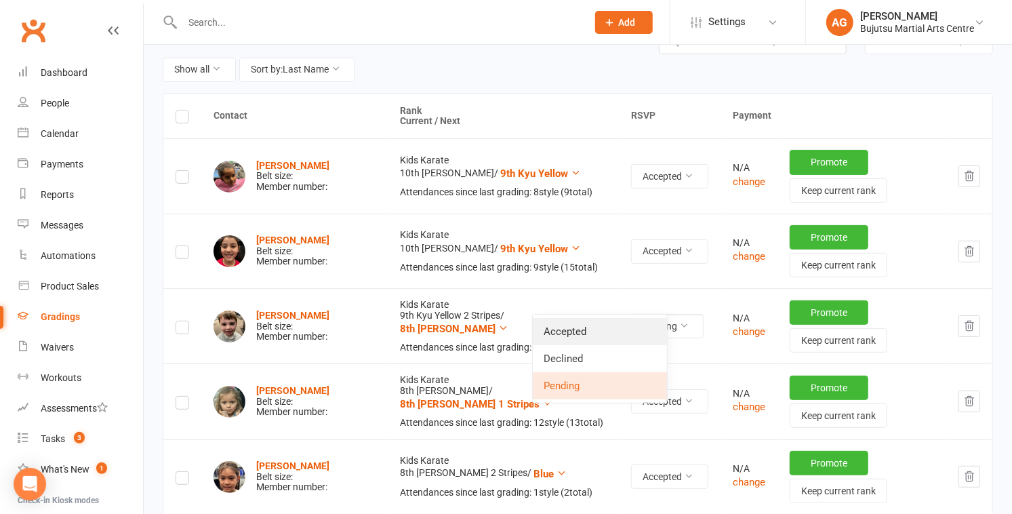
click at [609, 323] on link "Accepted" at bounding box center [600, 331] width 134 height 27
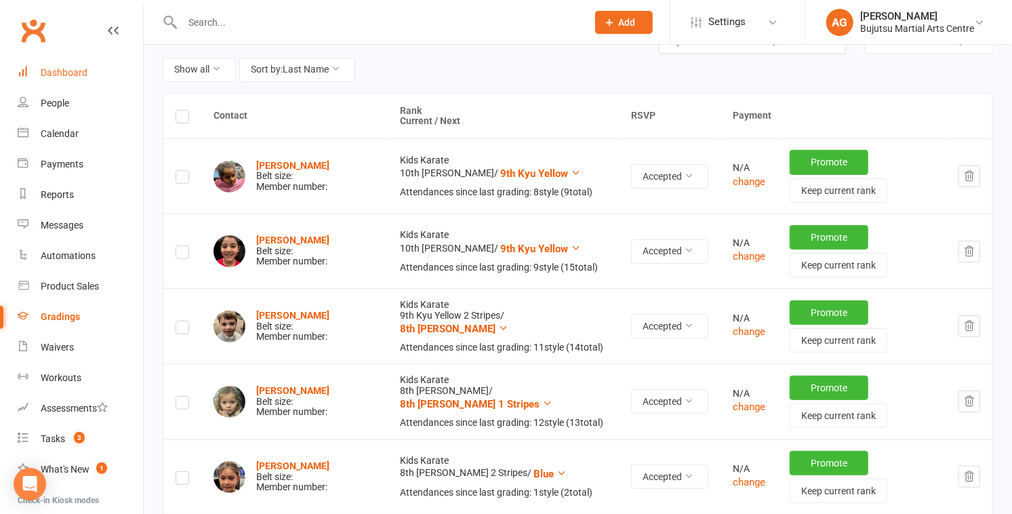
click at [67, 68] on div "Dashboard" at bounding box center [64, 72] width 47 height 11
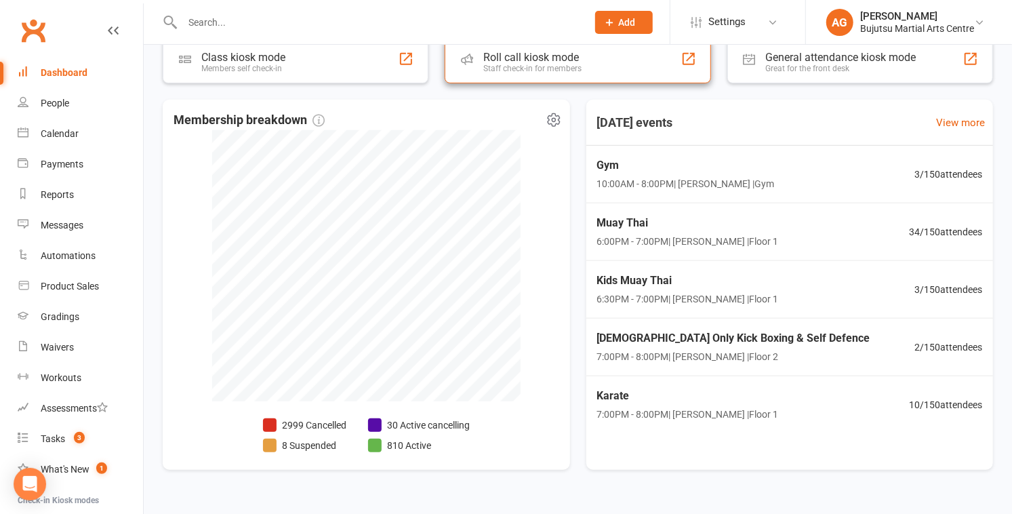
scroll to position [450, 0]
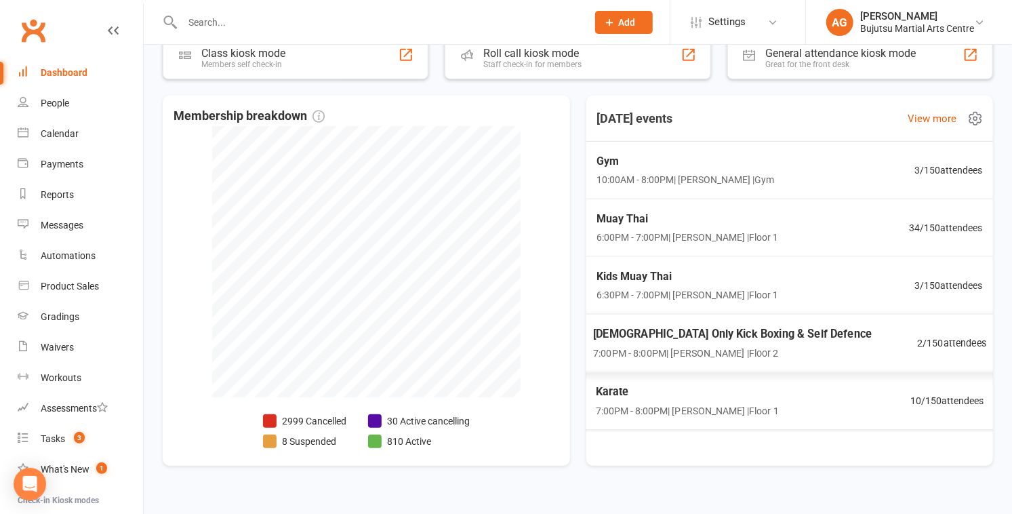
click at [678, 330] on span "[DEMOGRAPHIC_DATA] Only Kick Boxing & Self Defence" at bounding box center [732, 334] width 279 height 18
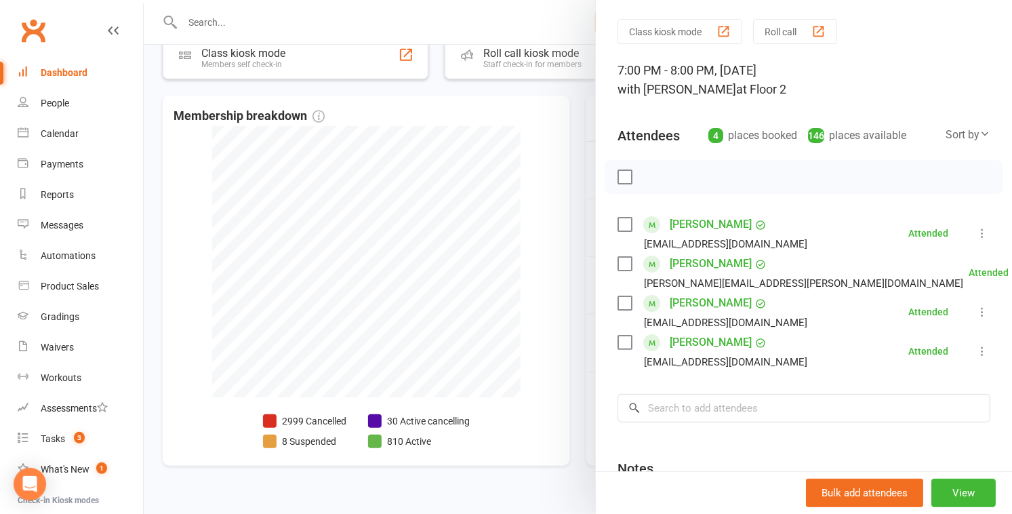
scroll to position [0, 0]
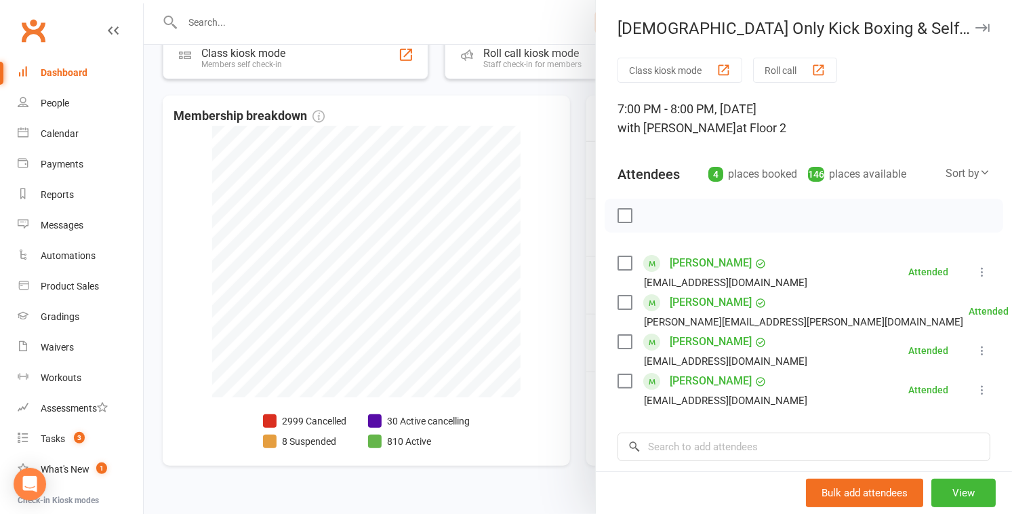
click at [496, 325] on div at bounding box center [578, 257] width 869 height 514
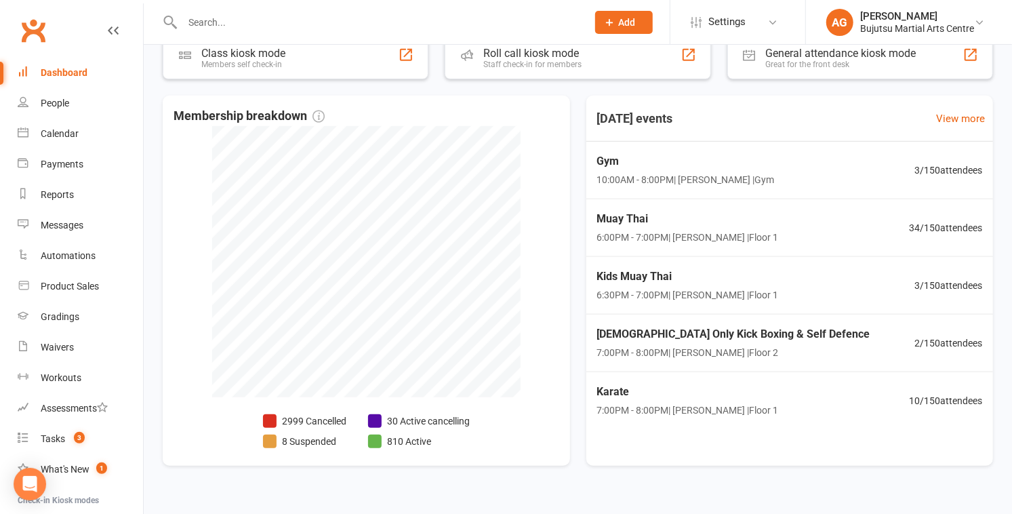
click at [56, 68] on div "Dashboard" at bounding box center [64, 72] width 47 height 11
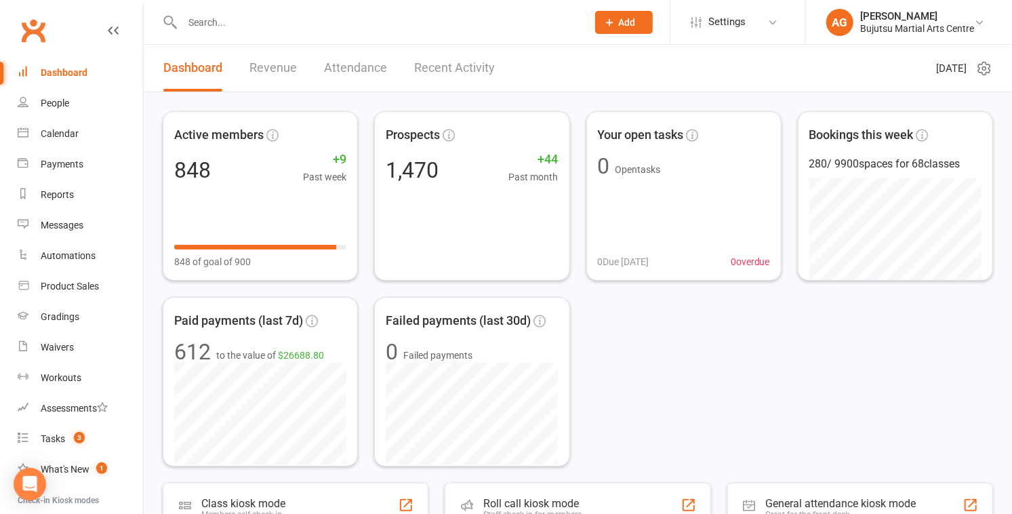
click at [222, 21] on input "text" at bounding box center [377, 22] width 399 height 19
click at [222, 20] on input "text" at bounding box center [377, 22] width 399 height 19
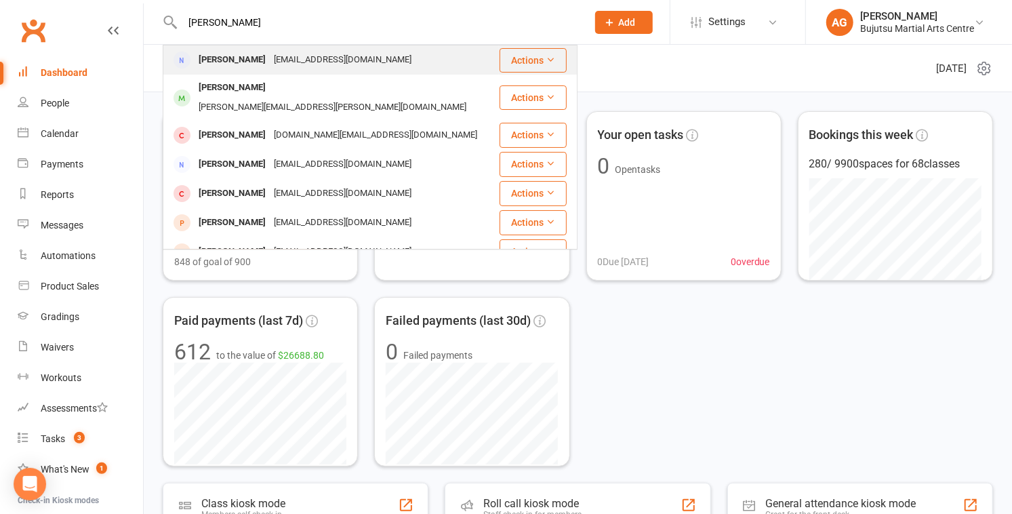
type input "daniel grant"
click at [243, 58] on div "Daniel Grant" at bounding box center [232, 60] width 75 height 20
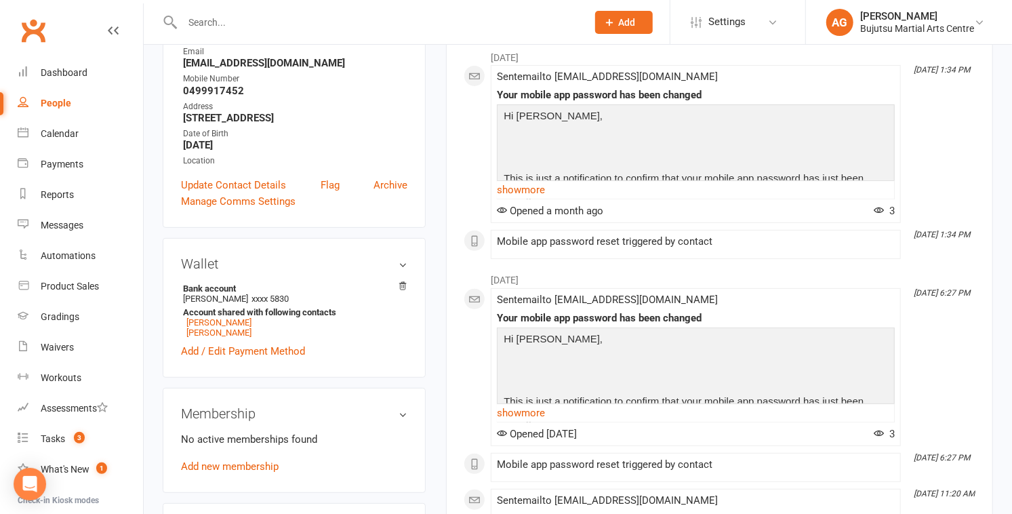
scroll to position [220, 0]
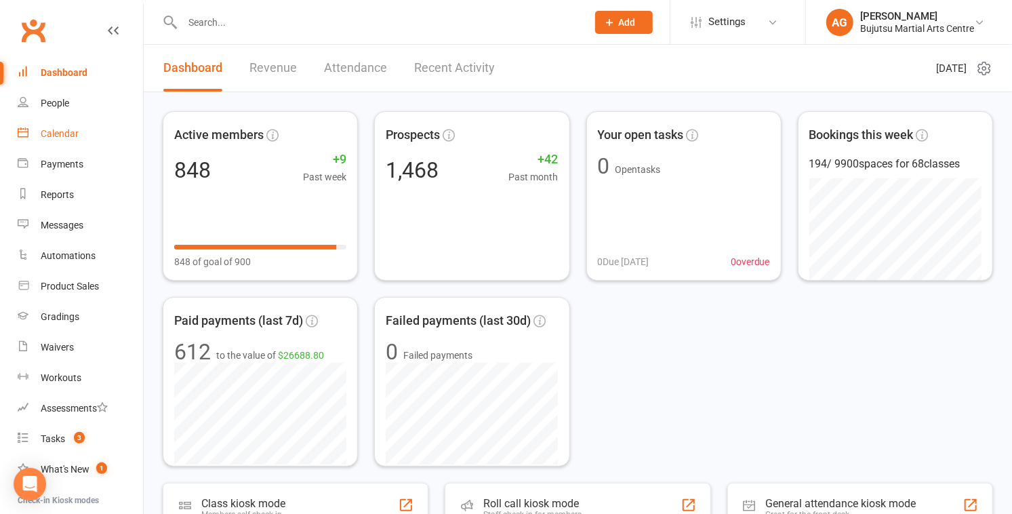
click at [66, 129] on div "Calendar" at bounding box center [60, 133] width 38 height 11
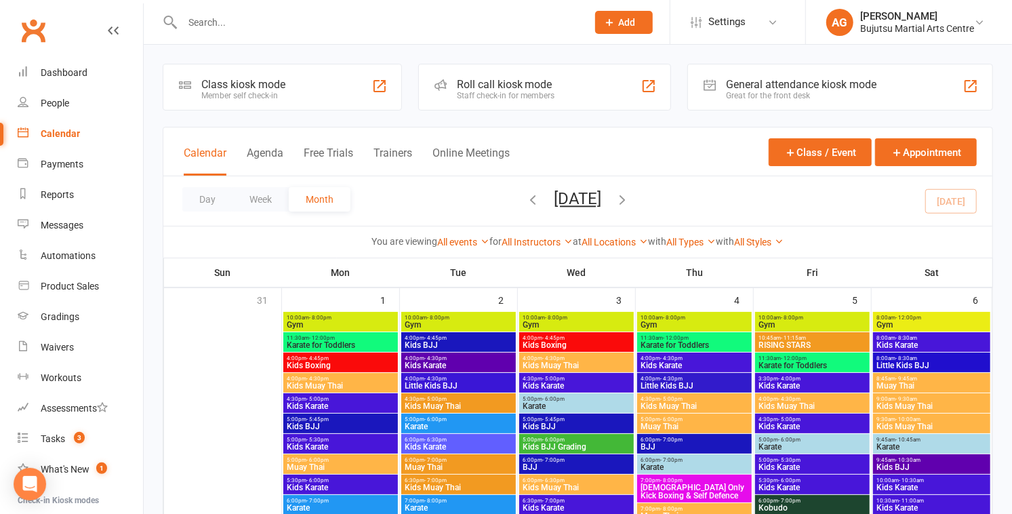
click at [631, 200] on icon "button" at bounding box center [623, 199] width 15 height 15
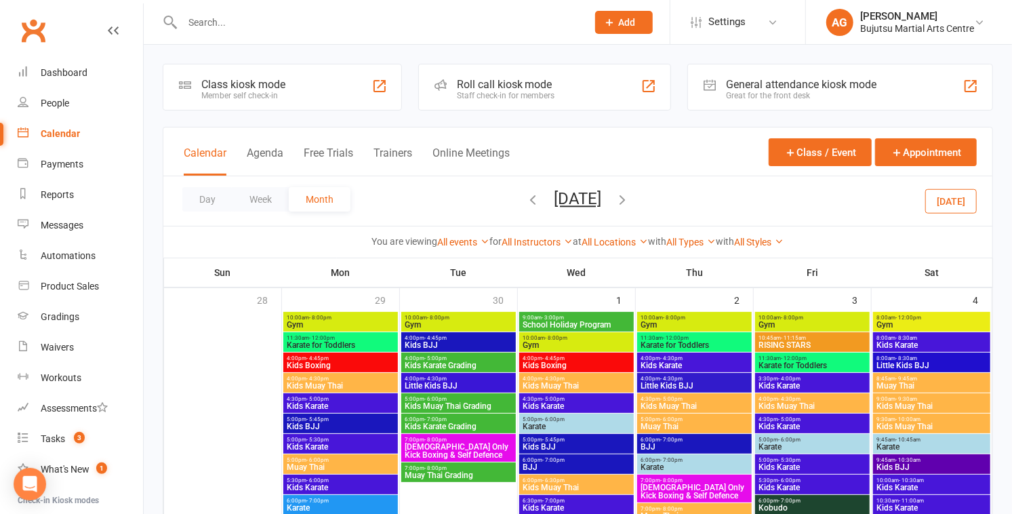
click at [631, 200] on icon "button" at bounding box center [623, 199] width 15 height 15
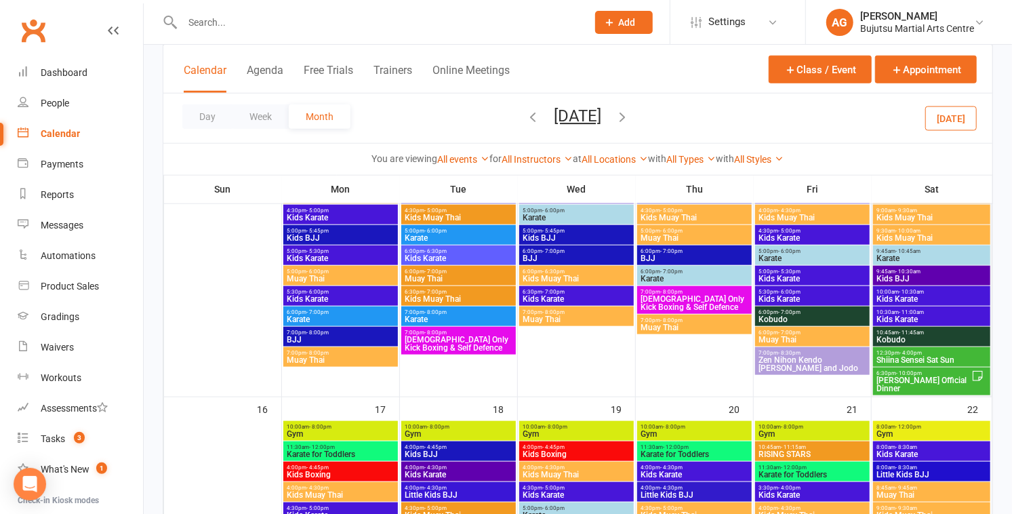
scroll to position [741, 0]
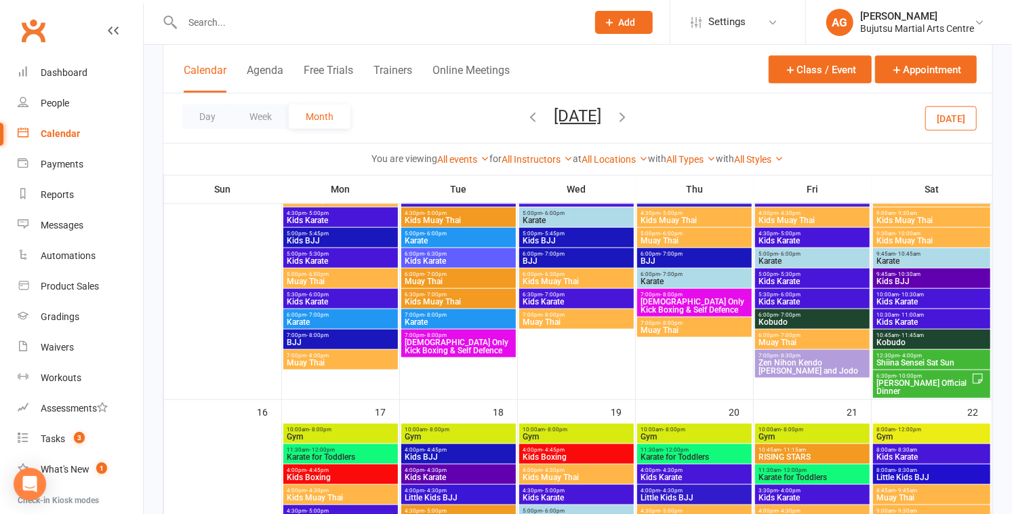
click at [939, 361] on span "Shiina Sensei Sat Sun" at bounding box center [932, 363] width 112 height 8
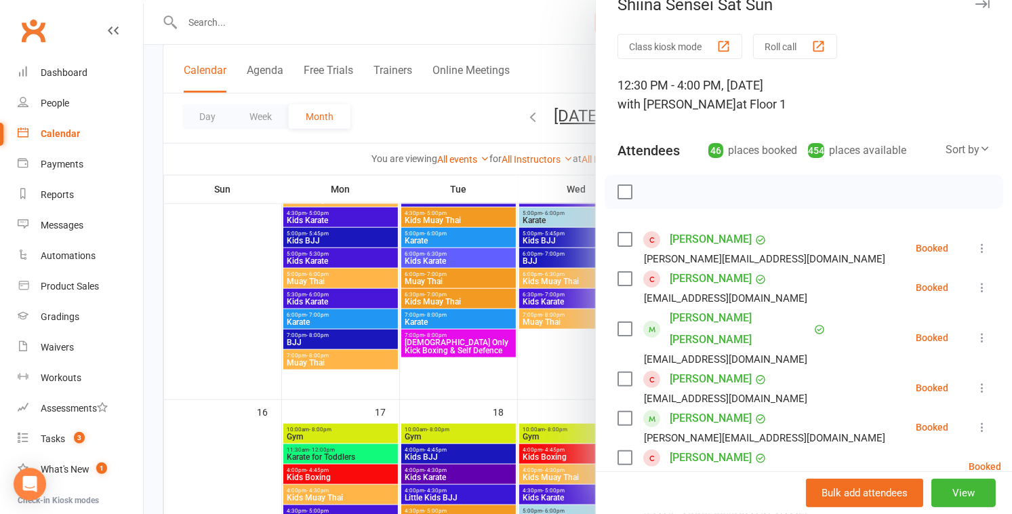
scroll to position [0, 0]
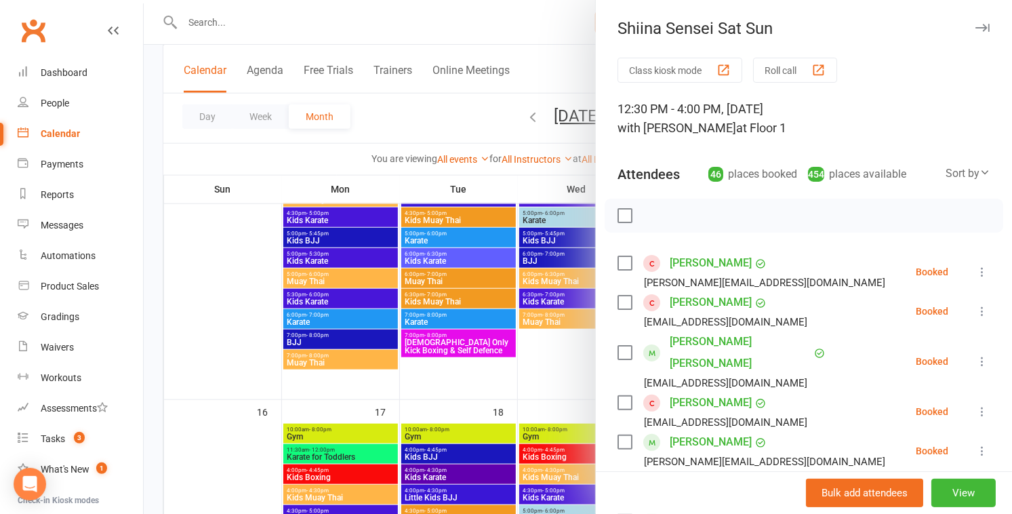
click at [448, 99] on div at bounding box center [578, 257] width 869 height 514
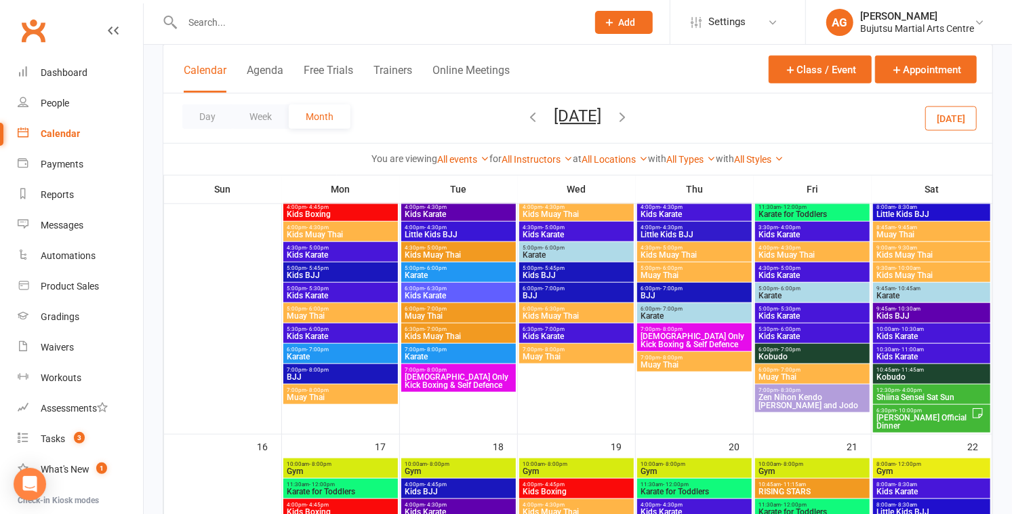
scroll to position [706, 0]
click at [924, 417] on span "Shiina Sensei Official Dinner" at bounding box center [924, 422] width 96 height 16
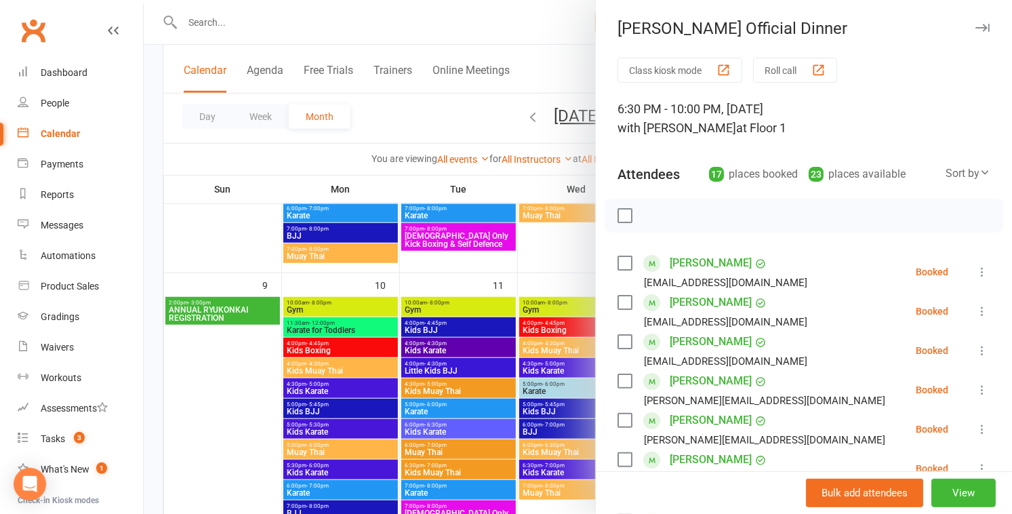
scroll to position [568, 0]
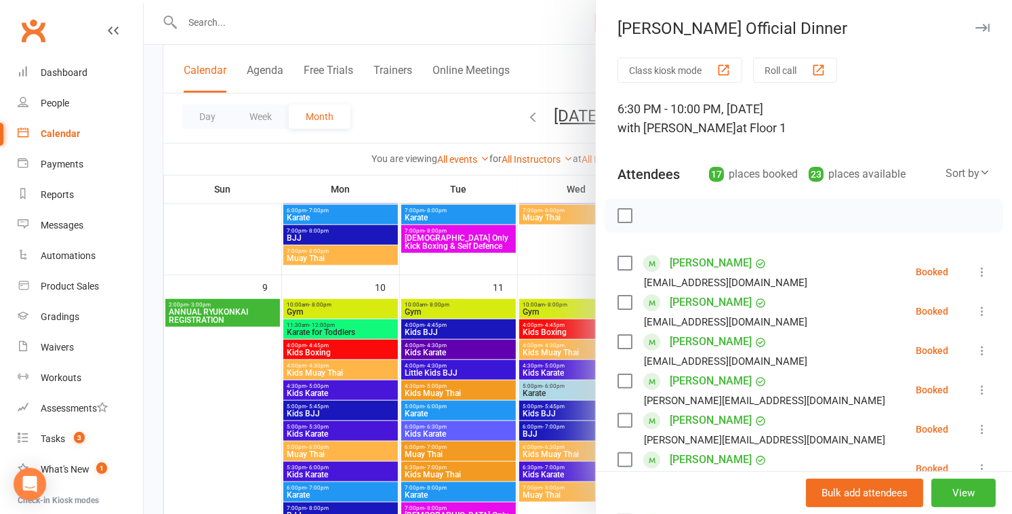
click at [452, 86] on div at bounding box center [578, 257] width 869 height 514
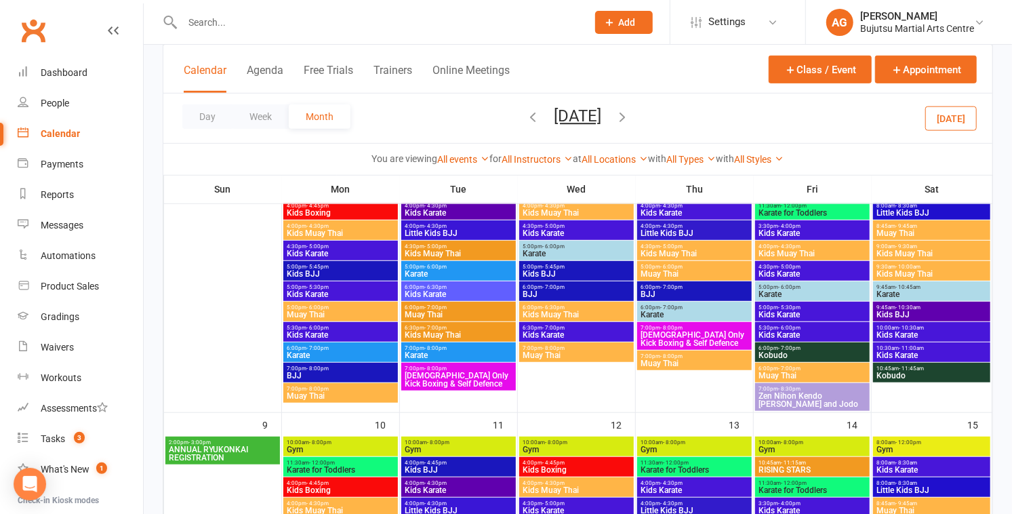
scroll to position [429, 0]
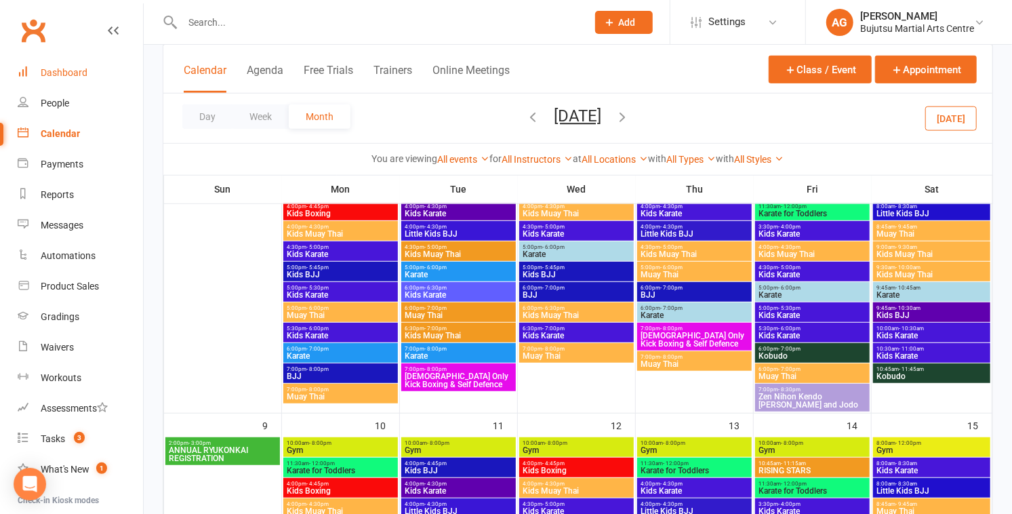
click at [68, 69] on div "Dashboard" at bounding box center [64, 72] width 47 height 11
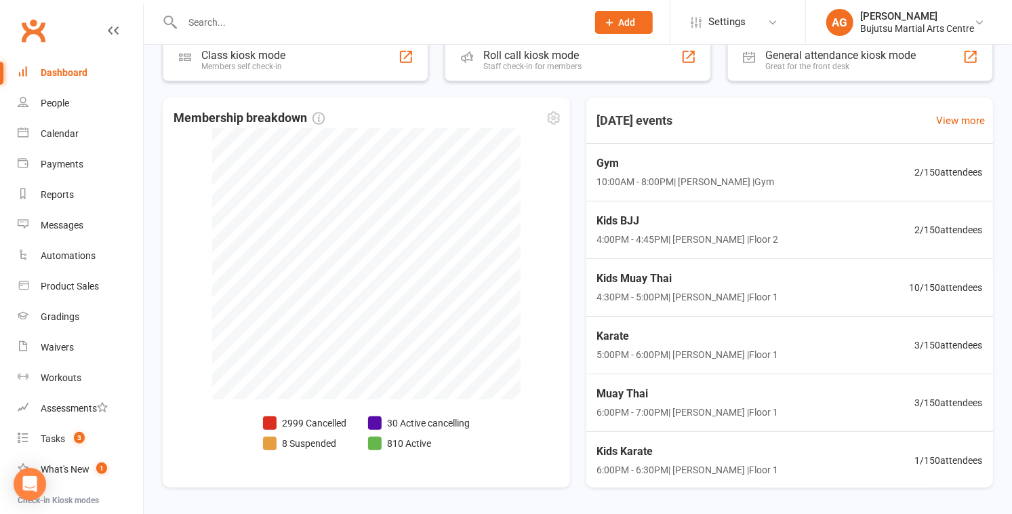
scroll to position [450, 0]
click at [228, 18] on input "text" at bounding box center [377, 22] width 399 height 19
drag, startPoint x: 392, startPoint y: 14, endPoint x: 400, endPoint y: 12, distance: 8.4
click at [394, 14] on input "text" at bounding box center [377, 22] width 399 height 19
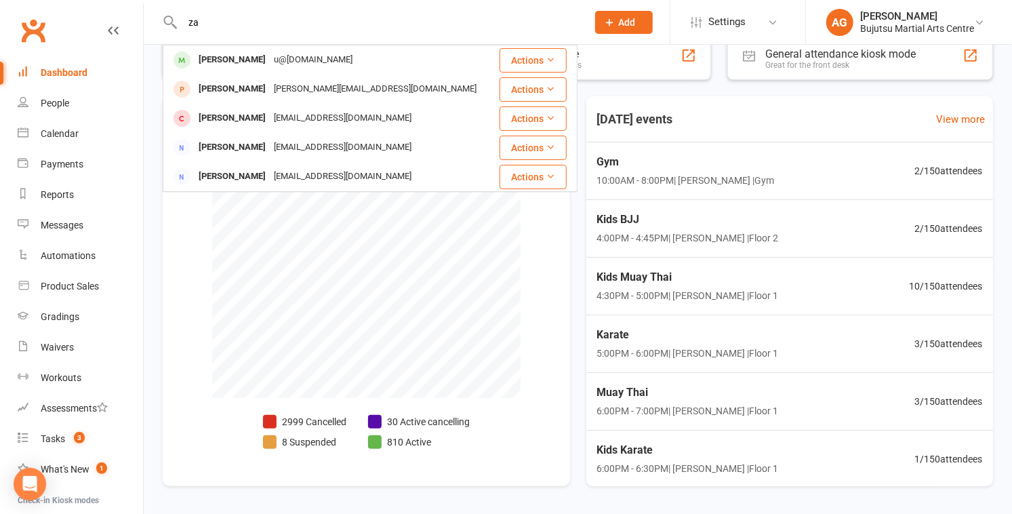
type input "z"
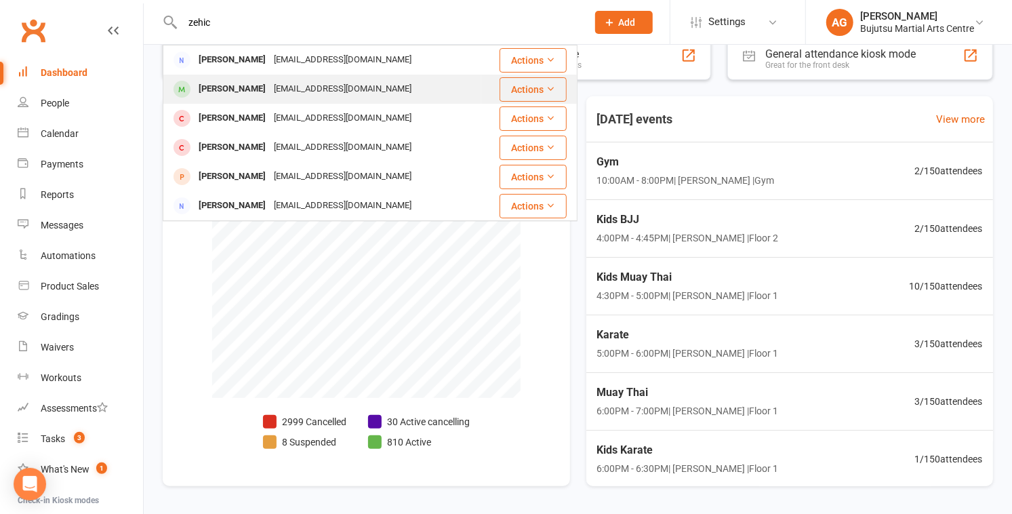
type input "zehic"
click at [337, 83] on div "Arminzehic@hotmail.com" at bounding box center [343, 89] width 146 height 20
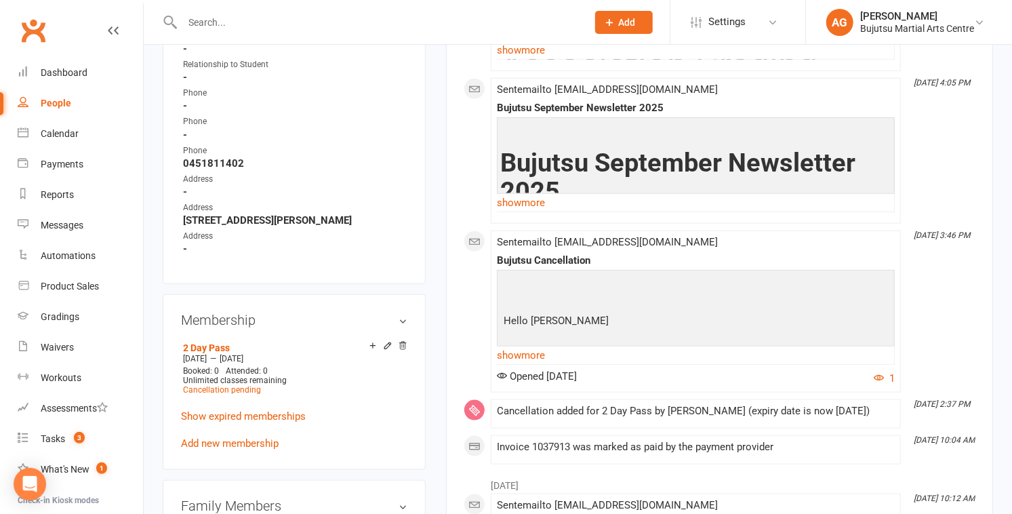
scroll to position [762, 0]
click at [543, 350] on link "show more" at bounding box center [696, 354] width 398 height 19
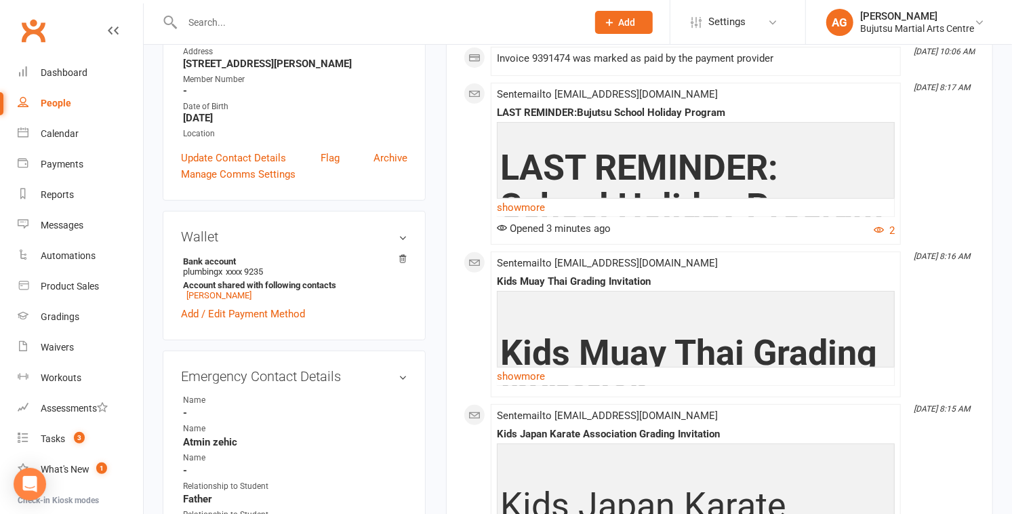
scroll to position [285, 0]
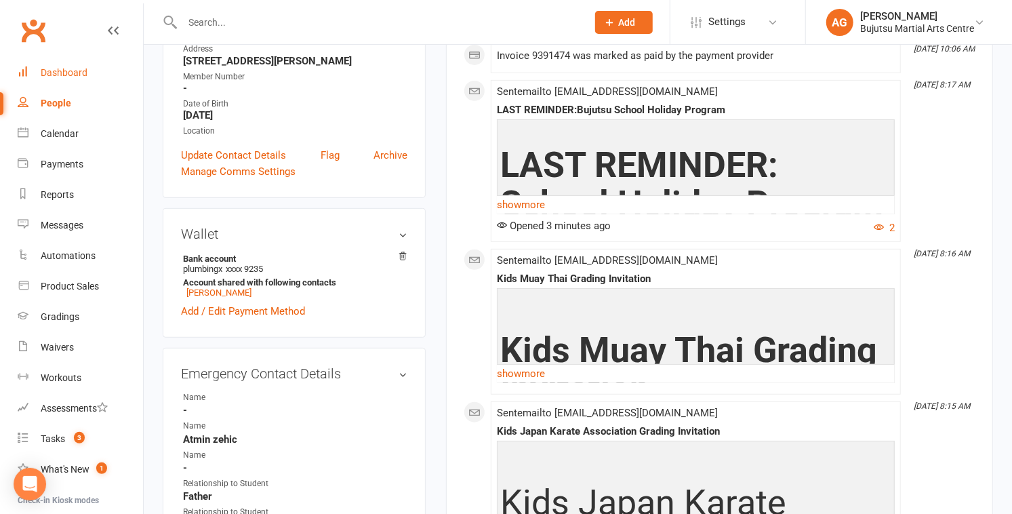
click at [58, 73] on div "Dashboard" at bounding box center [64, 72] width 47 height 11
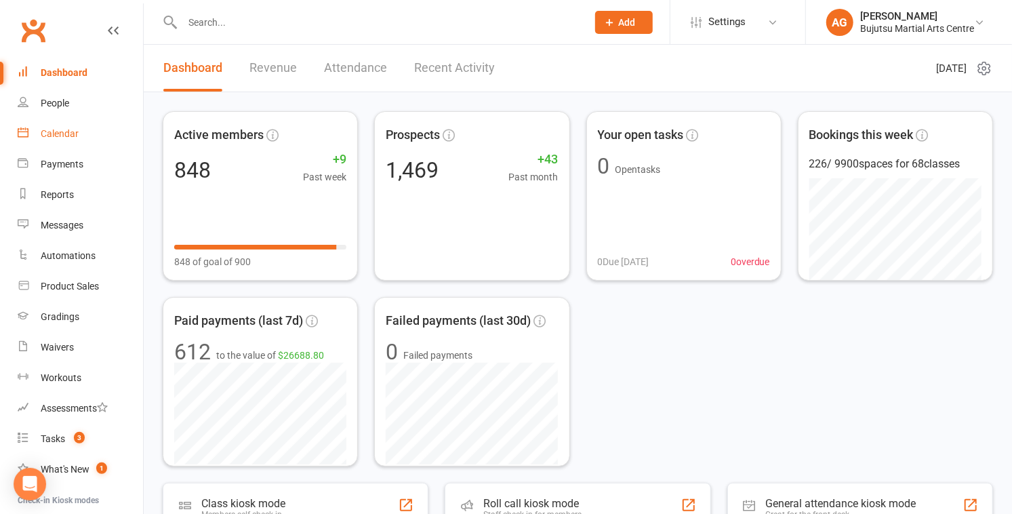
click at [55, 130] on div "Calendar" at bounding box center [60, 133] width 38 height 11
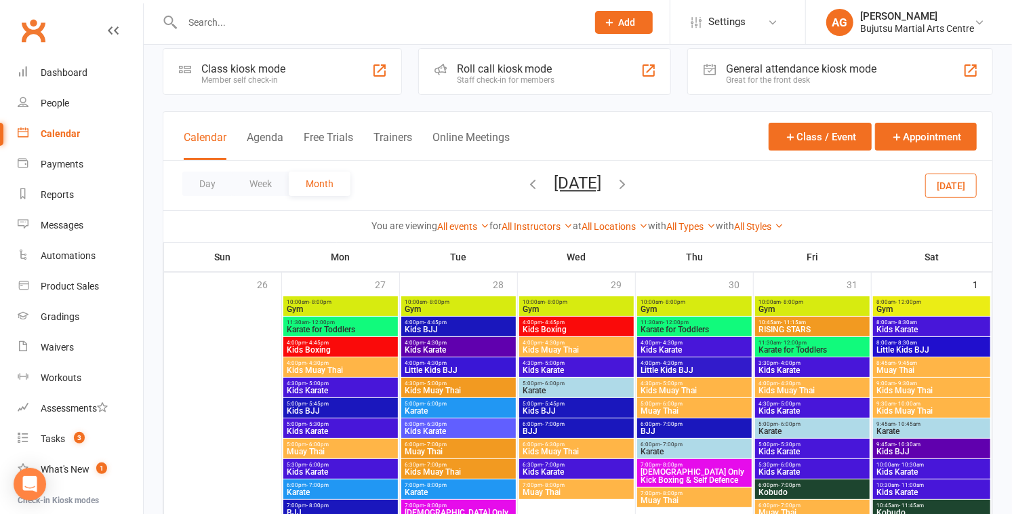
scroll to position [17, 0]
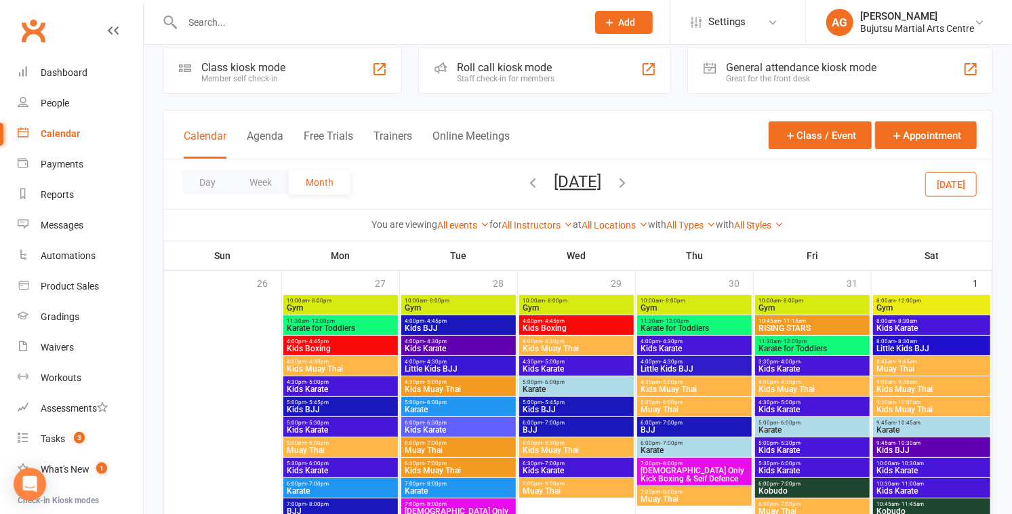
click at [526, 180] on icon "button" at bounding box center [533, 182] width 15 height 15
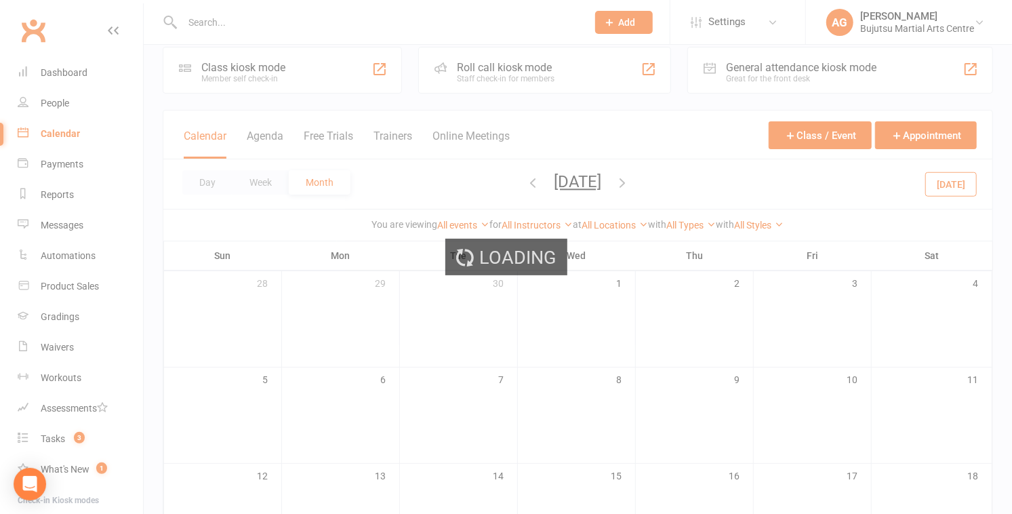
click at [498, 180] on div "Loading" at bounding box center [506, 257] width 1012 height 514
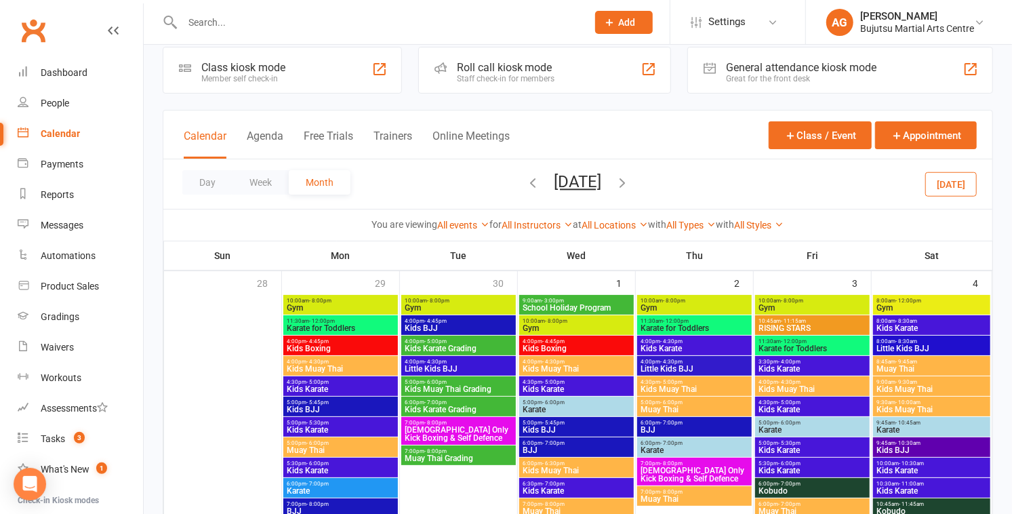
click at [526, 183] on icon "button" at bounding box center [533, 182] width 15 height 15
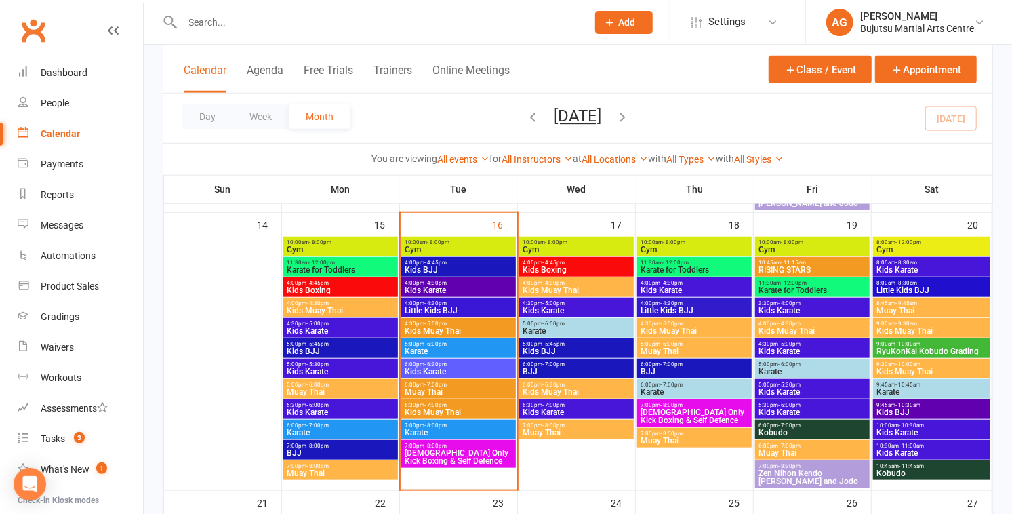
scroll to position [636, 0]
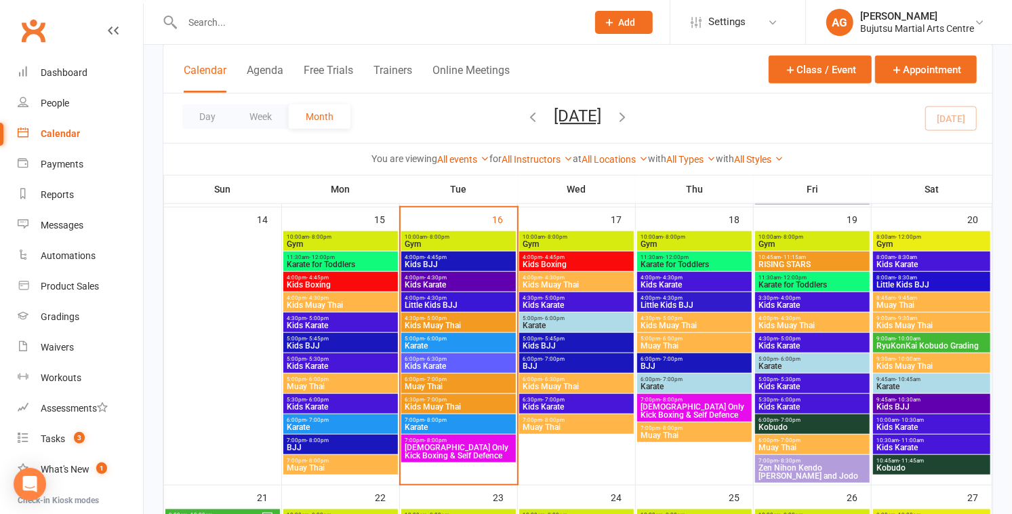
click at [898, 340] on span "- 10:00am" at bounding box center [908, 339] width 25 height 6
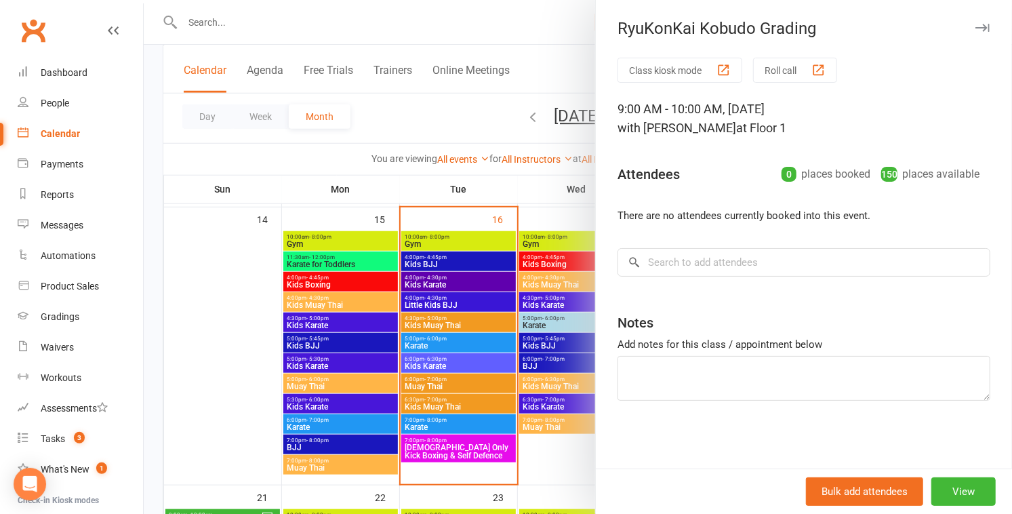
click at [435, 117] on div at bounding box center [578, 257] width 869 height 514
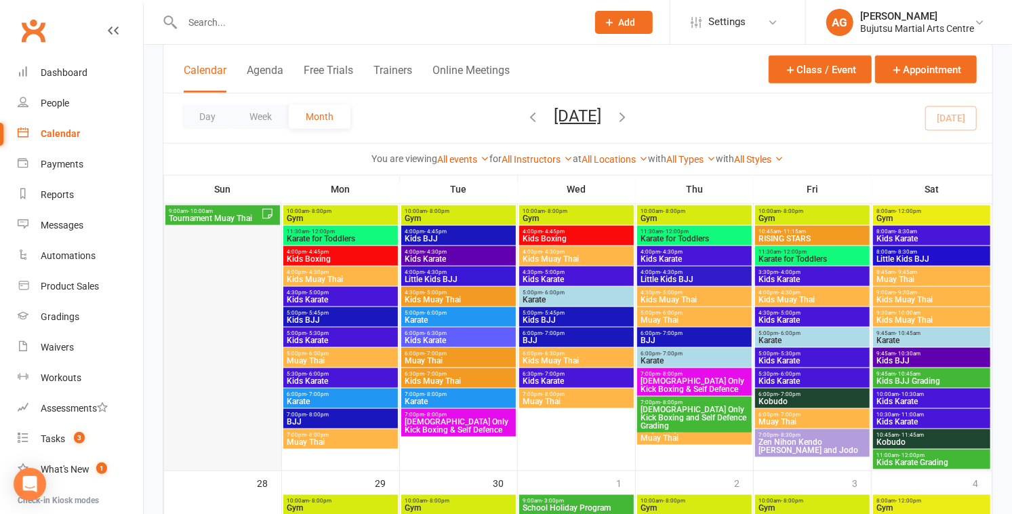
scroll to position [940, 0]
click at [676, 406] on span "Ladies Only Kick Boxing and Self Defence Grading" at bounding box center [694, 418] width 109 height 24
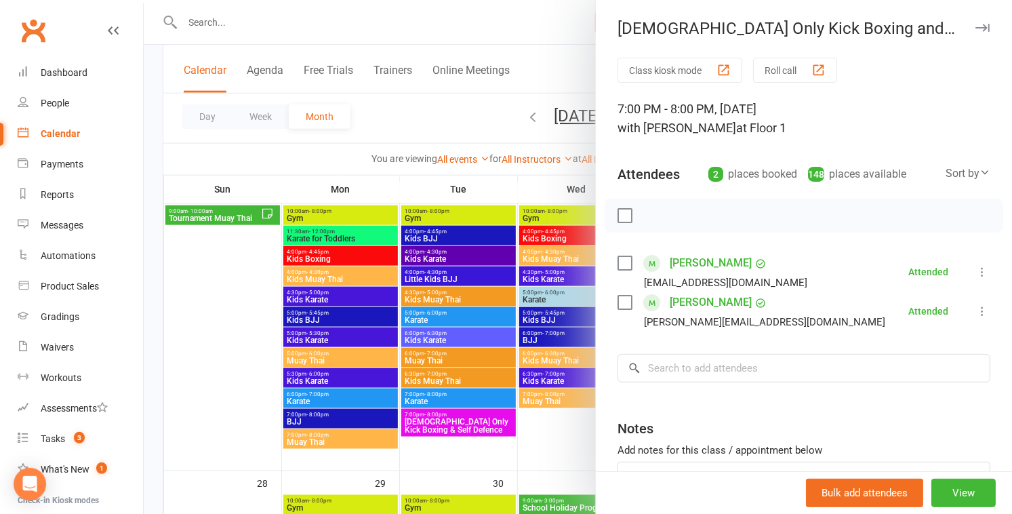
click at [203, 341] on div at bounding box center [578, 257] width 869 height 514
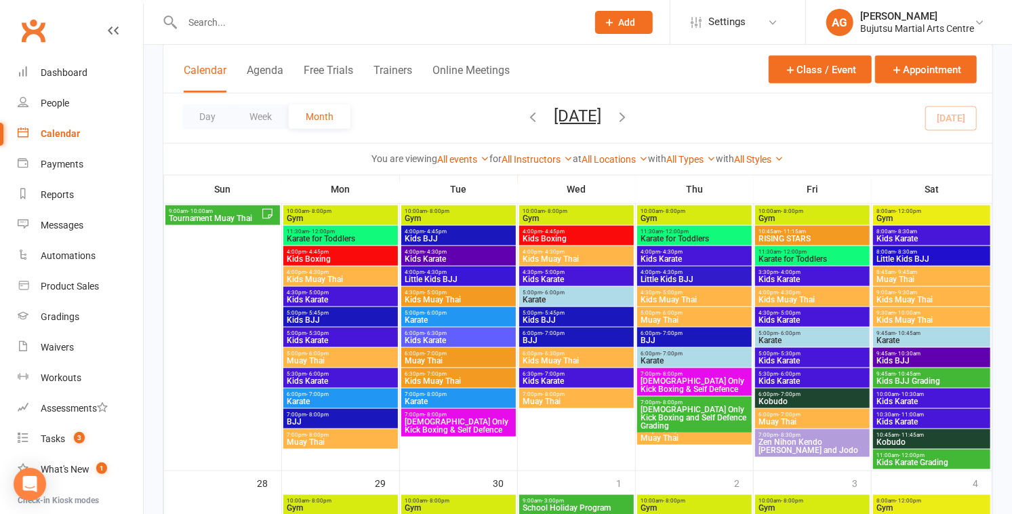
click at [953, 374] on span "9:45am - 10:45am" at bounding box center [932, 374] width 112 height 6
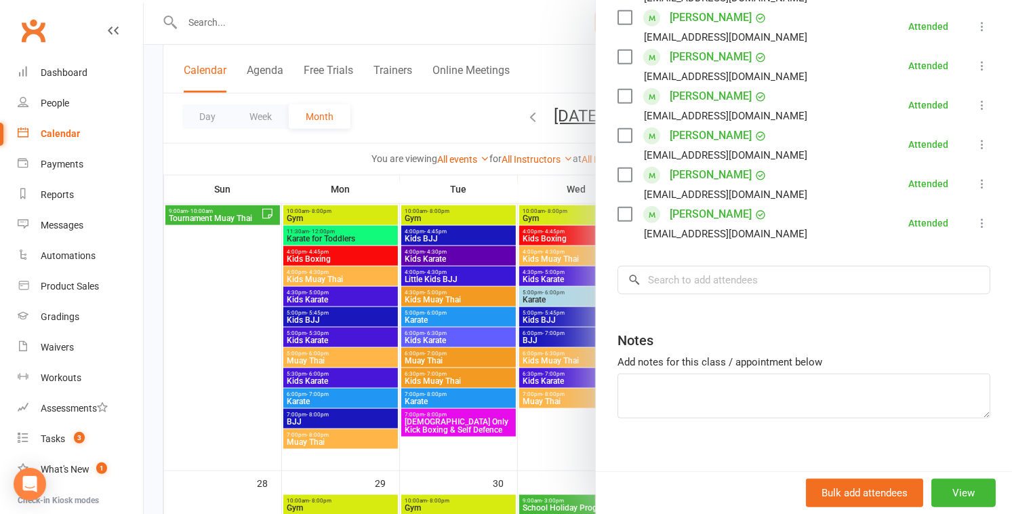
scroll to position [456, 0]
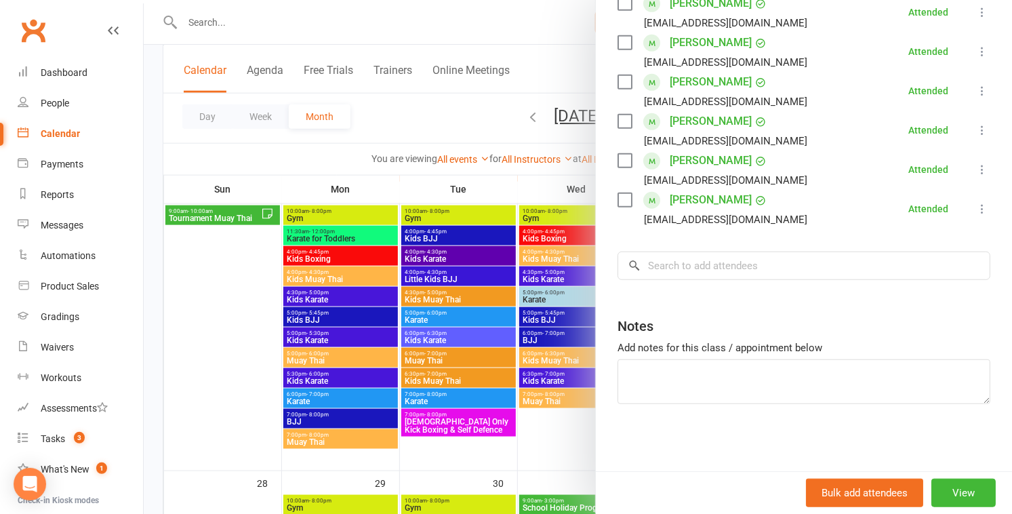
drag, startPoint x: 220, startPoint y: 313, endPoint x: 270, endPoint y: 317, distance: 50.4
click at [220, 313] on div at bounding box center [578, 257] width 869 height 514
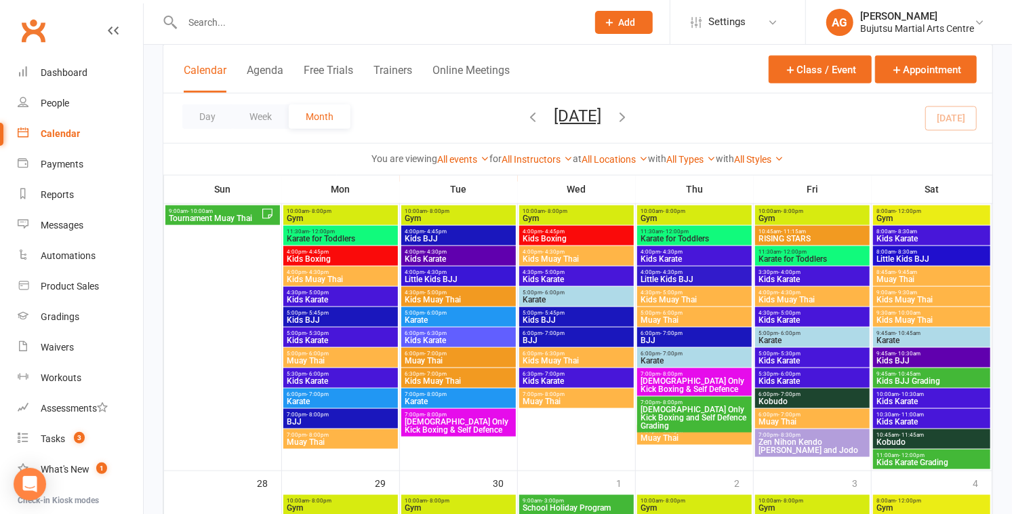
click at [948, 458] on span "Kids Karate Grading" at bounding box center [932, 462] width 112 height 8
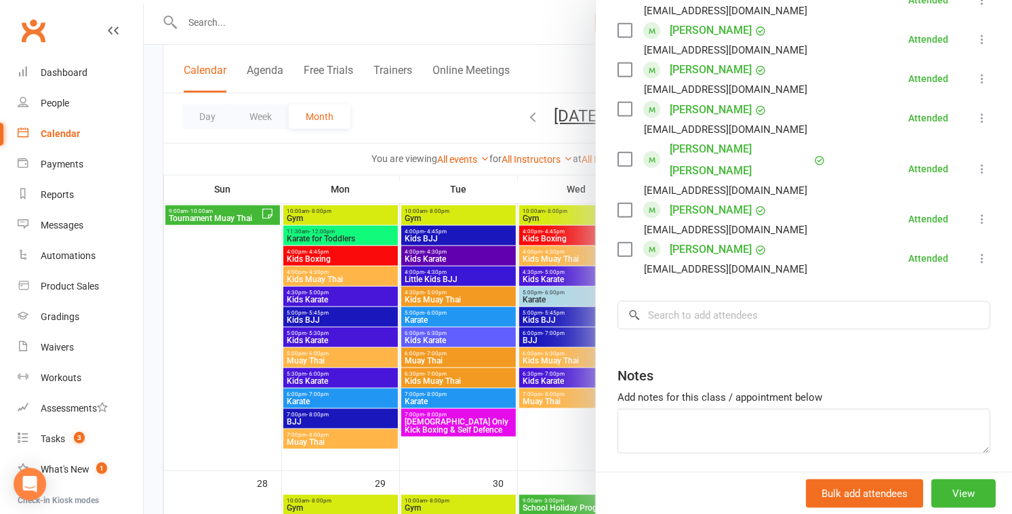
scroll to position [811, 0]
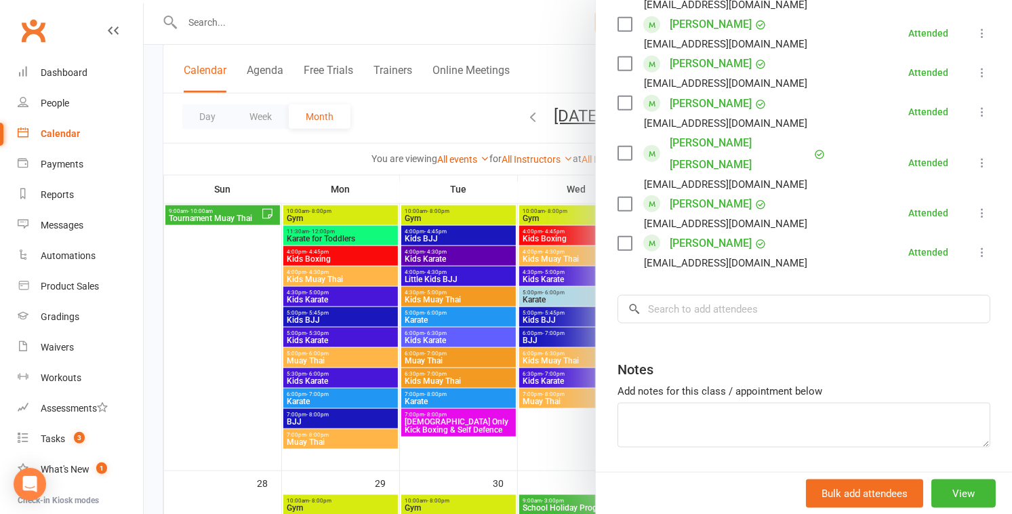
click at [205, 296] on div at bounding box center [578, 257] width 869 height 514
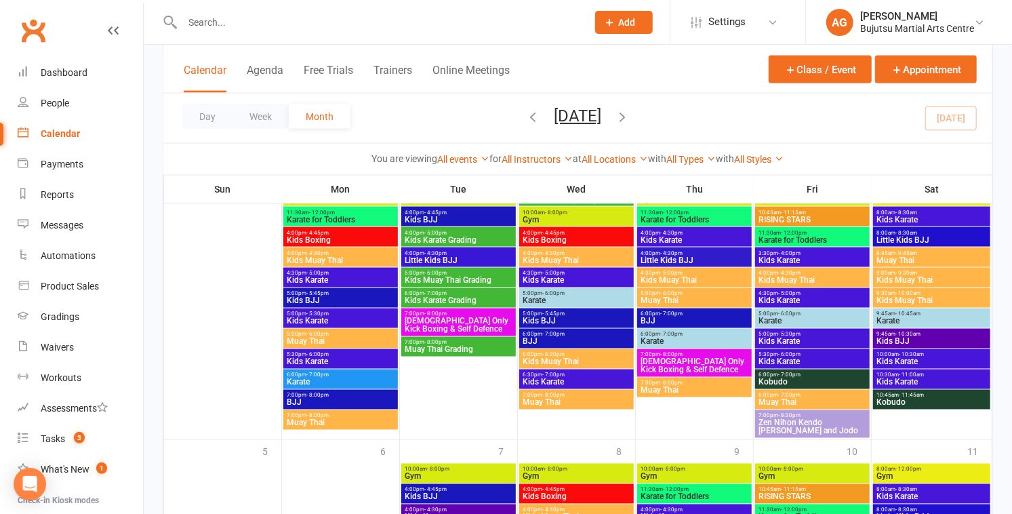
scroll to position [1250, 0]
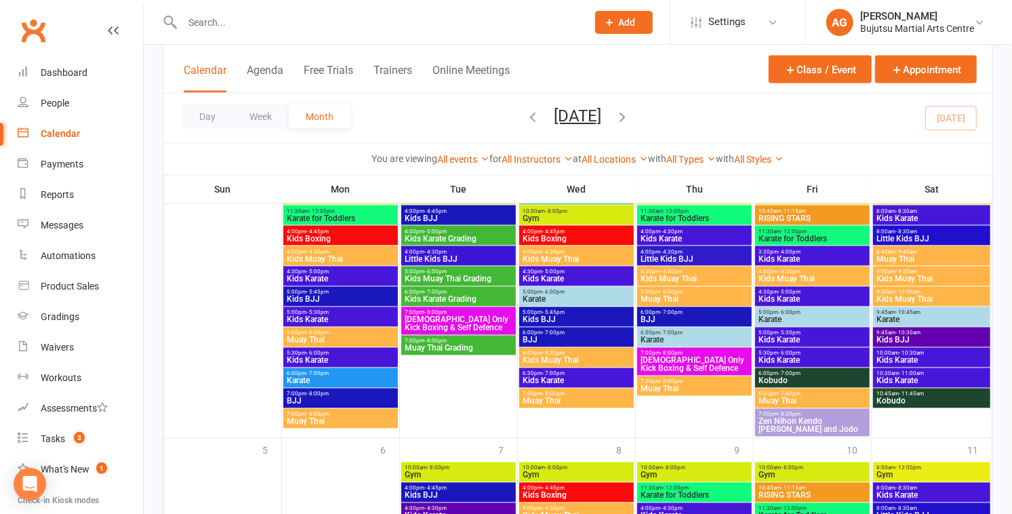
click at [478, 235] on span "Kids Karate Grading" at bounding box center [458, 239] width 109 height 8
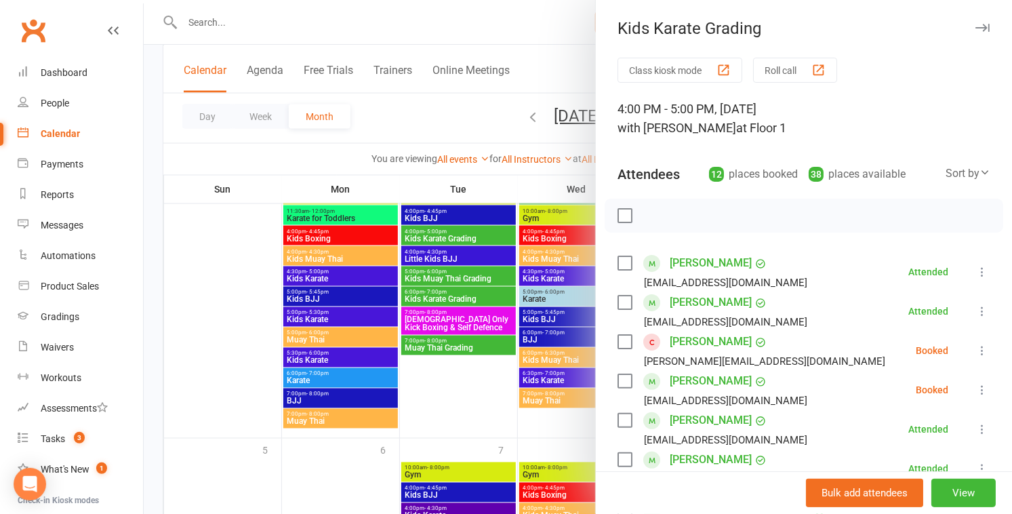
click at [696, 342] on link "Jenna Dicello" at bounding box center [711, 342] width 82 height 22
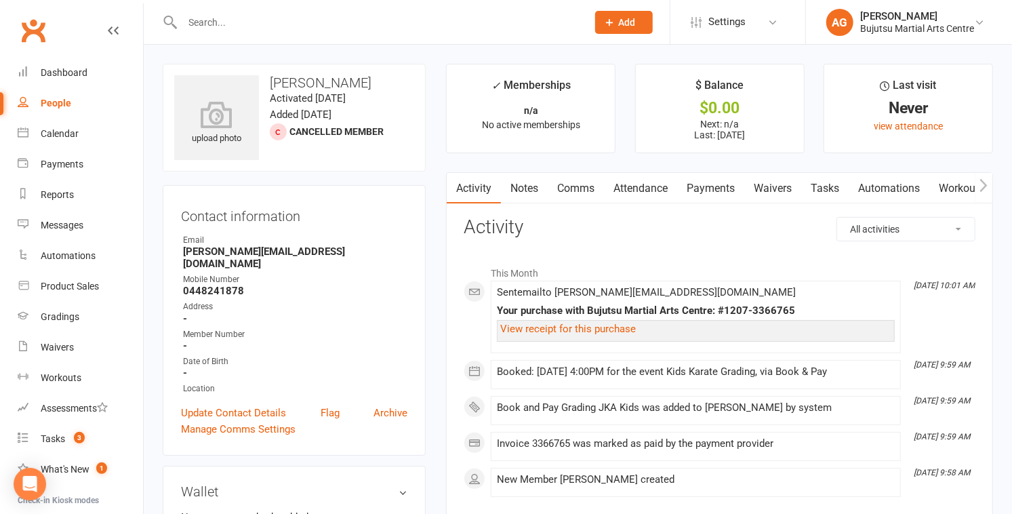
click at [259, 20] on input "text" at bounding box center [377, 22] width 399 height 19
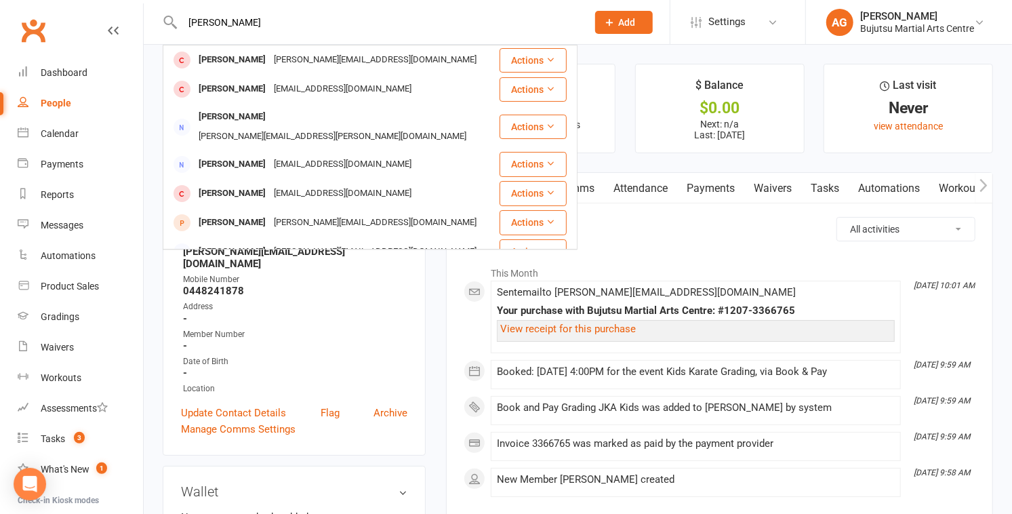
type input "jenna d"
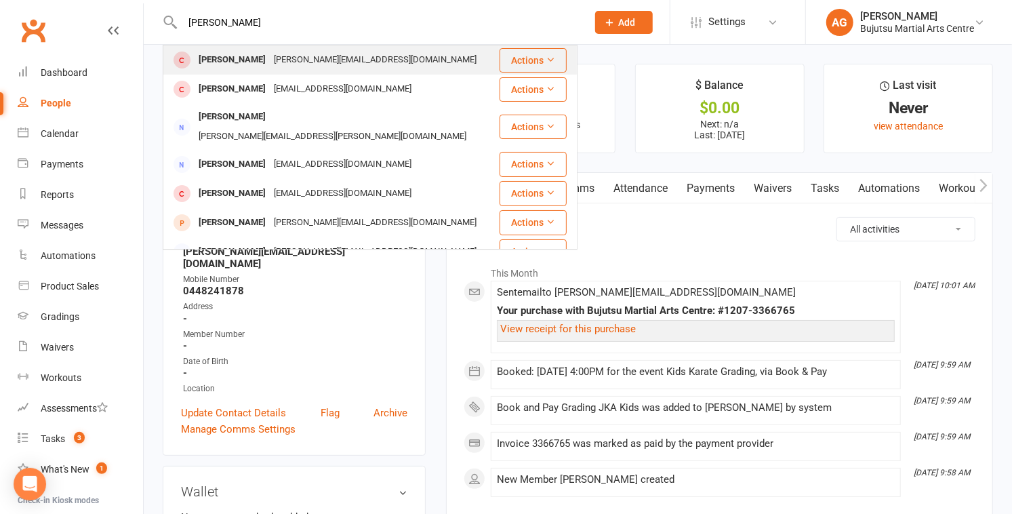
click at [270, 61] on div "jenna_dicello@hotmail.com" at bounding box center [375, 60] width 211 height 20
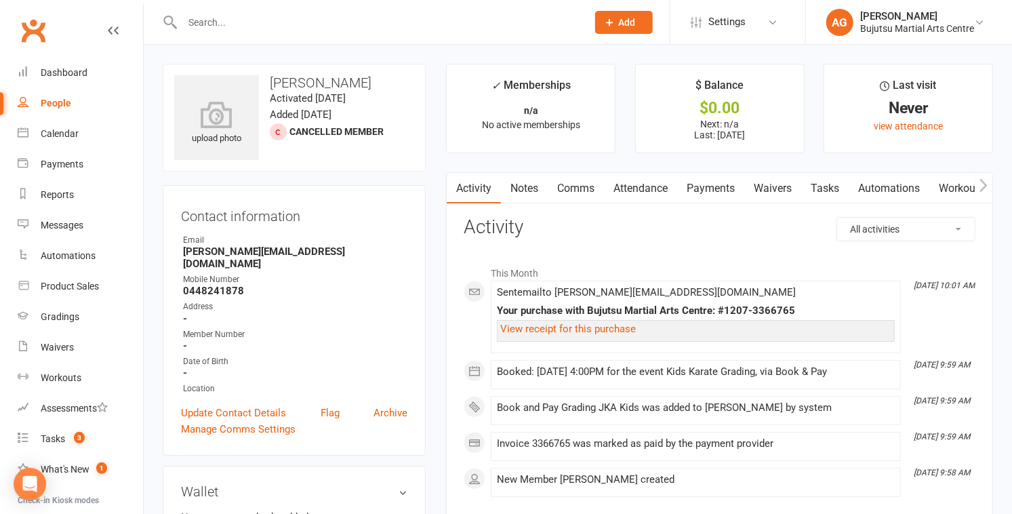
click at [213, 21] on input "text" at bounding box center [377, 22] width 399 height 19
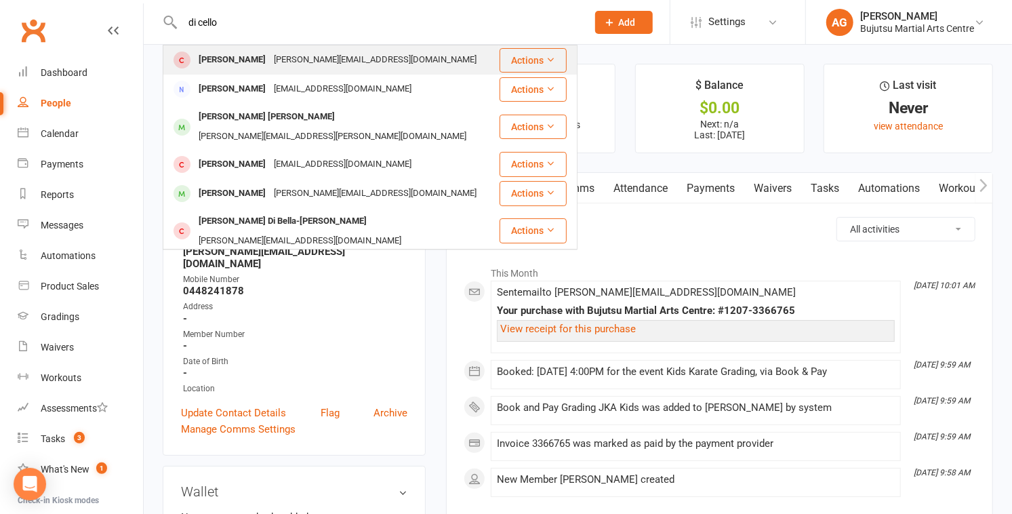
type input "di cello"
click at [309, 62] on div "jenna_dicello@hotmail.com" at bounding box center [375, 60] width 211 height 20
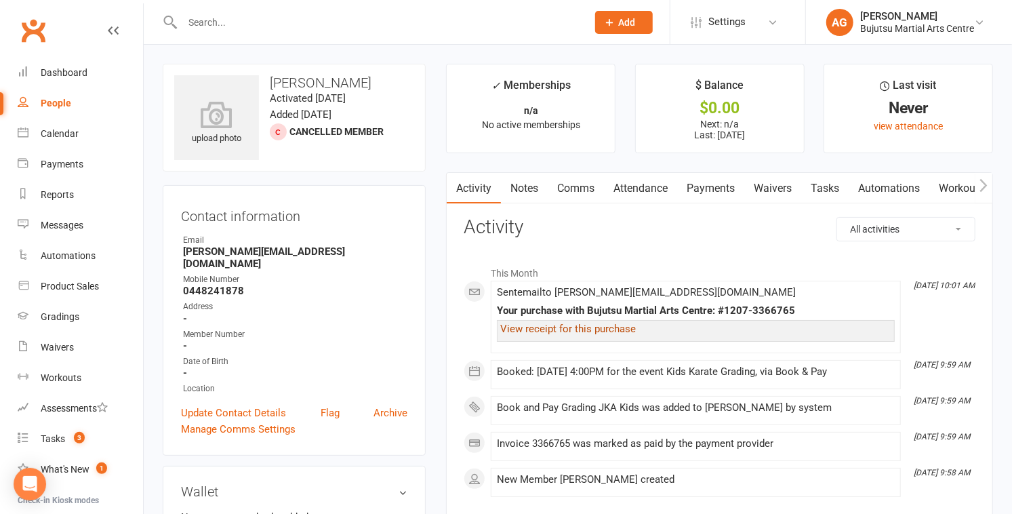
click at [575, 328] on link "View receipt for this purchase" at bounding box center [568, 329] width 136 height 12
drag, startPoint x: 241, startPoint y: 279, endPoint x: 182, endPoint y: 283, distance: 59.1
click at [183, 285] on strong "0448241878" at bounding box center [295, 291] width 224 height 12
copy strong "0448241878"
click at [235, 26] on input "text" at bounding box center [377, 22] width 399 height 19
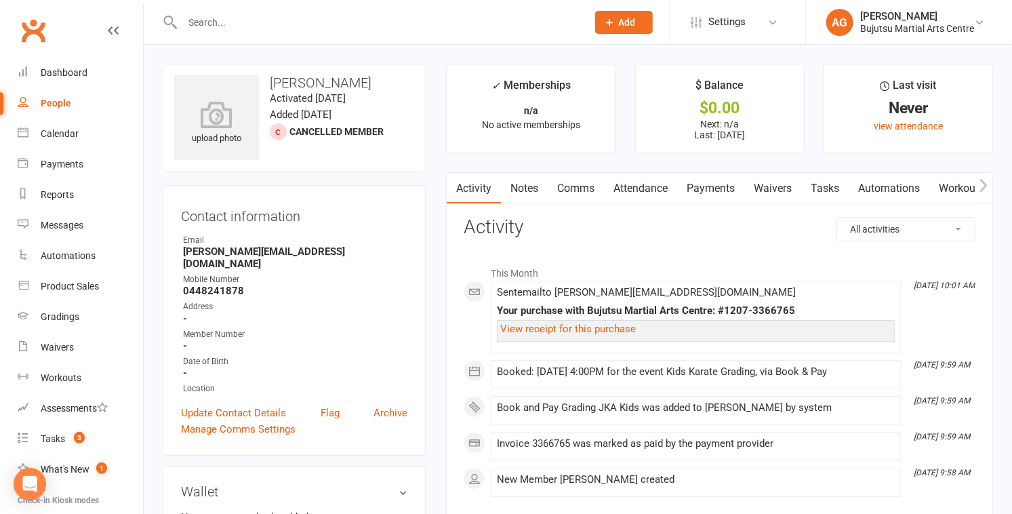
paste input "0448241878"
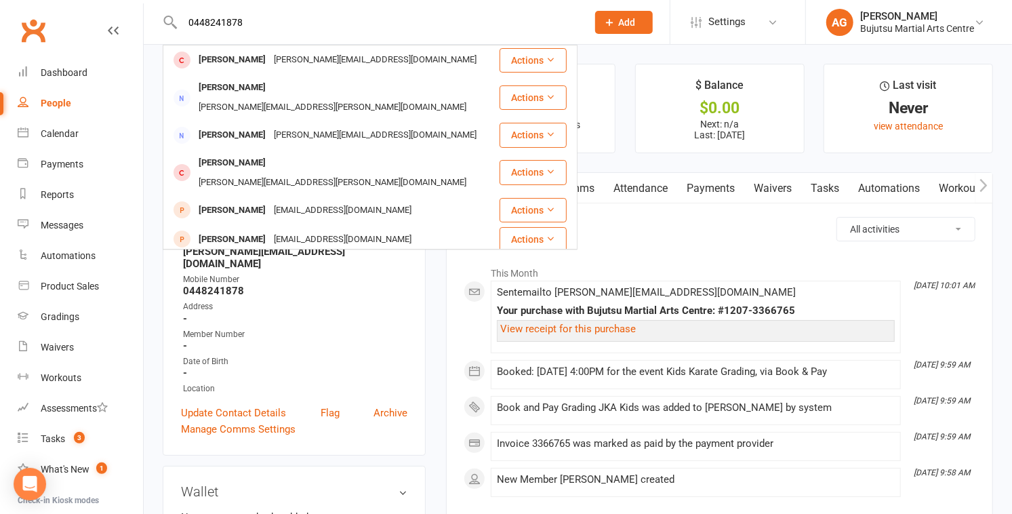
type input "0448241878"
click at [69, 69] on div "Dashboard" at bounding box center [64, 72] width 47 height 11
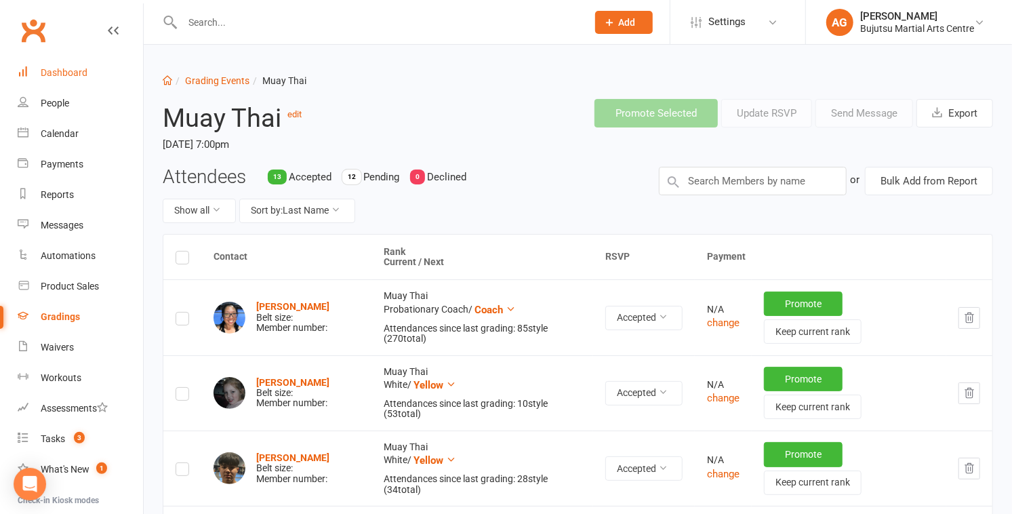
drag, startPoint x: 66, startPoint y: 69, endPoint x: 123, endPoint y: 47, distance: 61.2
click at [66, 69] on div "Dashboard" at bounding box center [64, 72] width 47 height 11
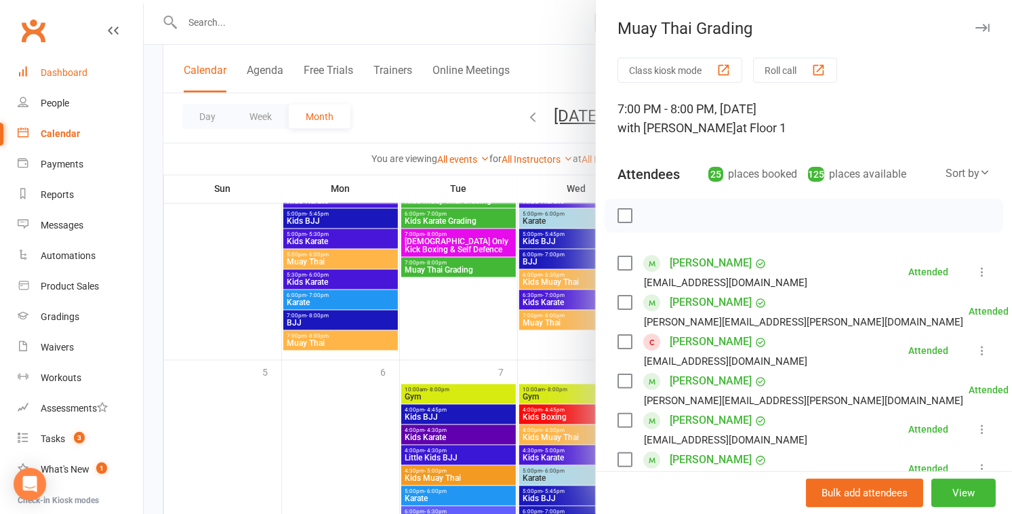
click at [66, 73] on div "Dashboard" at bounding box center [64, 72] width 47 height 11
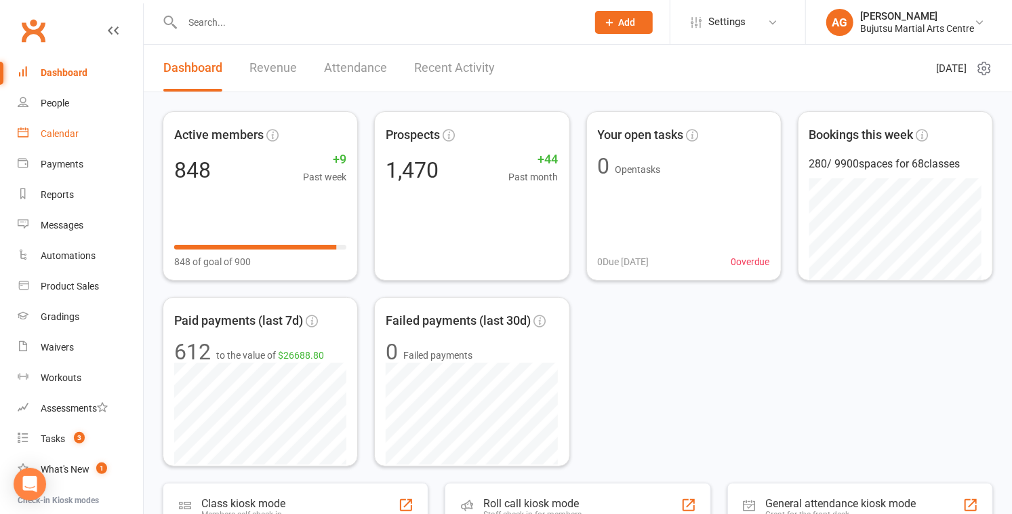
click at [52, 133] on div "Calendar" at bounding box center [60, 133] width 38 height 11
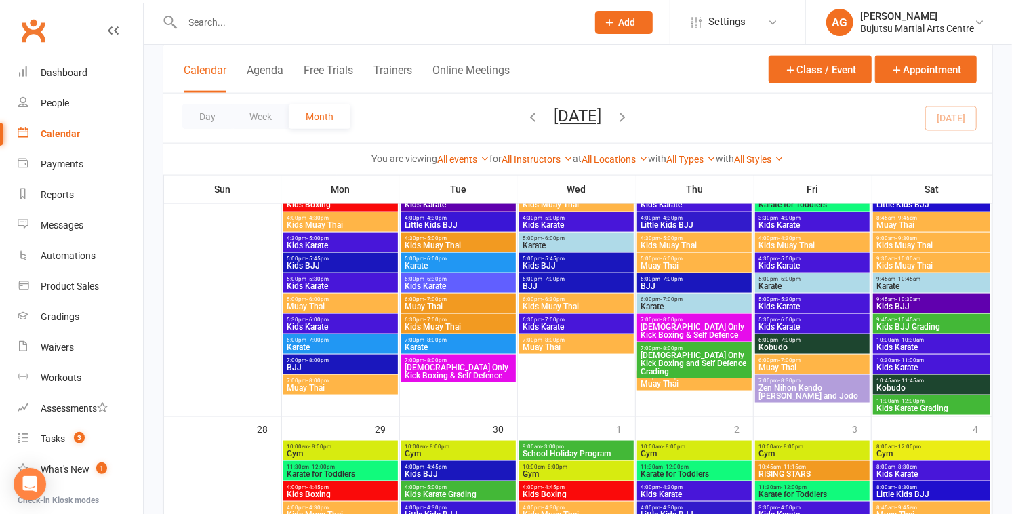
scroll to position [996, 0]
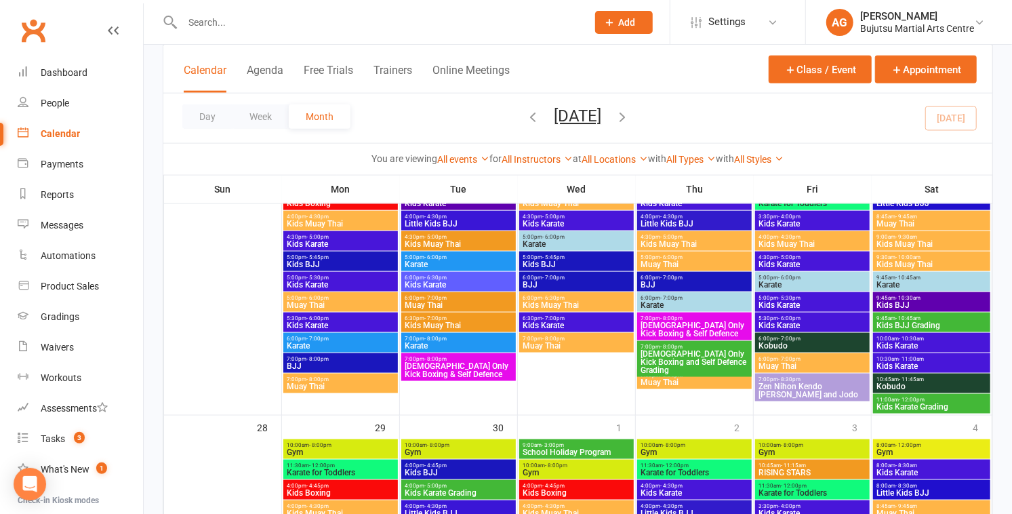
click at [696, 350] on span "[DEMOGRAPHIC_DATA] Only Kick Boxing and Self Defence Grading" at bounding box center [694, 362] width 109 height 24
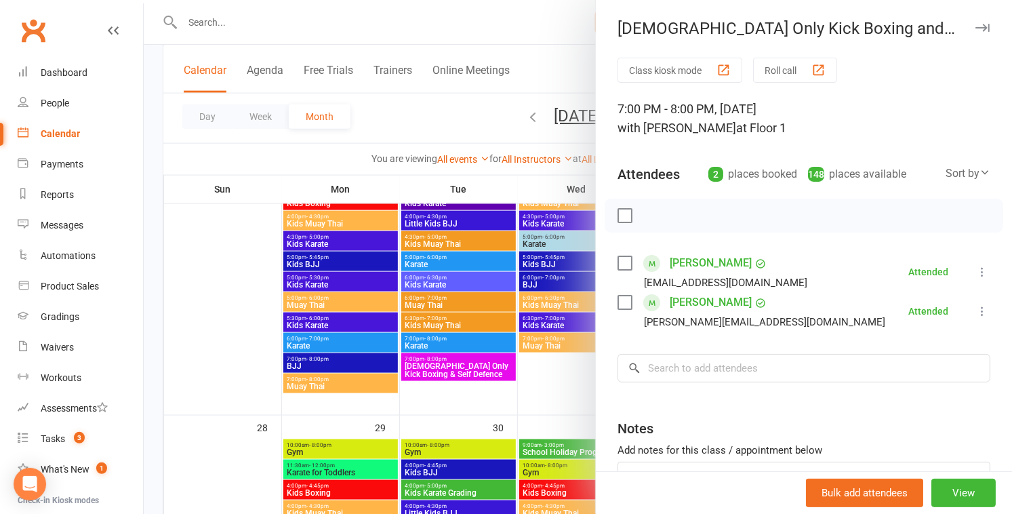
click at [566, 387] on div at bounding box center [578, 257] width 869 height 514
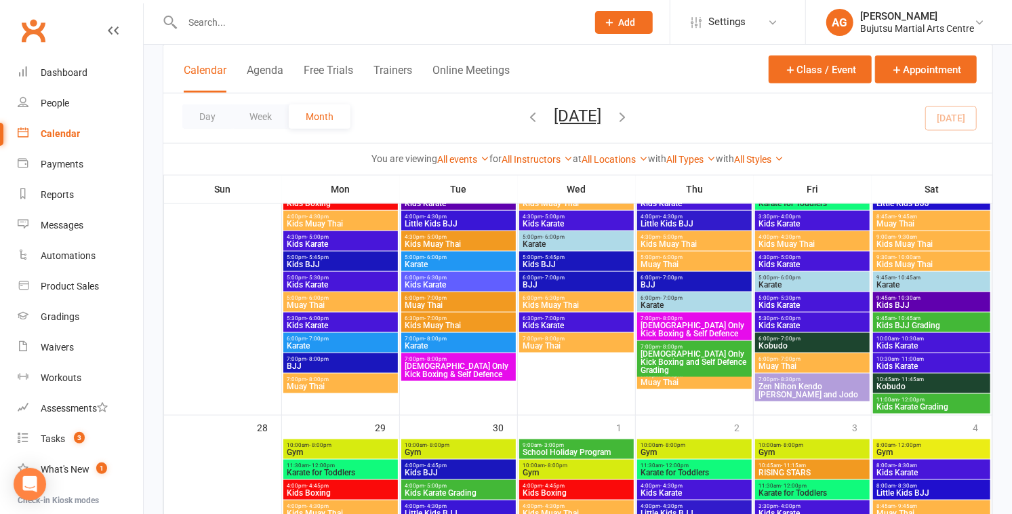
click at [941, 317] on span "9:45am - 10:45am" at bounding box center [932, 318] width 112 height 6
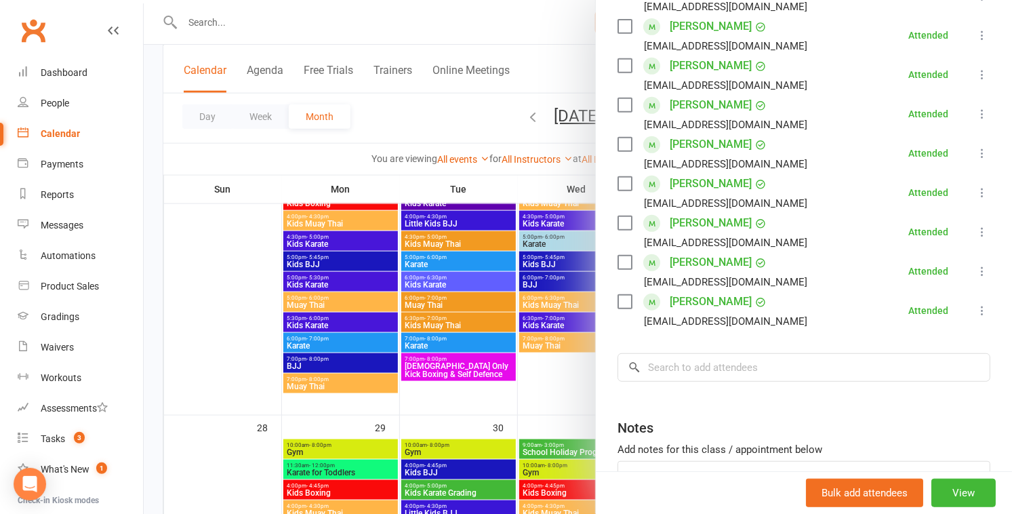
scroll to position [456, 0]
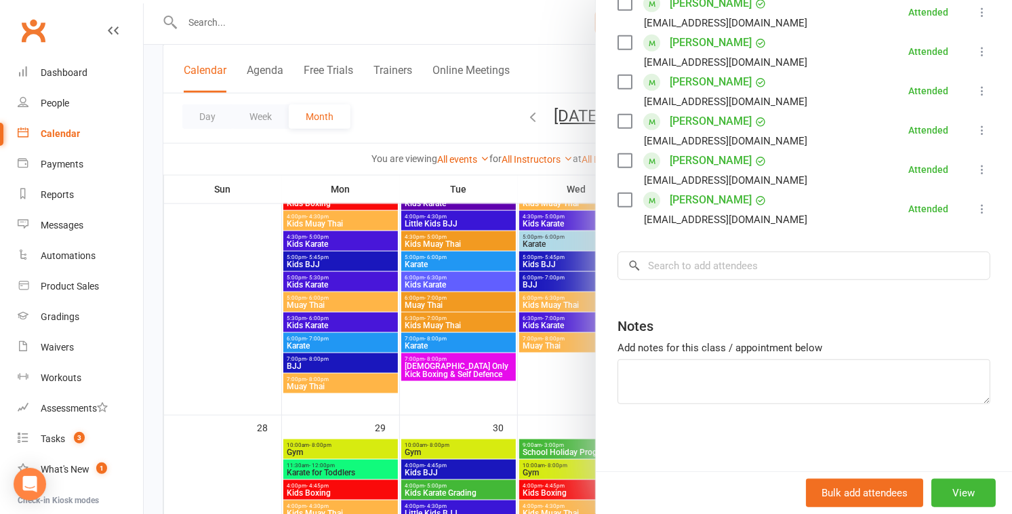
click at [569, 384] on div at bounding box center [578, 257] width 869 height 514
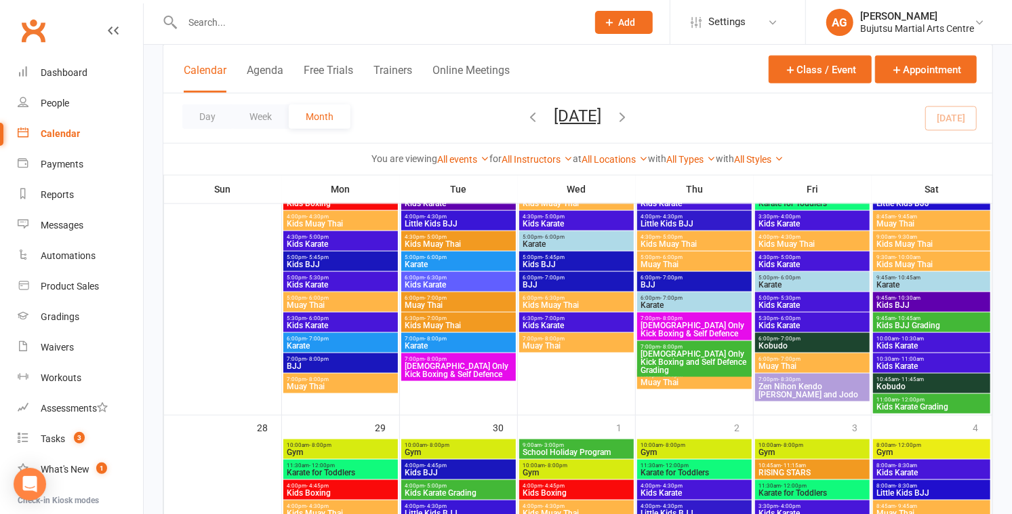
click at [941, 399] on span "11:00am - 12:00pm" at bounding box center [932, 400] width 112 height 6
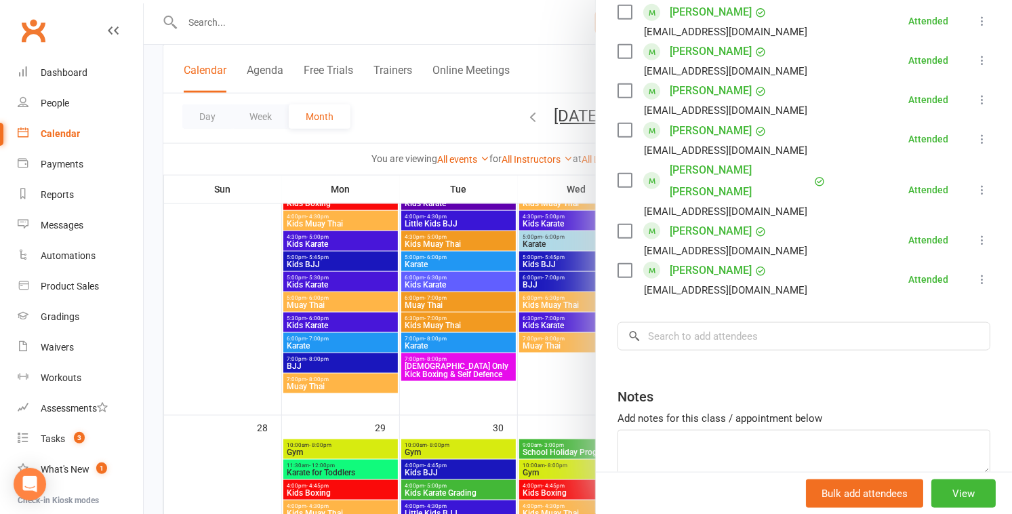
scroll to position [788, 0]
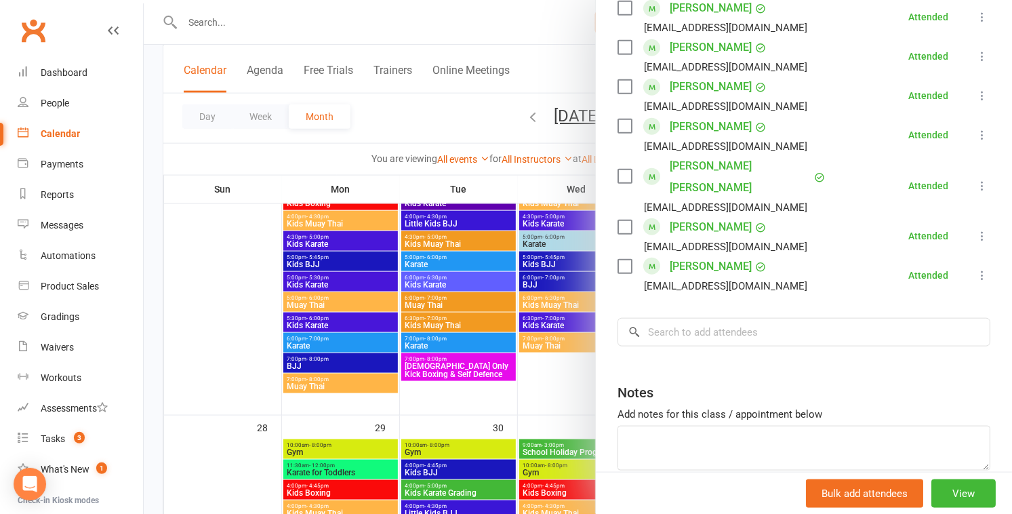
click at [229, 338] on div at bounding box center [578, 257] width 869 height 514
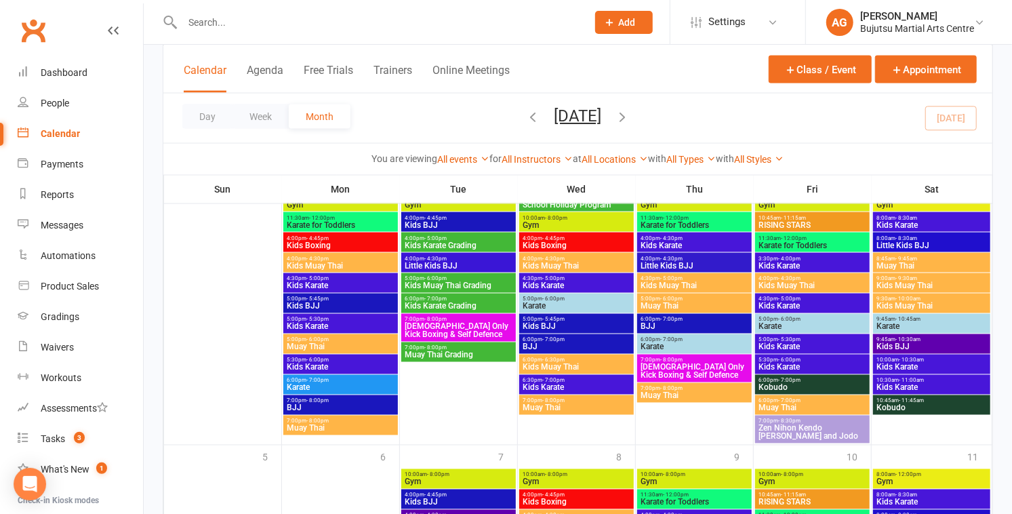
scroll to position [1247, 0]
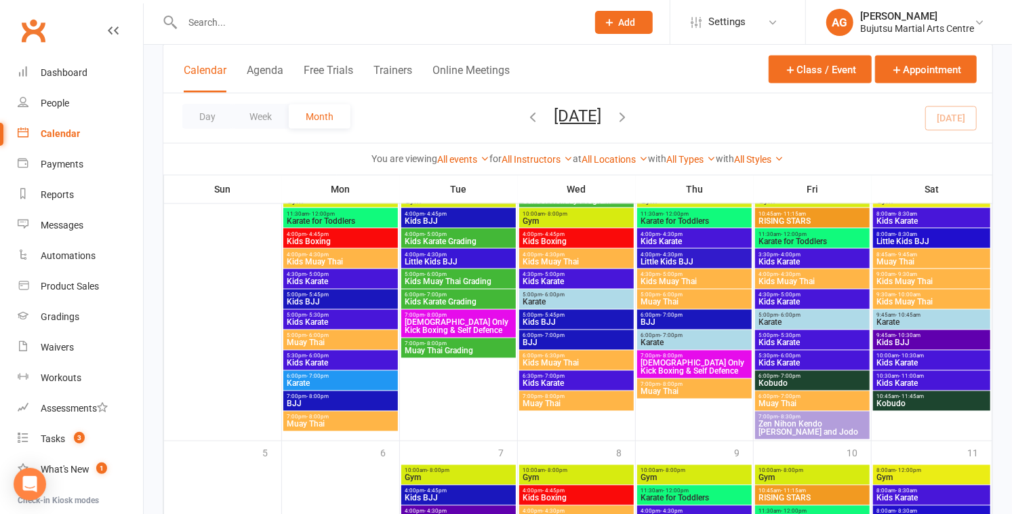
click at [445, 239] on span "Kids Karate Grading" at bounding box center [458, 241] width 109 height 8
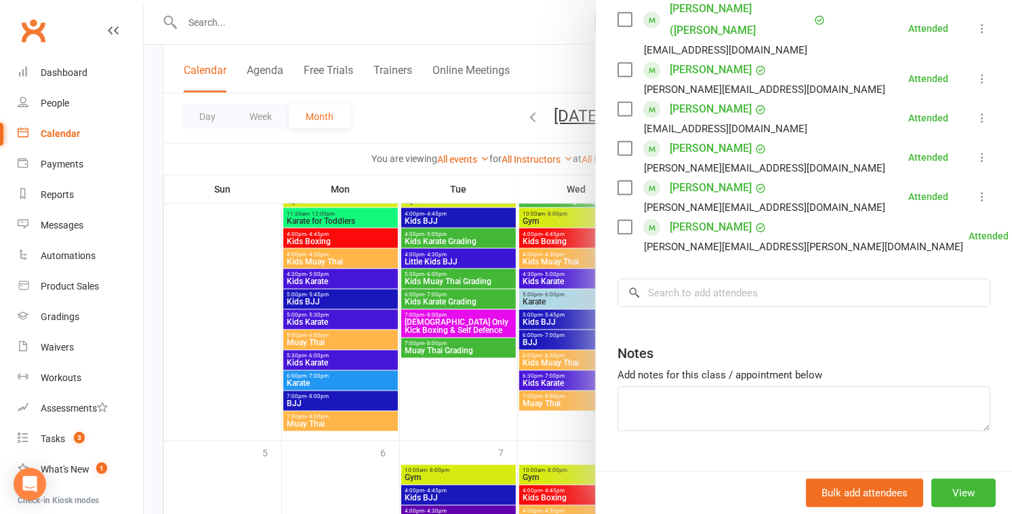
scroll to position [491, 0]
click at [451, 301] on div at bounding box center [578, 257] width 869 height 514
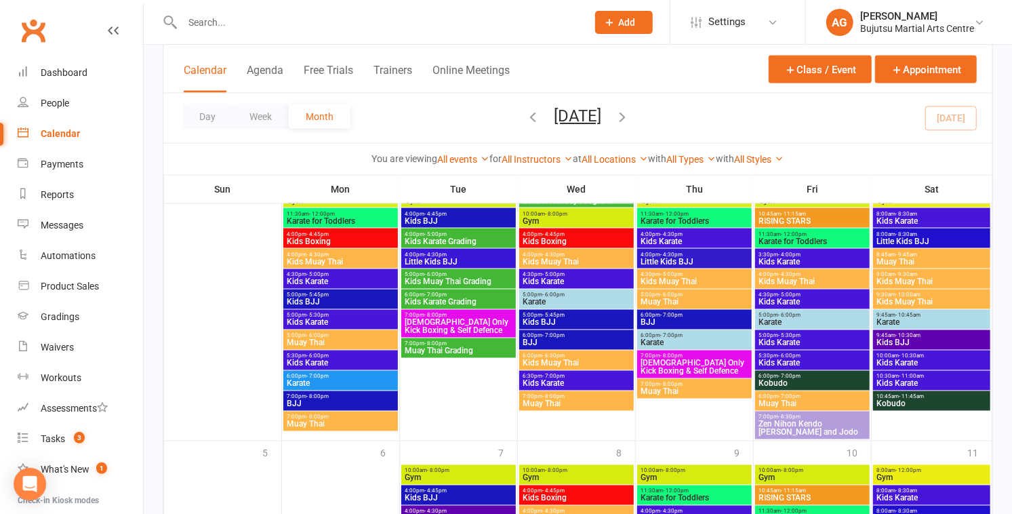
click at [451, 301] on span "Kids Karate Grading" at bounding box center [458, 302] width 109 height 8
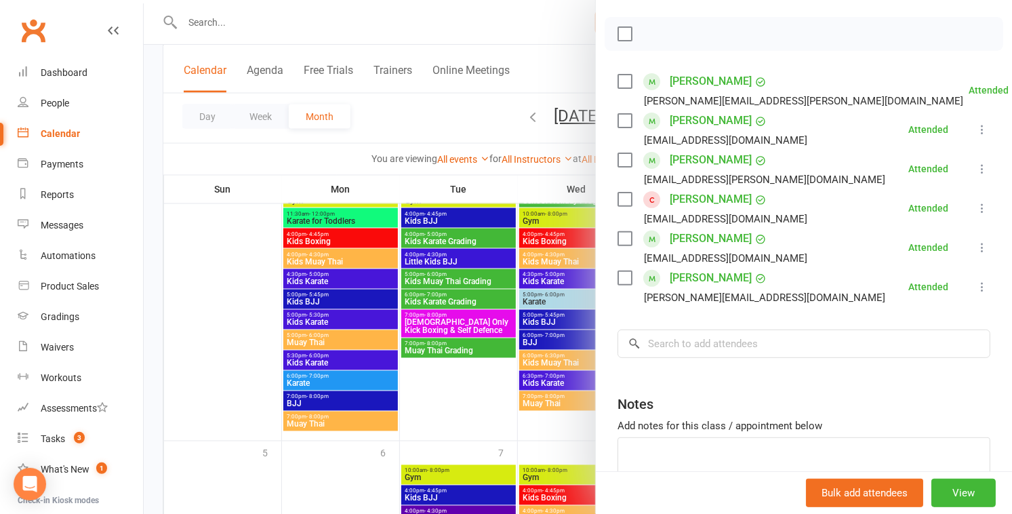
scroll to position [260, 0]
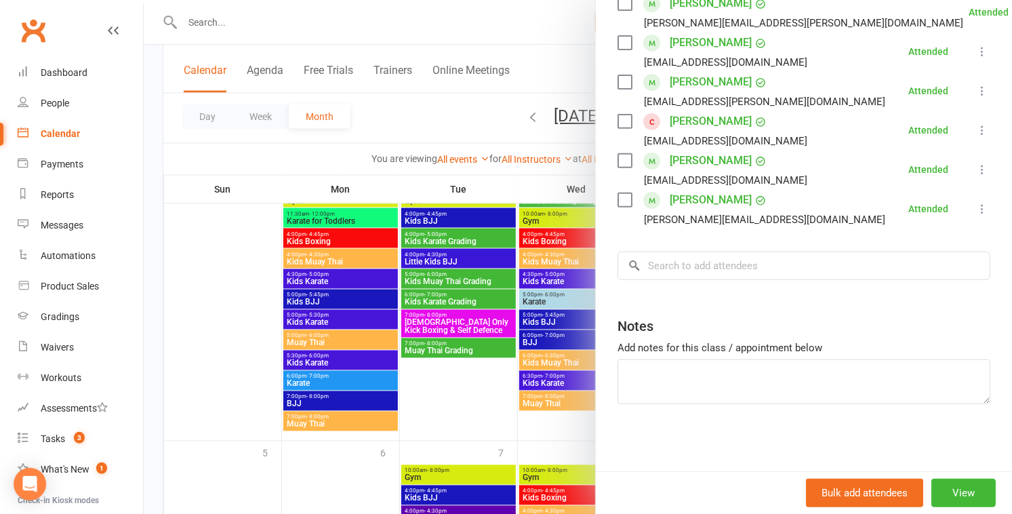
click at [457, 281] on div at bounding box center [578, 257] width 869 height 514
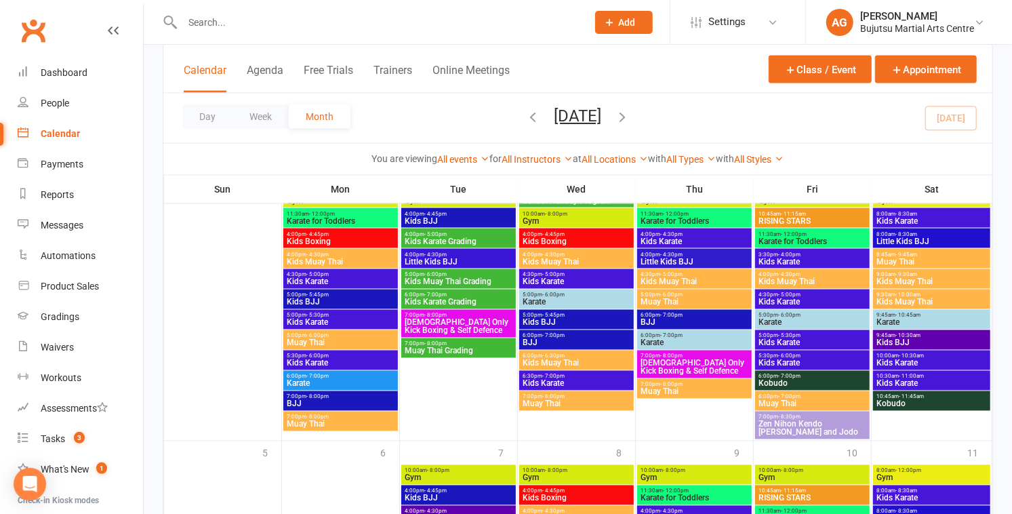
click at [457, 281] on span "Kids Muay Thai Grading" at bounding box center [458, 282] width 109 height 8
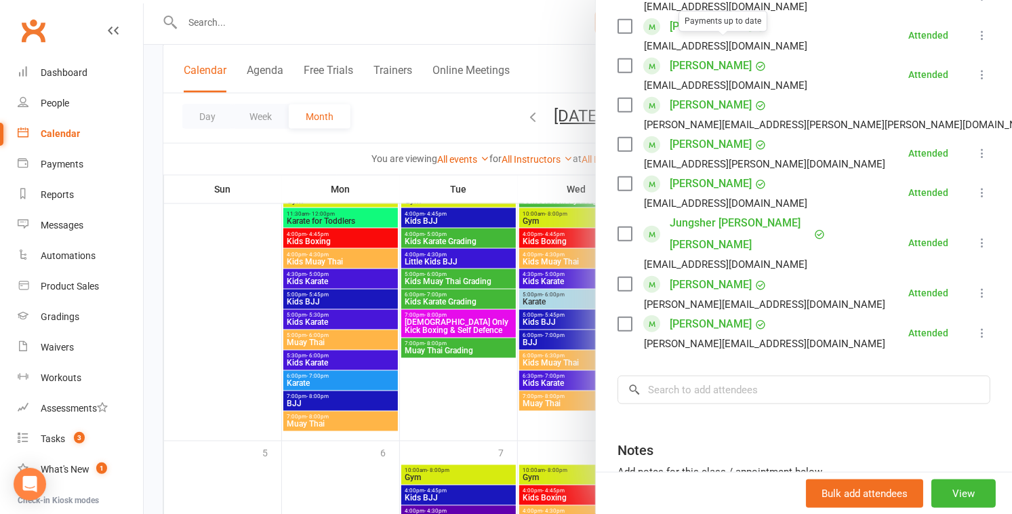
scroll to position [772, 0]
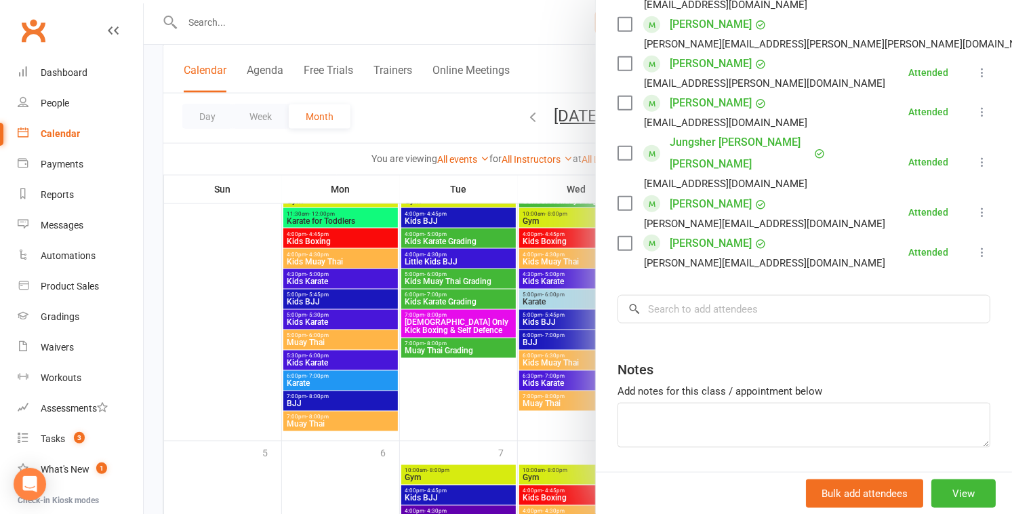
click at [448, 374] on div at bounding box center [578, 257] width 869 height 514
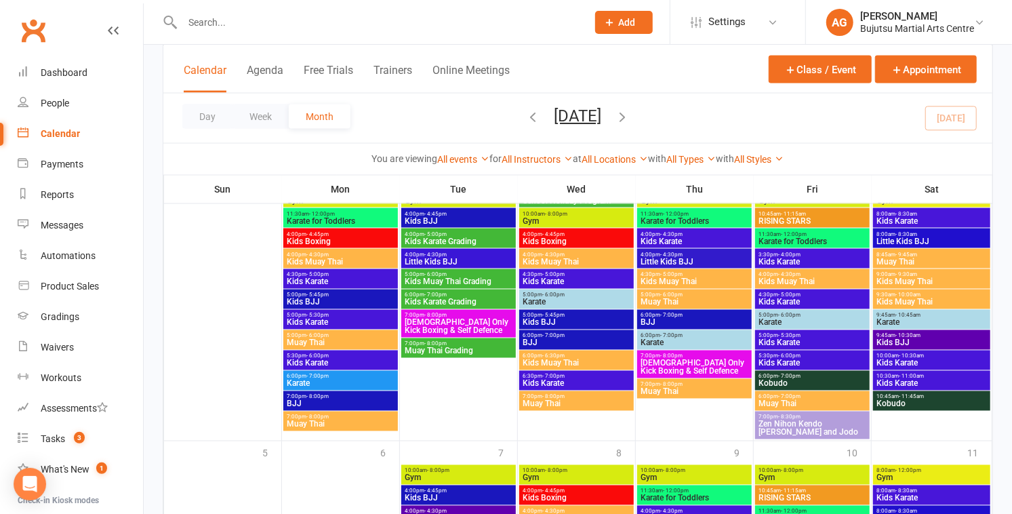
click at [437, 349] on span "Muay Thai Grading" at bounding box center [458, 351] width 109 height 8
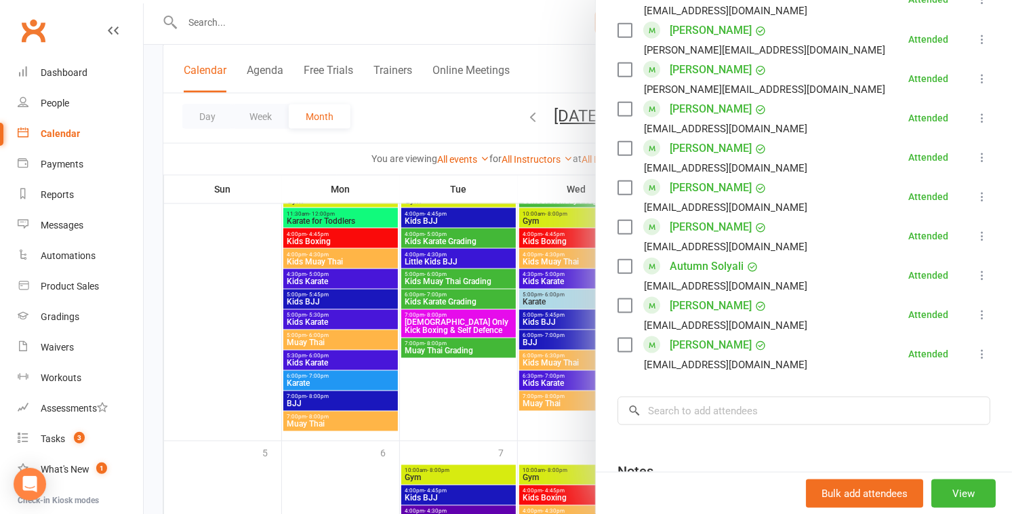
scroll to position [1008, 0]
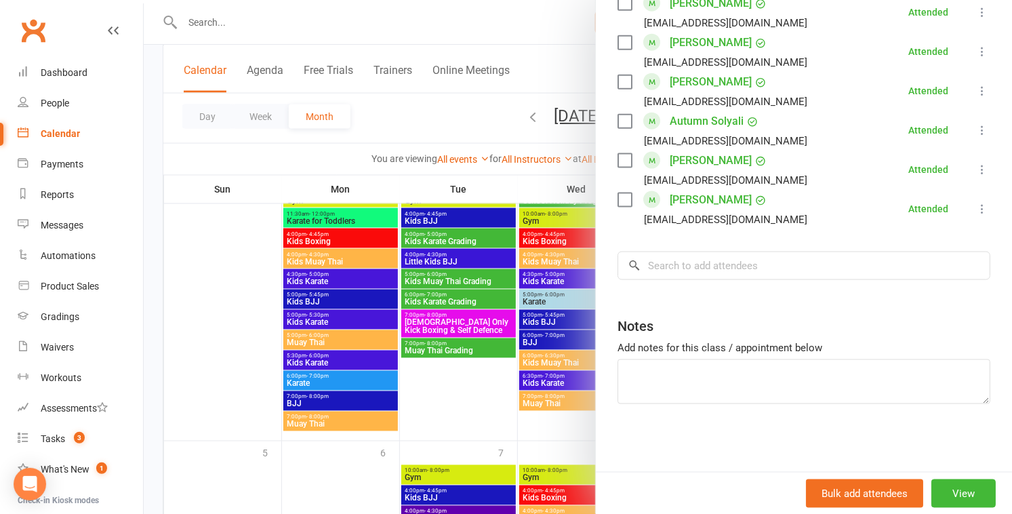
click at [458, 404] on div at bounding box center [578, 257] width 869 height 514
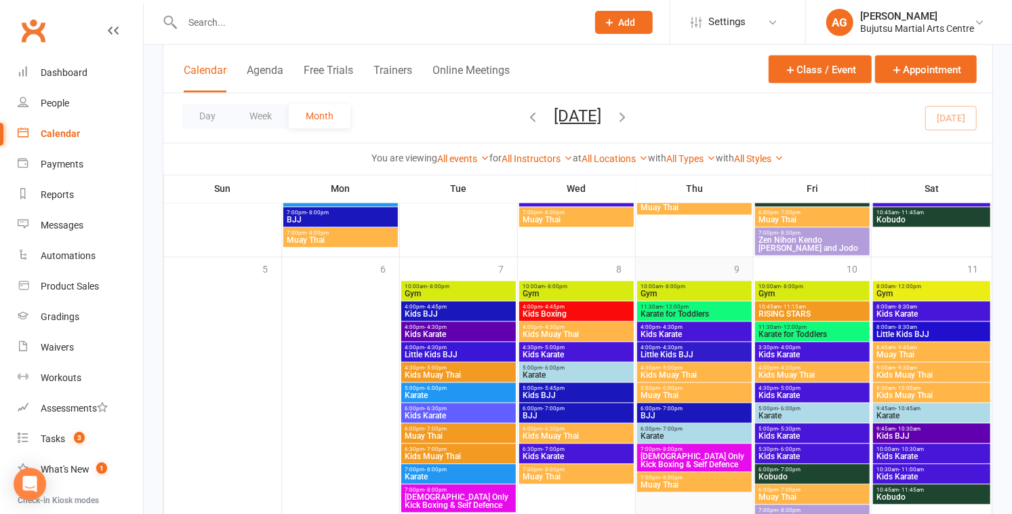
scroll to position [1491, 0]
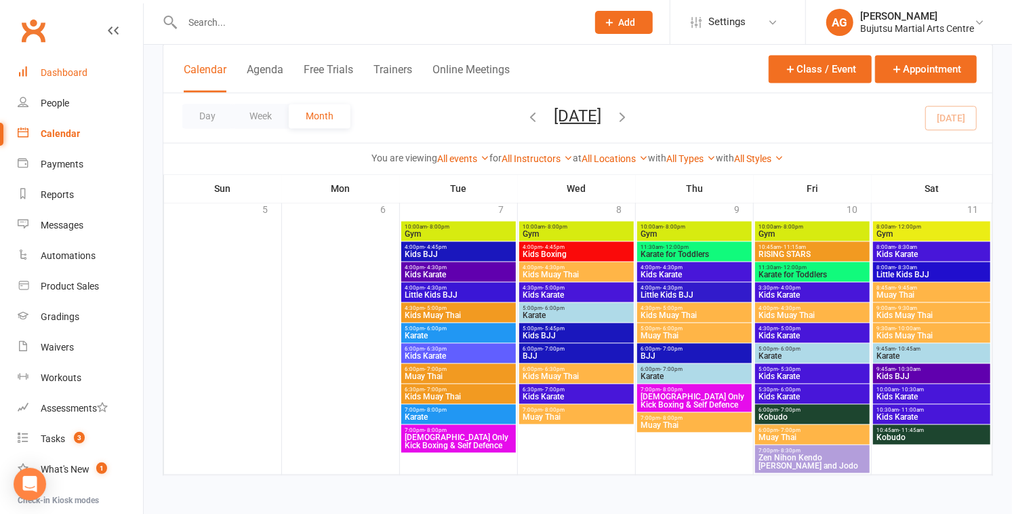
drag, startPoint x: 72, startPoint y: 73, endPoint x: 234, endPoint y: 65, distance: 162.3
click at [72, 73] on div "Dashboard" at bounding box center [64, 72] width 47 height 11
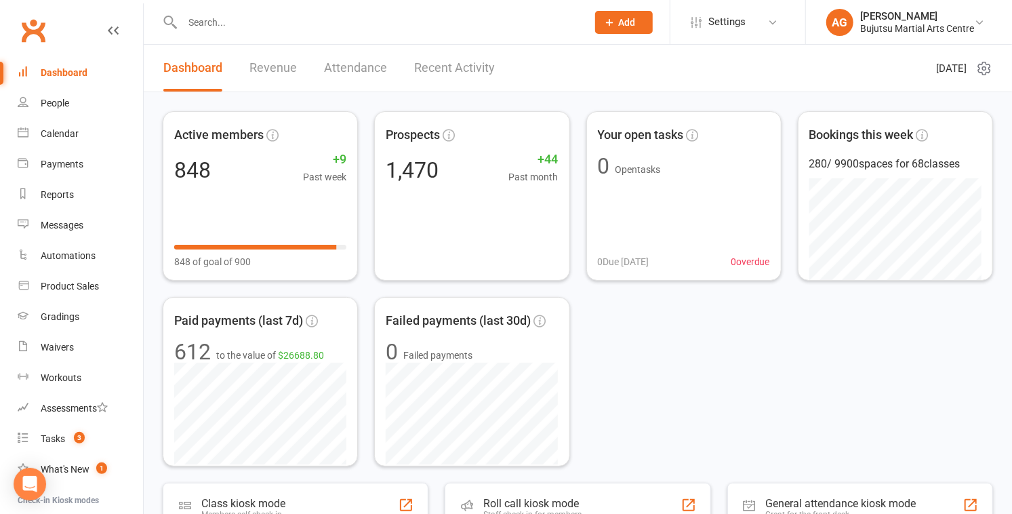
click at [216, 14] on input "text" at bounding box center [377, 22] width 399 height 19
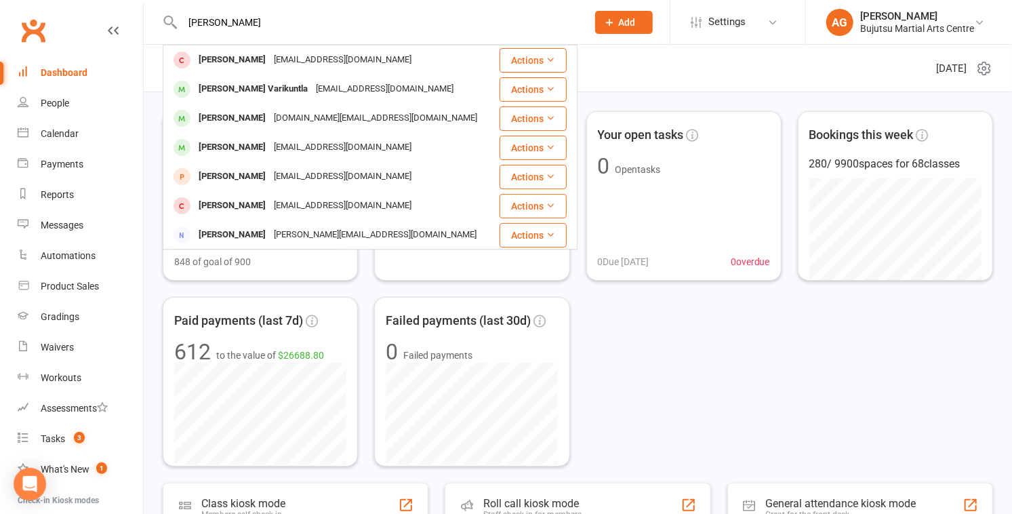
type input "[PERSON_NAME]"
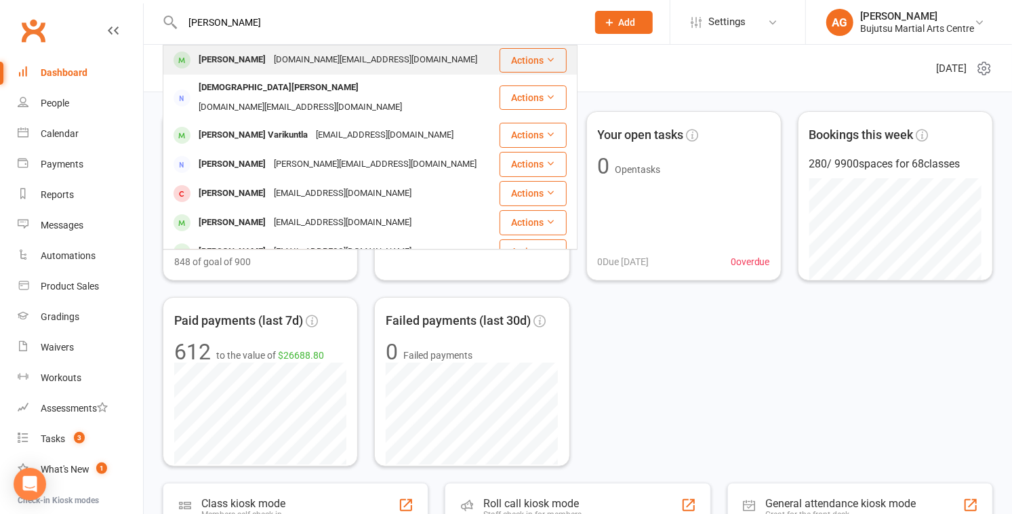
click at [216, 60] on div "[PERSON_NAME]" at bounding box center [232, 60] width 75 height 20
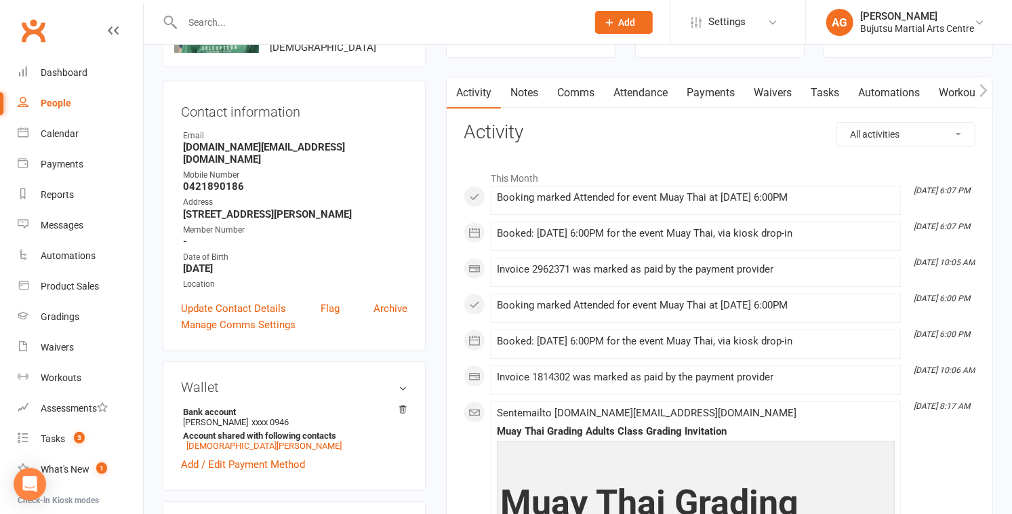
scroll to position [110, 0]
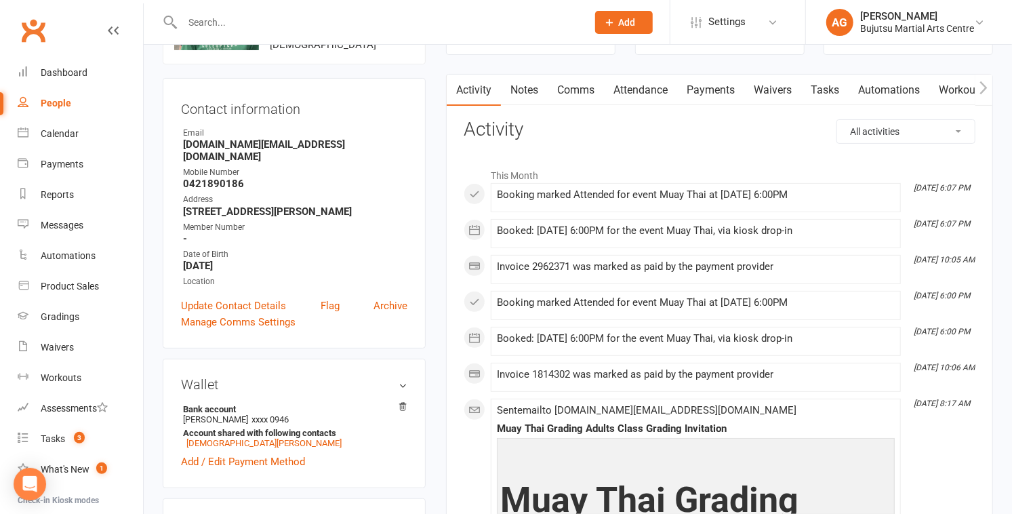
click at [985, 86] on icon "button" at bounding box center [984, 87] width 7 height 13
click at [987, 87] on icon "button" at bounding box center [984, 87] width 7 height 13
click at [869, 90] on link "Mobile App" at bounding box center [868, 90] width 73 height 31
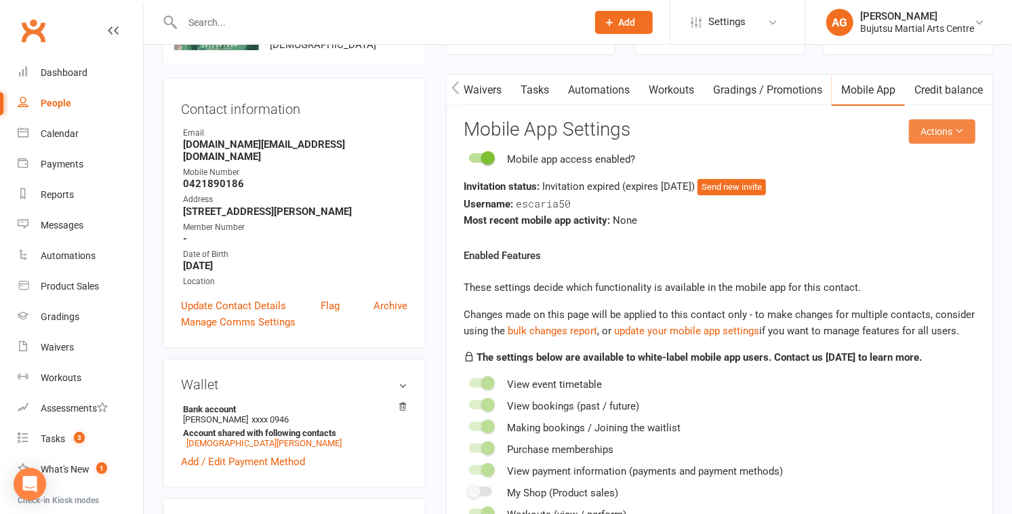
click at [931, 130] on button "Actions" at bounding box center [942, 131] width 66 height 24
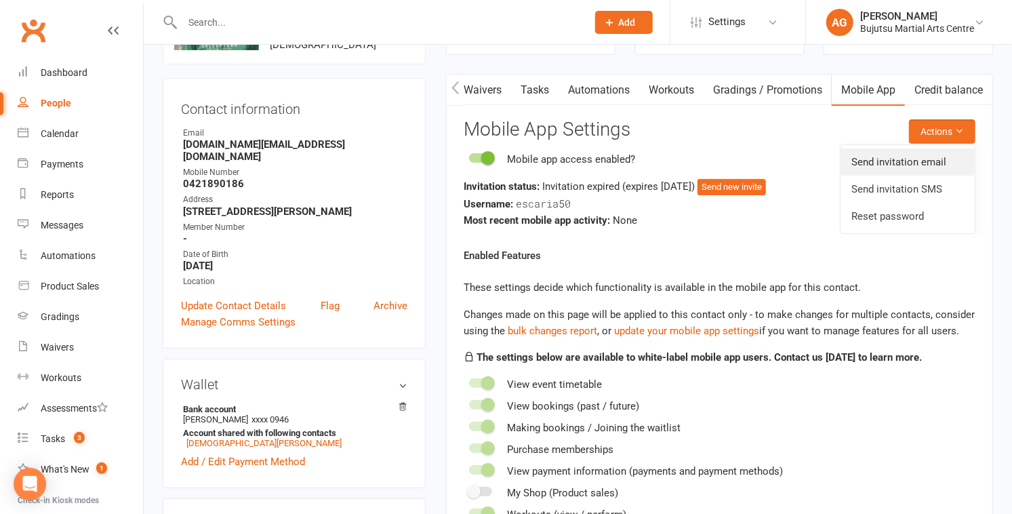
click at [889, 159] on link "Send invitation email" at bounding box center [908, 162] width 134 height 27
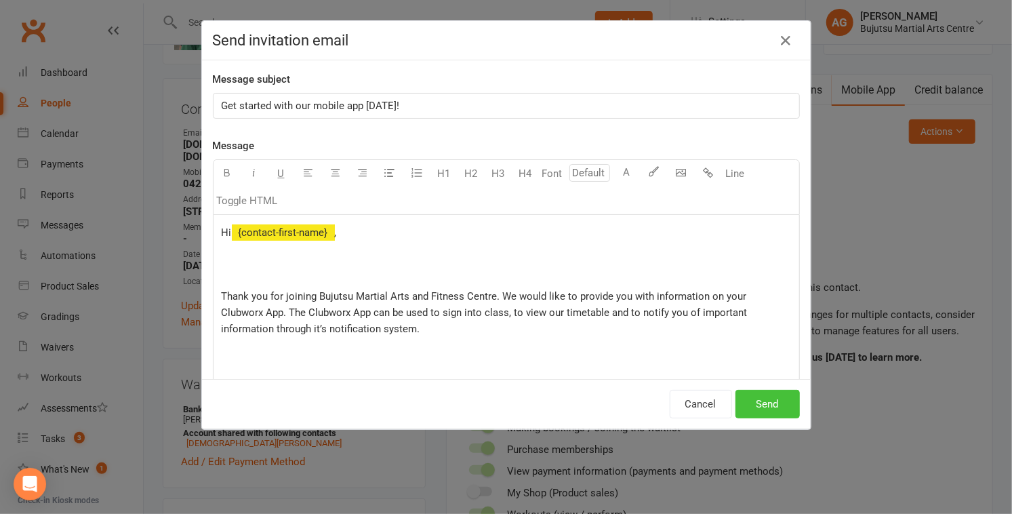
click at [770, 396] on button "Send" at bounding box center [768, 404] width 64 height 28
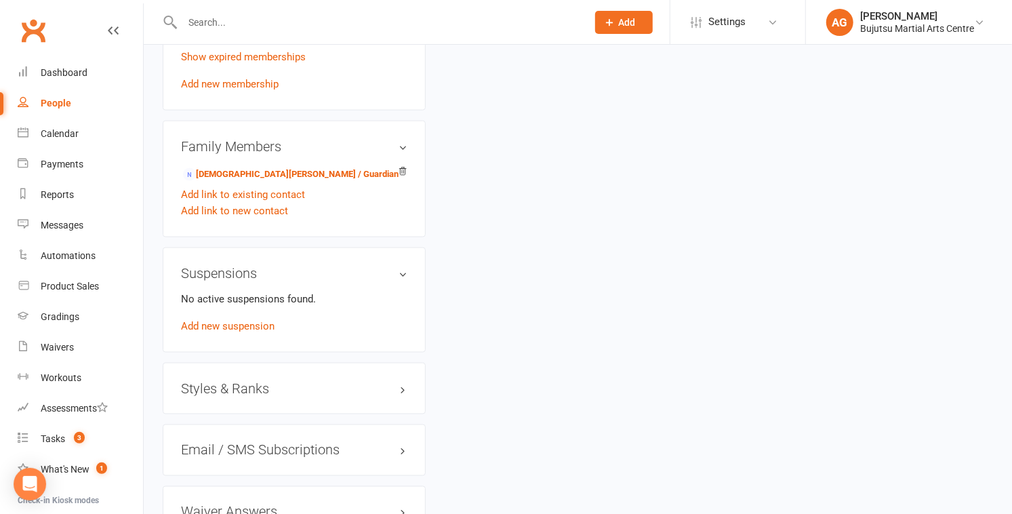
scroll to position [1104, 0]
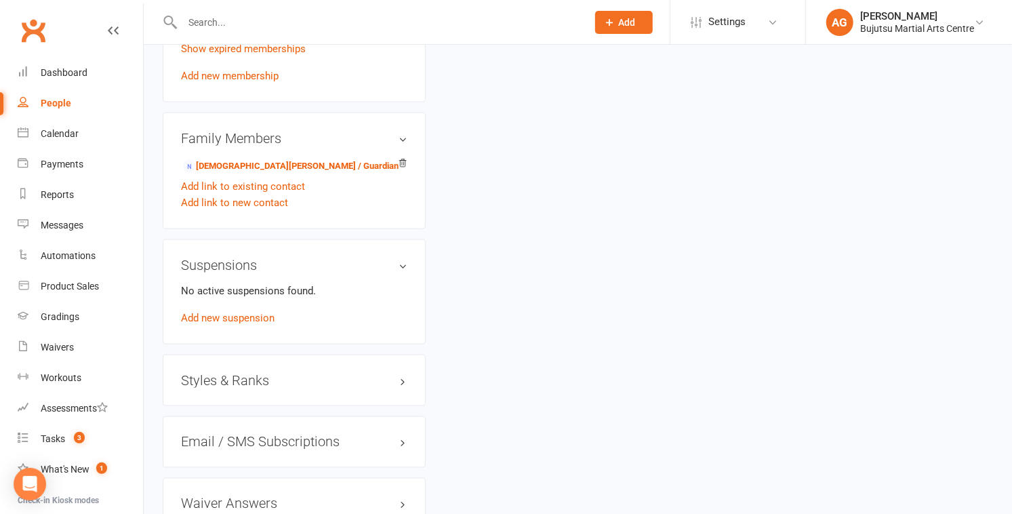
click at [220, 373] on h3 "Styles & Ranks" at bounding box center [294, 380] width 227 height 15
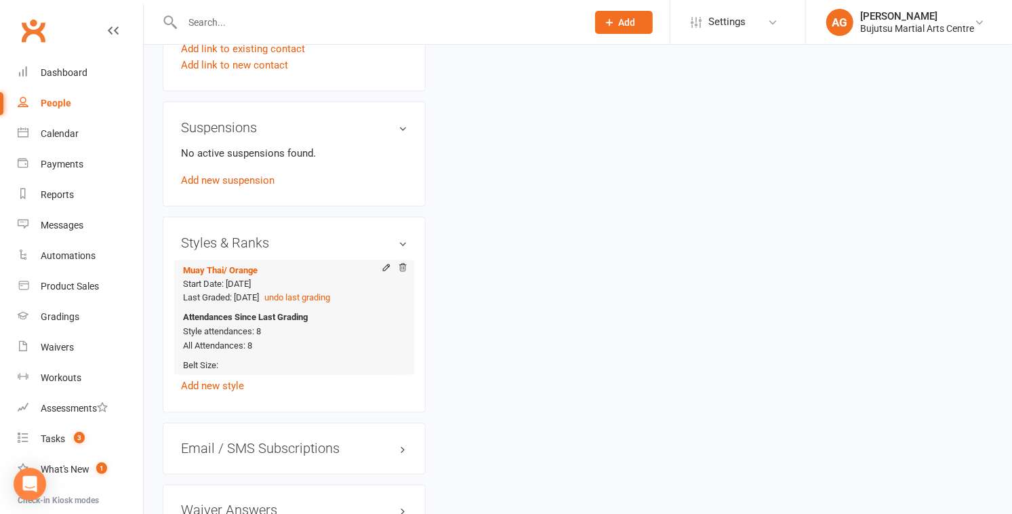
scroll to position [1245, 0]
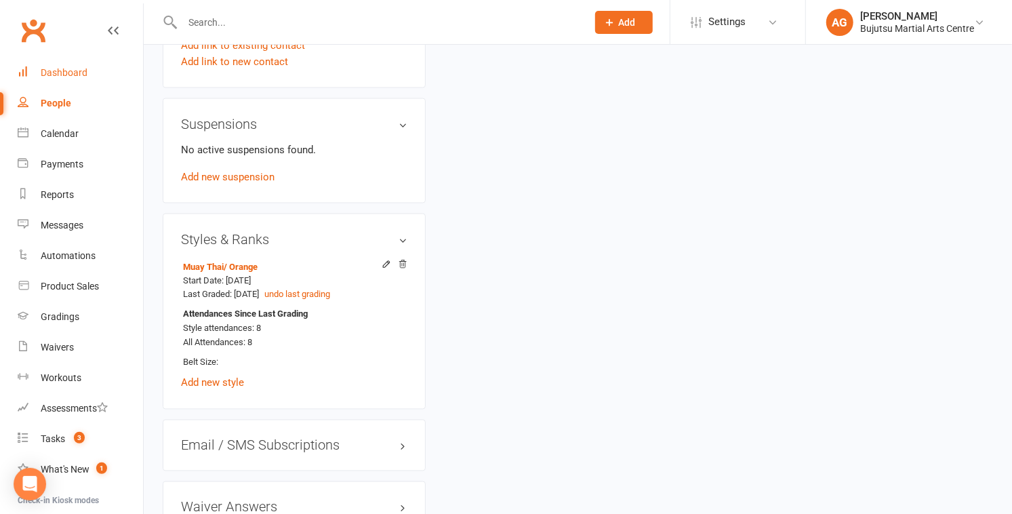
click at [59, 71] on div "Dashboard" at bounding box center [64, 72] width 47 height 11
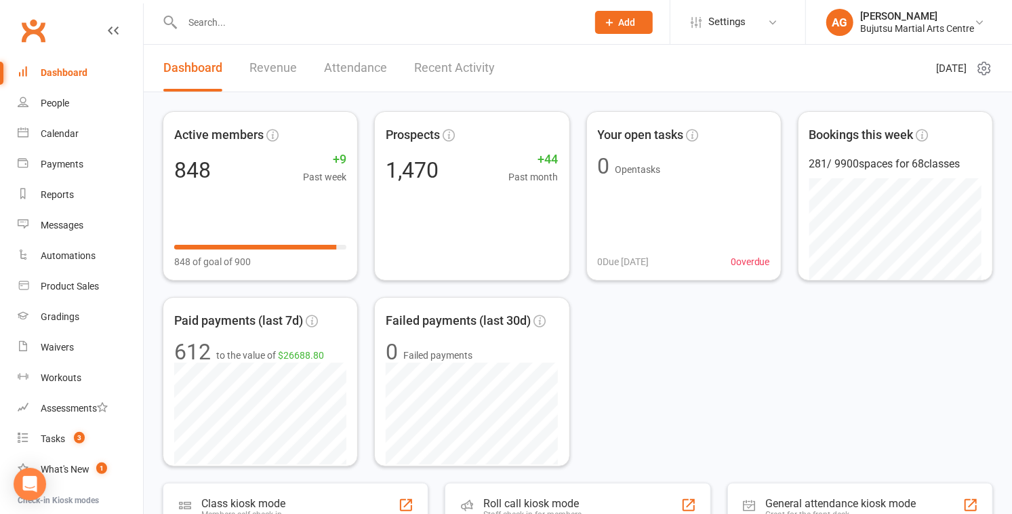
click at [72, 71] on div "Dashboard" at bounding box center [64, 72] width 47 height 11
click at [64, 71] on div "Dashboard" at bounding box center [64, 72] width 47 height 11
click at [212, 16] on input "text" at bounding box center [377, 22] width 399 height 19
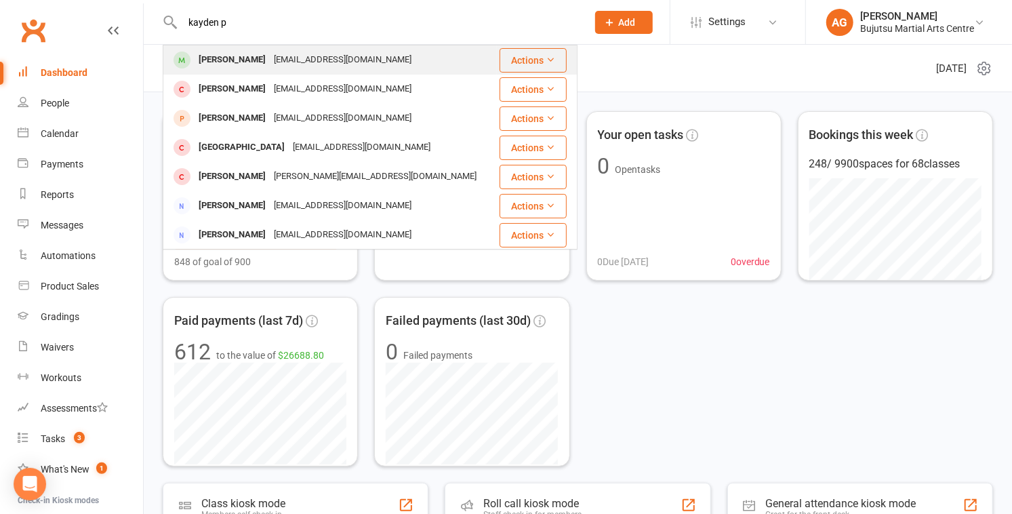
type input "kayden p"
click at [236, 59] on div "[PERSON_NAME]" at bounding box center [232, 60] width 75 height 20
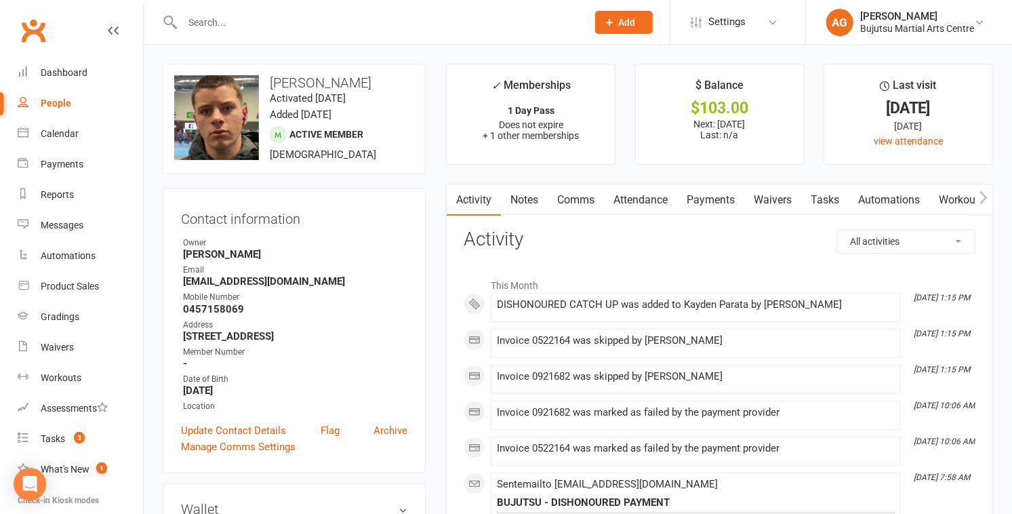
click at [702, 196] on link "Payments" at bounding box center [710, 199] width 67 height 31
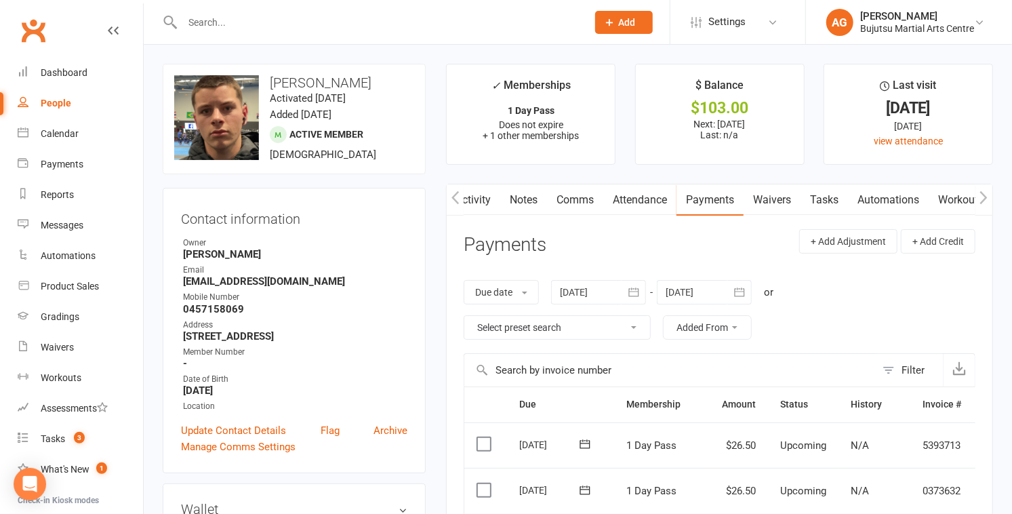
click at [576, 289] on div at bounding box center [598, 292] width 95 height 24
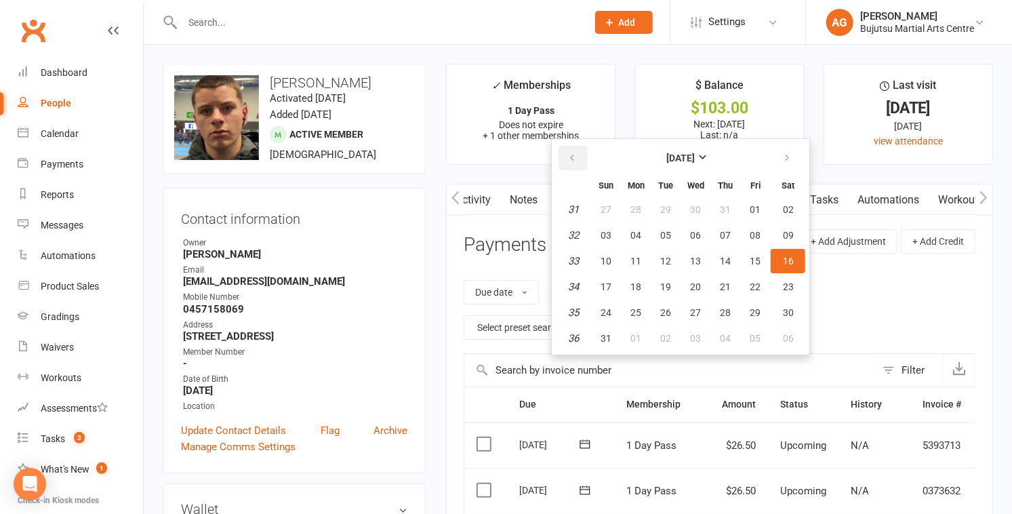
click at [576, 155] on icon "button" at bounding box center [572, 158] width 9 height 11
click at [716, 206] on button "03" at bounding box center [725, 209] width 28 height 24
type input "[DATE]"
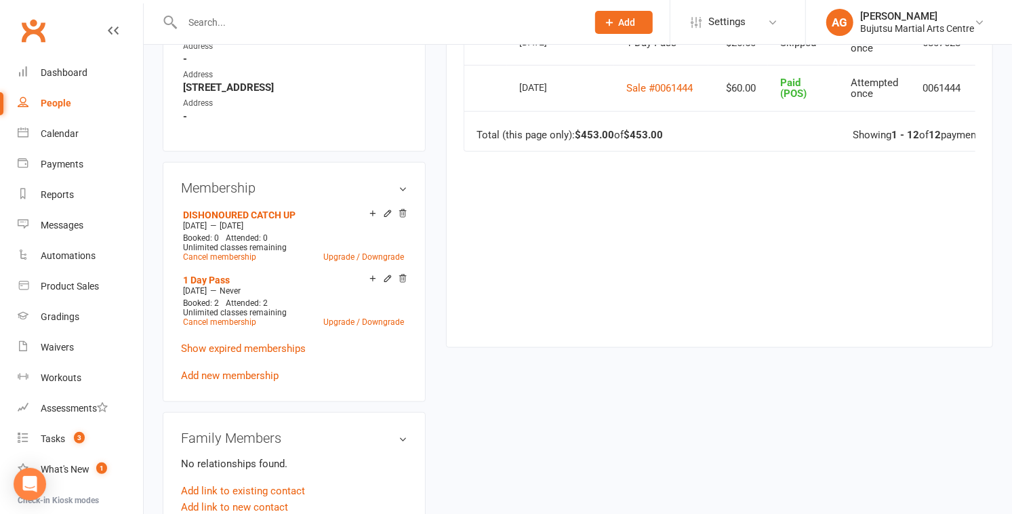
scroll to position [872, 0]
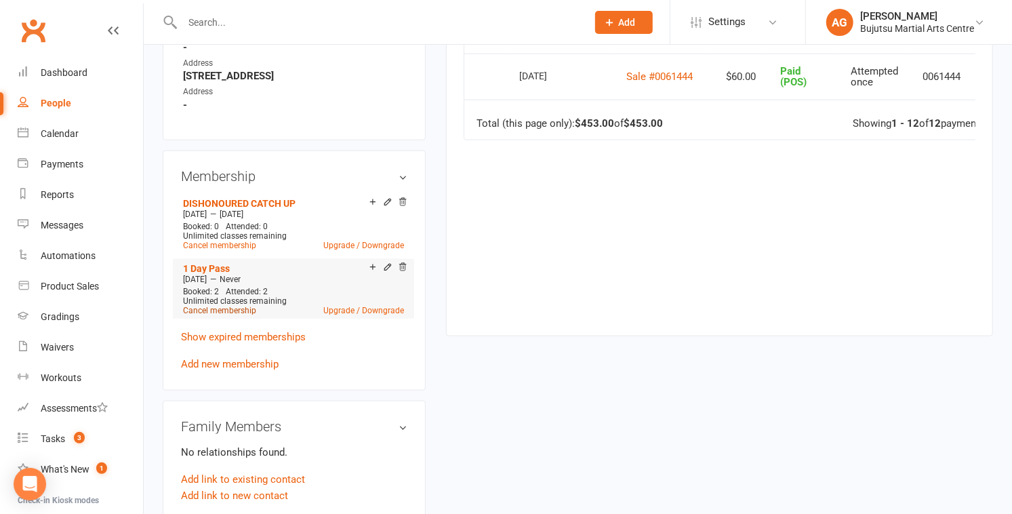
click at [214, 306] on link "Cancel membership" at bounding box center [219, 310] width 73 height 9
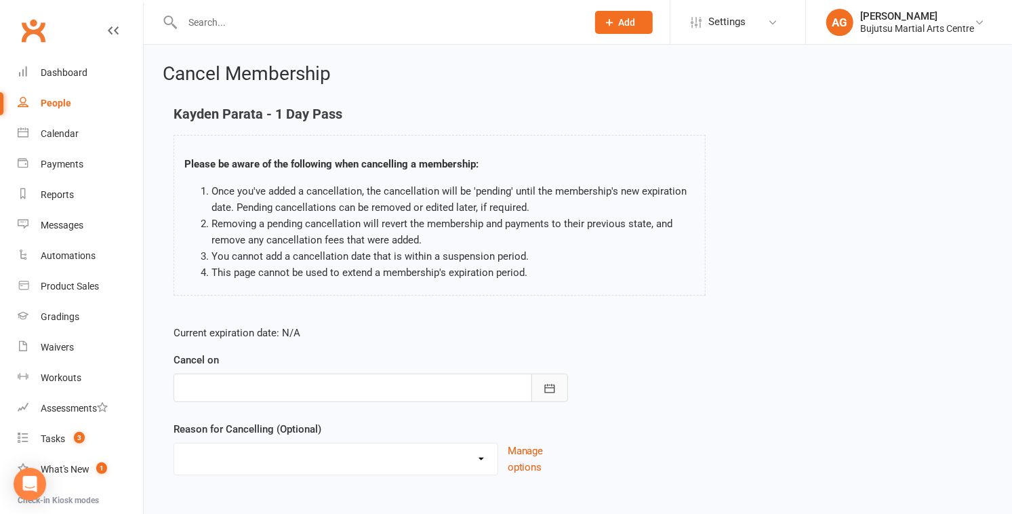
click at [555, 389] on icon "button" at bounding box center [550, 389] width 14 height 14
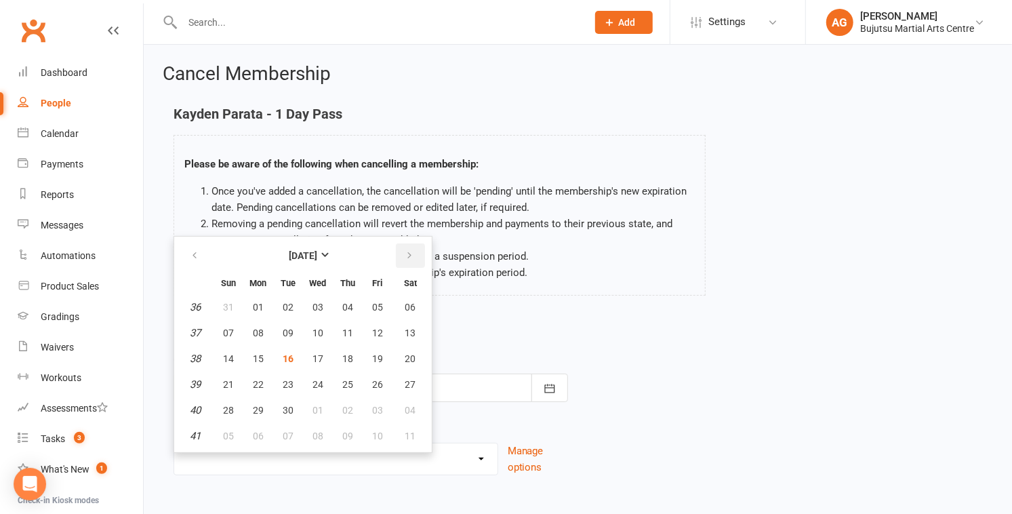
click at [408, 257] on icon "button" at bounding box center [409, 255] width 9 height 11
click at [230, 435] on span "02" at bounding box center [228, 436] width 11 height 11
type input "[DATE]"
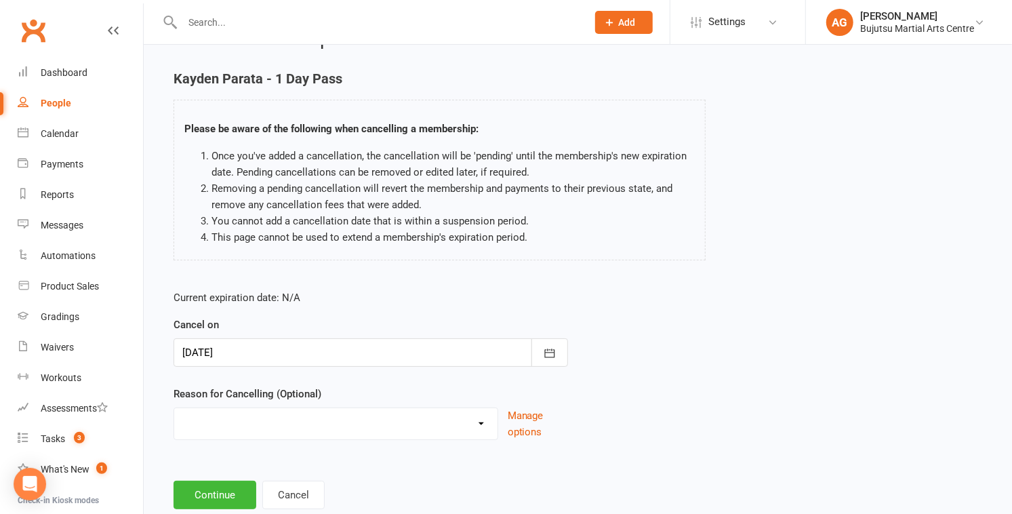
scroll to position [71, 0]
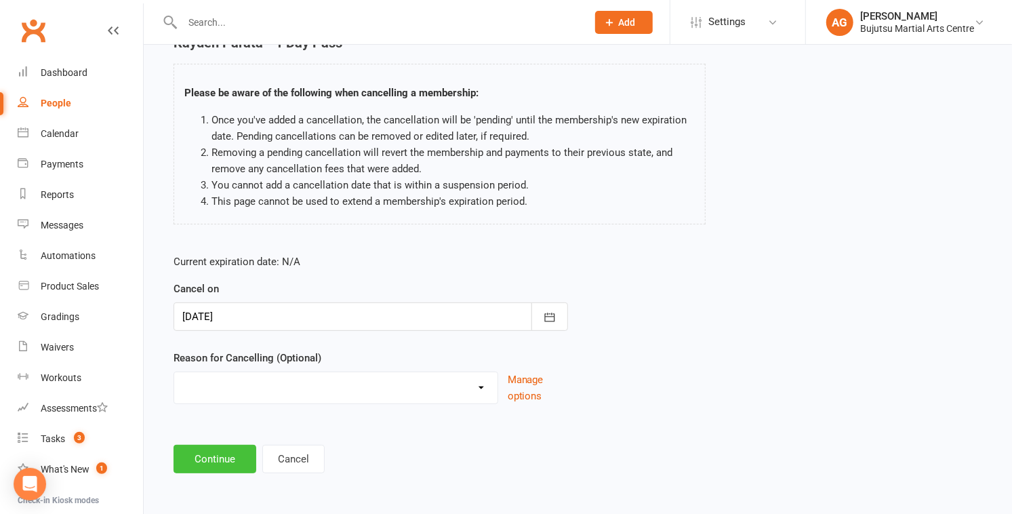
click at [227, 455] on button "Continue" at bounding box center [215, 459] width 83 height 28
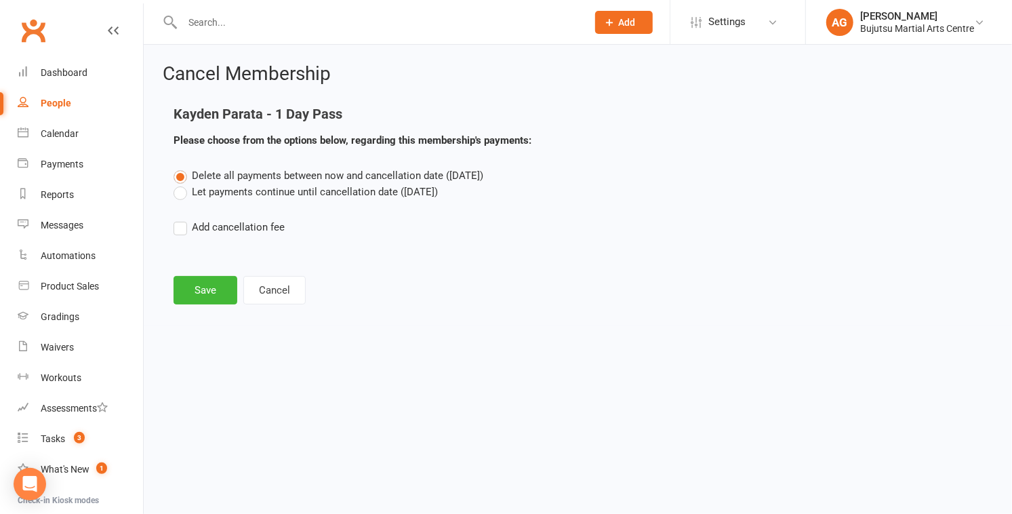
scroll to position [0, 0]
click at [180, 193] on label "Let payments continue until cancellation date ([DATE])" at bounding box center [306, 192] width 264 height 16
click at [180, 184] on input "Let payments continue until cancellation date ([DATE])" at bounding box center [178, 184] width 9 height 0
click at [220, 292] on button "Save" at bounding box center [206, 290] width 64 height 28
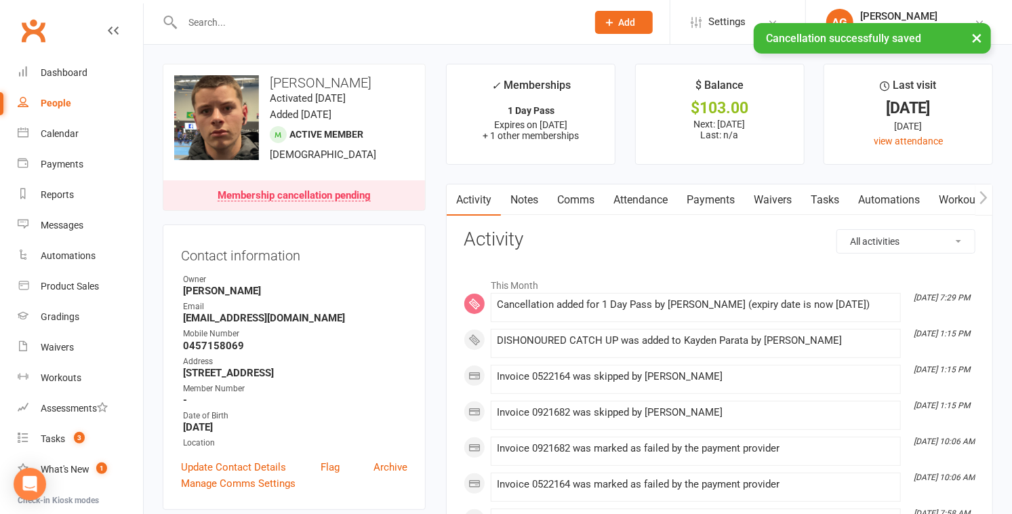
click at [712, 199] on link "Payments" at bounding box center [710, 199] width 67 height 31
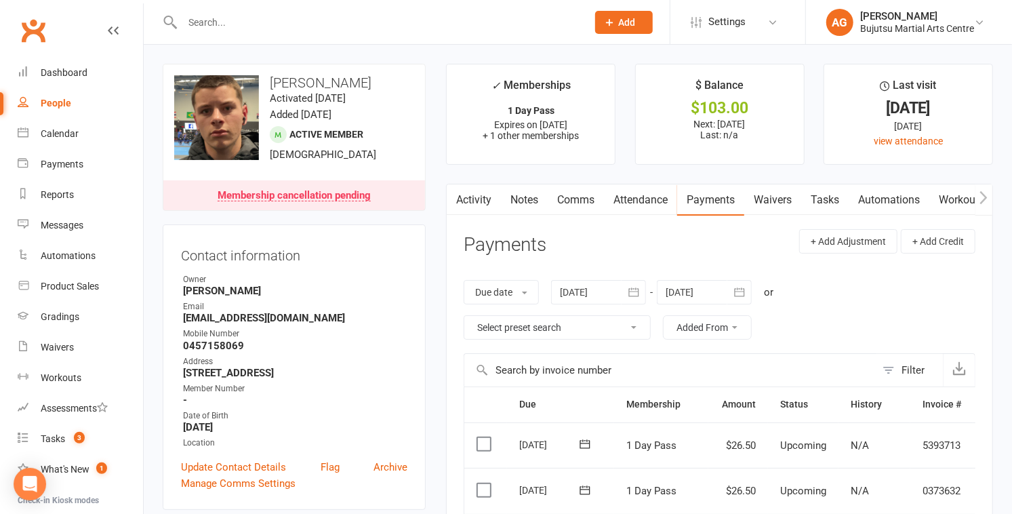
click at [600, 292] on div at bounding box center [598, 292] width 95 height 24
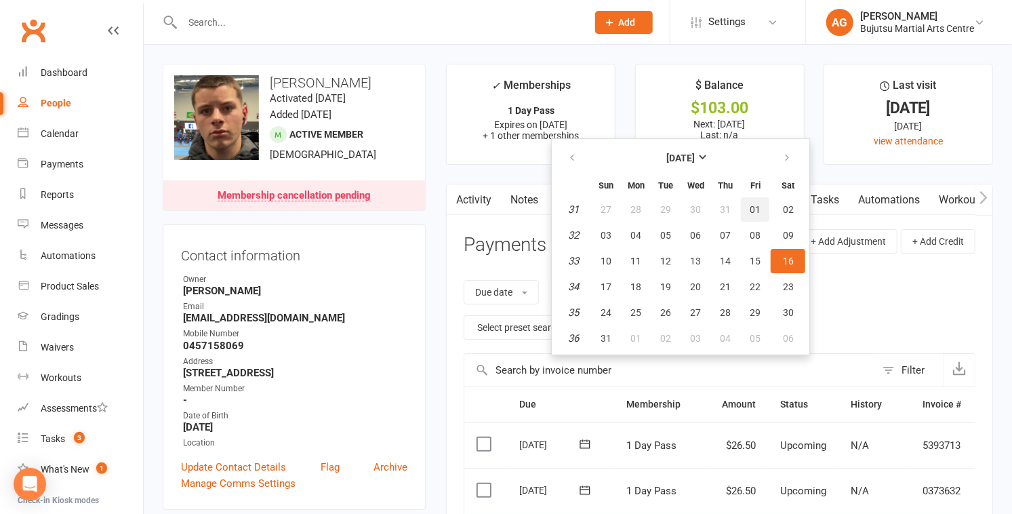
click at [756, 205] on span "01" at bounding box center [755, 209] width 11 height 11
type input "[DATE]"
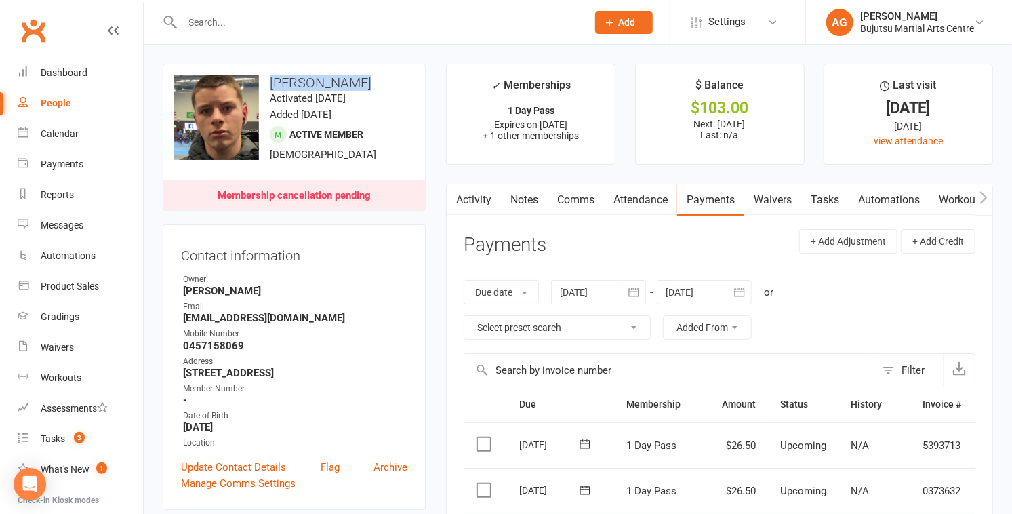
drag, startPoint x: 358, startPoint y: 82, endPoint x: 270, endPoint y: 81, distance: 88.2
click at [271, 81] on h3 "[PERSON_NAME]" at bounding box center [294, 82] width 240 height 15
copy h3 "[PERSON_NAME]"
click at [64, 220] on div "Messages" at bounding box center [62, 225] width 43 height 11
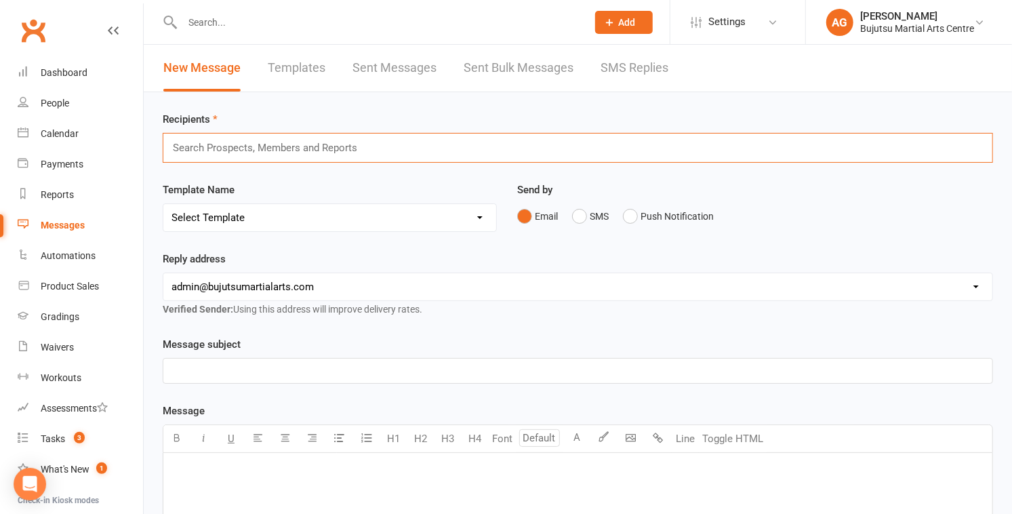
click at [266, 151] on input "text" at bounding box center [271, 148] width 199 height 18
paste input "[PERSON_NAME]"
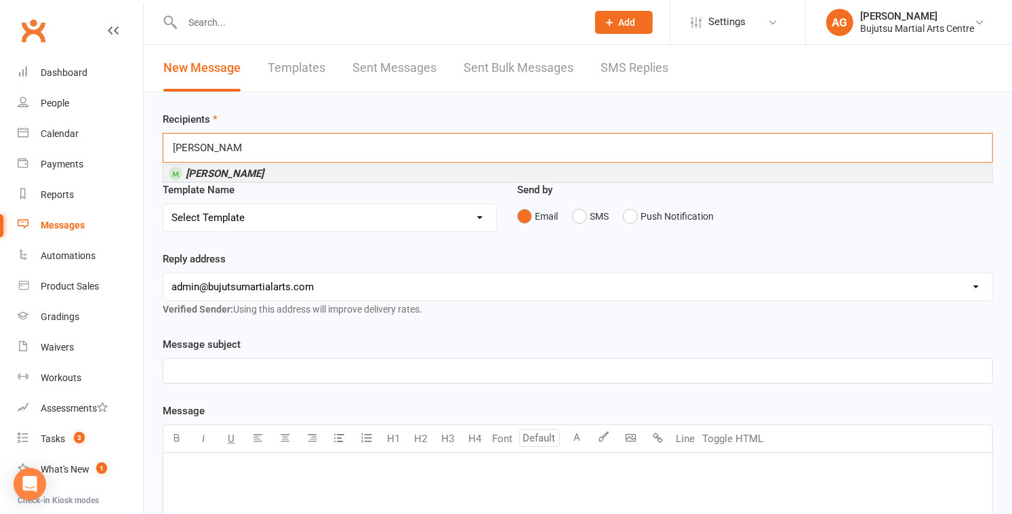
type input "[PERSON_NAME]"
click at [250, 171] on em "[PERSON_NAME]" at bounding box center [225, 174] width 78 height 12
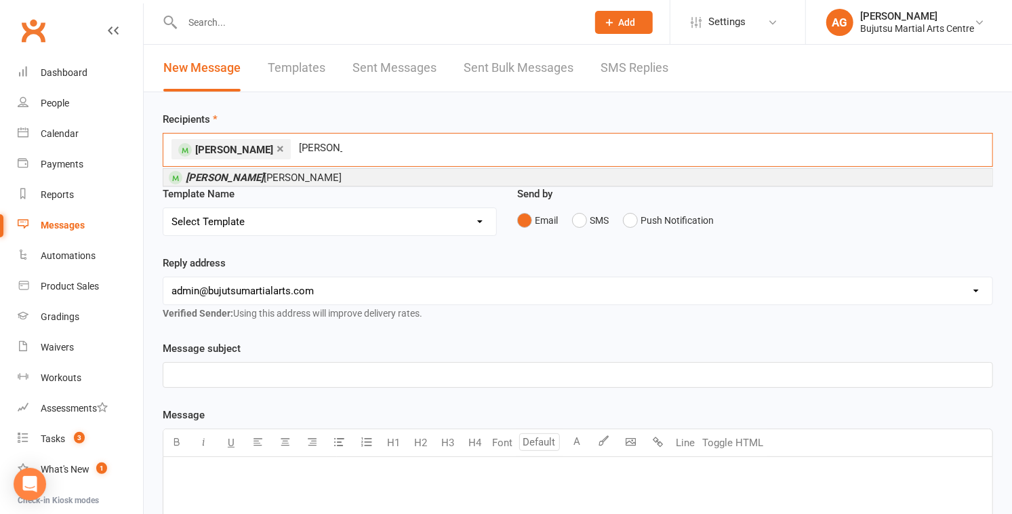
type input "[PERSON_NAME]"
click at [227, 174] on span "[PERSON_NAME]" at bounding box center [264, 178] width 156 height 12
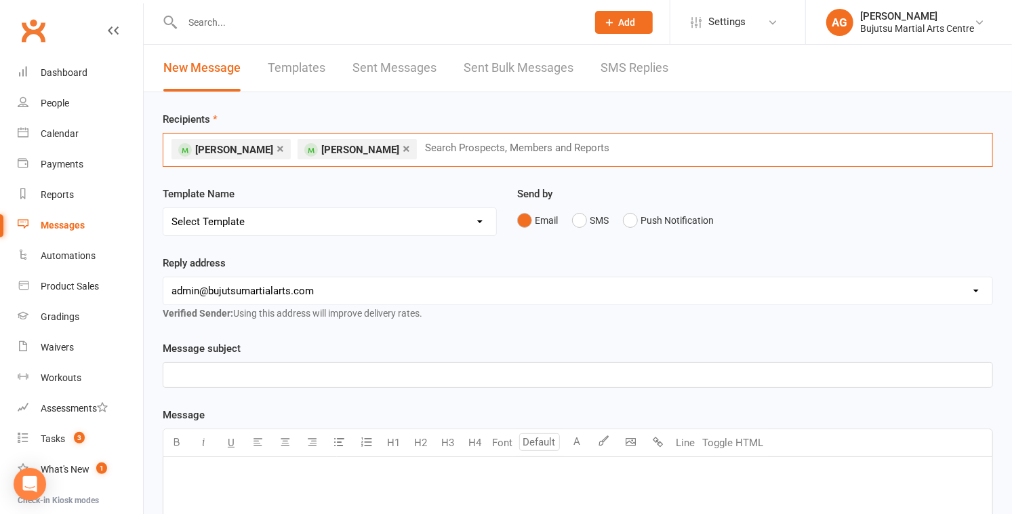
click at [239, 222] on select "Select Template [Email] Japan Karate Association Annual Registration [Email] Ry…" at bounding box center [329, 221] width 333 height 27
select select "30"
click at [163, 208] on select "Select Template [Email] Japan Karate Association Annual Registration [Email] Ry…" at bounding box center [329, 221] width 333 height 27
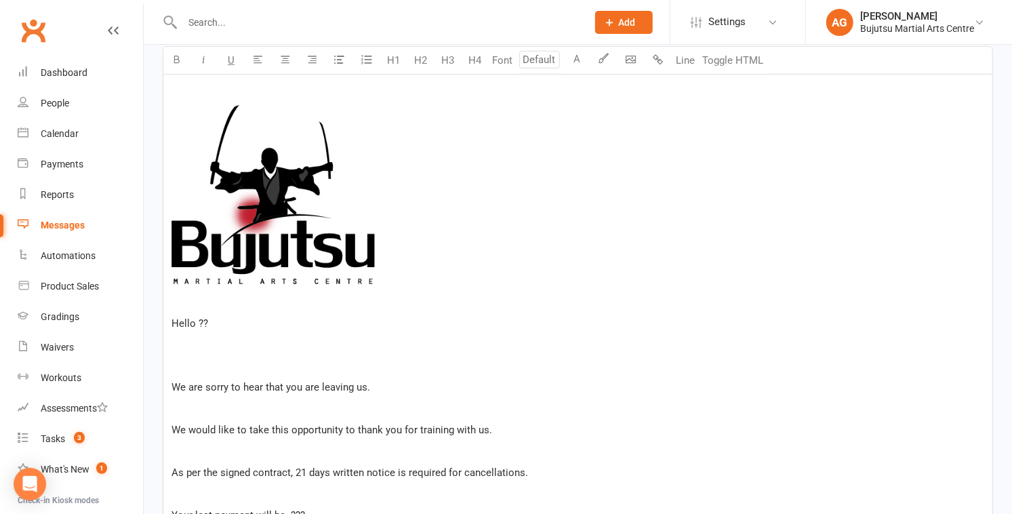
scroll to position [390, 0]
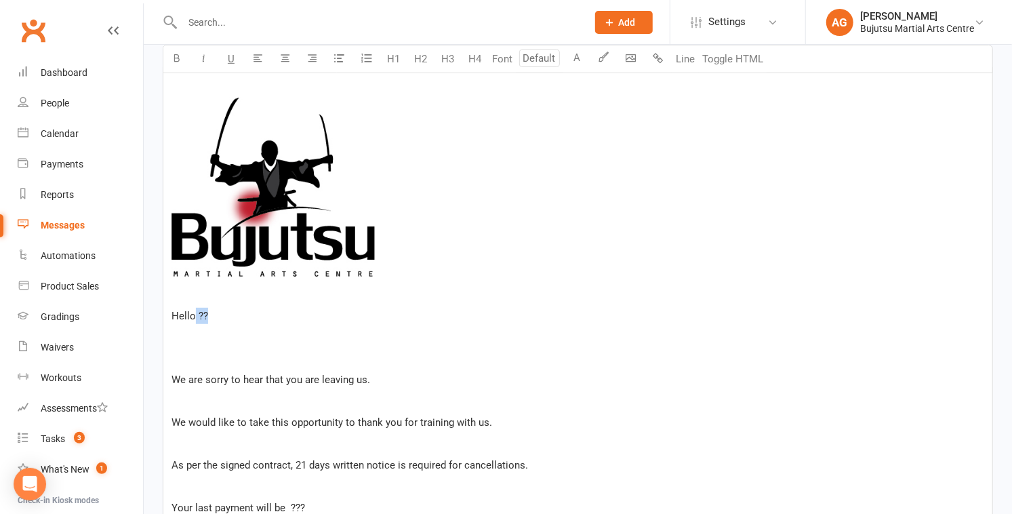
drag, startPoint x: 210, startPoint y: 318, endPoint x: 196, endPoint y: 317, distance: 14.3
click at [196, 317] on p "Hello ??" at bounding box center [578, 316] width 813 height 16
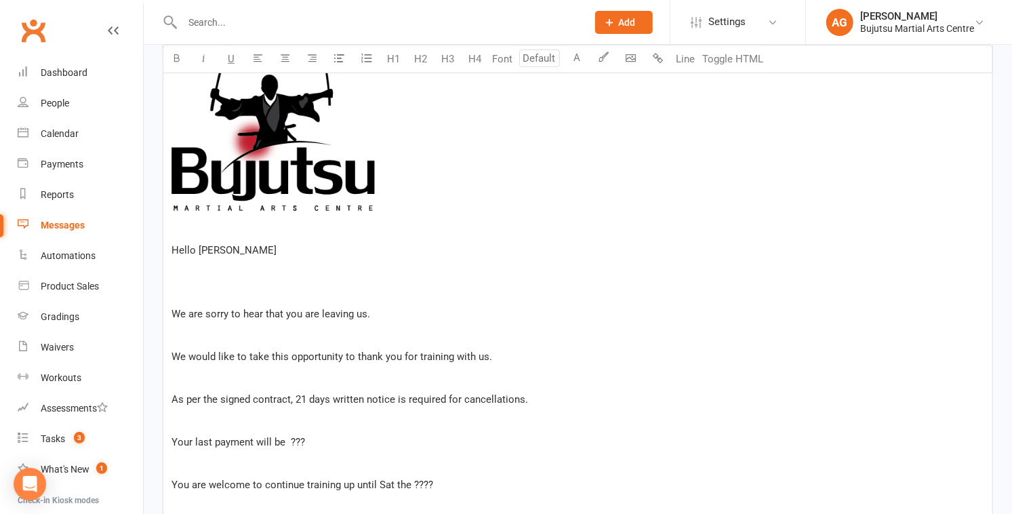
scroll to position [458, 0]
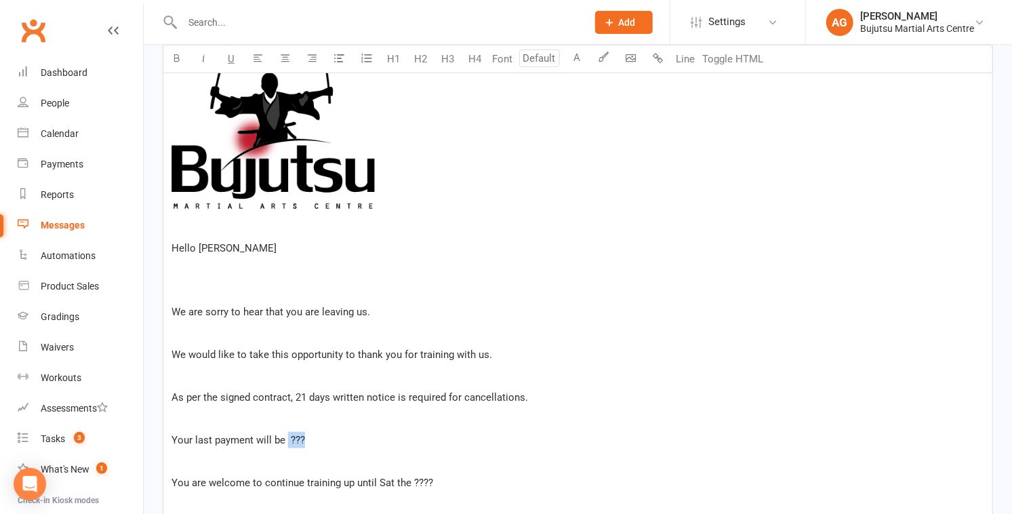
drag, startPoint x: 307, startPoint y: 441, endPoint x: 287, endPoint y: 441, distance: 19.7
click at [288, 441] on p "Your last payment will be ???" at bounding box center [578, 440] width 813 height 16
drag, startPoint x: 435, startPoint y: 485, endPoint x: 414, endPoint y: 486, distance: 21.1
click at [414, 486] on p "You are welcome to continue training up until Sat the ????" at bounding box center [578, 483] width 813 height 16
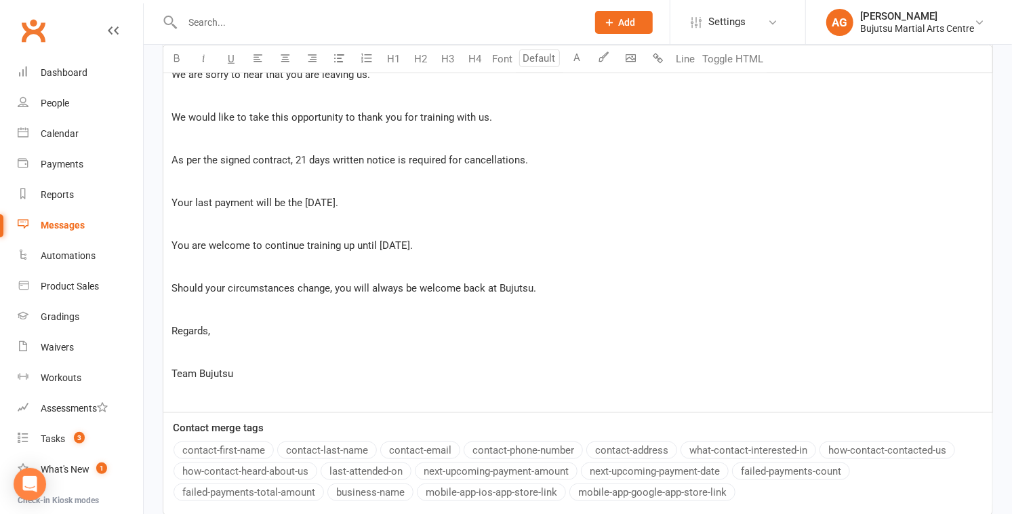
scroll to position [817, 0]
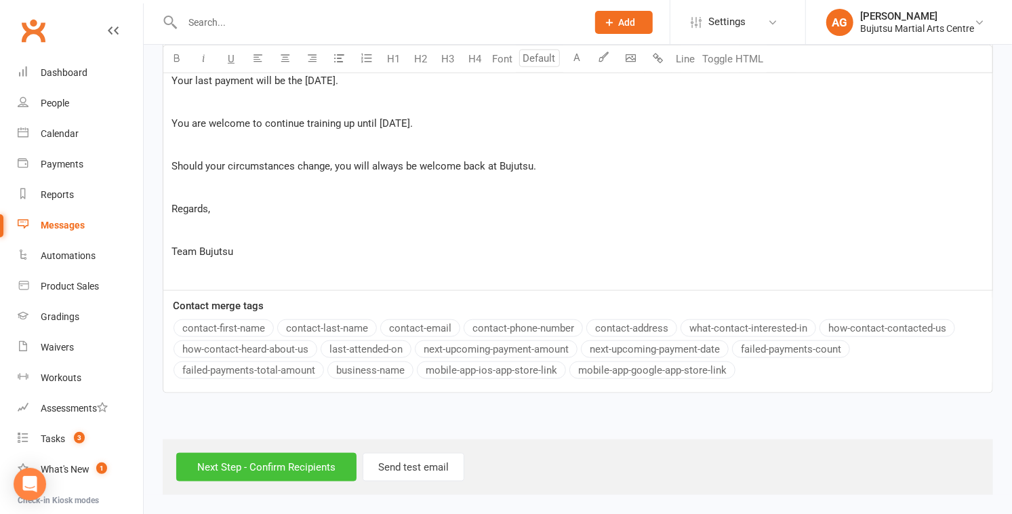
click at [250, 465] on input "Next Step - Confirm Recipients" at bounding box center [266, 467] width 180 height 28
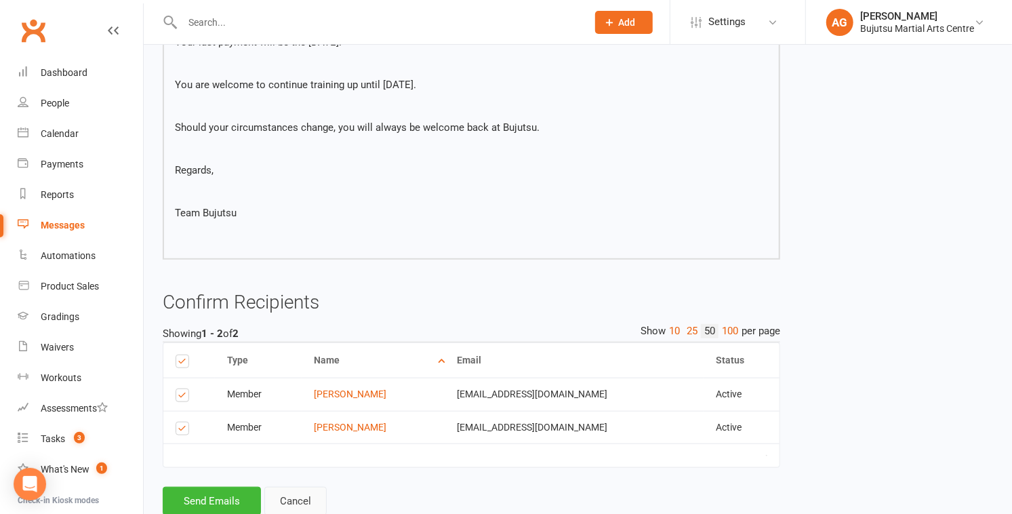
scroll to position [629, 0]
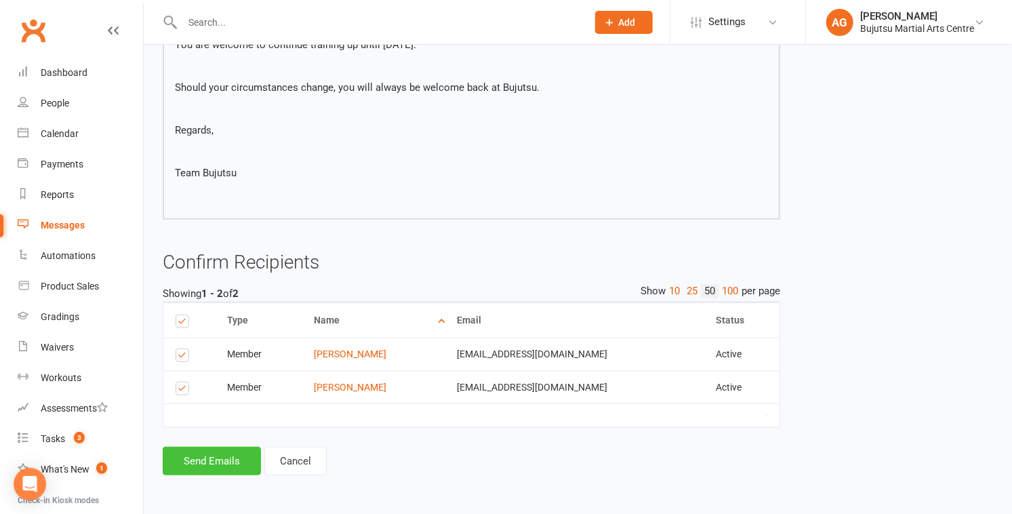
click at [234, 458] on button "Send Emails" at bounding box center [212, 461] width 98 height 28
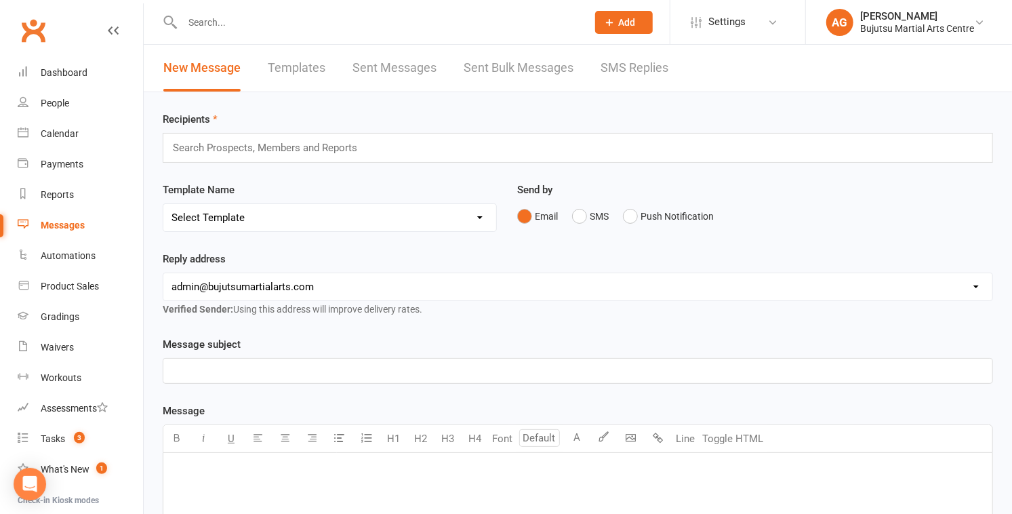
click at [239, 18] on input "text" at bounding box center [377, 22] width 399 height 19
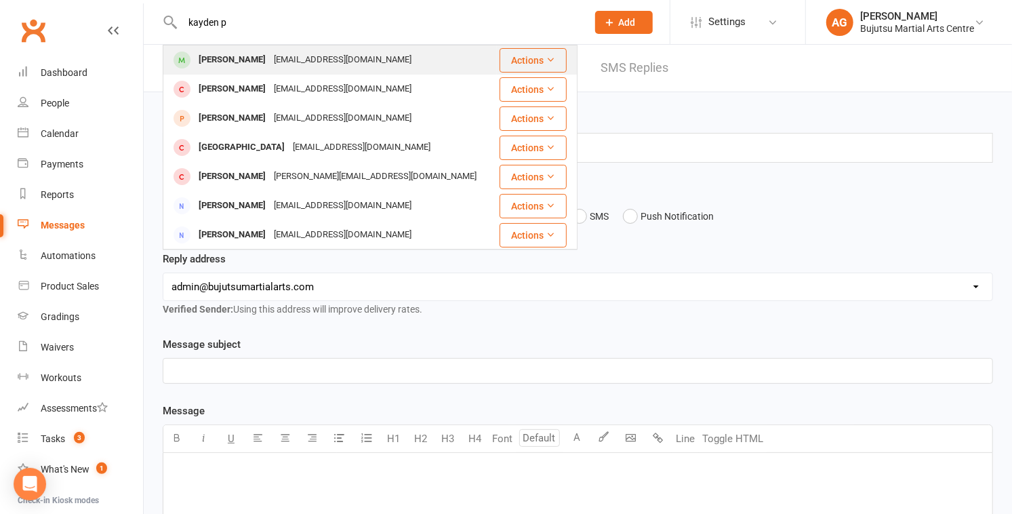
type input "kayden p"
click at [244, 54] on div "[PERSON_NAME]" at bounding box center [232, 60] width 75 height 20
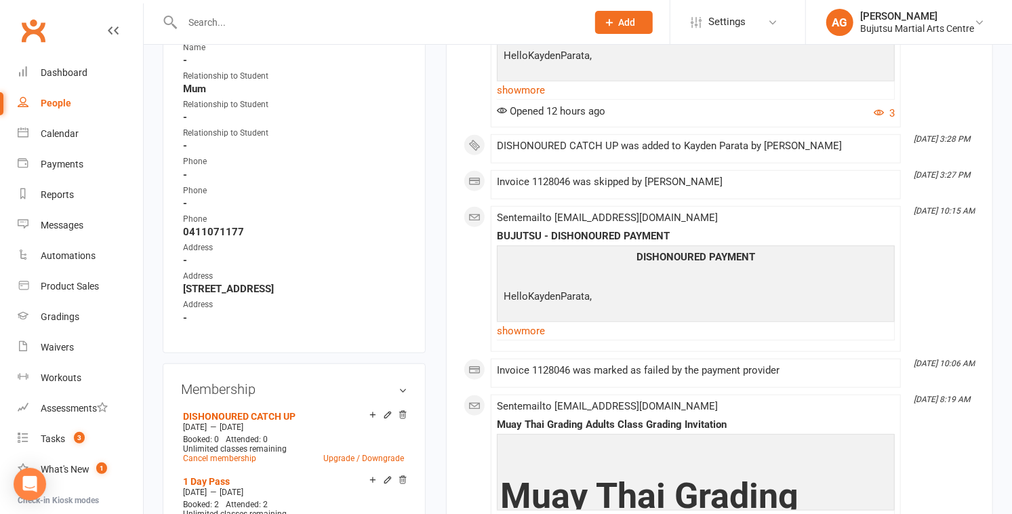
scroll to position [695, 0]
click at [525, 334] on link "show more" at bounding box center [696, 331] width 398 height 19
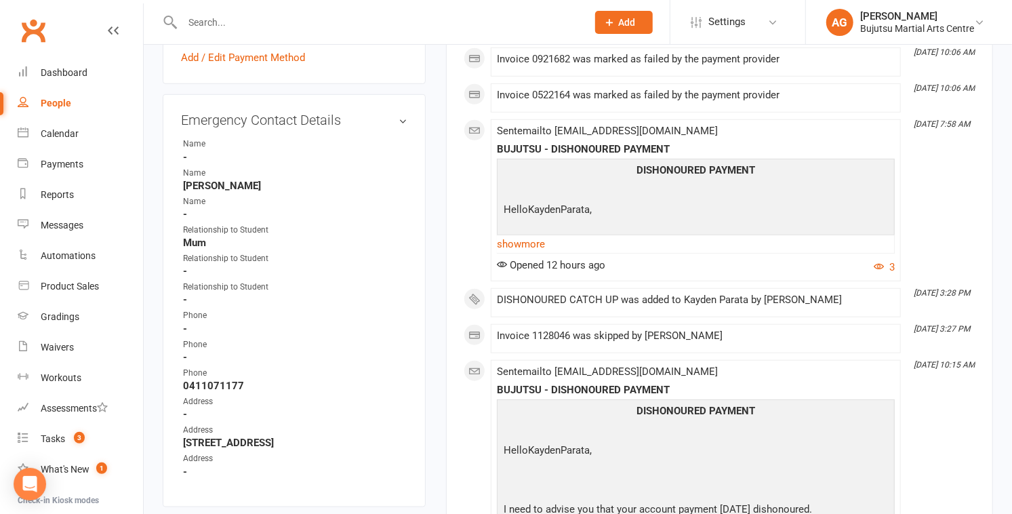
scroll to position [541, 0]
click at [518, 245] on link "show more" at bounding box center [696, 244] width 398 height 19
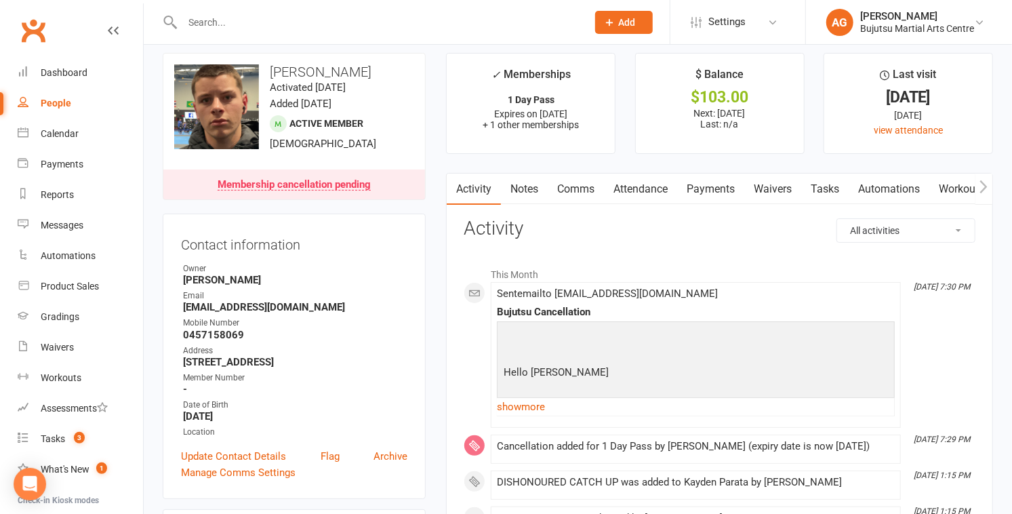
scroll to position [0, 0]
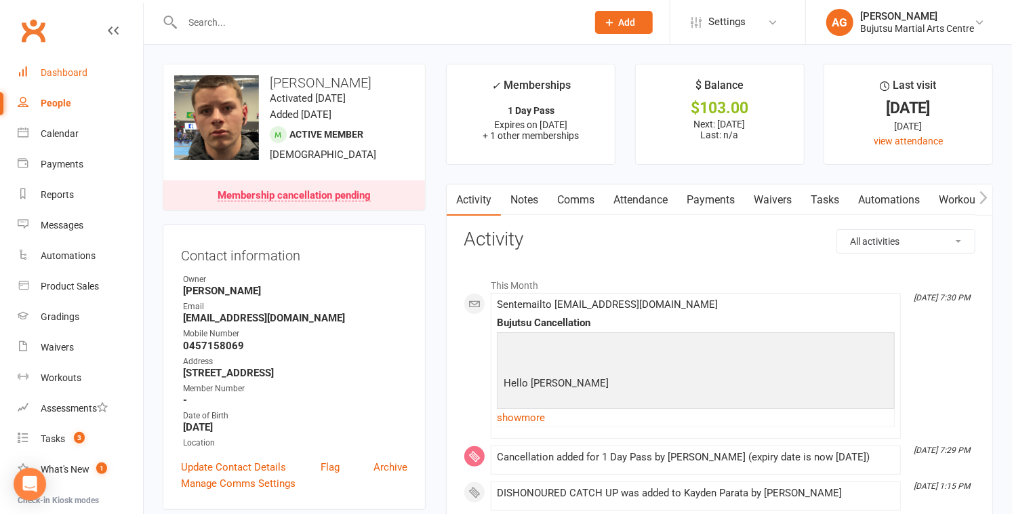
click at [64, 66] on link "Dashboard" at bounding box center [80, 73] width 125 height 31
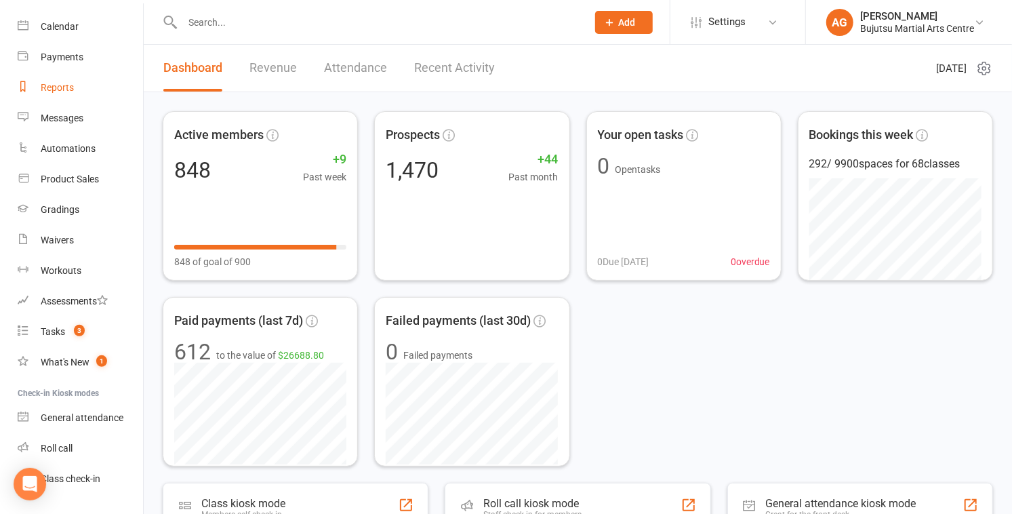
scroll to position [110, 0]
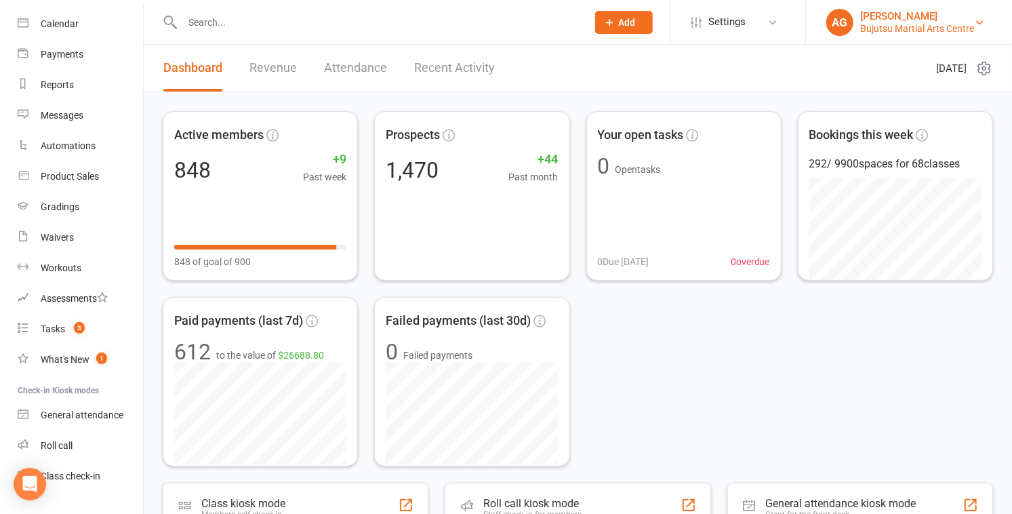
click at [885, 18] on div "[PERSON_NAME]" at bounding box center [918, 16] width 114 height 12
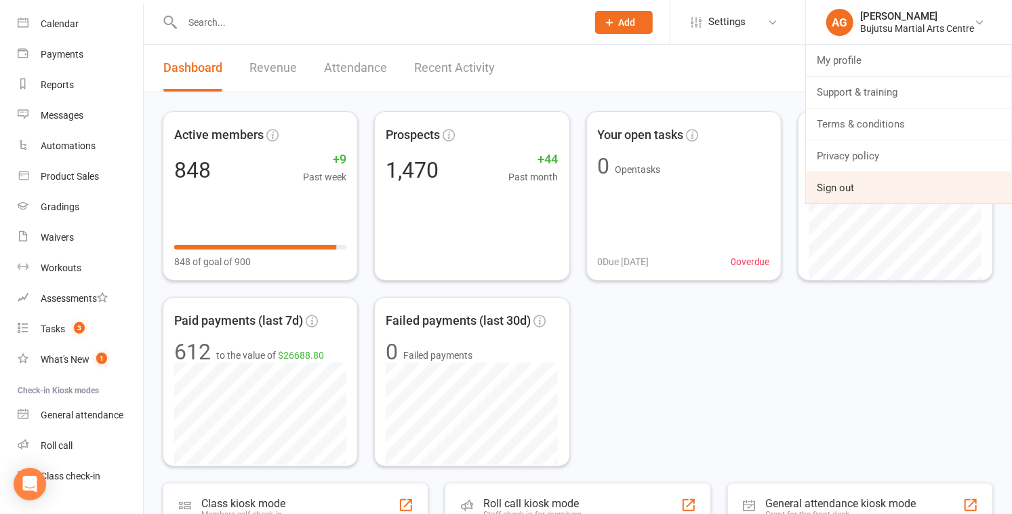
click at [854, 192] on link "Sign out" at bounding box center [909, 187] width 206 height 31
